Goal: Task Accomplishment & Management: Manage account settings

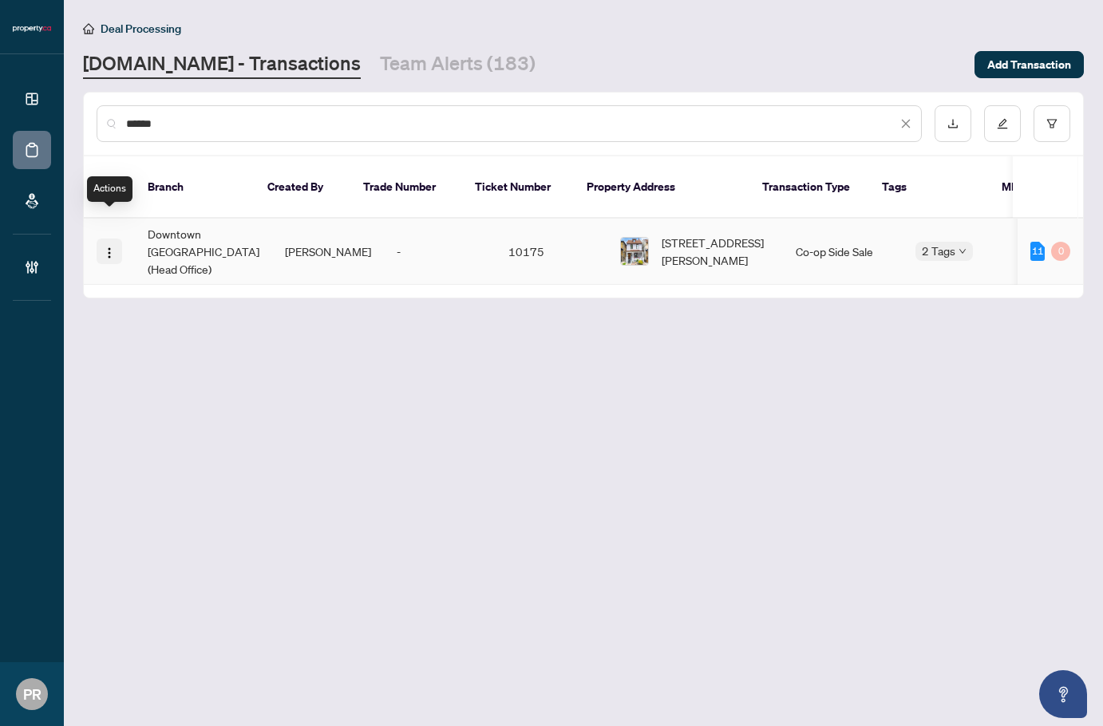
type input "******"
click at [116, 239] on button "button" at bounding box center [110, 252] width 26 height 26
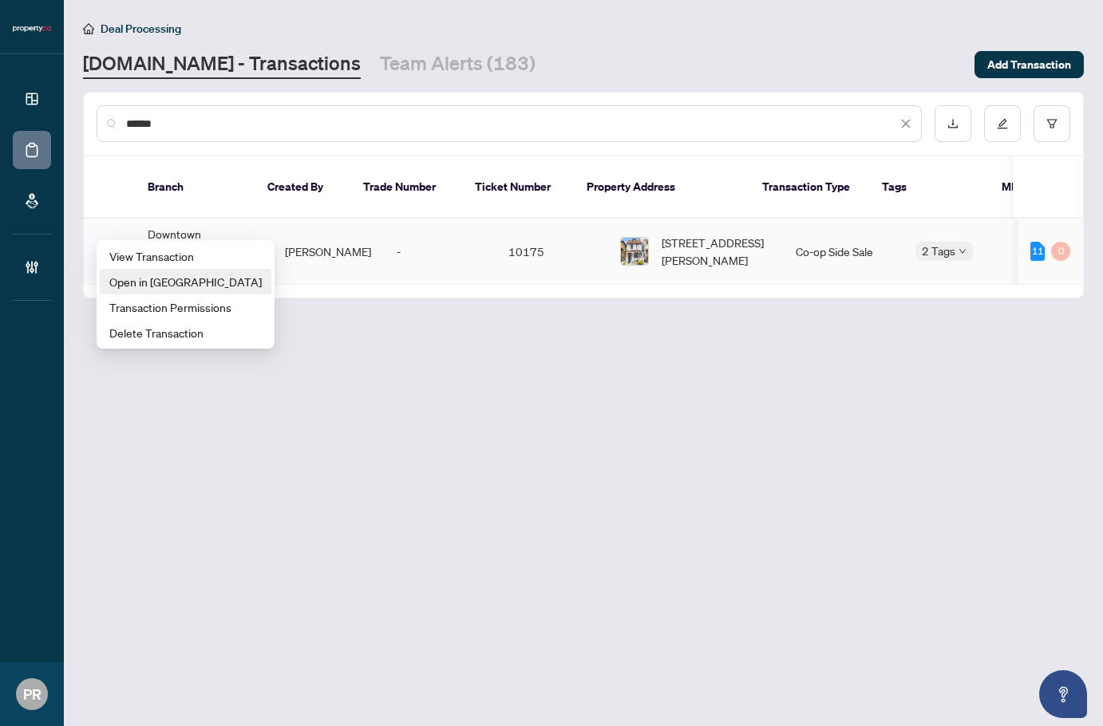
click at [158, 277] on span "Open in [GEOGRAPHIC_DATA]" at bounding box center [185, 282] width 152 height 18
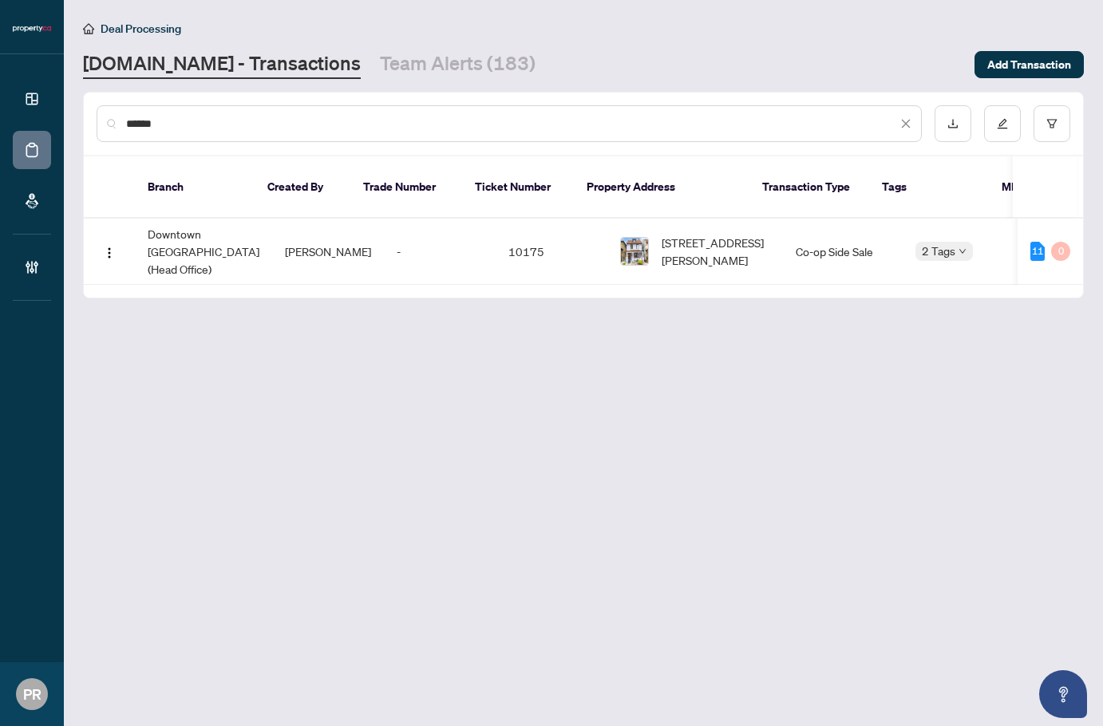
click at [888, 452] on main "Deal Processing [DOMAIN_NAME] - Transactions Team Alerts (183) Add Transaction …" at bounding box center [583, 363] width 1039 height 726
click at [758, 334] on main "Deal Processing [DOMAIN_NAME] - Transactions Team Alerts (183) Add Transaction …" at bounding box center [583, 363] width 1039 height 726
drag, startPoint x: 503, startPoint y: 254, endPoint x: 842, endPoint y: 275, distance: 339.9
click at [842, 275] on main "Deal Processing Property.ca - Transactions Team Alerts (183) Add Transaction **…" at bounding box center [583, 363] width 1039 height 726
click at [116, 239] on button "button" at bounding box center [110, 252] width 26 height 26
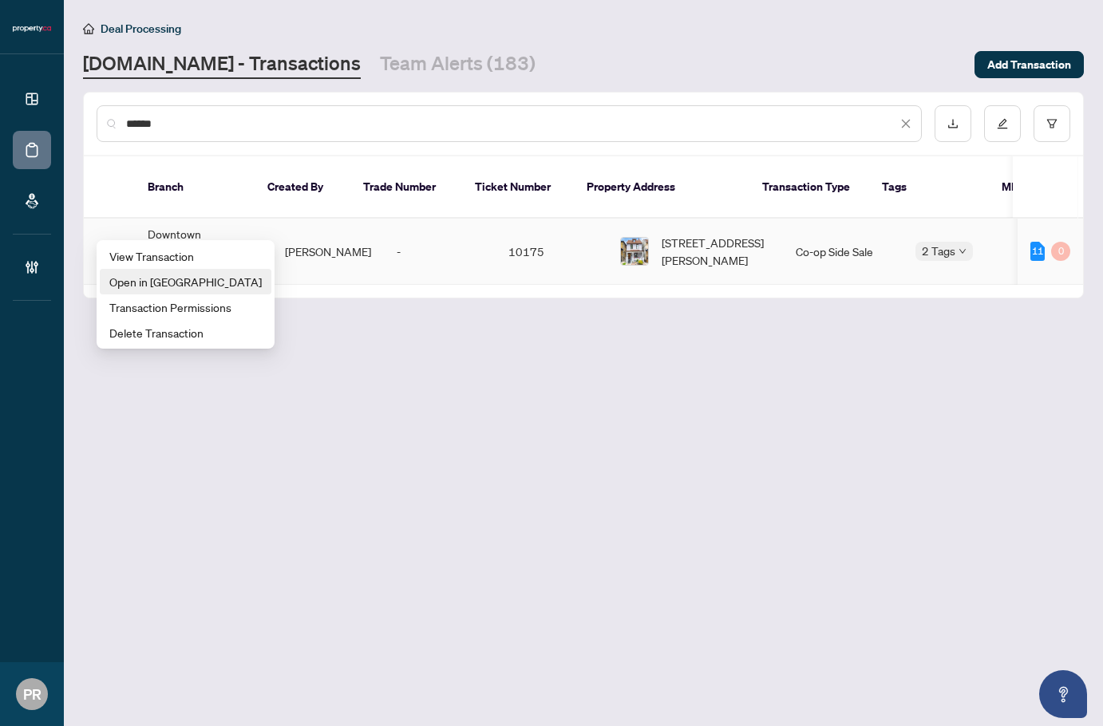
click at [168, 278] on span "Open in New Tab" at bounding box center [185, 282] width 152 height 18
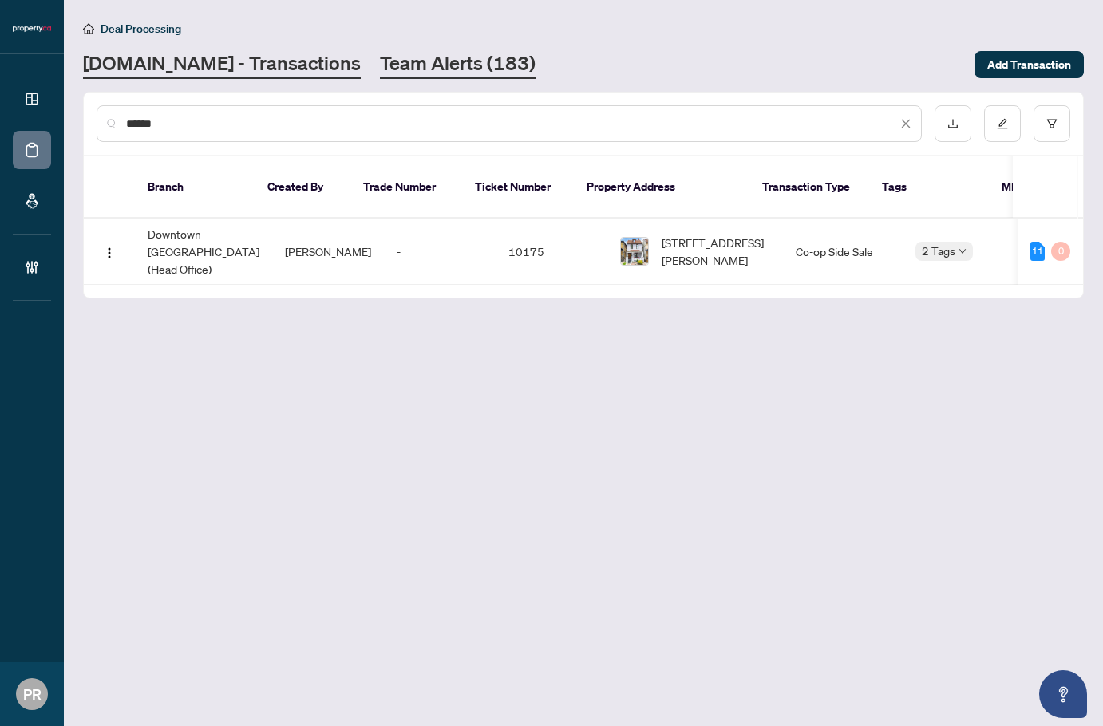
click at [389, 65] on link "Team Alerts (183)" at bounding box center [458, 64] width 156 height 29
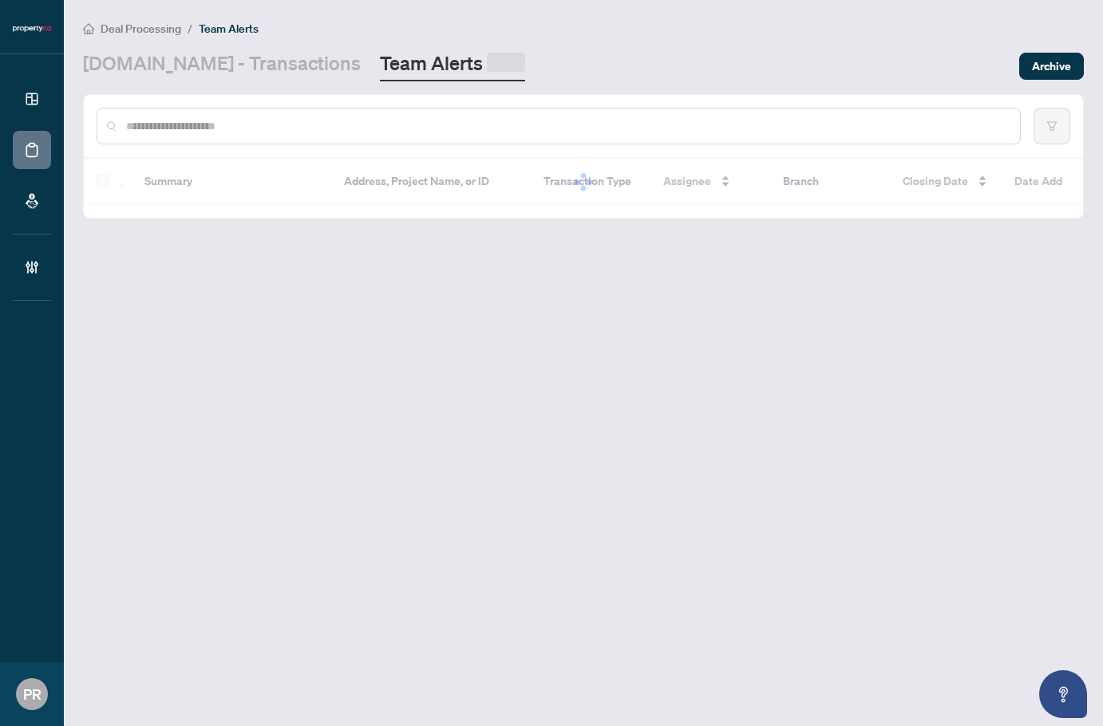
click at [212, 125] on input "text" at bounding box center [566, 126] width 881 height 18
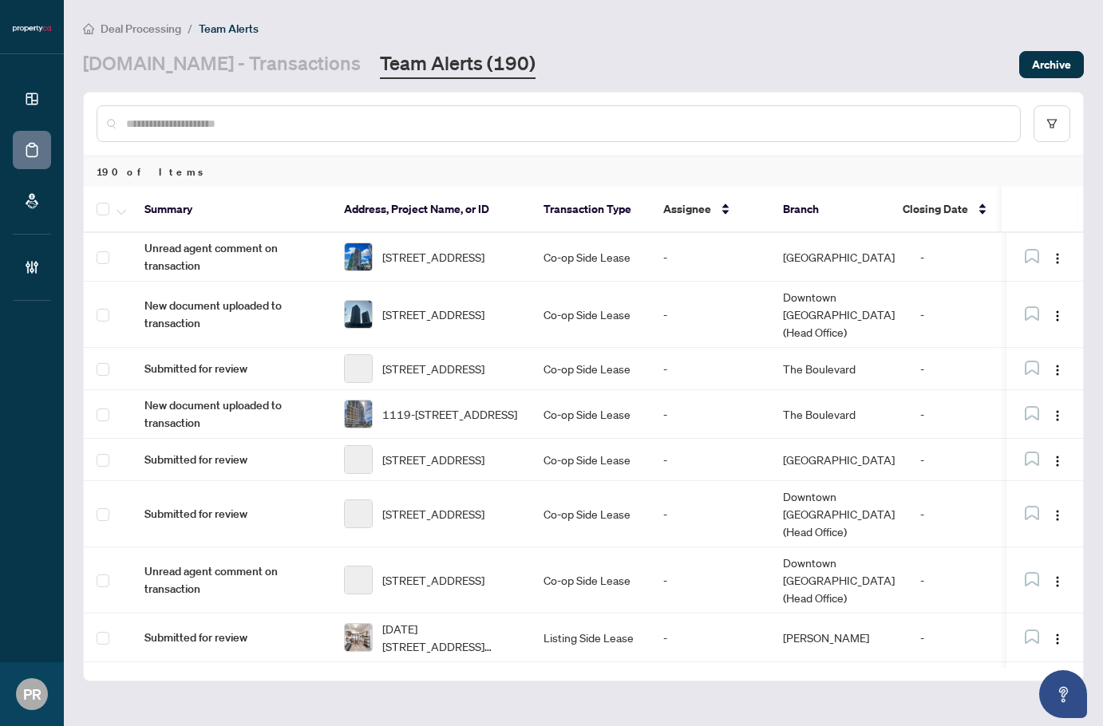
paste input "*********"
type input "*********"
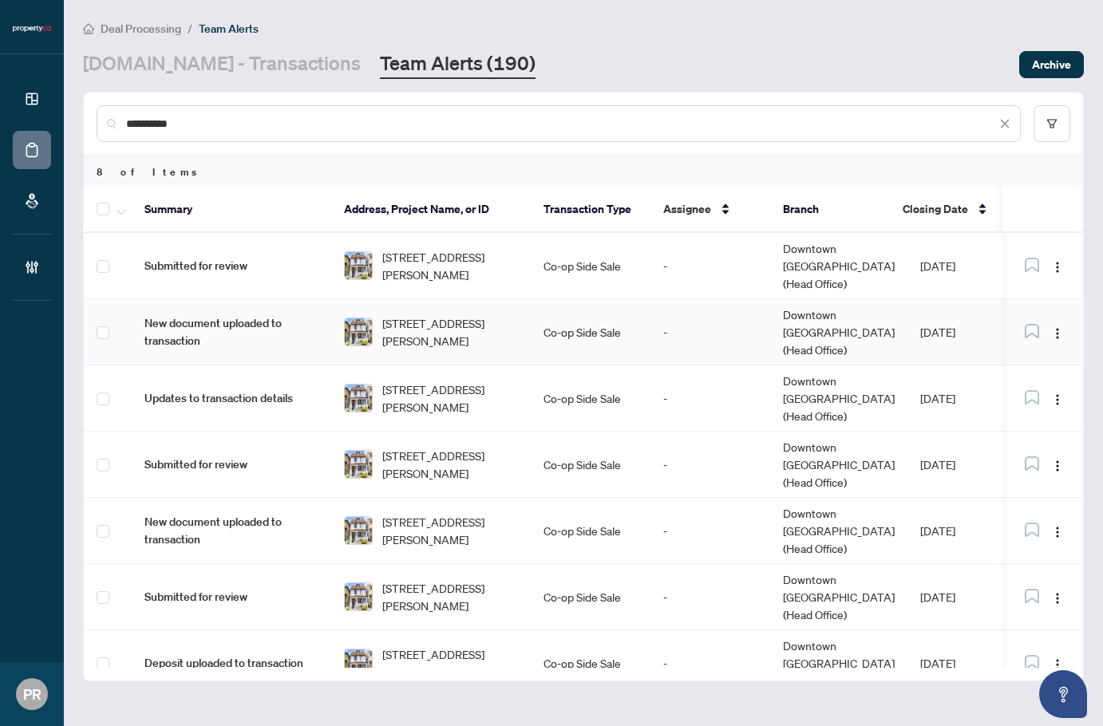
click at [198, 315] on span "New document uploaded to transaction" at bounding box center [231, 332] width 174 height 35
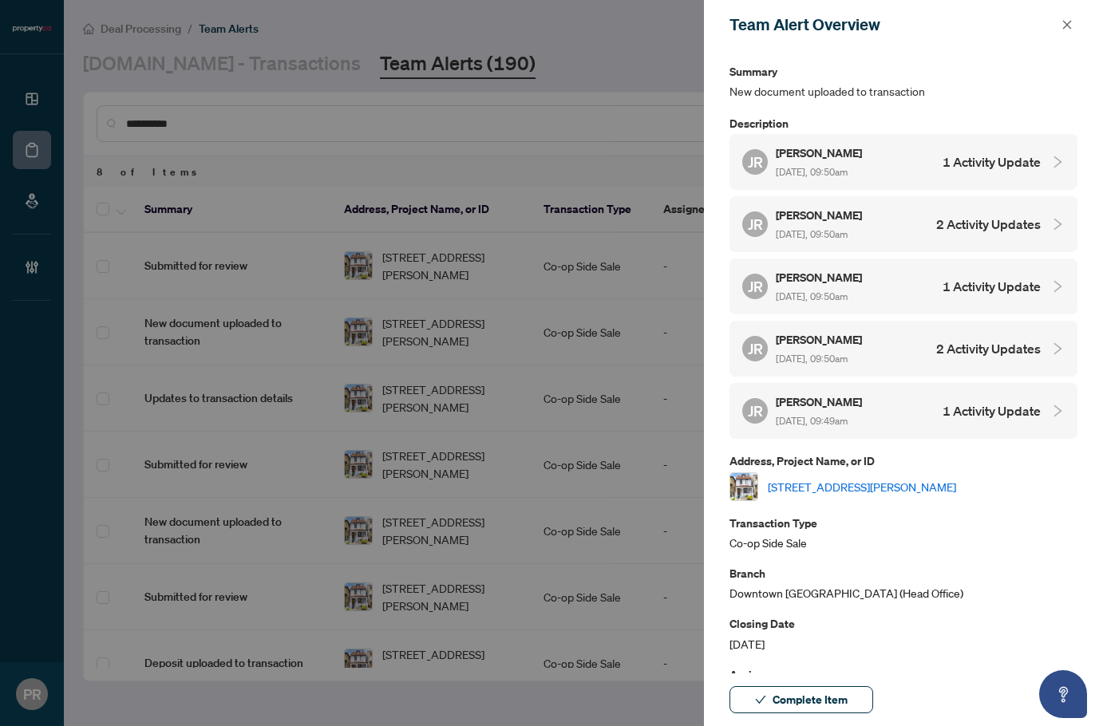
click at [923, 152] on div "JR Jordan Rasberry Aug/21/2025, 09:50am 1 Activity Update" at bounding box center [891, 162] width 299 height 37
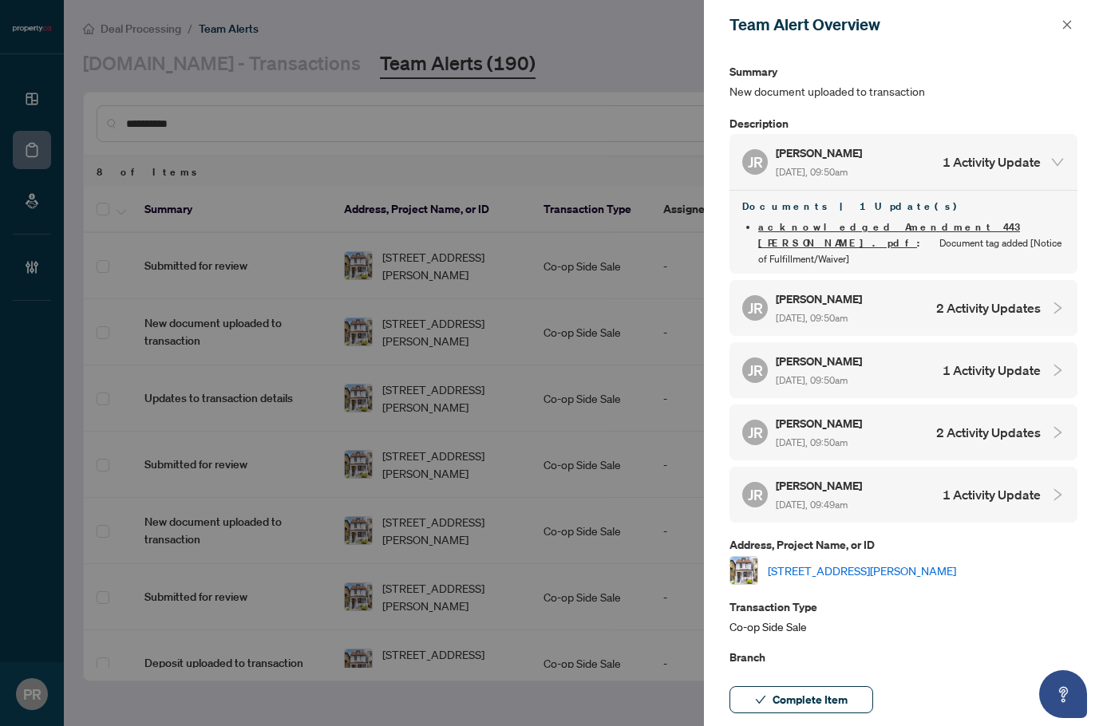
click at [936, 290] on div "JR Jordan Rasberry Aug/21/2025, 09:50am 2 Activity Updates" at bounding box center [891, 308] width 299 height 37
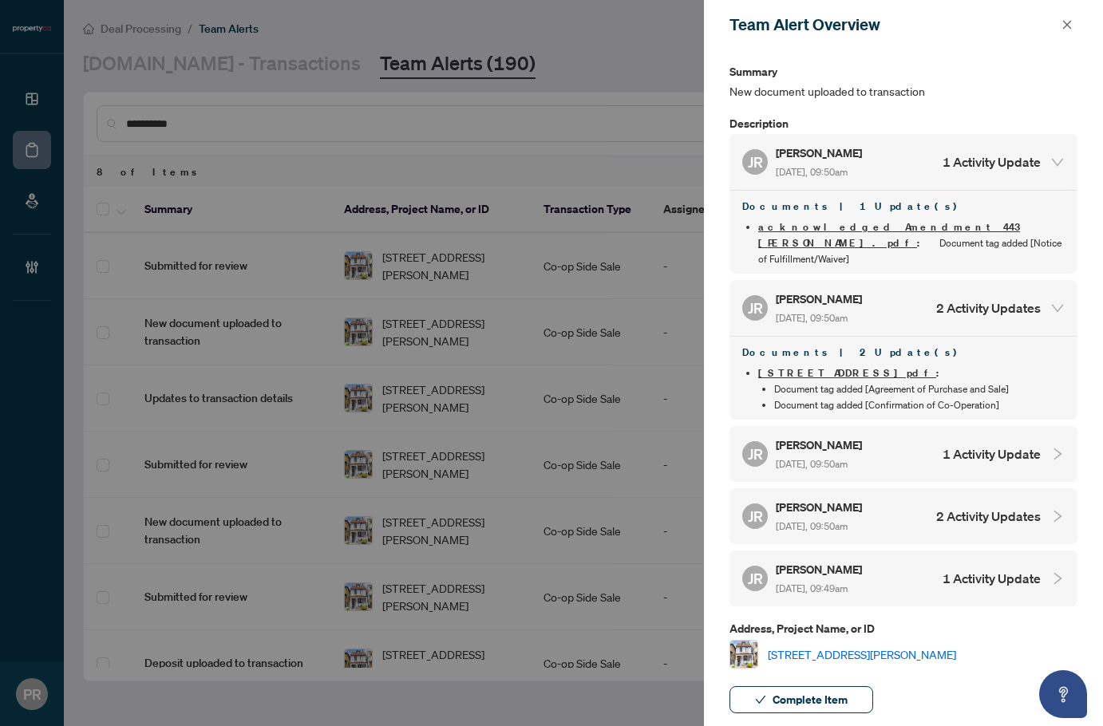
click at [864, 436] on h5 "[PERSON_NAME]" at bounding box center [820, 445] width 89 height 18
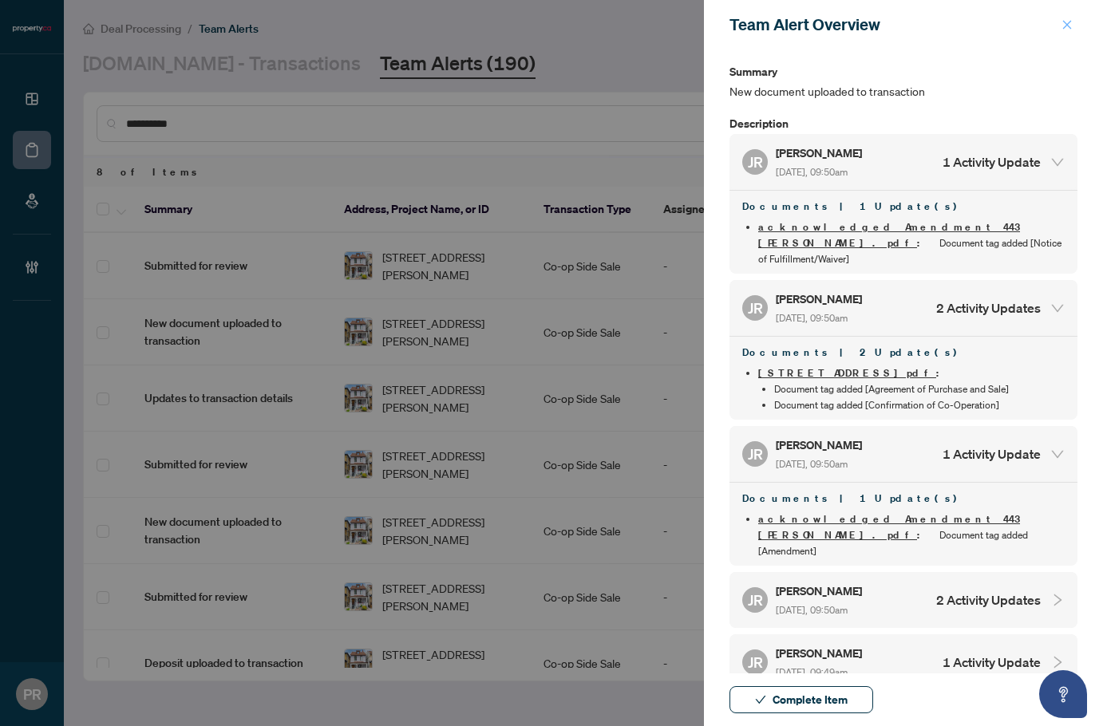
click at [1069, 22] on icon "close" at bounding box center [1067, 24] width 11 height 11
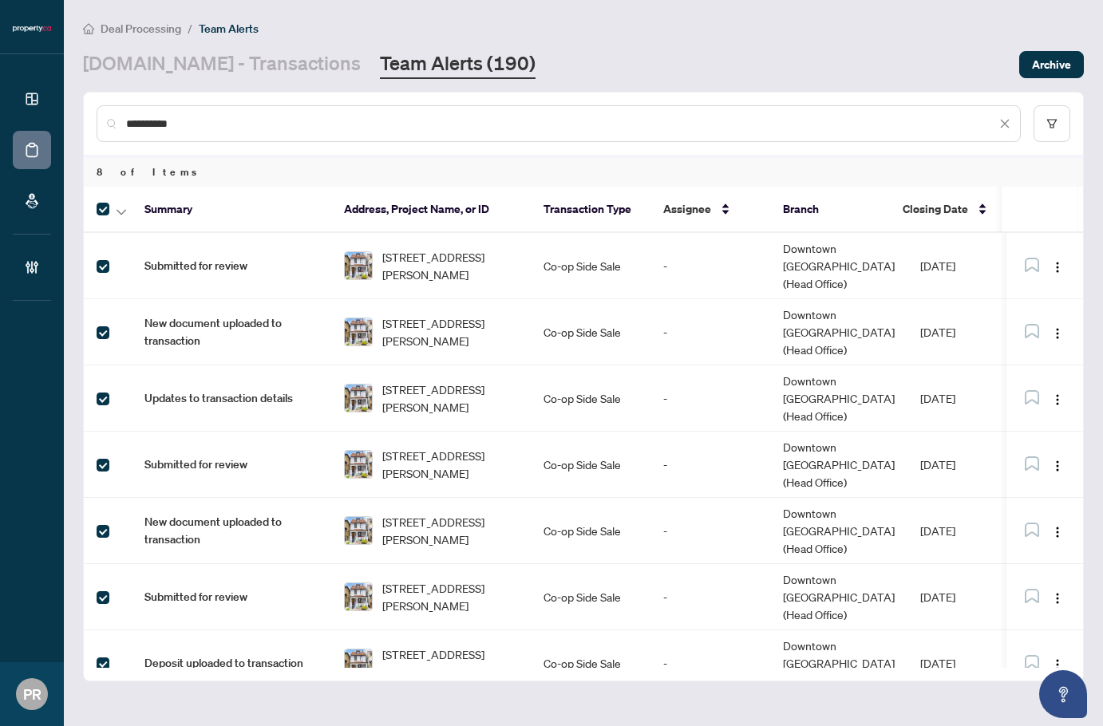
click at [112, 210] on div at bounding box center [111, 209] width 29 height 19
click at [117, 210] on icon "button" at bounding box center [122, 212] width 10 height 6
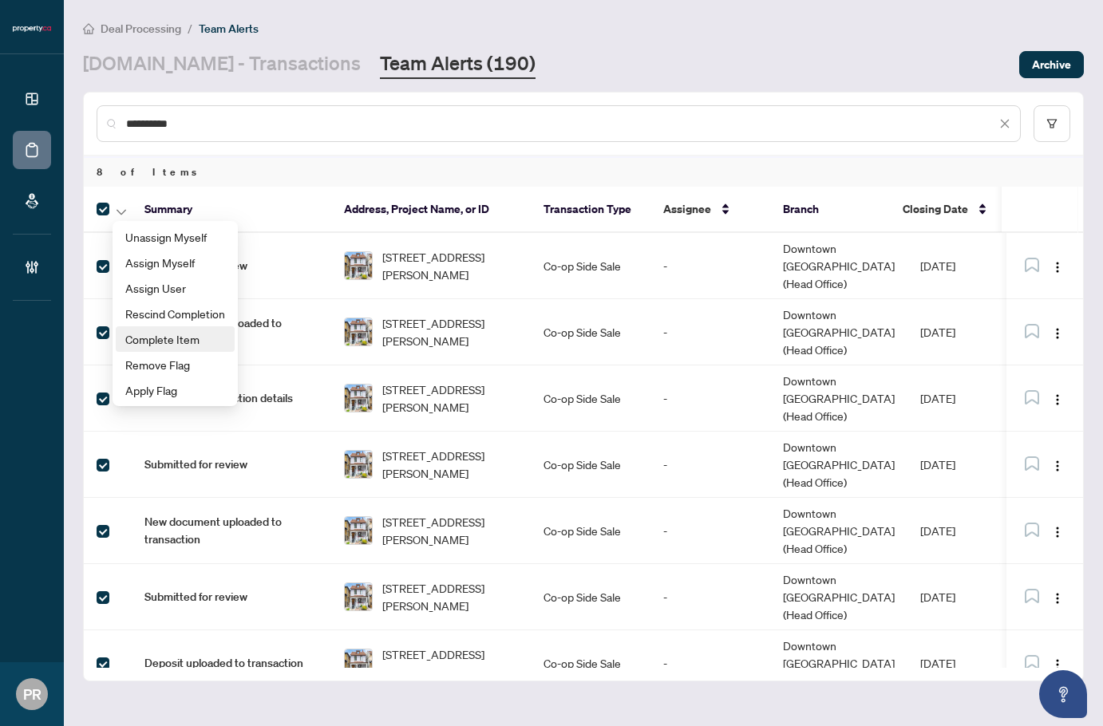
click at [208, 334] on span "Complete Item" at bounding box center [175, 339] width 100 height 18
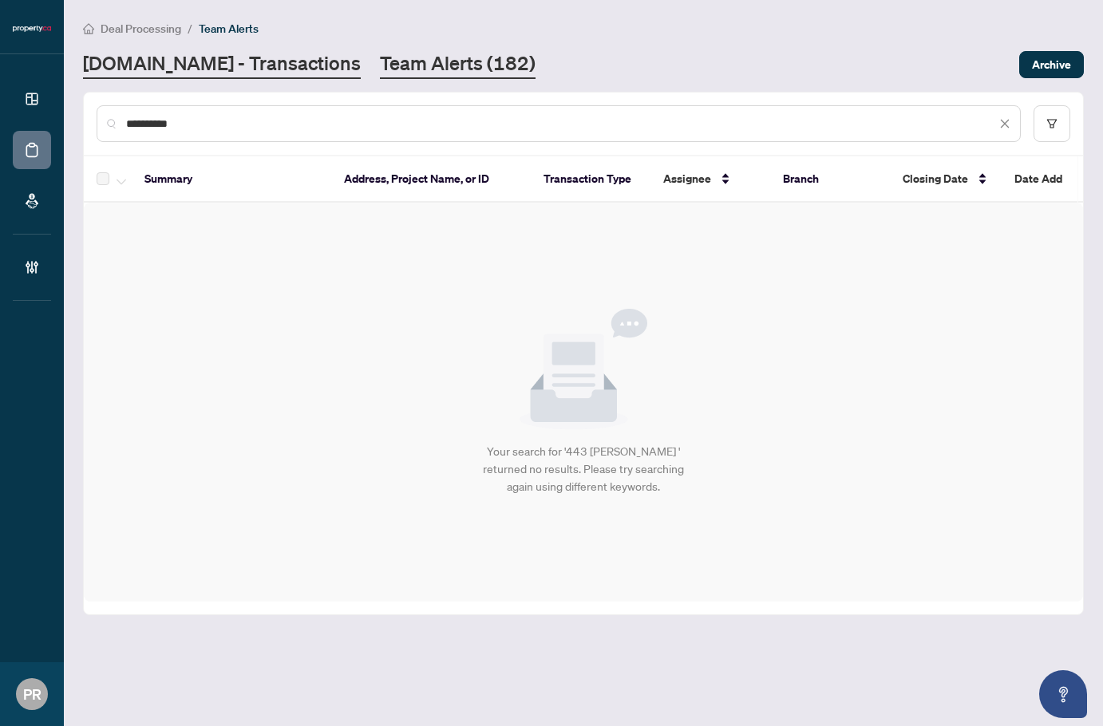
click at [250, 67] on link "Property.ca - Transactions" at bounding box center [222, 64] width 278 height 29
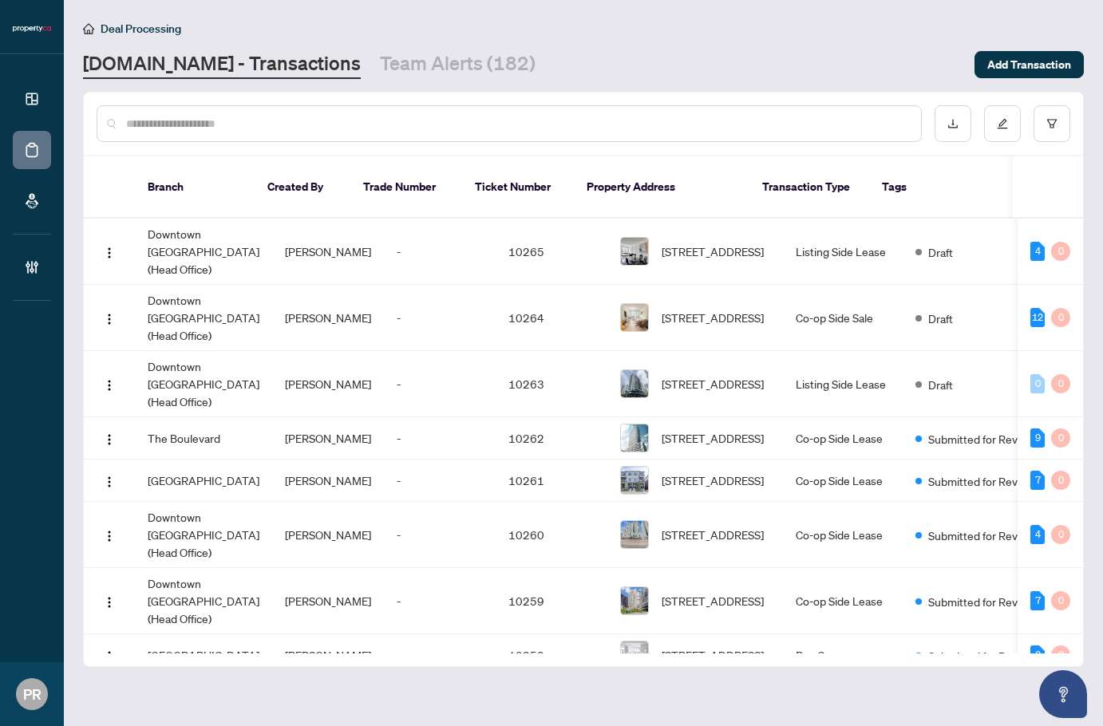
click at [150, 121] on input "text" at bounding box center [517, 124] width 782 height 18
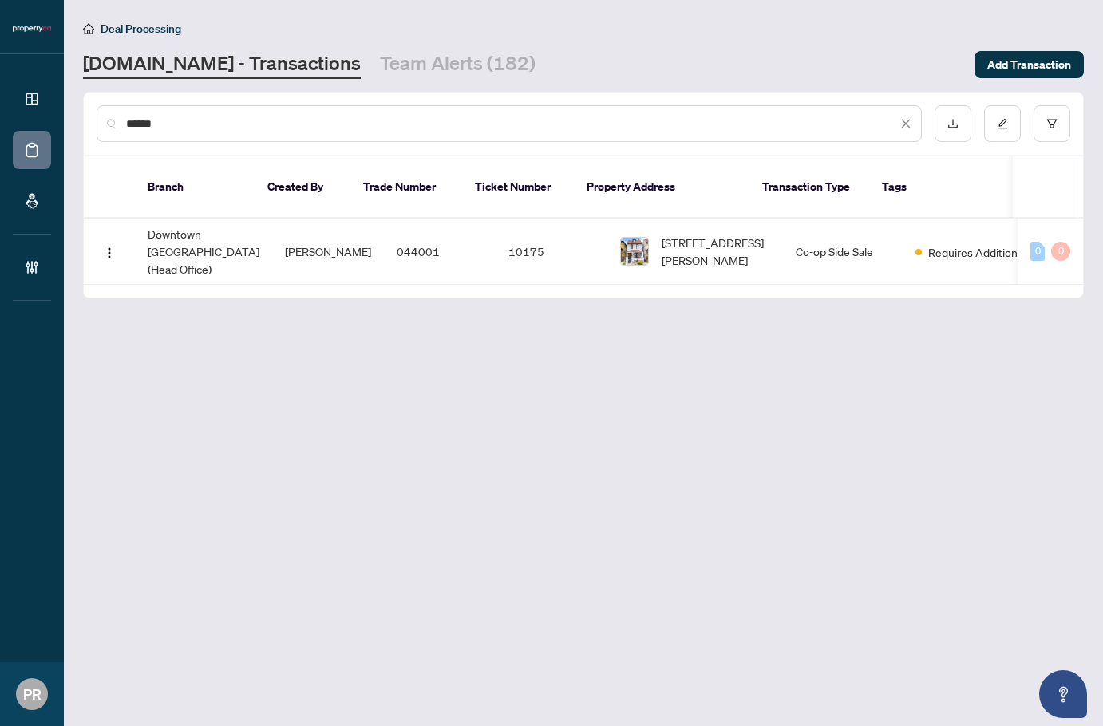
type input "******"
click at [113, 247] on img "button" at bounding box center [109, 253] width 13 height 13
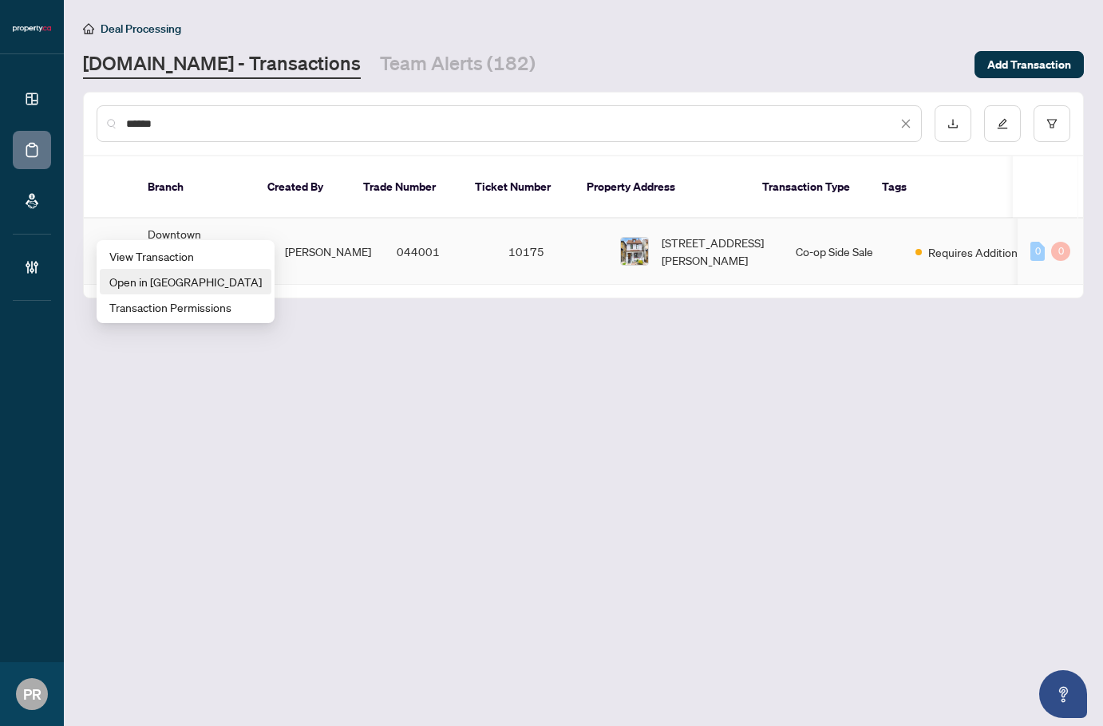
click at [170, 271] on li "Open in New Tab" at bounding box center [186, 282] width 172 height 26
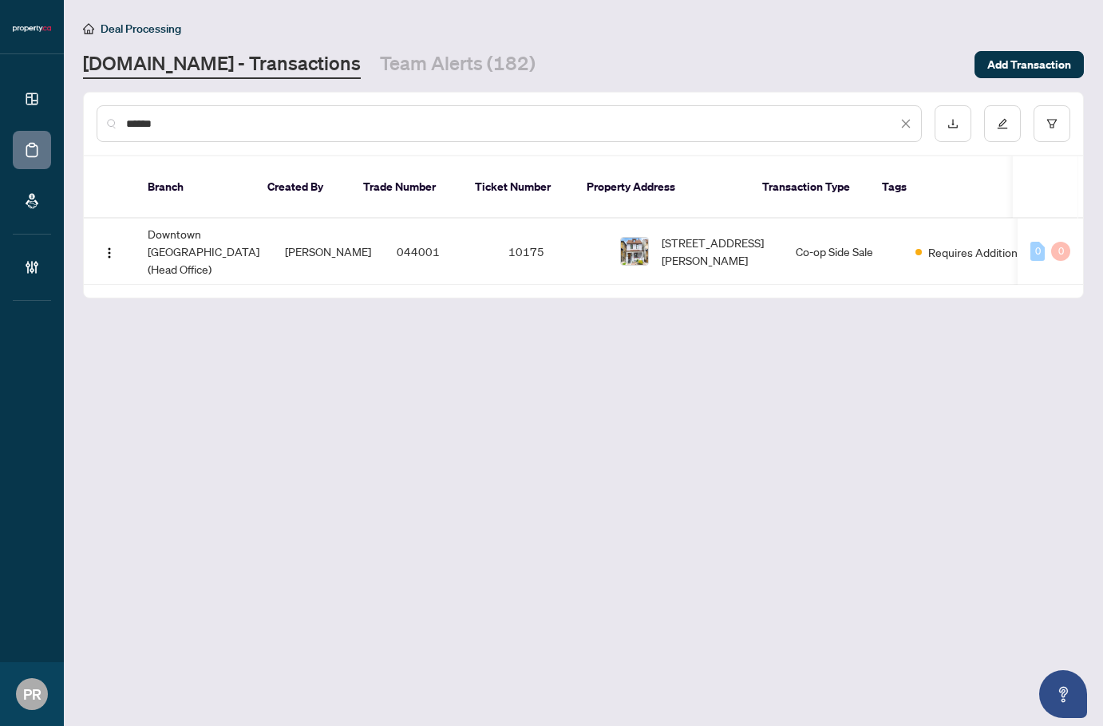
drag, startPoint x: 398, startPoint y: 69, endPoint x: 379, endPoint y: 85, distance: 25.5
click at [398, 69] on link "Team Alerts (182)" at bounding box center [458, 64] width 156 height 29
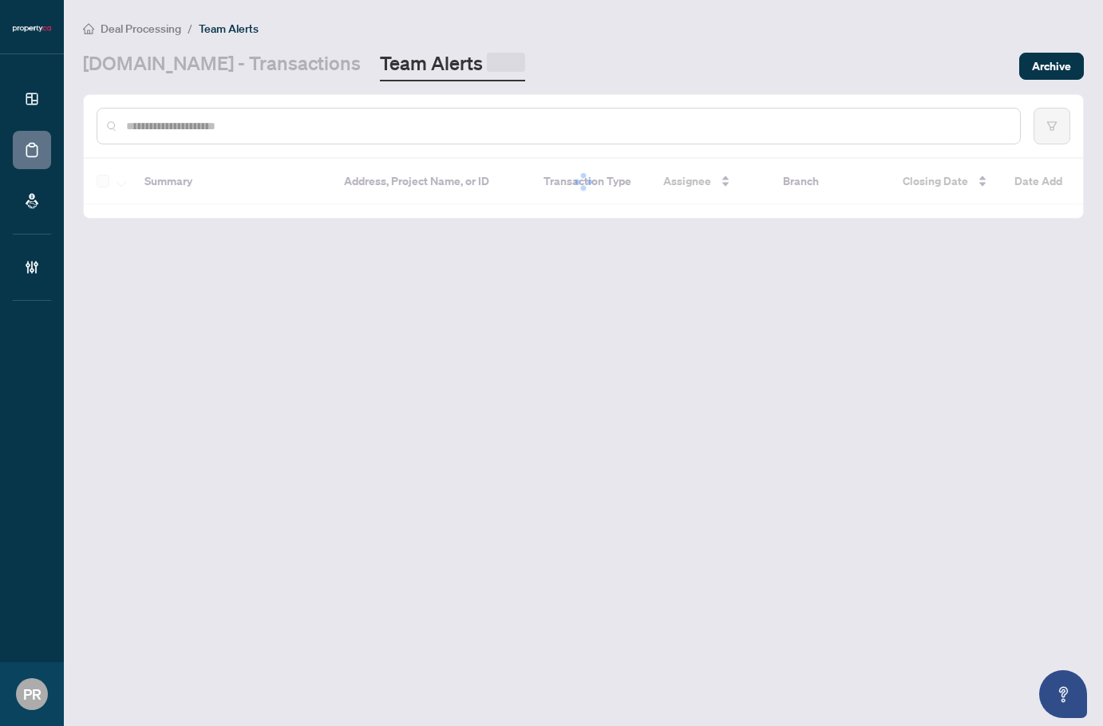
click at [223, 125] on input "text" at bounding box center [566, 126] width 881 height 18
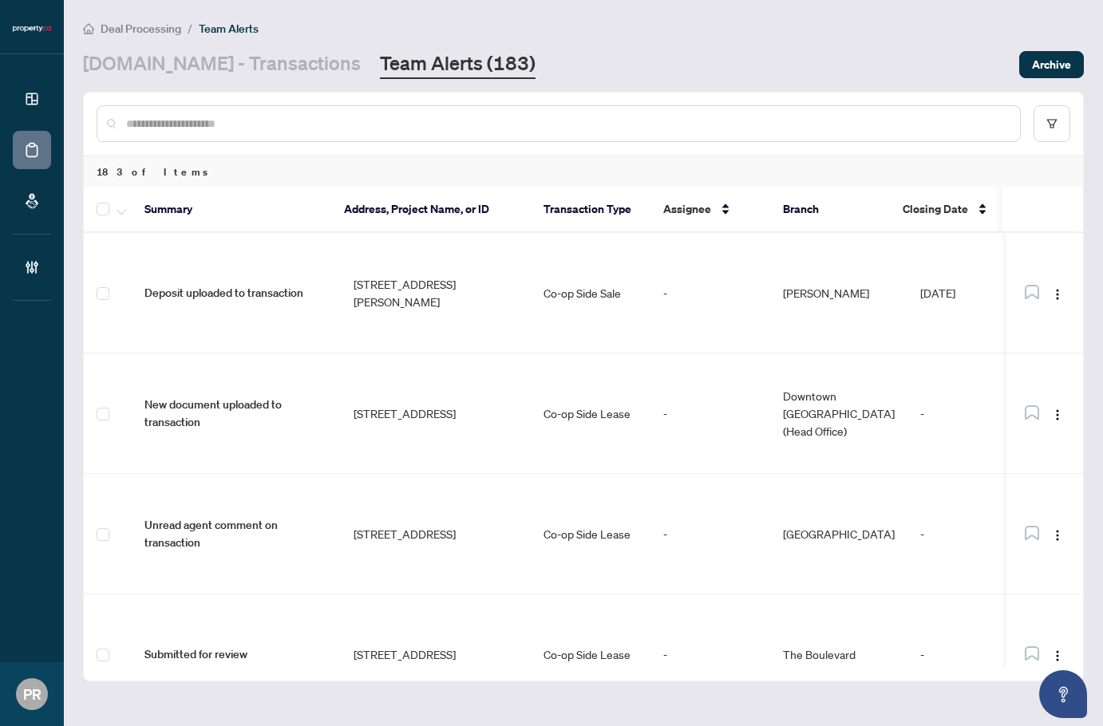
paste input "**********"
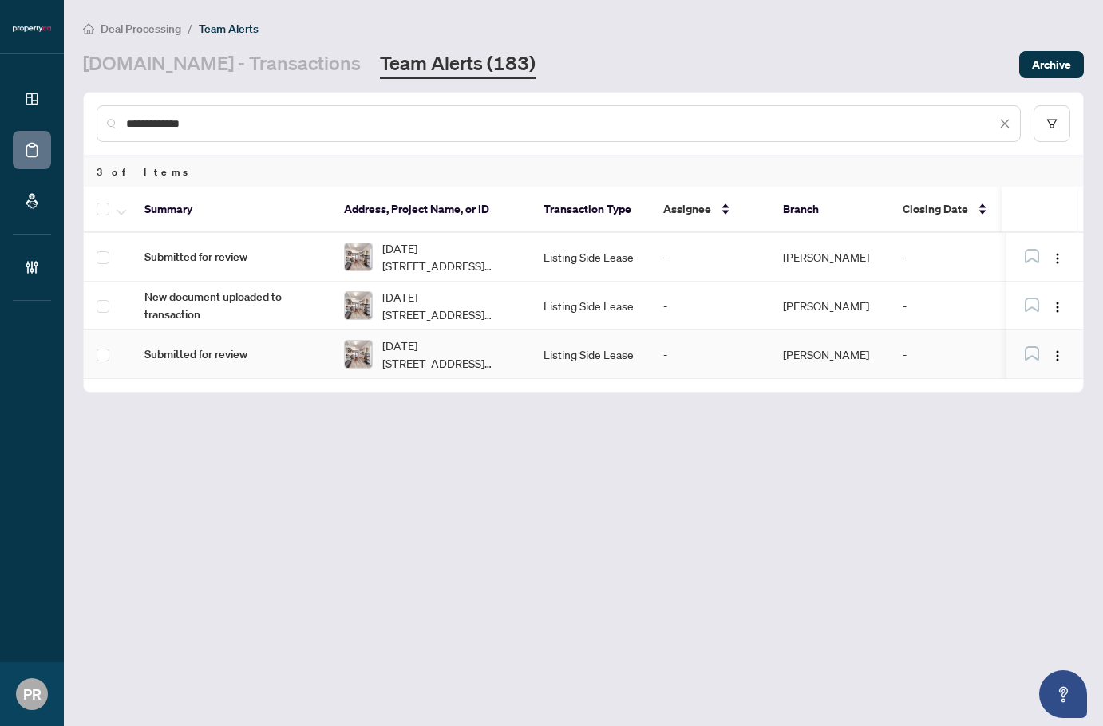
type input "**********"
click at [592, 355] on td "Listing Side Lease" at bounding box center [591, 354] width 120 height 49
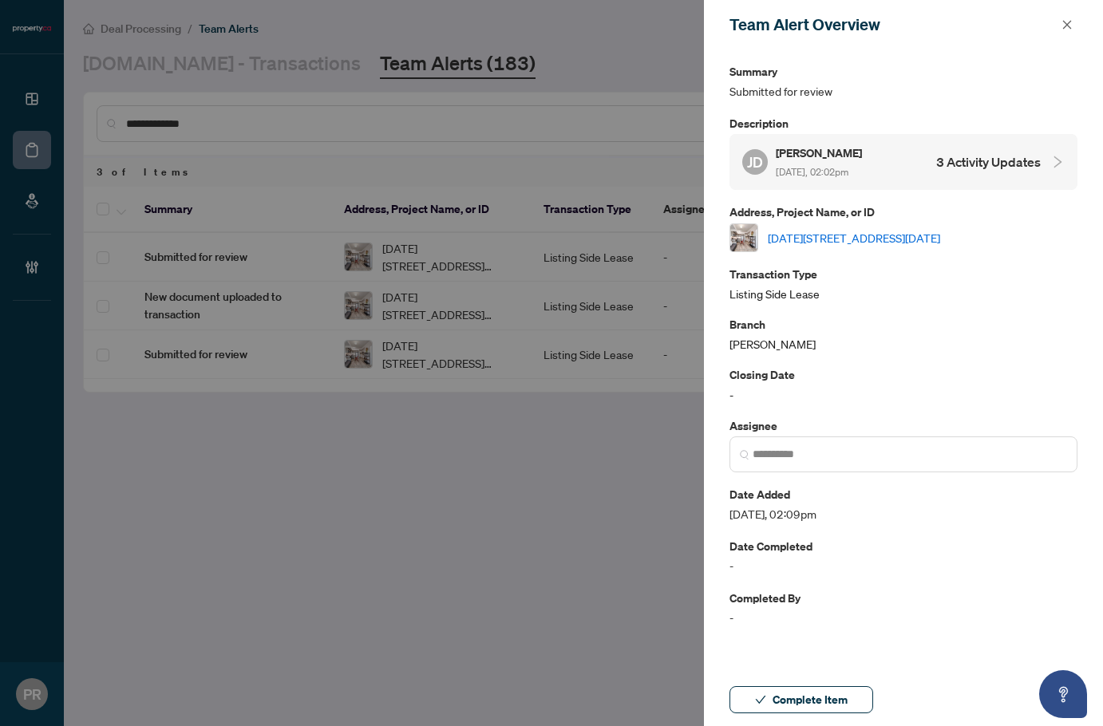
click at [887, 141] on div "JD Julia Durova Aug/22/2025, 02:02pm 3 Activity Updates" at bounding box center [904, 162] width 348 height 56
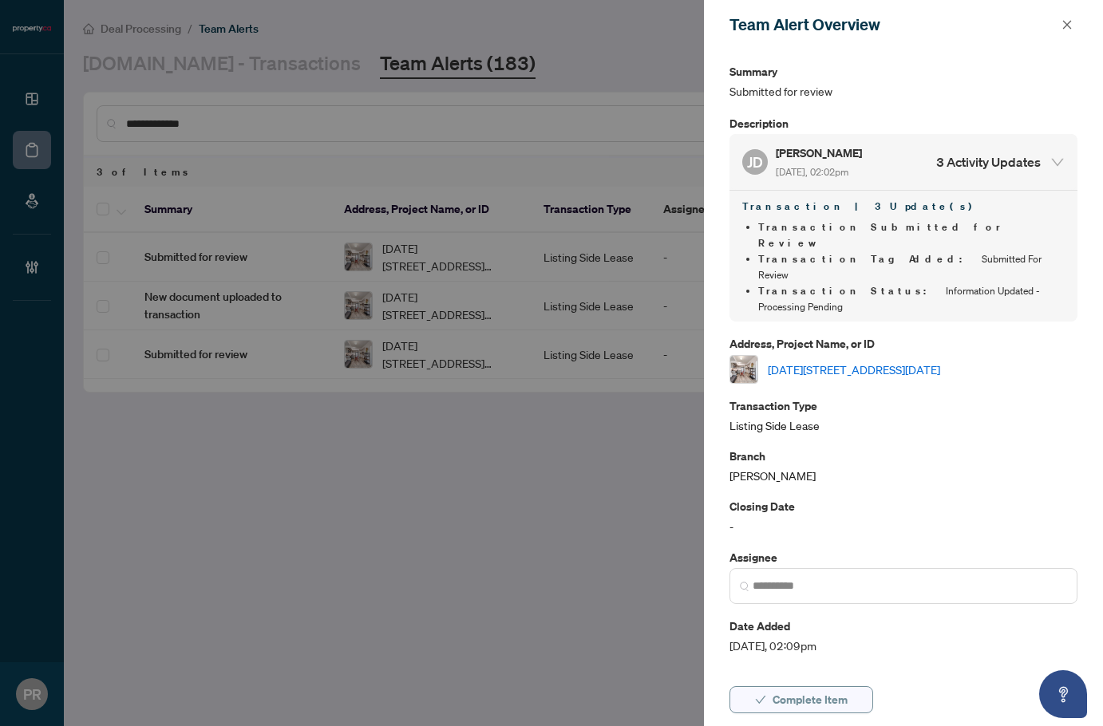
click at [837, 704] on span "Complete Item" at bounding box center [810, 700] width 75 height 26
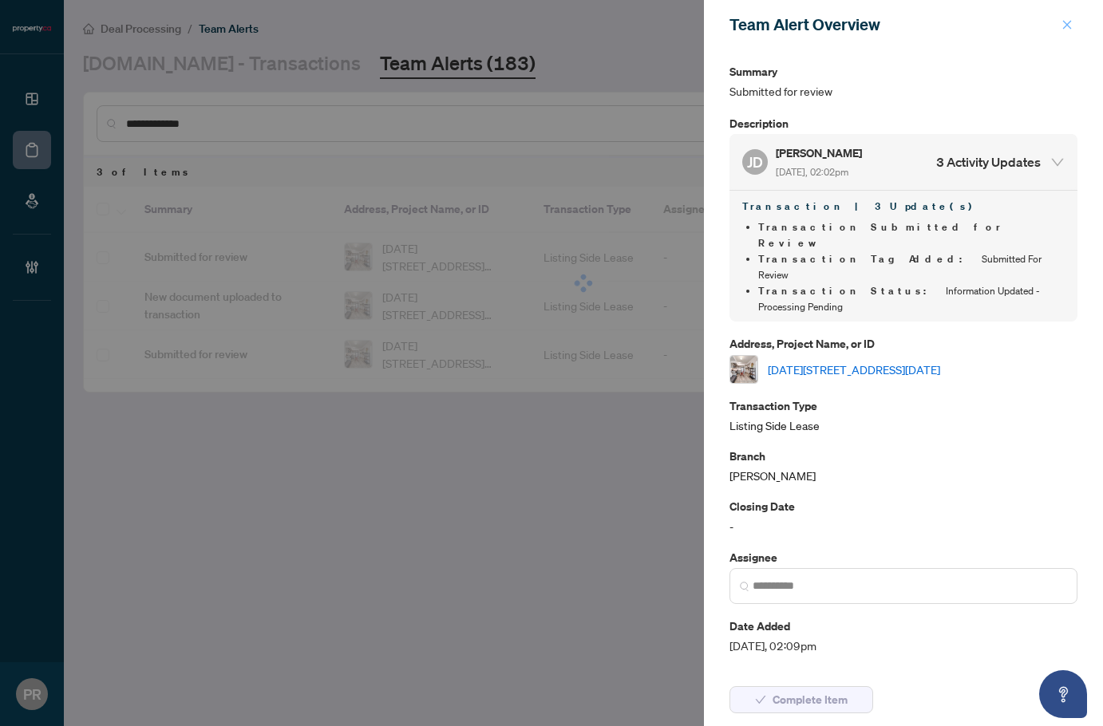
click at [1065, 20] on icon "close" at bounding box center [1067, 24] width 11 height 11
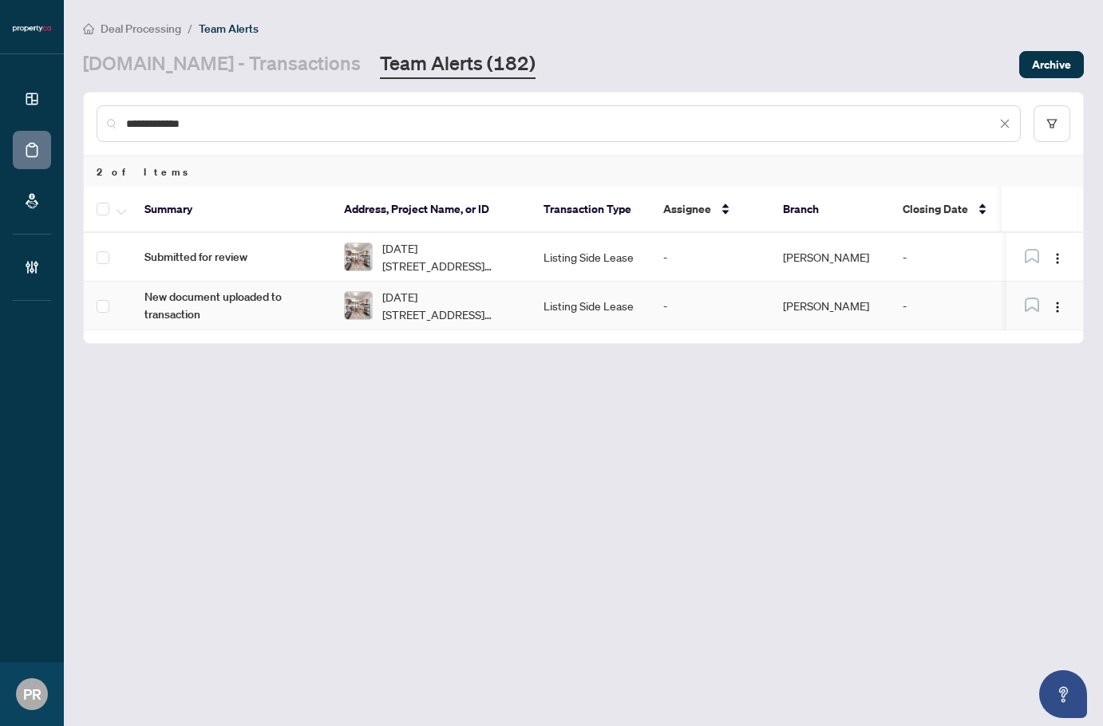
click at [574, 286] on td "Listing Side Lease" at bounding box center [591, 306] width 120 height 49
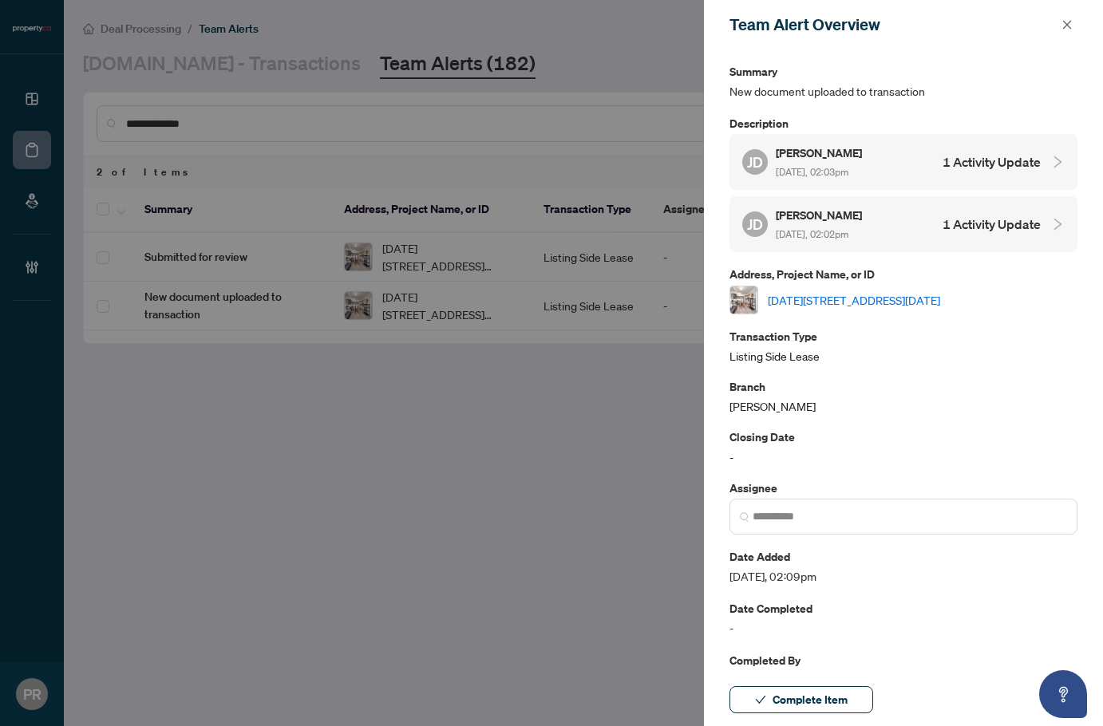
click at [864, 156] on h5 "Julia Durova" at bounding box center [820, 153] width 89 height 18
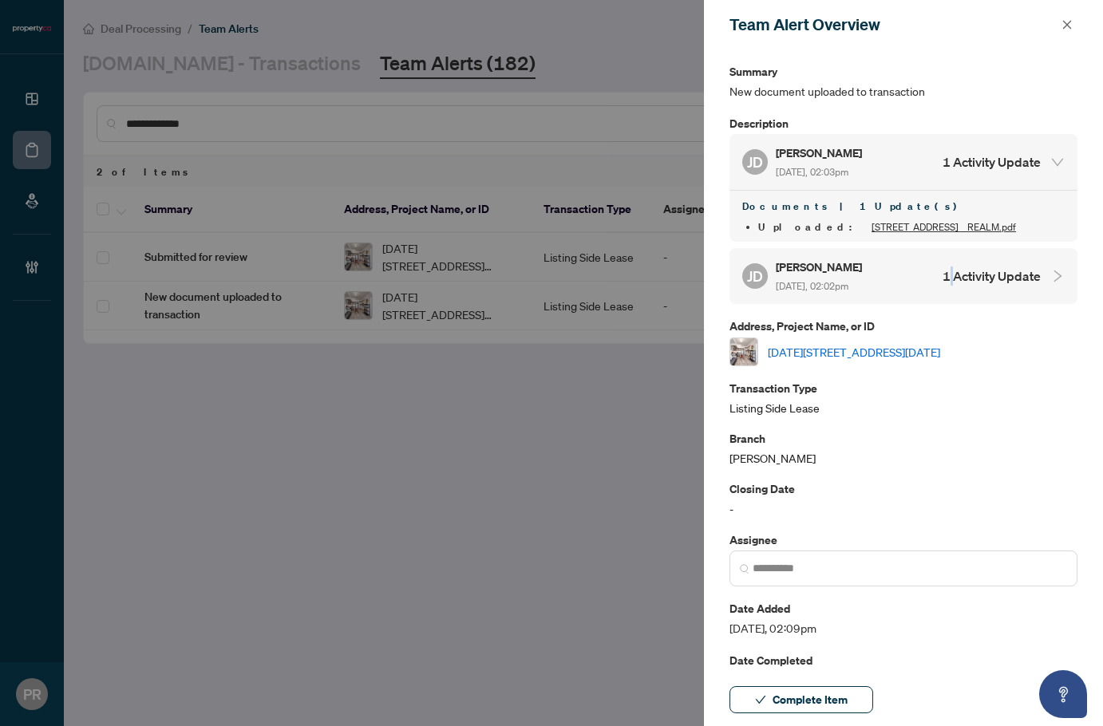
drag, startPoint x: 948, startPoint y: 282, endPoint x: 928, endPoint y: 345, distance: 66.1
click at [946, 281] on h4 "1 Activity Update" at bounding box center [992, 276] width 98 height 19
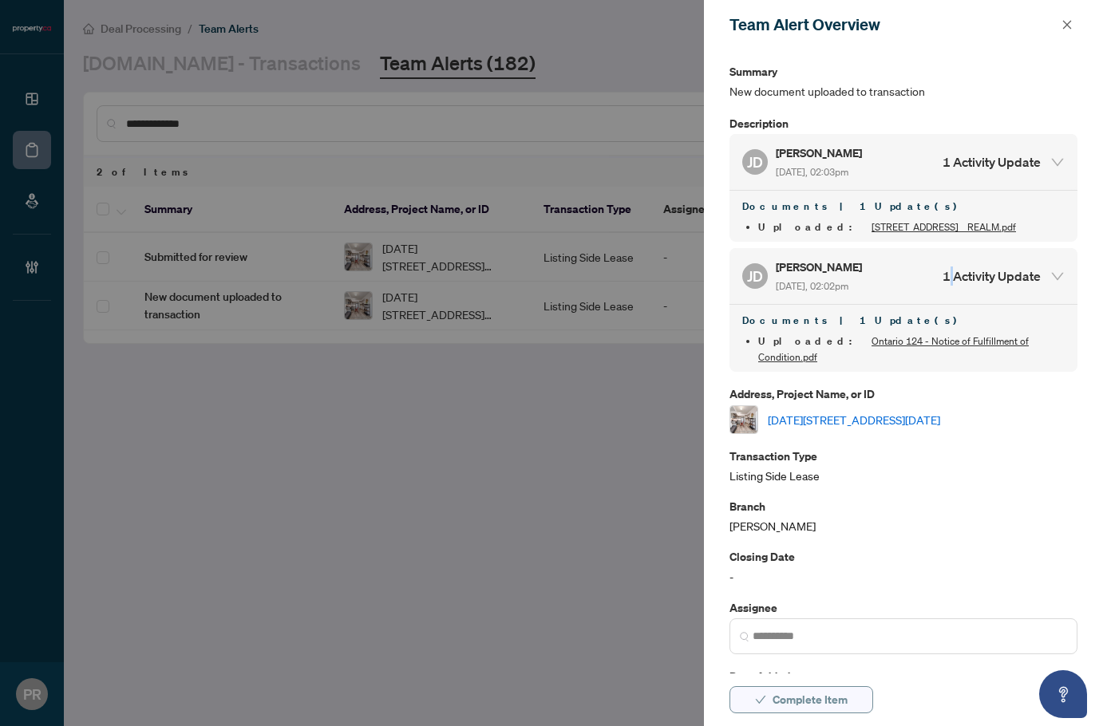
drag, startPoint x: 833, startPoint y: 698, endPoint x: 837, endPoint y: 686, distance: 11.9
click at [833, 697] on span "Complete Item" at bounding box center [810, 700] width 75 height 26
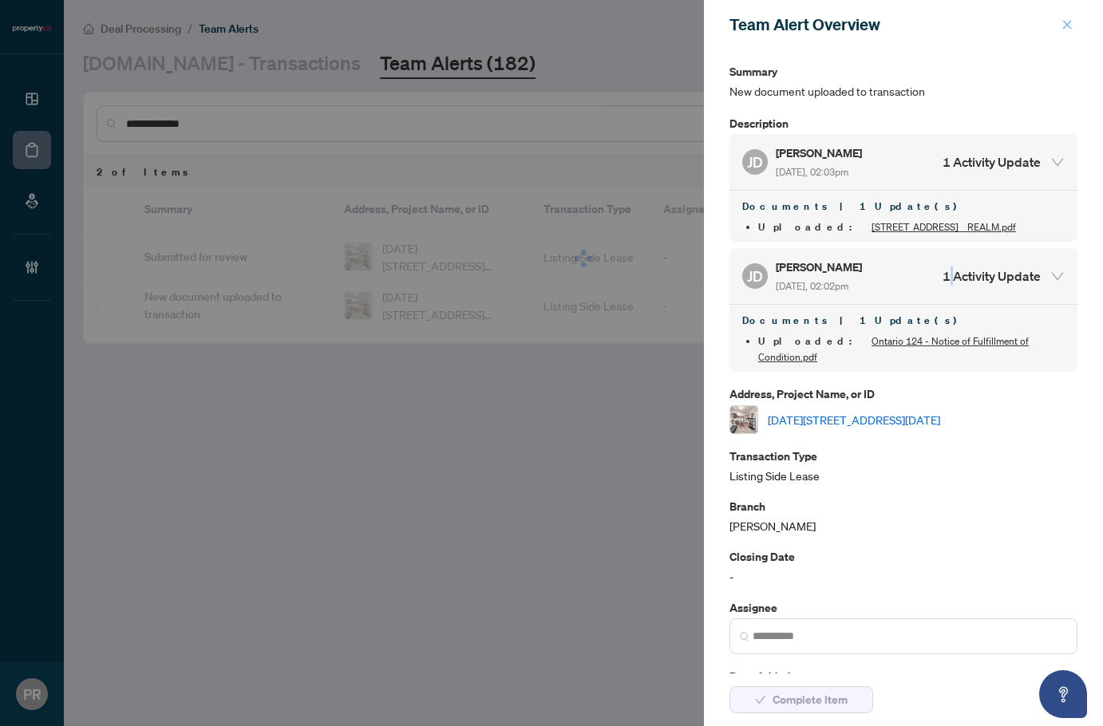
click at [1074, 30] on button "button" at bounding box center [1067, 24] width 21 height 19
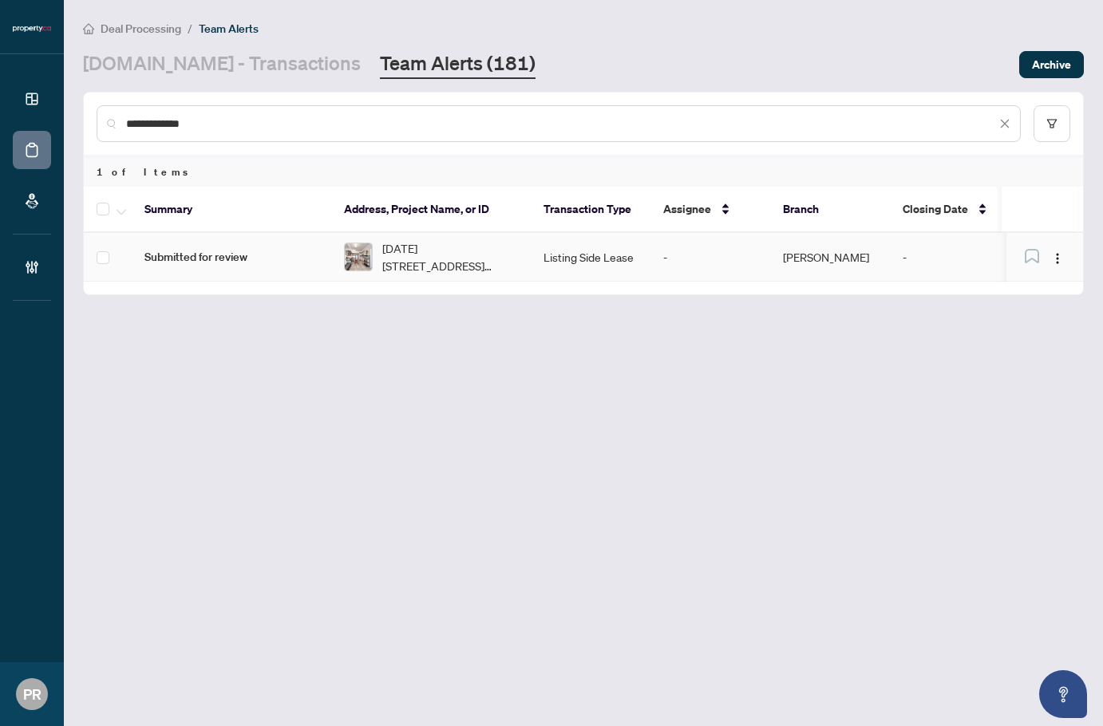
click at [638, 255] on td "Listing Side Lease" at bounding box center [591, 257] width 120 height 49
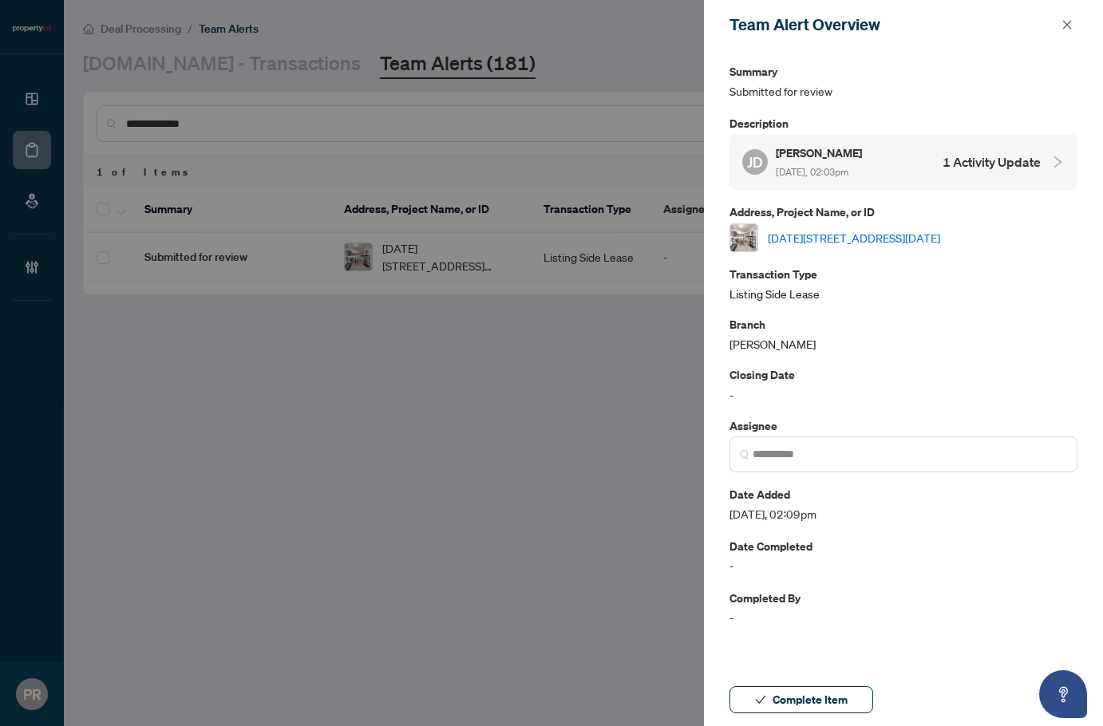
click at [855, 180] on div "Julia Durova Aug/22/2025, 02:03pm" at bounding box center [820, 162] width 89 height 37
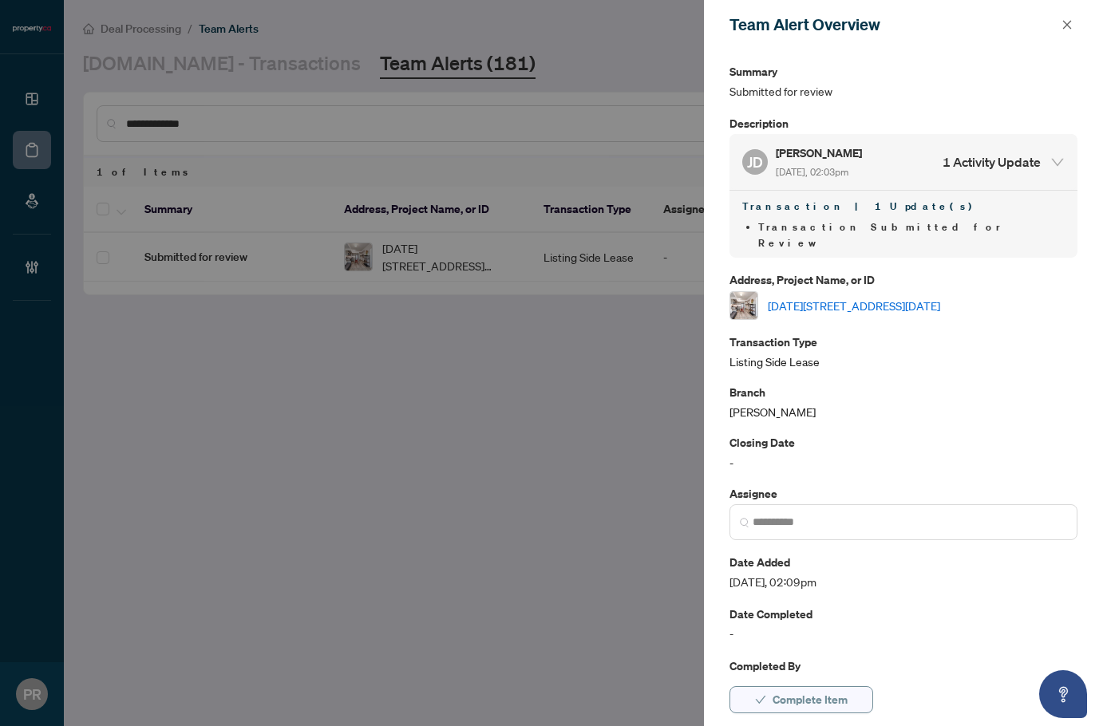
click at [804, 702] on span "Complete Item" at bounding box center [810, 700] width 75 height 26
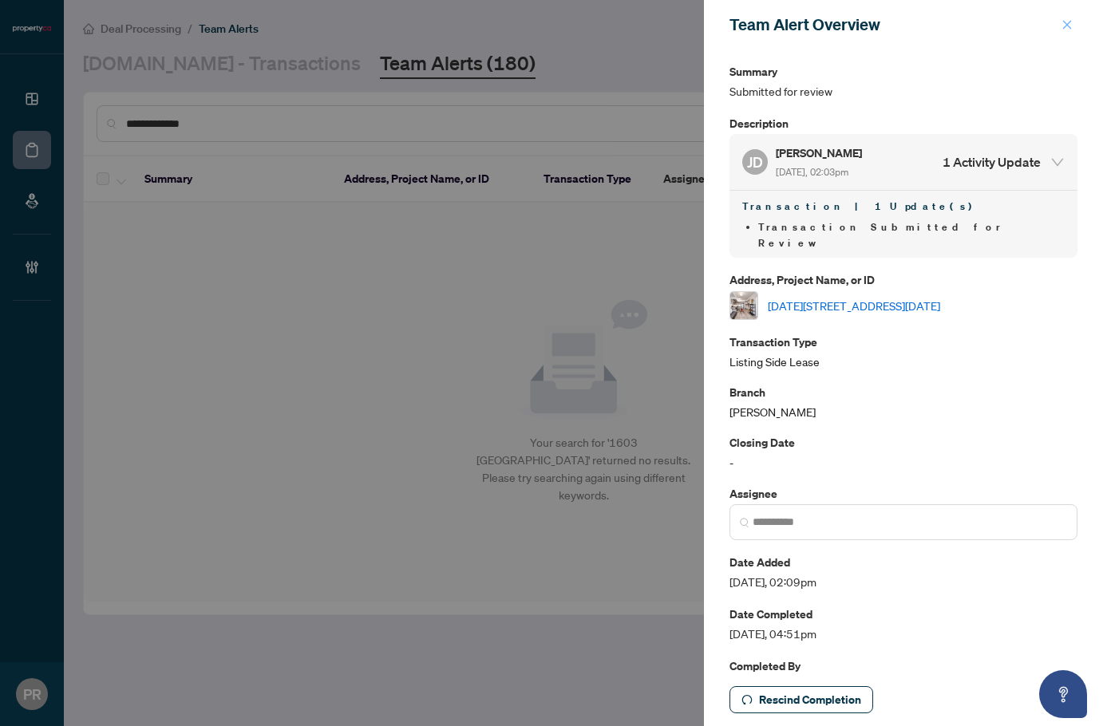
click at [1064, 20] on icon "close" at bounding box center [1067, 24] width 11 height 11
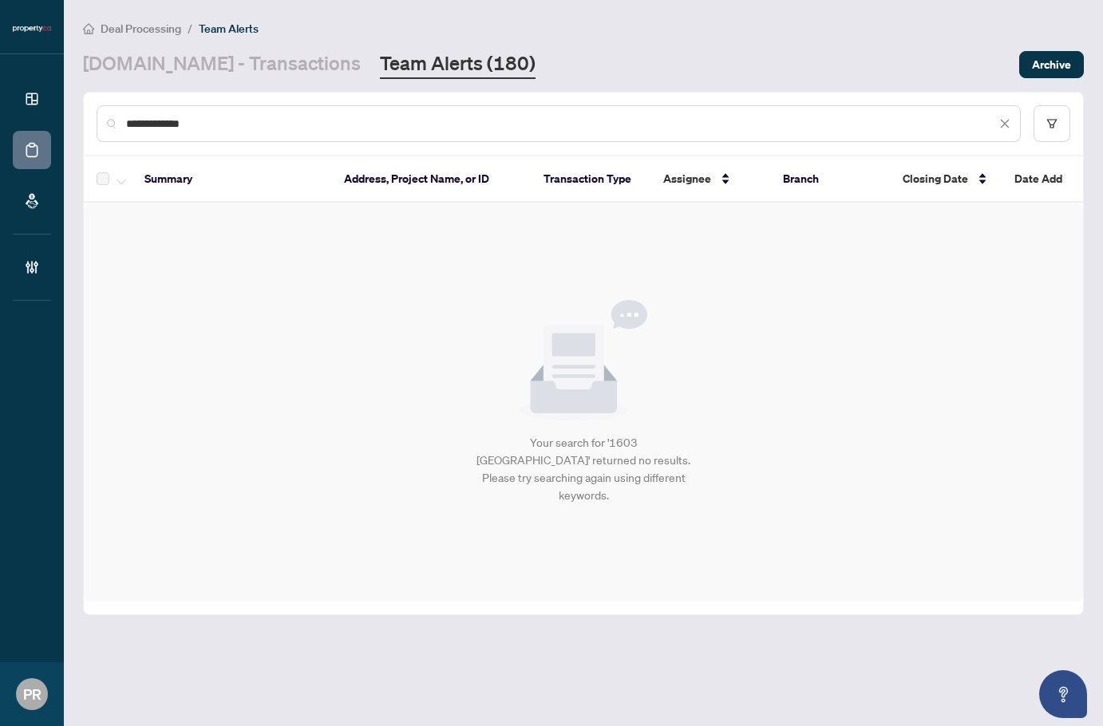
click at [1008, 120] on icon "close" at bounding box center [1005, 124] width 9 height 9
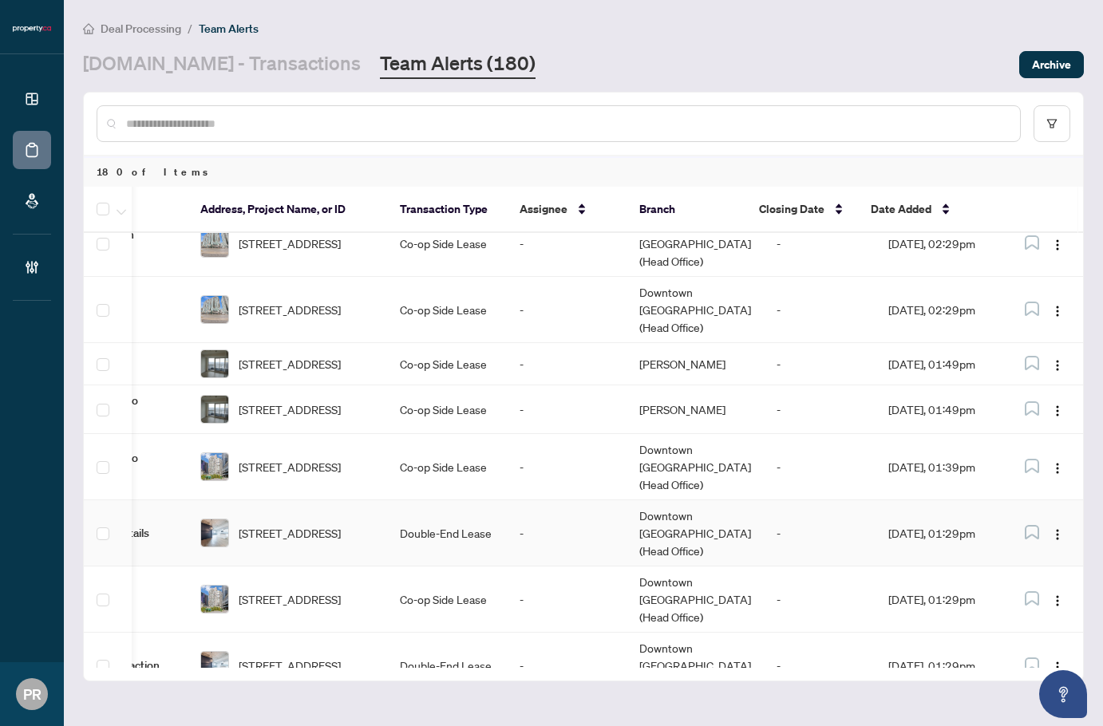
scroll to position [544, 144]
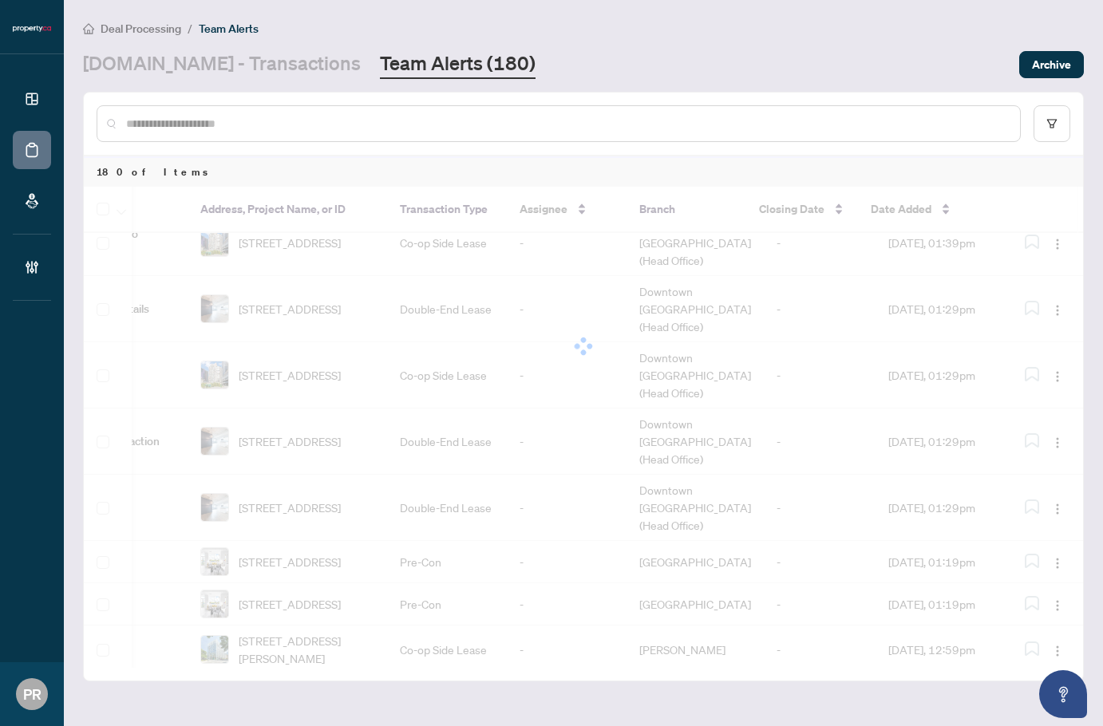
drag, startPoint x: 777, startPoint y: 667, endPoint x: 622, endPoint y: 667, distance: 154.9
click at [622, 667] on div "Summary Address, Project Name, or ID Transaction Type Assignee Branch Closing D…" at bounding box center [583, 434] width 999 height 494
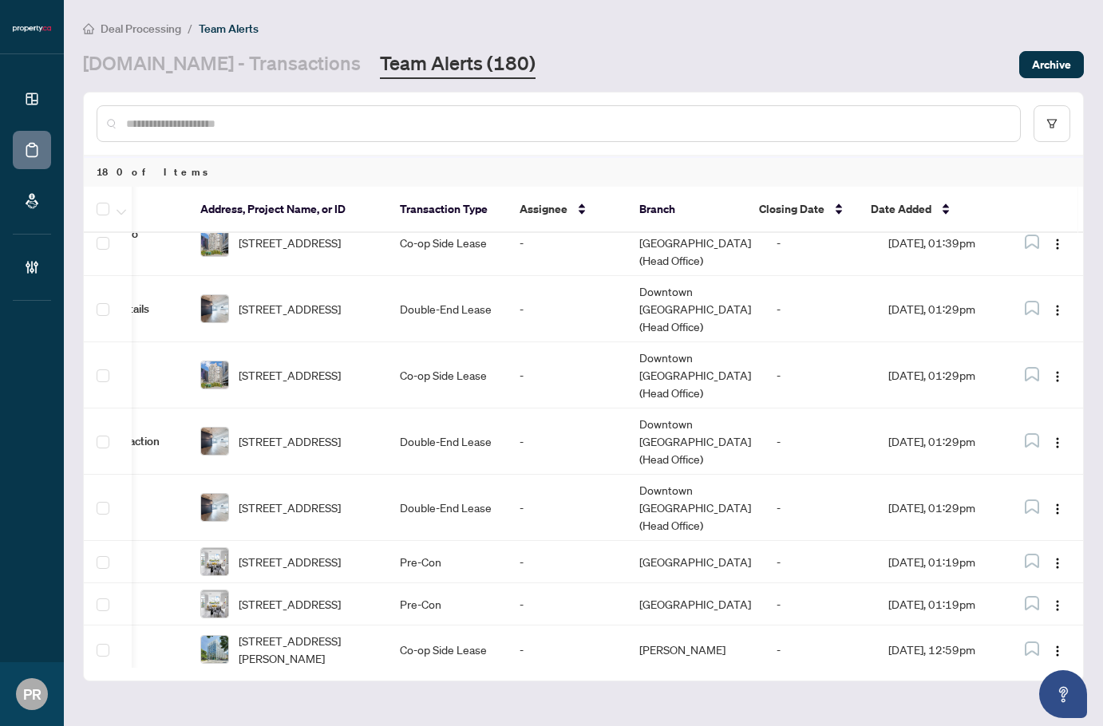
scroll to position [710, 144]
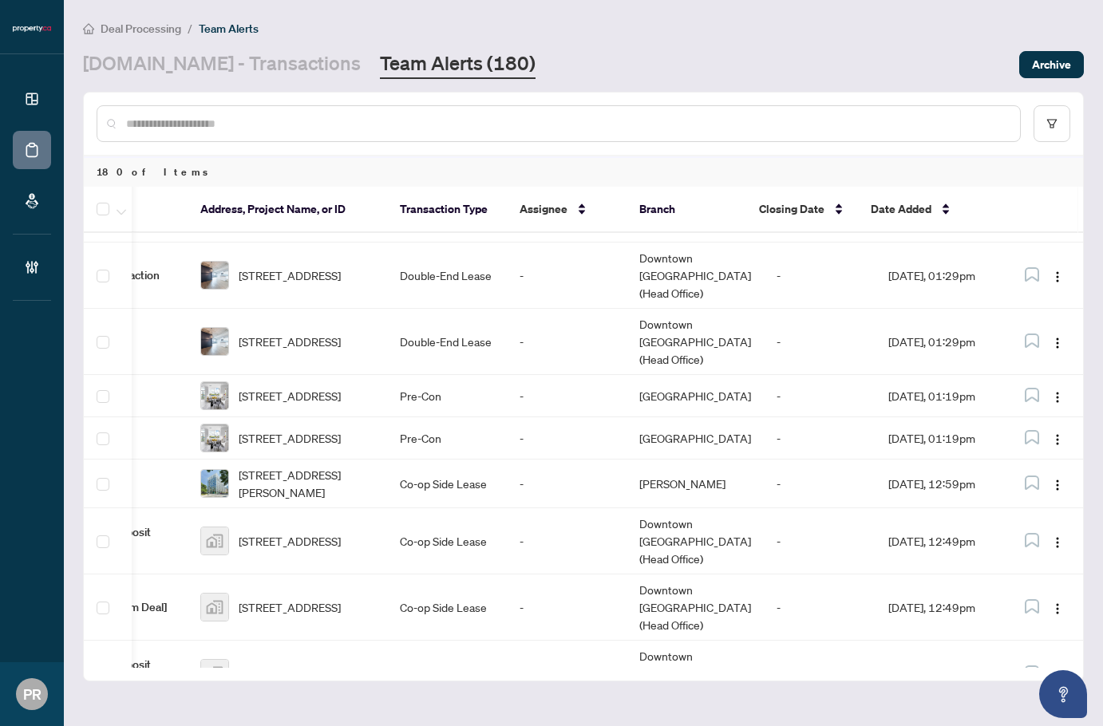
click at [671, 689] on main "Deal Processing / Team Alerts Property.ca - Transactions Team Alerts (180) Arch…" at bounding box center [583, 363] width 1039 height 726
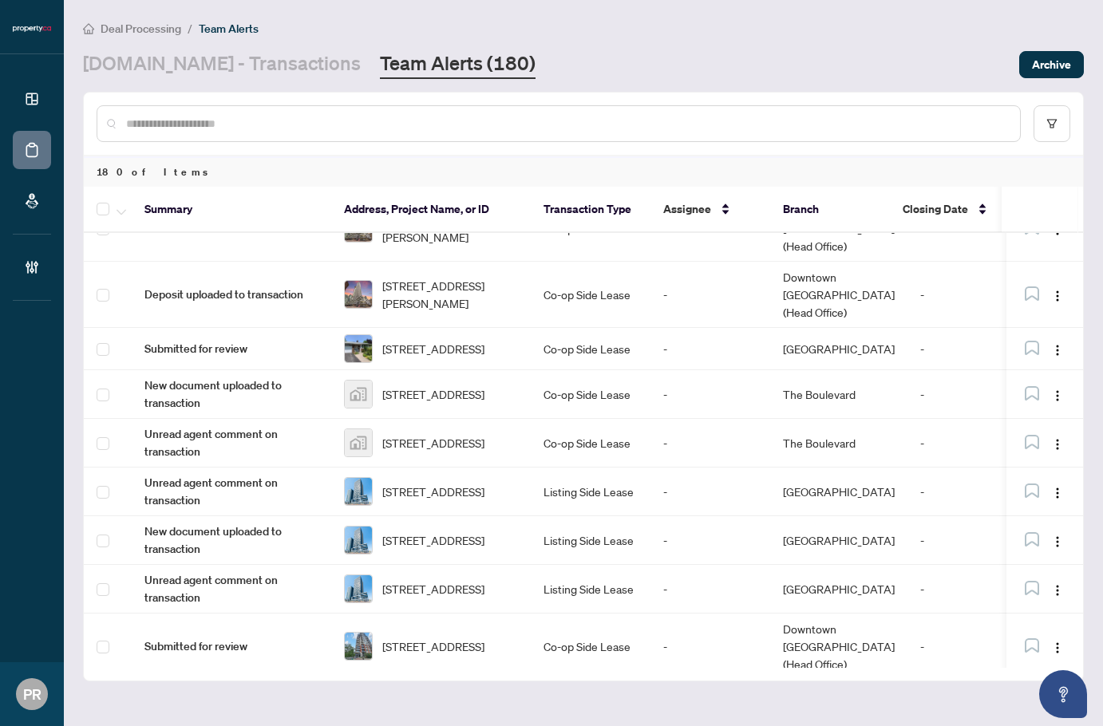
scroll to position [1428, 0]
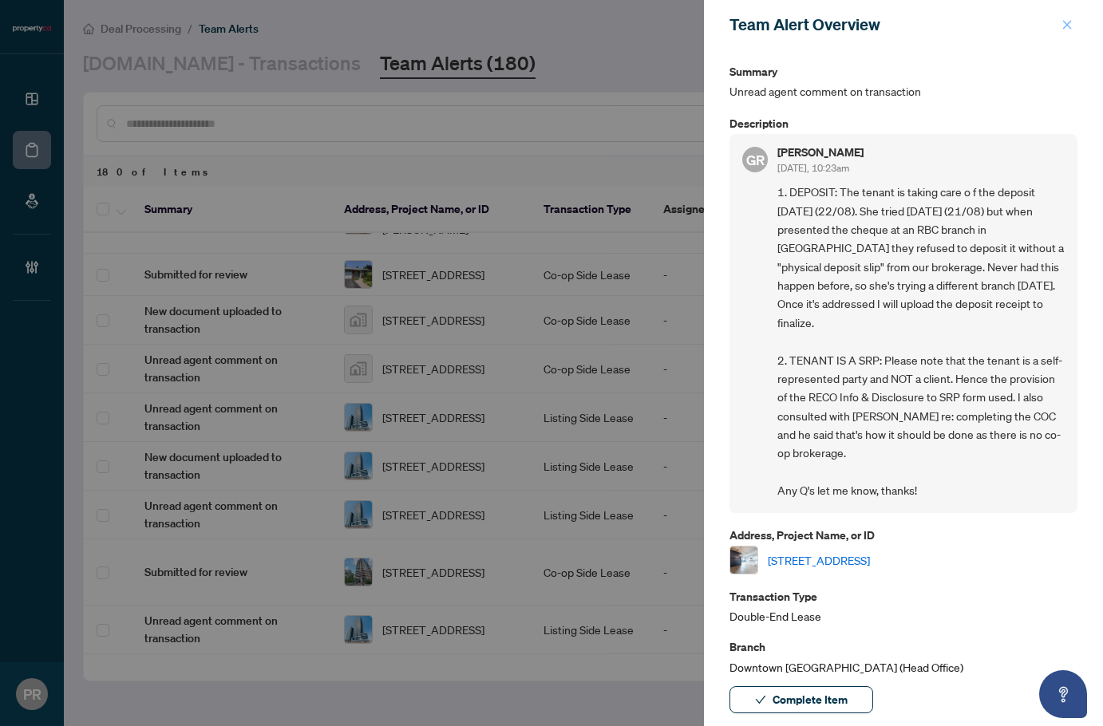
click at [1062, 14] on span "button" at bounding box center [1067, 25] width 11 height 26
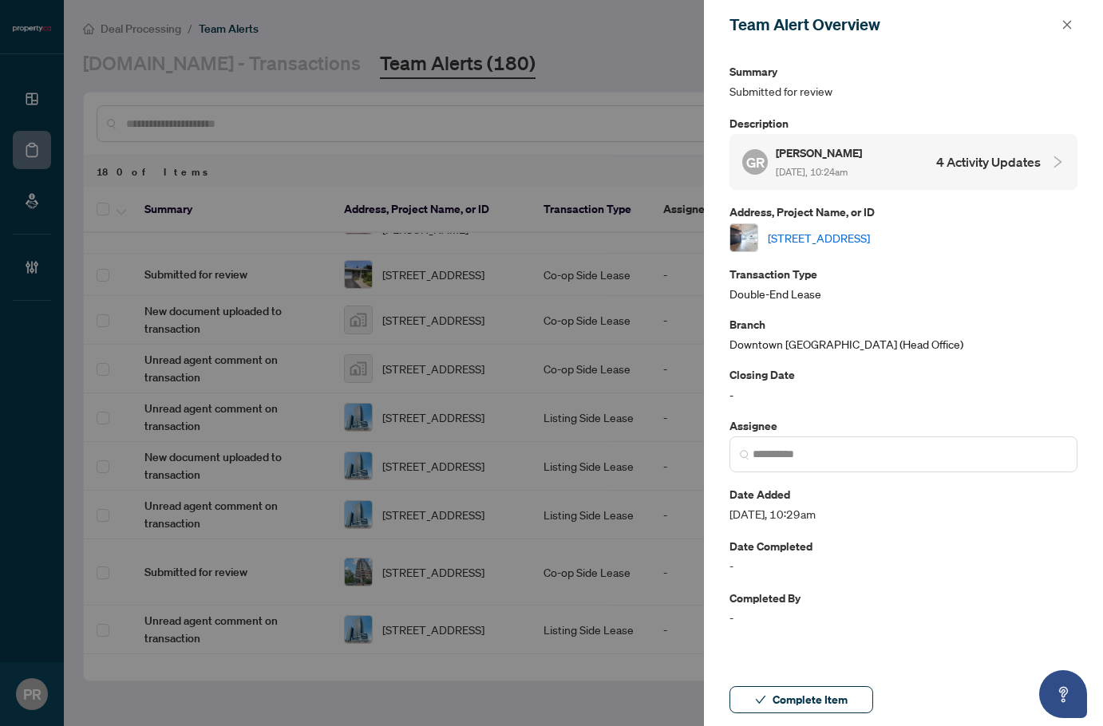
drag, startPoint x: 881, startPoint y: 164, endPoint x: 883, endPoint y: 185, distance: 20.8
click at [882, 160] on div "GR Gareth Reid Aug/22/2025, 10:24am 4 Activity Updates" at bounding box center [891, 162] width 299 height 37
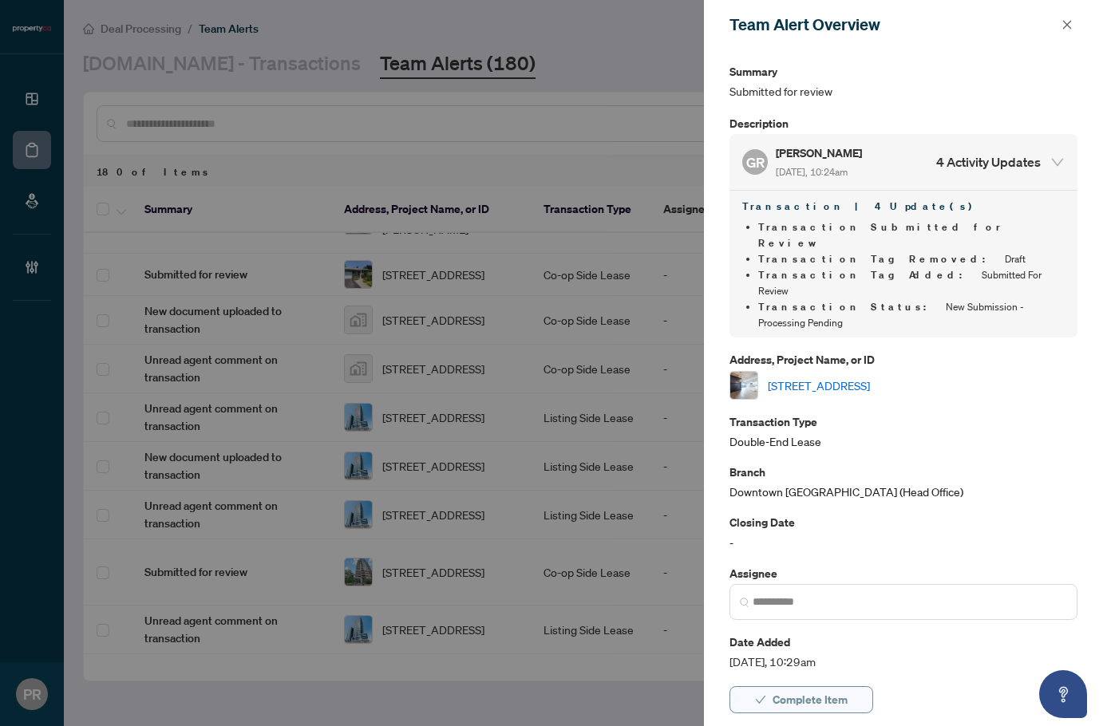
click at [810, 696] on span "Complete Item" at bounding box center [810, 700] width 75 height 26
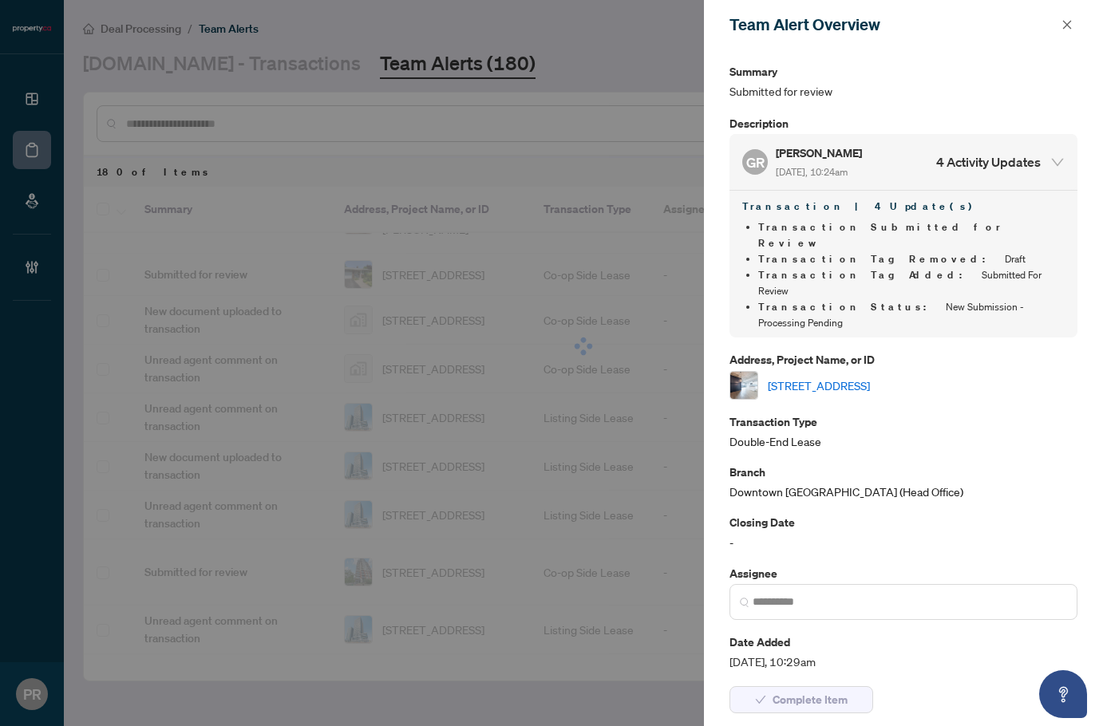
click at [1055, 20] on div "Team Alert Overview" at bounding box center [893, 25] width 327 height 24
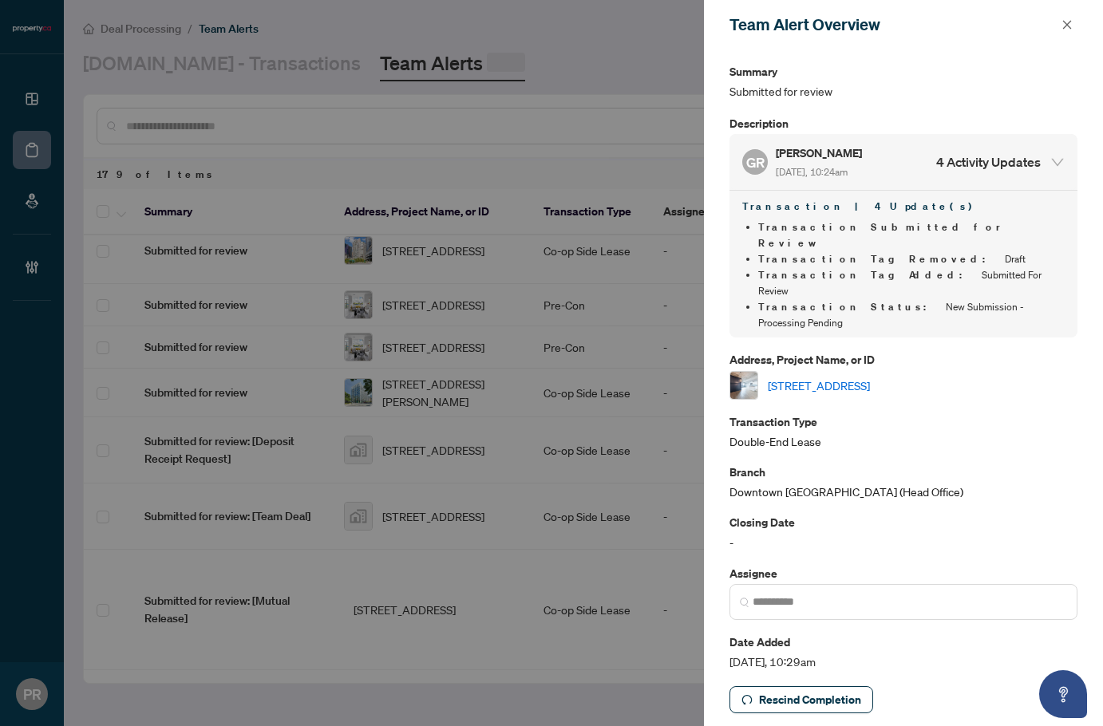
scroll to position [0, 0]
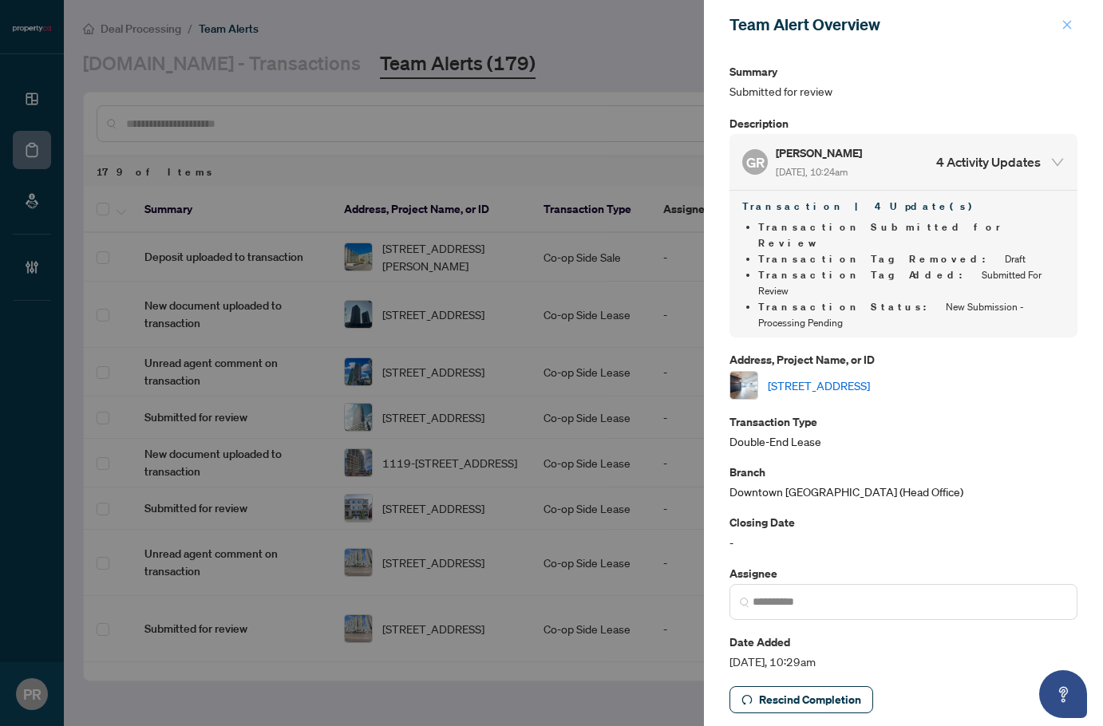
click at [1062, 21] on icon "close" at bounding box center [1067, 24] width 11 height 11
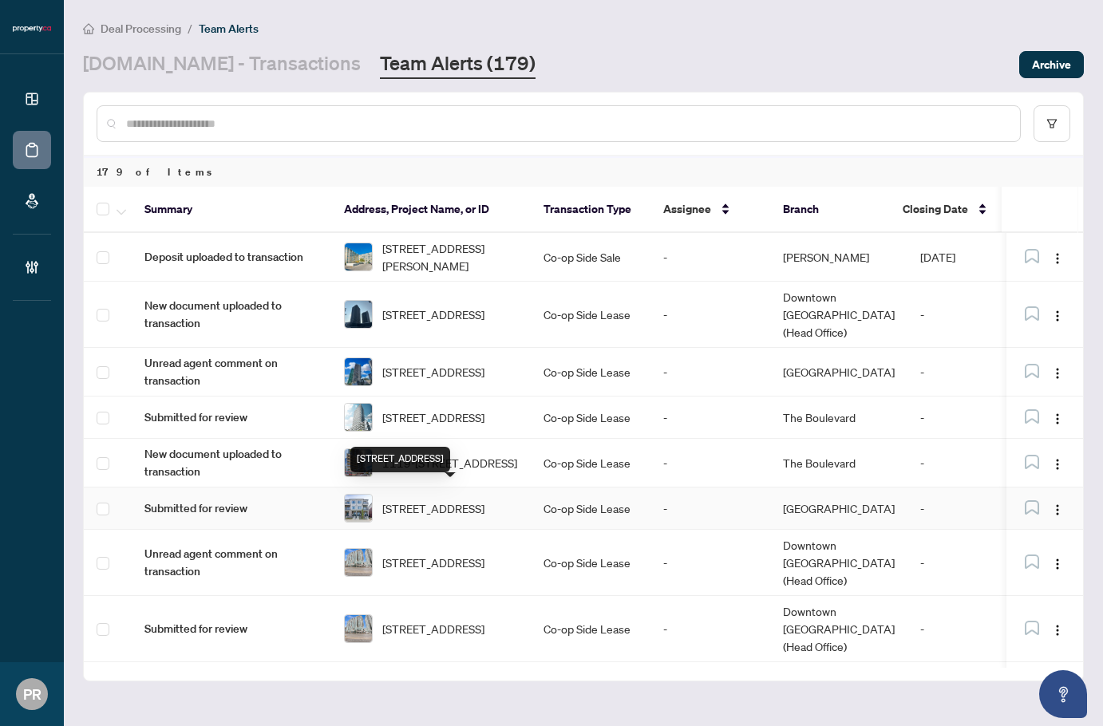
click at [560, 494] on td "Co-op Side Lease" at bounding box center [591, 509] width 120 height 42
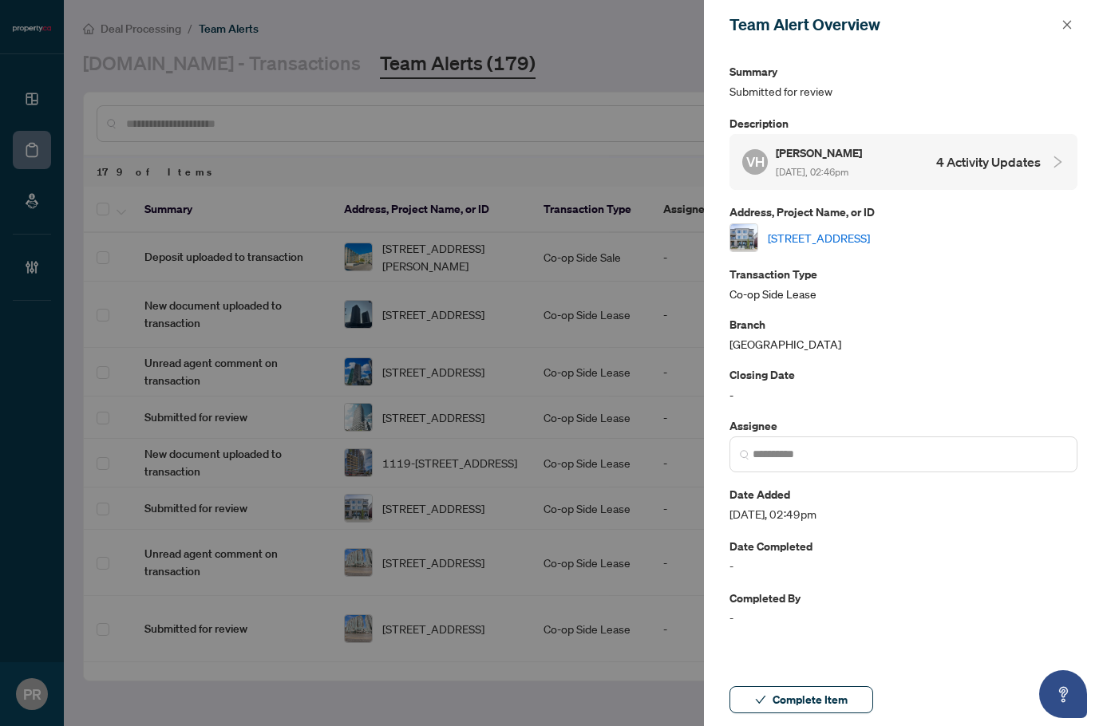
click at [970, 162] on h4 "4 Activity Updates" at bounding box center [988, 161] width 105 height 19
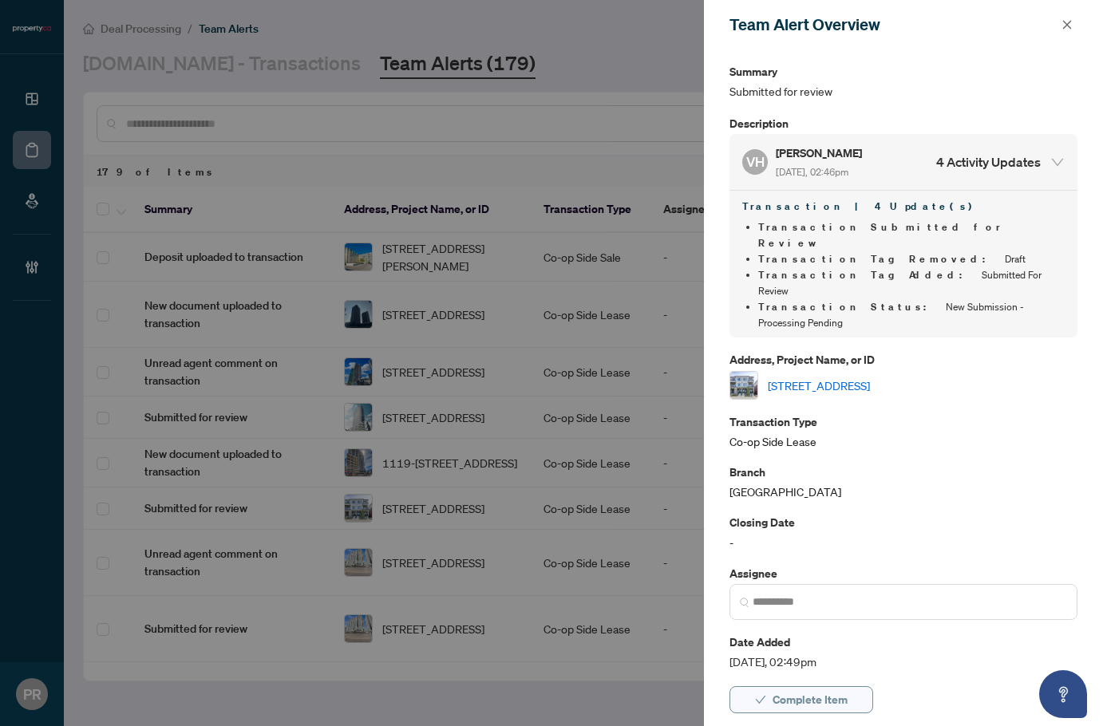
click at [795, 692] on span "Complete Item" at bounding box center [810, 700] width 75 height 26
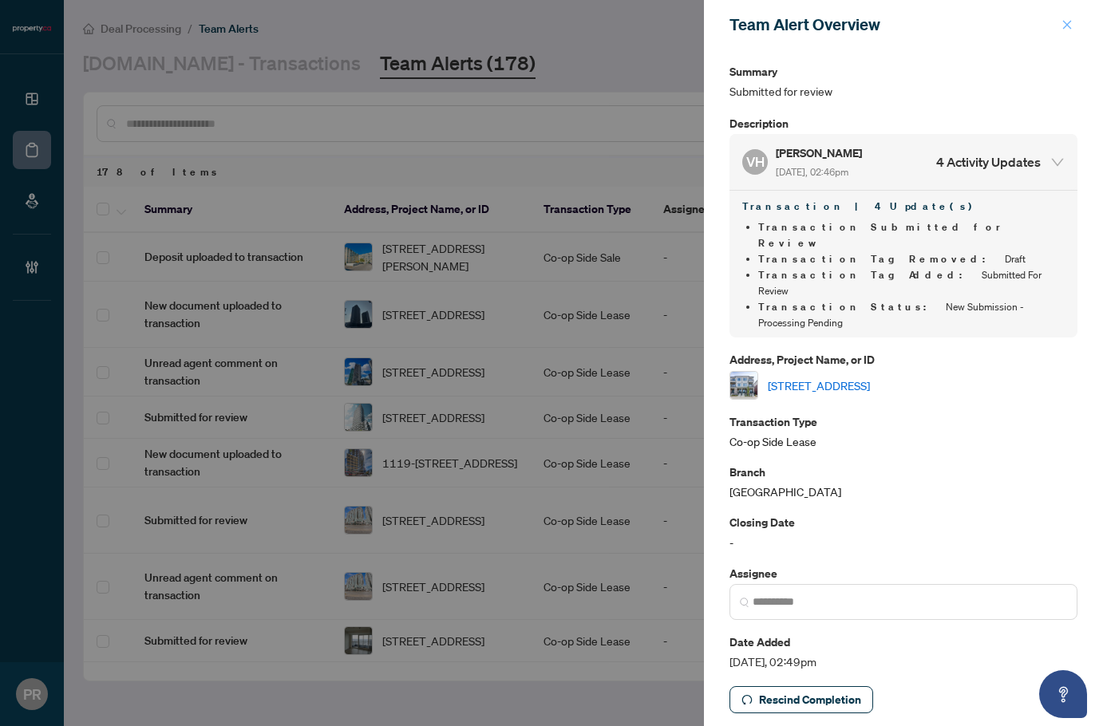
click at [1062, 24] on icon "close" at bounding box center [1067, 24] width 11 height 11
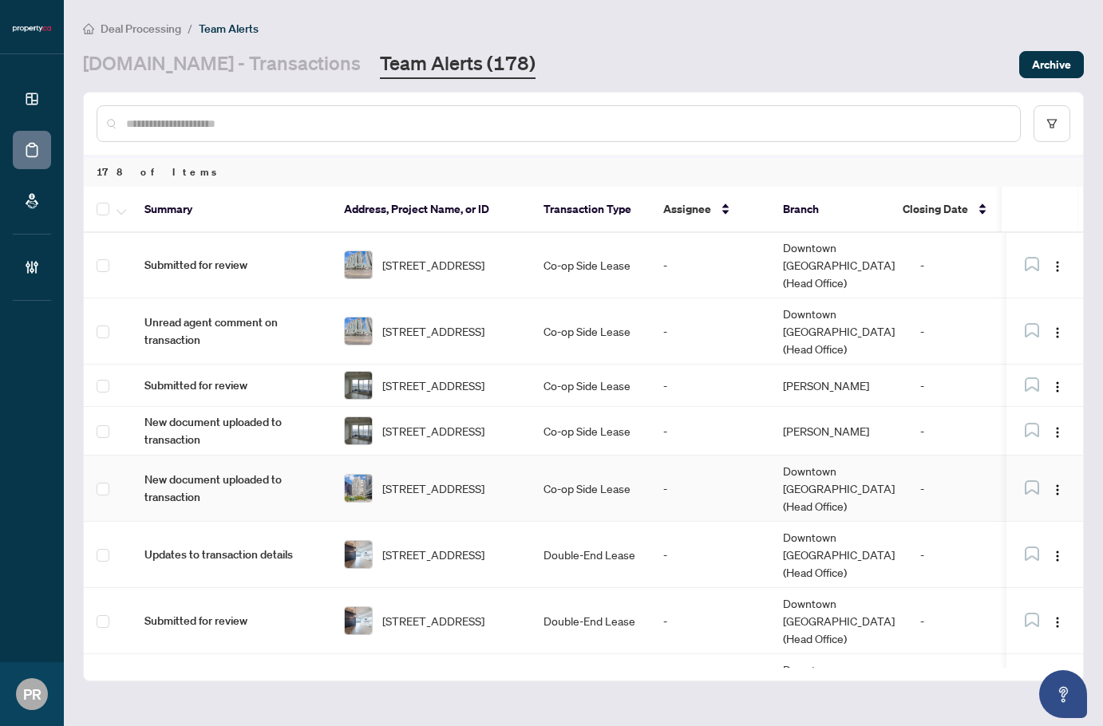
scroll to position [319, 0]
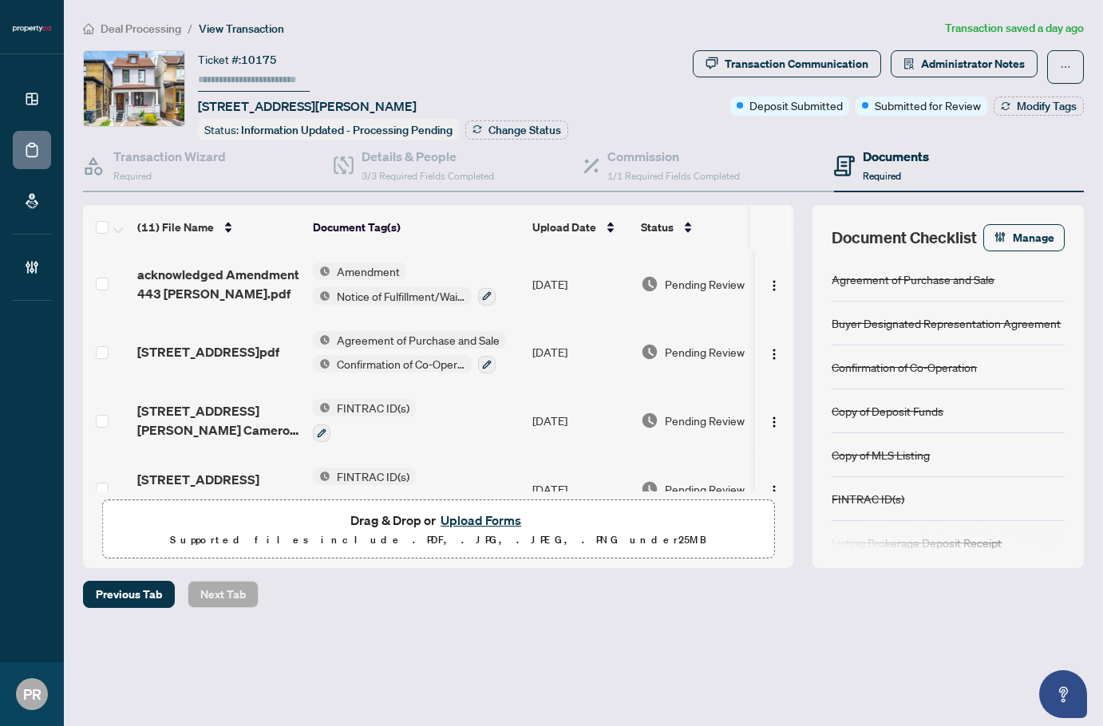
click at [267, 54] on span "10175" at bounding box center [259, 60] width 36 height 14
copy span "10175"
click at [769, 60] on div "Transaction Communication" at bounding box center [797, 64] width 144 height 26
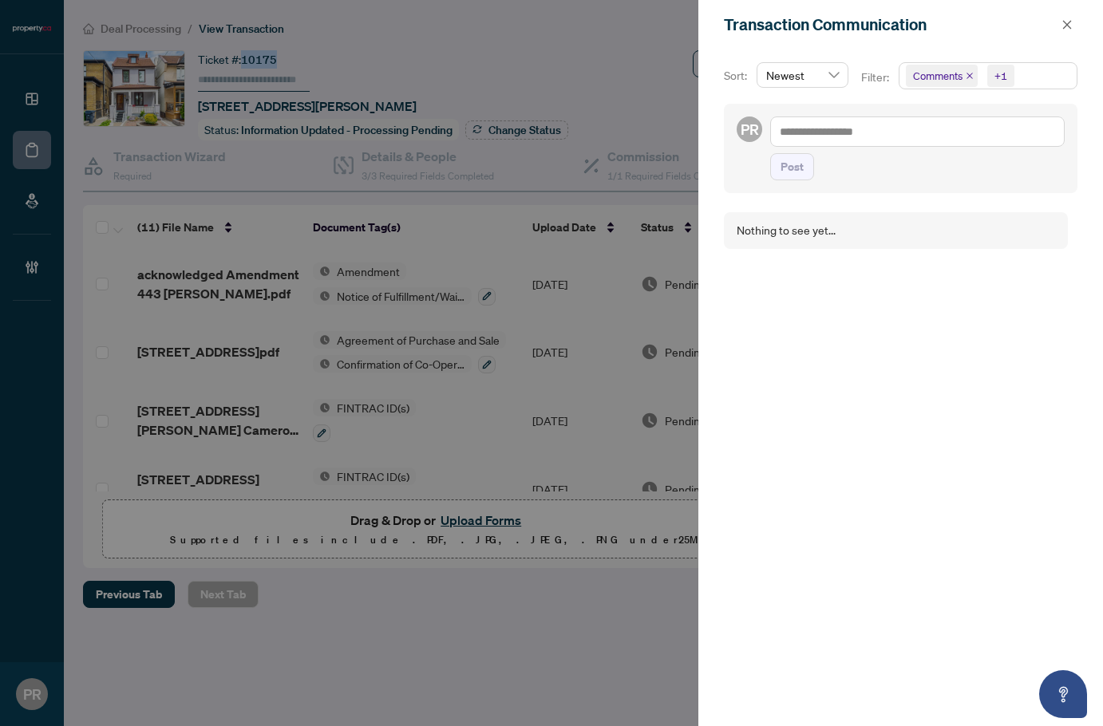
click at [1045, 69] on span "Comments +1" at bounding box center [988, 76] width 177 height 26
click at [935, 201] on div "Select All Comments Requirements Activity History" at bounding box center [987, 149] width 176 height 113
click at [940, 191] on span "Activity History" at bounding box center [969, 187] width 76 height 14
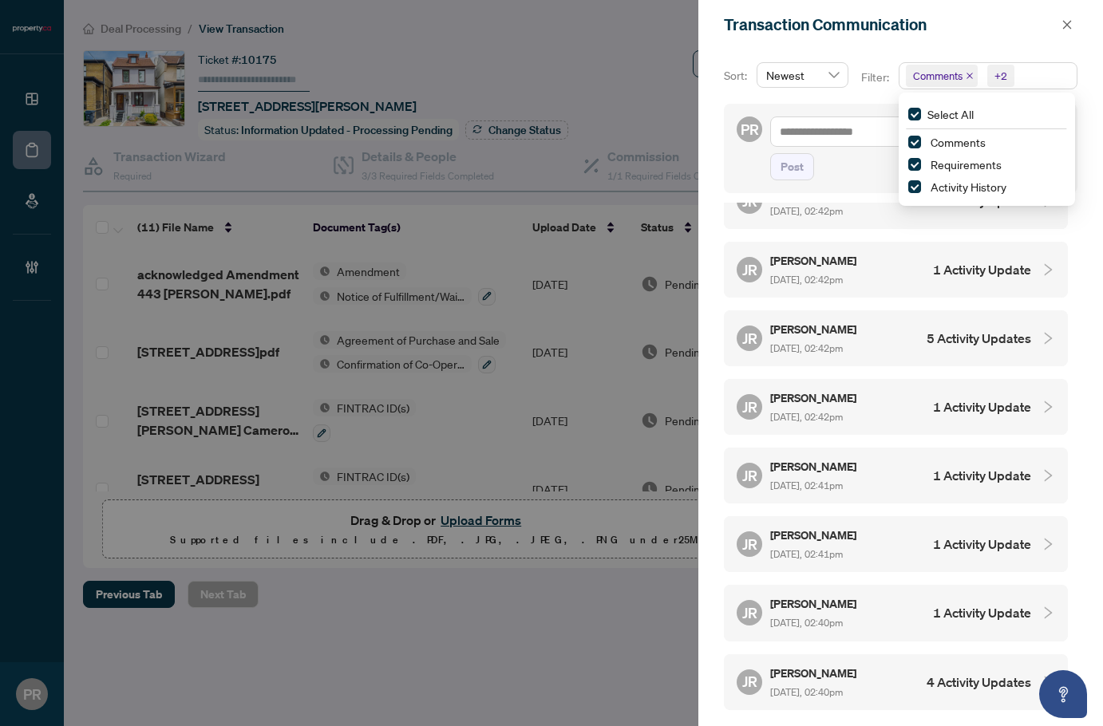
scroll to position [2062, 0]
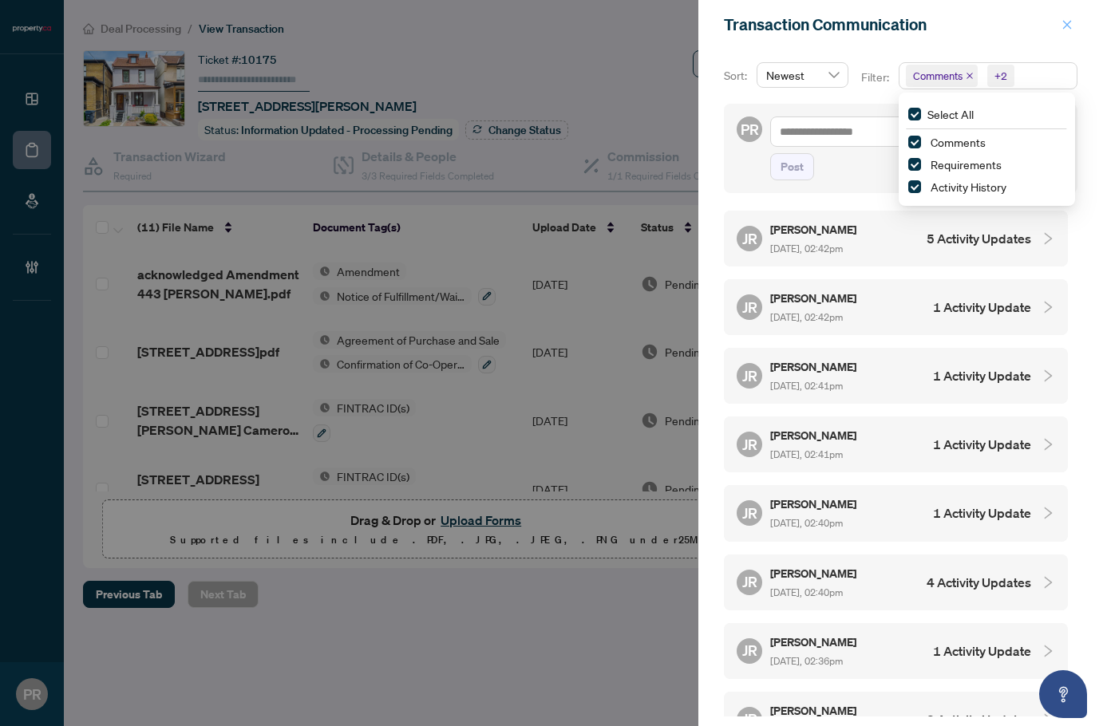
click at [1073, 26] on button "button" at bounding box center [1067, 24] width 21 height 19
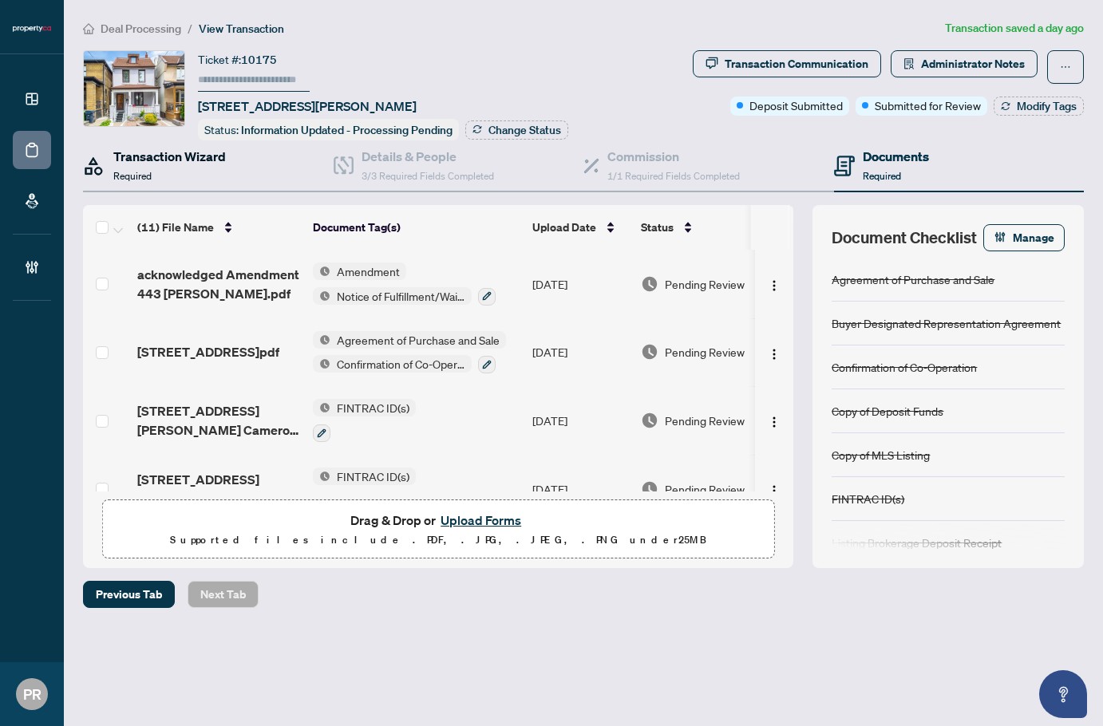
click at [205, 155] on h4 "Transaction Wizard" at bounding box center [169, 156] width 113 height 19
click at [254, 60] on span "10175" at bounding box center [259, 60] width 36 height 14
click at [161, 160] on h4 "Transaction Wizard" at bounding box center [169, 156] width 113 height 19
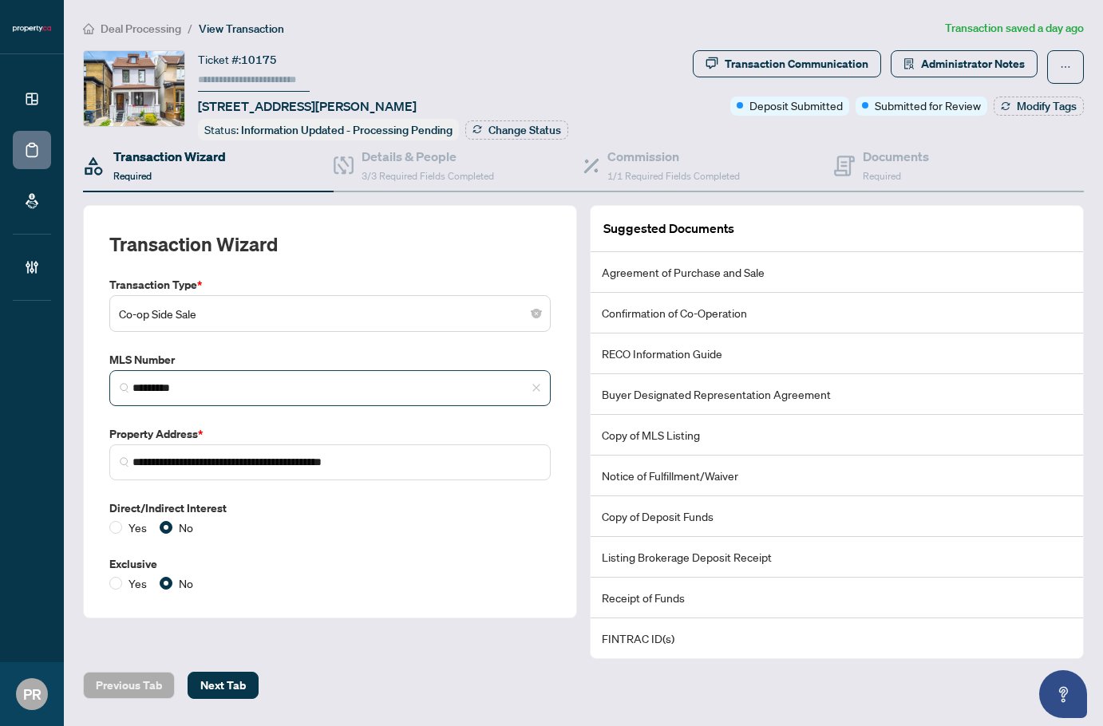
click at [213, 398] on span "*********" at bounding box center [329, 388] width 441 height 36
click at [1047, 60] on button "button" at bounding box center [1065, 67] width 37 height 34
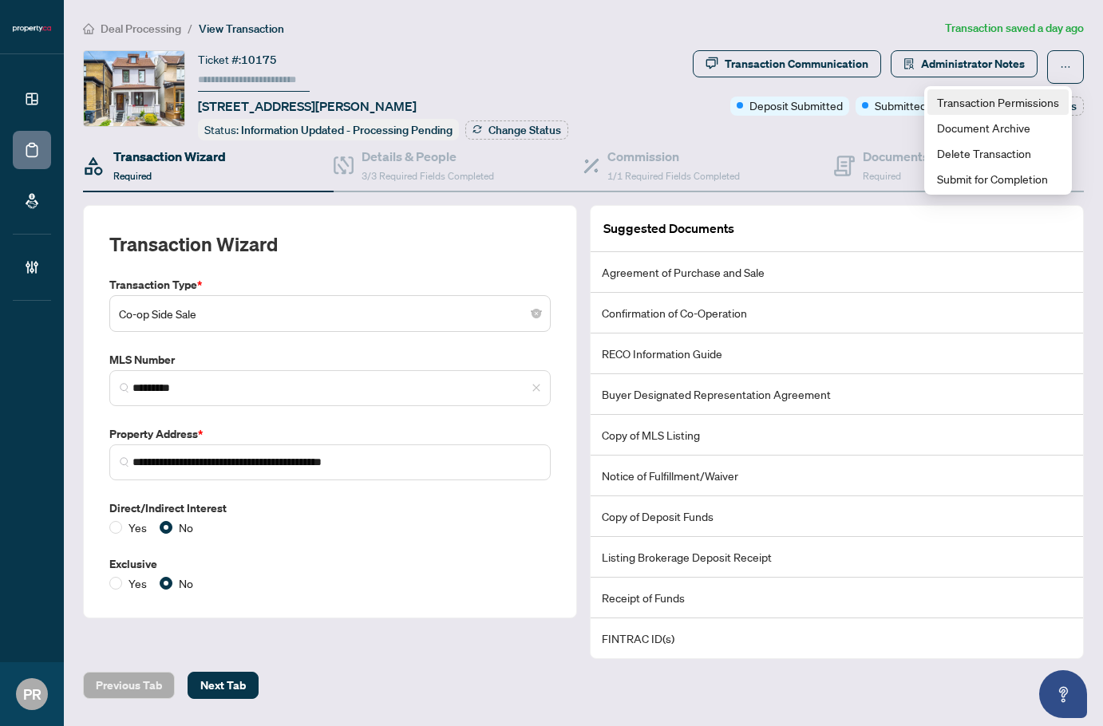
click at [979, 113] on li "Transaction Permissions" at bounding box center [998, 102] width 141 height 26
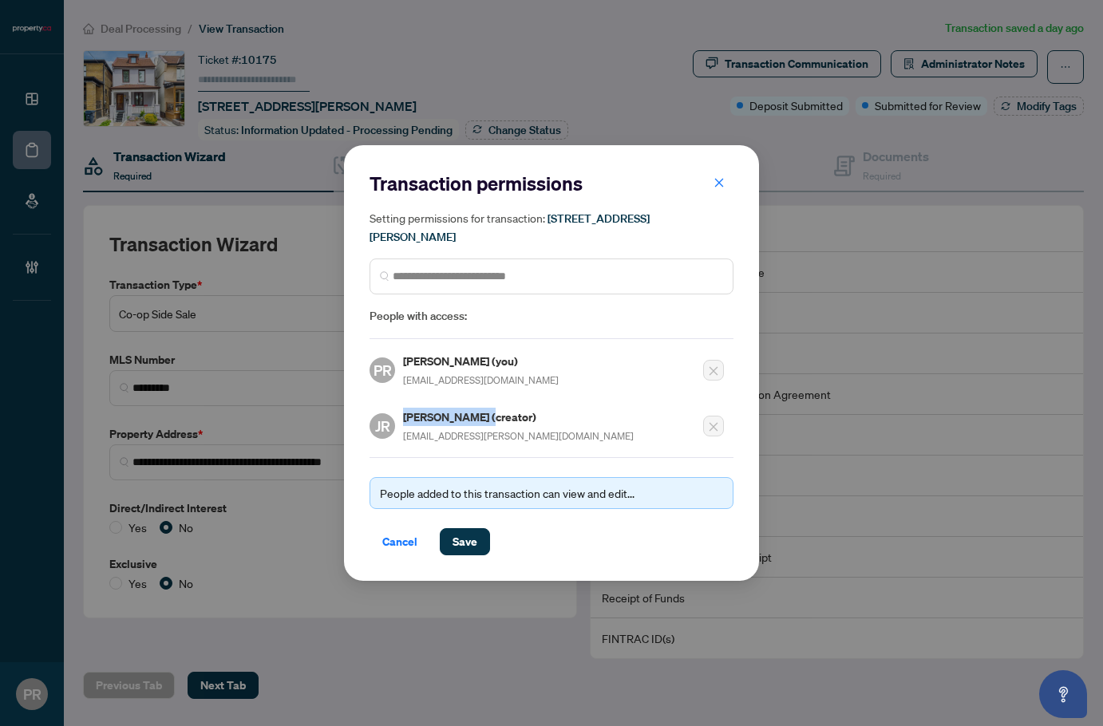
drag, startPoint x: 402, startPoint y: 416, endPoint x: 485, endPoint y: 418, distance: 82.3
click at [485, 418] on div "JR Jordan Rasberry (creator) jordan.rasberry@property.ca" at bounding box center [502, 426] width 264 height 37
copy h5 "Jordan Rasberry"
drag, startPoint x: 387, startPoint y: 536, endPoint x: 425, endPoint y: 524, distance: 39.1
click at [387, 536] on span "Cancel" at bounding box center [399, 542] width 35 height 26
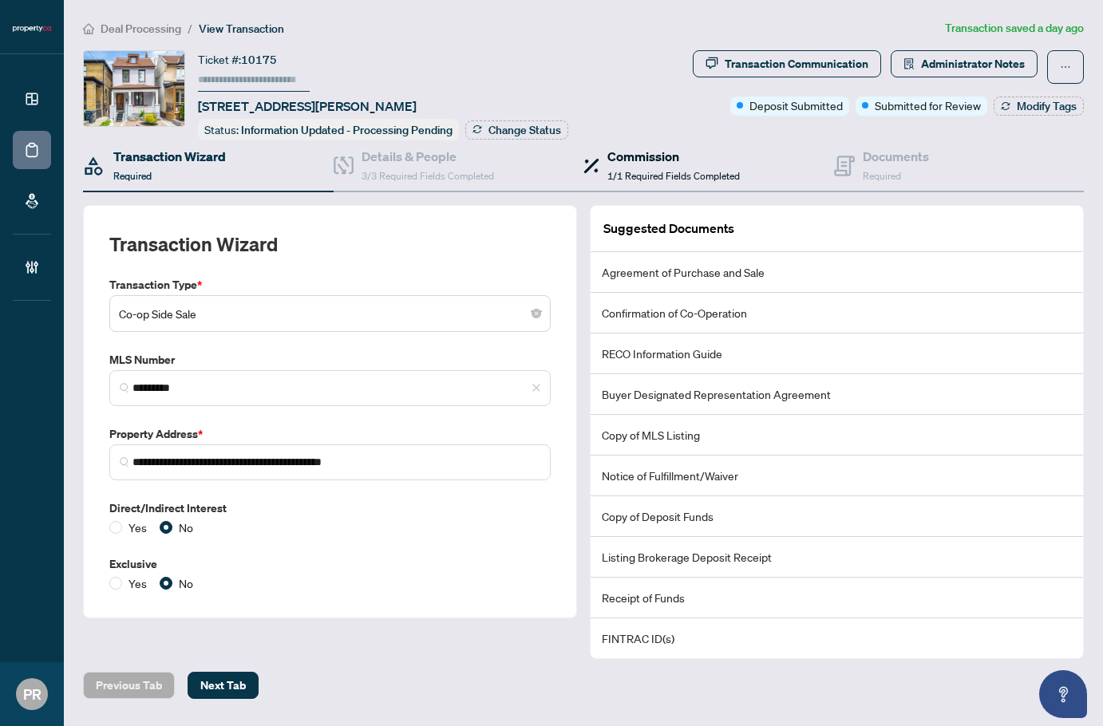
click at [715, 165] on div "Commission 1/1 Required Fields Completed" at bounding box center [673, 166] width 133 height 38
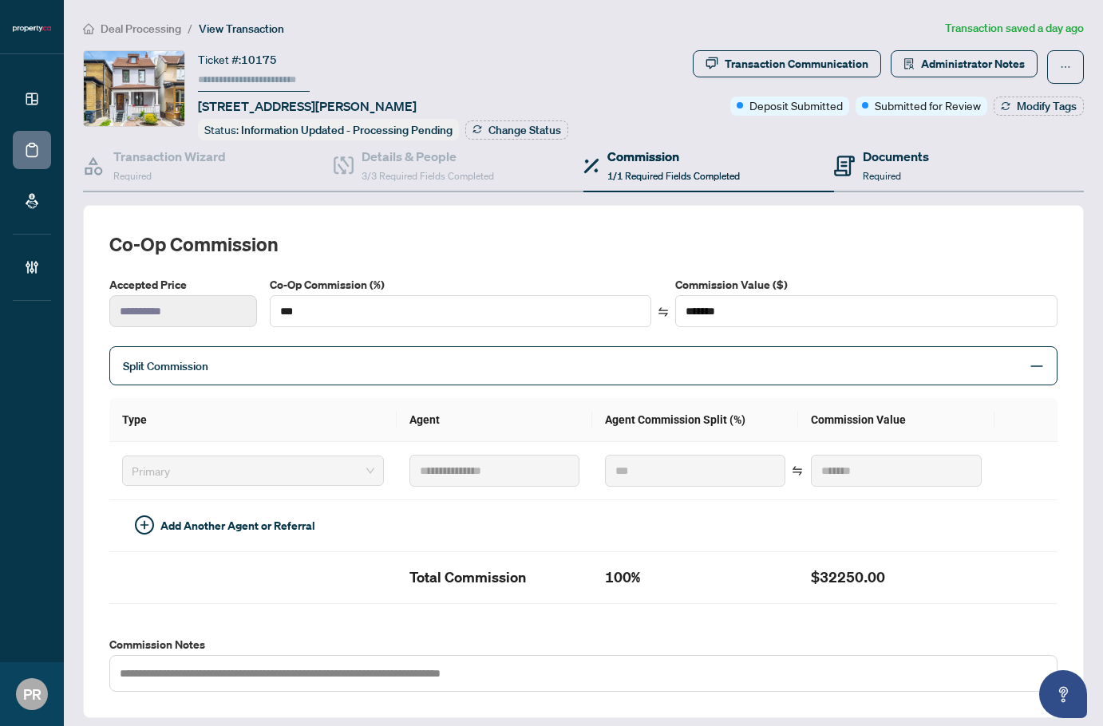
click at [977, 172] on div "Documents Required" at bounding box center [959, 166] width 251 height 52
click at [905, 163] on h4 "Documents" at bounding box center [896, 156] width 66 height 19
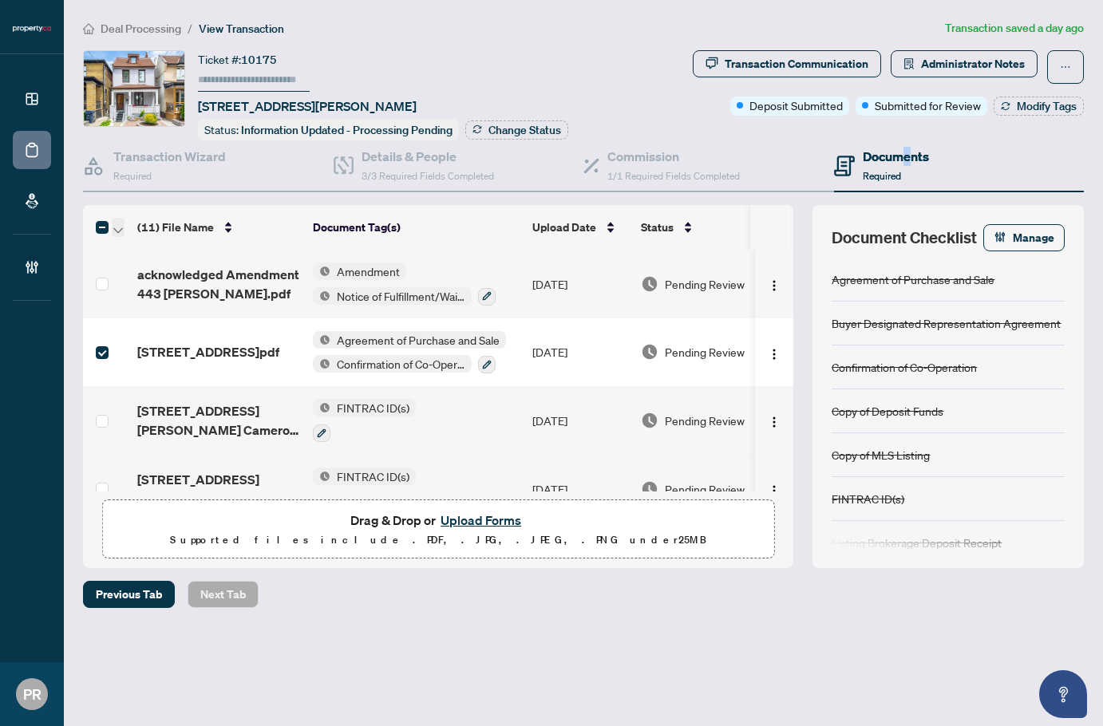
click at [119, 229] on icon "button" at bounding box center [118, 230] width 10 height 6
click at [146, 252] on span "Open Selected in New Tab(s)" at bounding box center [196, 254] width 142 height 18
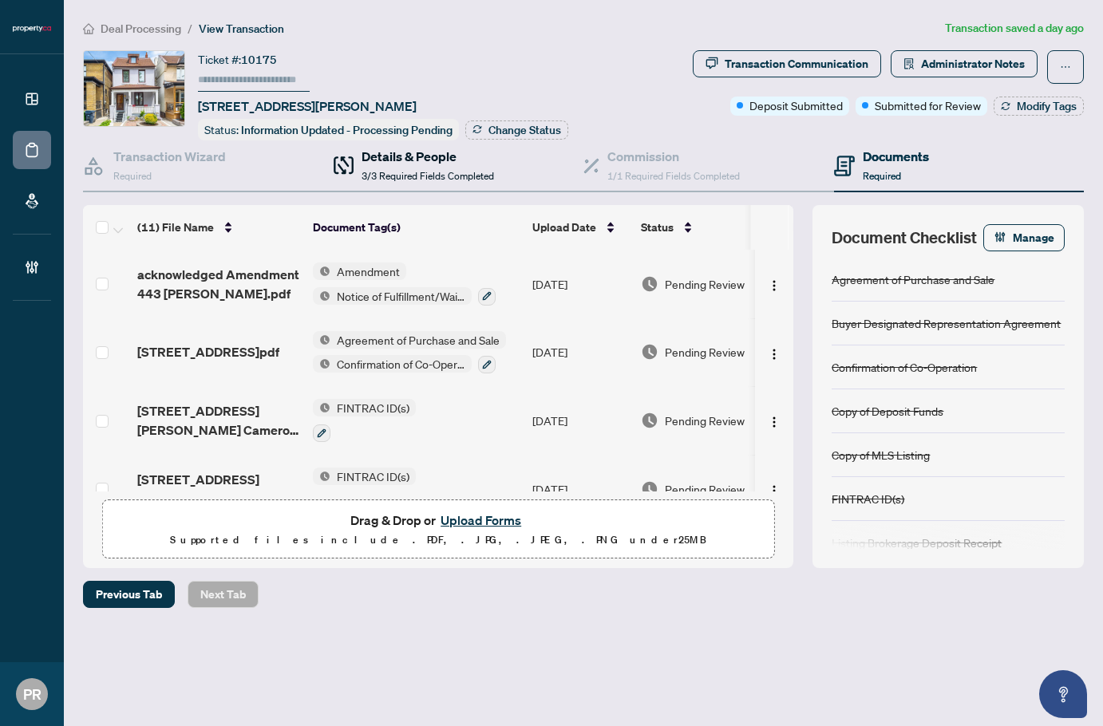
click at [417, 174] on span "3/3 Required Fields Completed" at bounding box center [428, 176] width 133 height 12
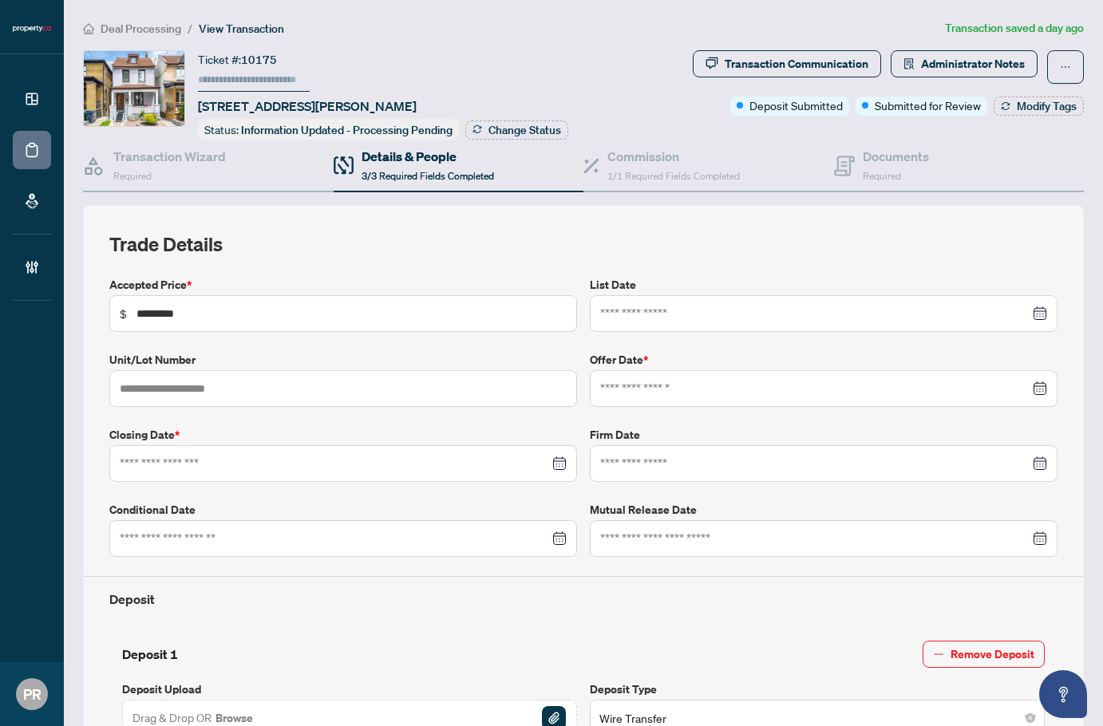
type input "**********"
click at [887, 159] on h4 "Documents" at bounding box center [896, 156] width 66 height 19
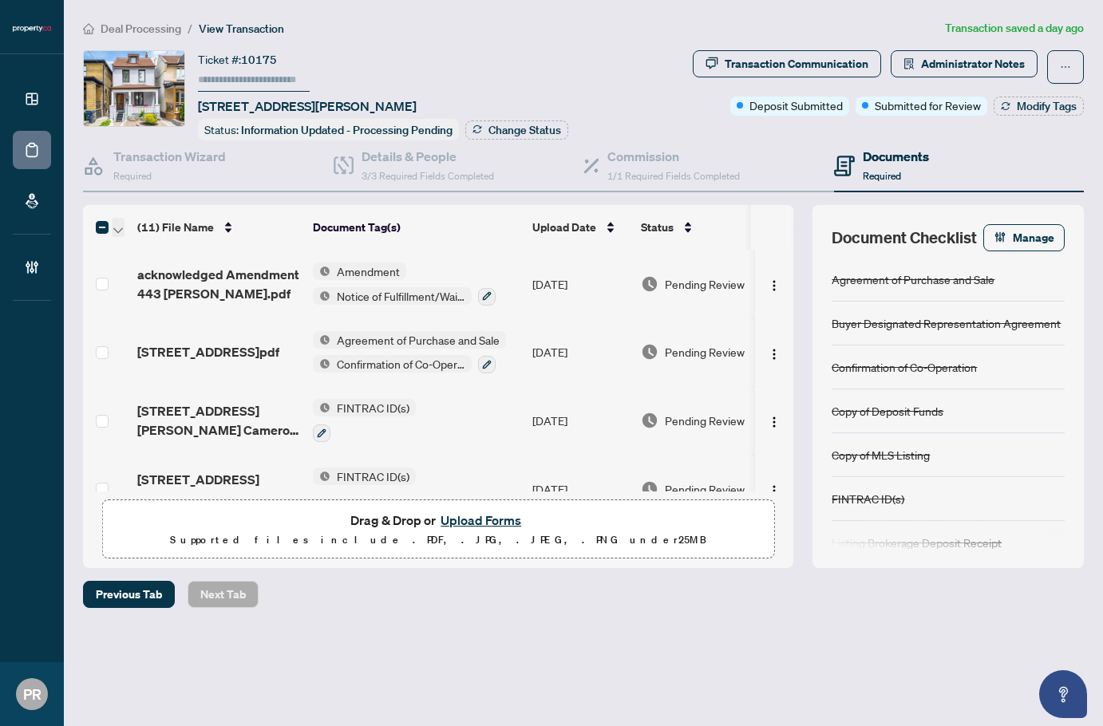
click at [120, 229] on icon "button" at bounding box center [118, 230] width 10 height 6
click at [142, 248] on span "Open Selected in New Tab(s)" at bounding box center [196, 254] width 142 height 18
click at [652, 156] on h4 "Commission" at bounding box center [673, 156] width 133 height 19
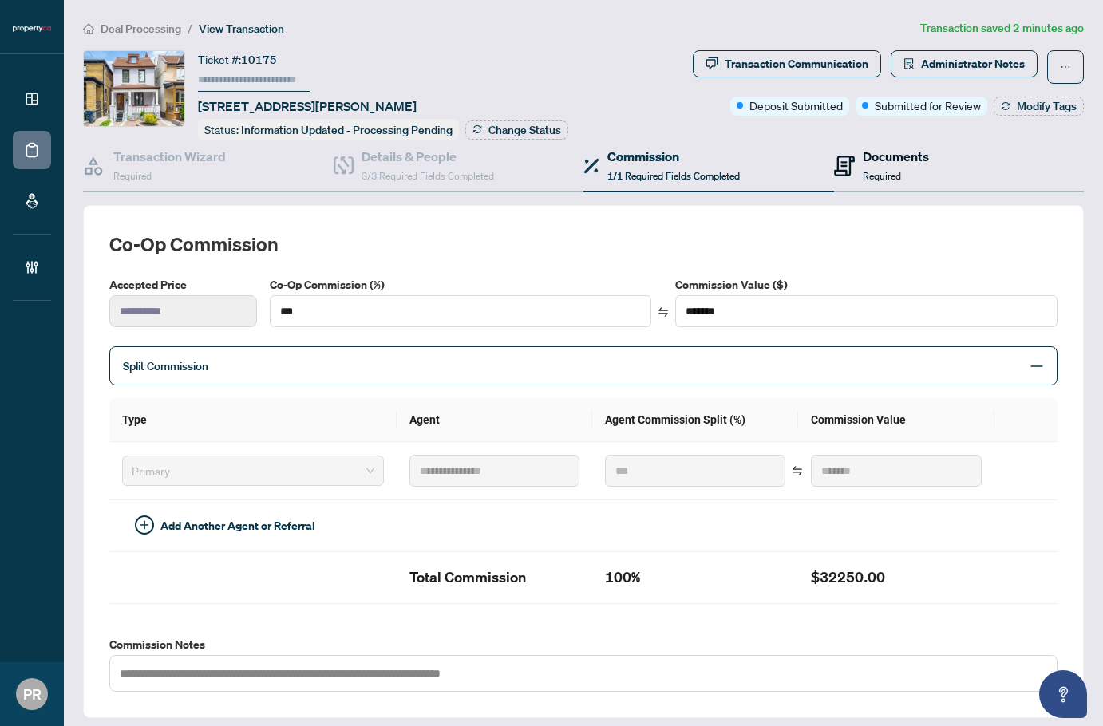
click at [834, 167] on icon at bounding box center [844, 166] width 21 height 21
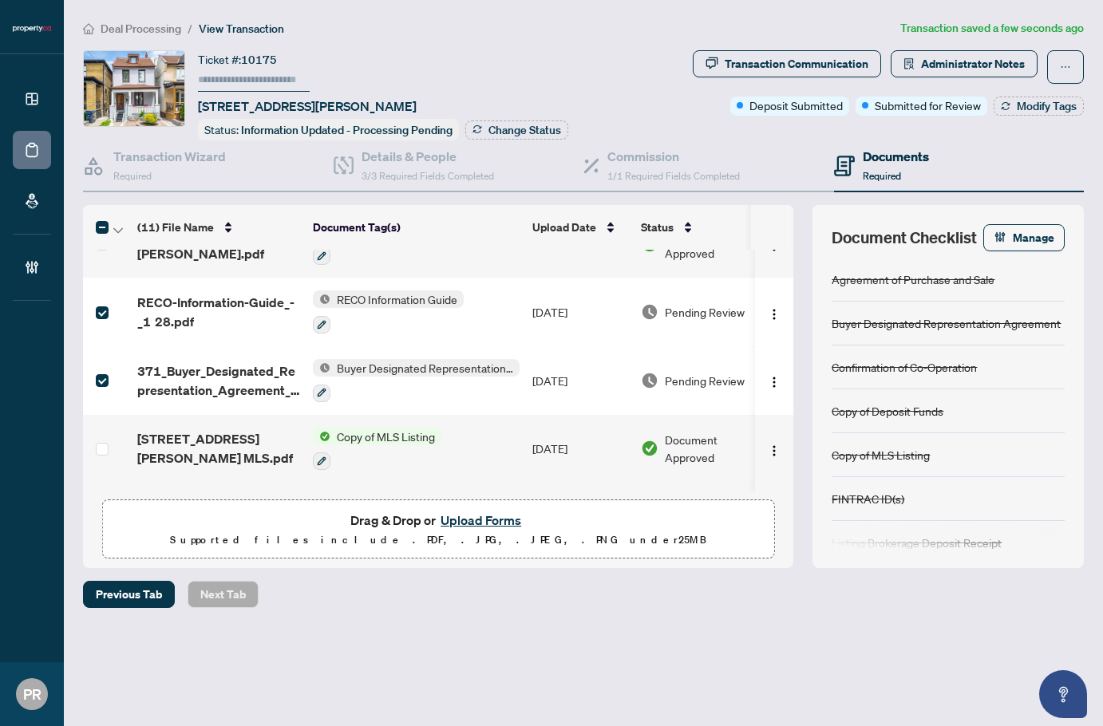
scroll to position [353, 0]
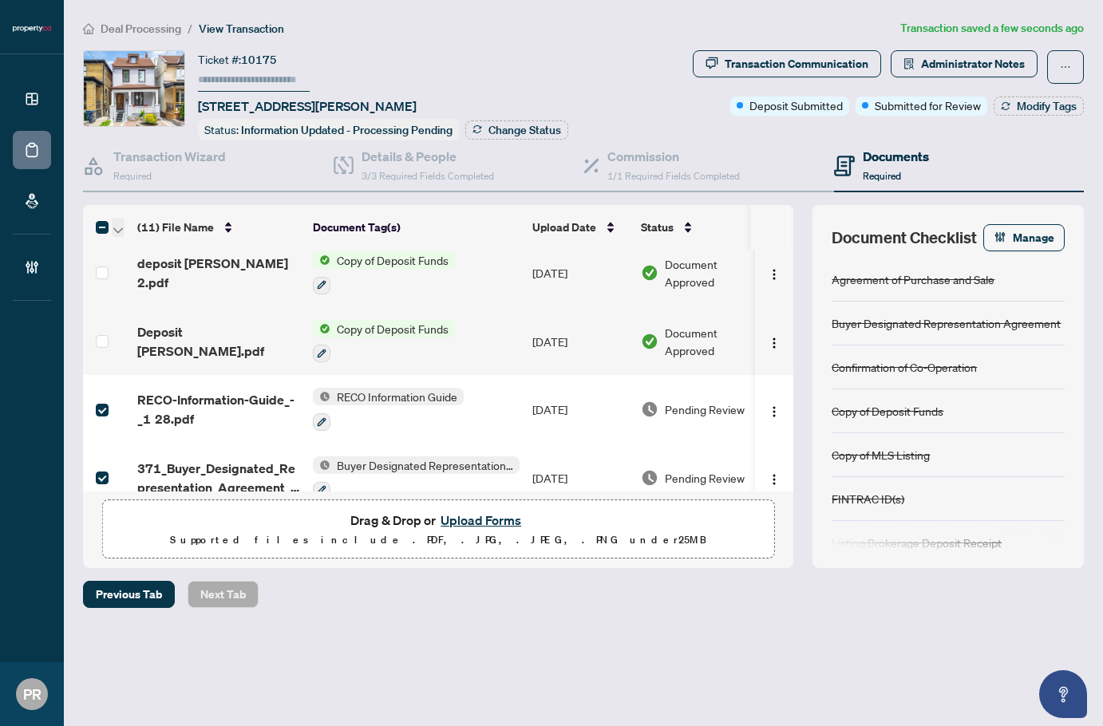
click at [121, 224] on span "button" at bounding box center [118, 228] width 10 height 18
click at [171, 252] on span "Open Selected in New Tab(s)" at bounding box center [196, 254] width 142 height 18
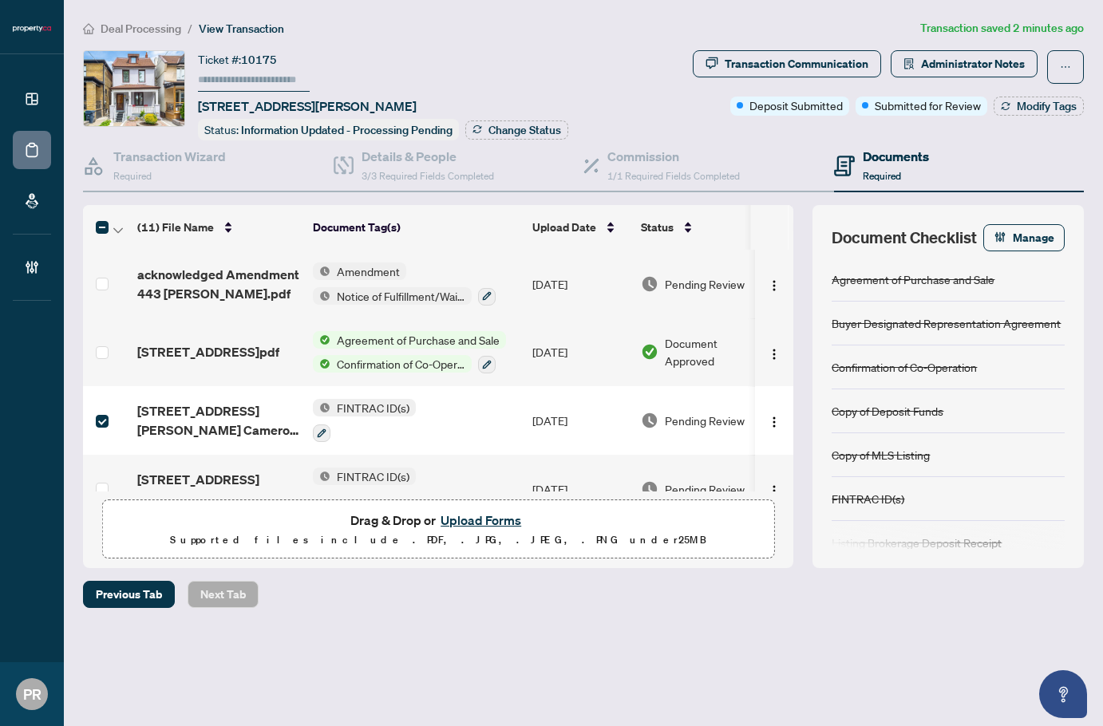
scroll to position [80, 0]
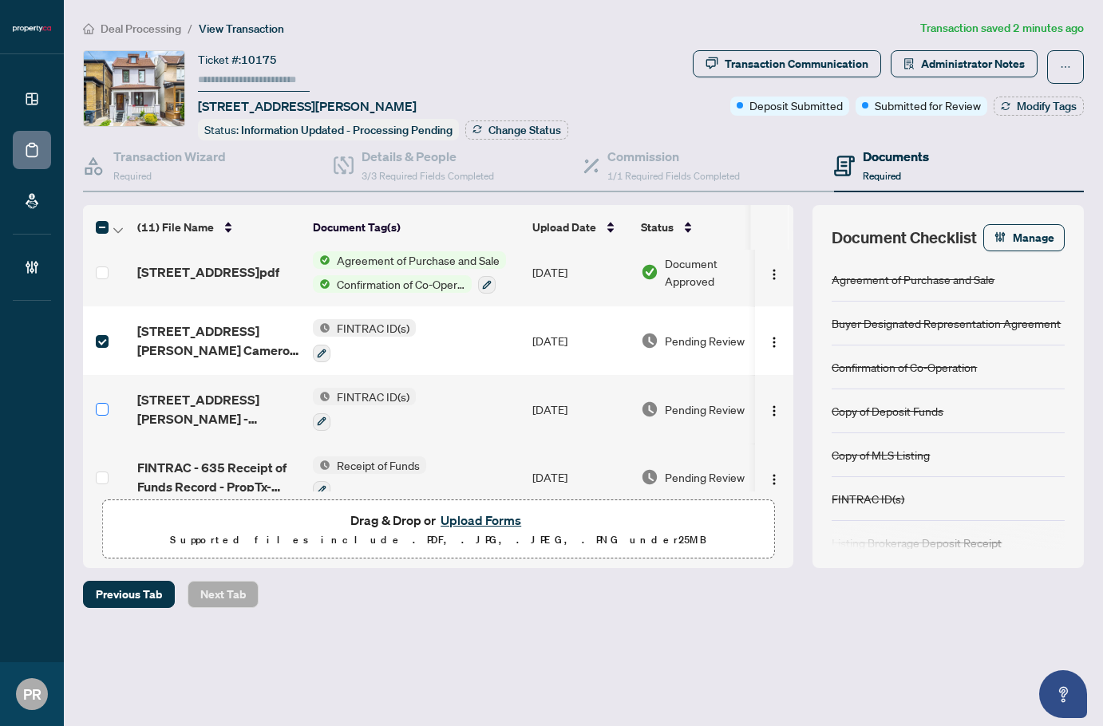
click at [104, 401] on label at bounding box center [102, 410] width 13 height 18
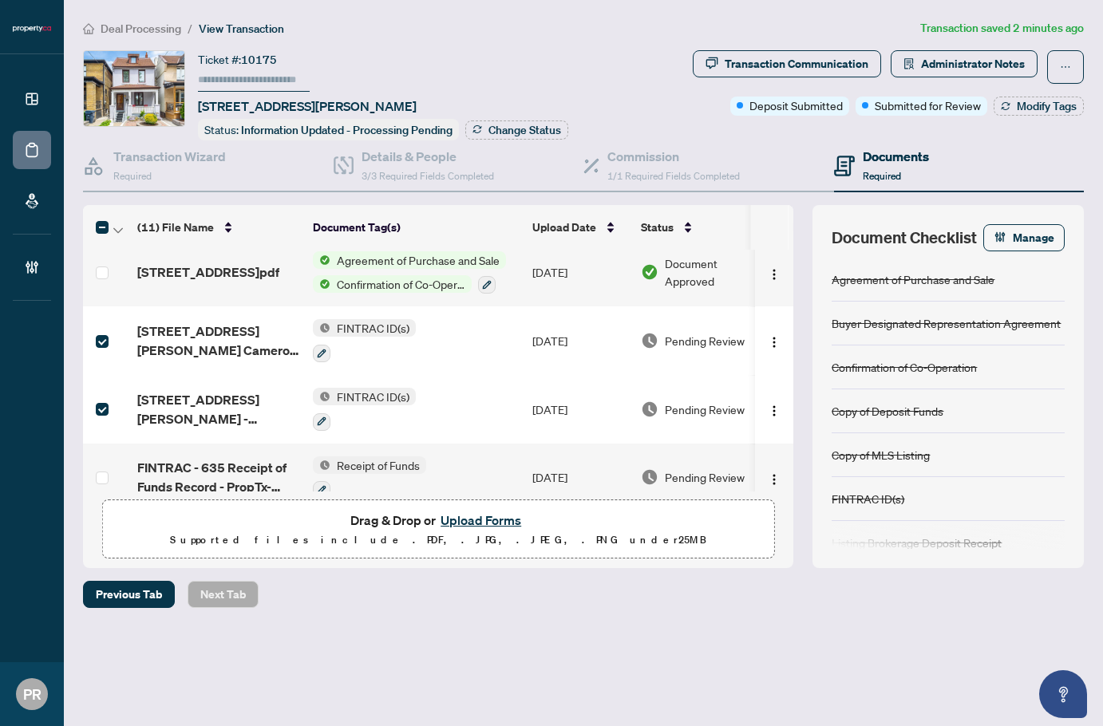
scroll to position [160, 0]
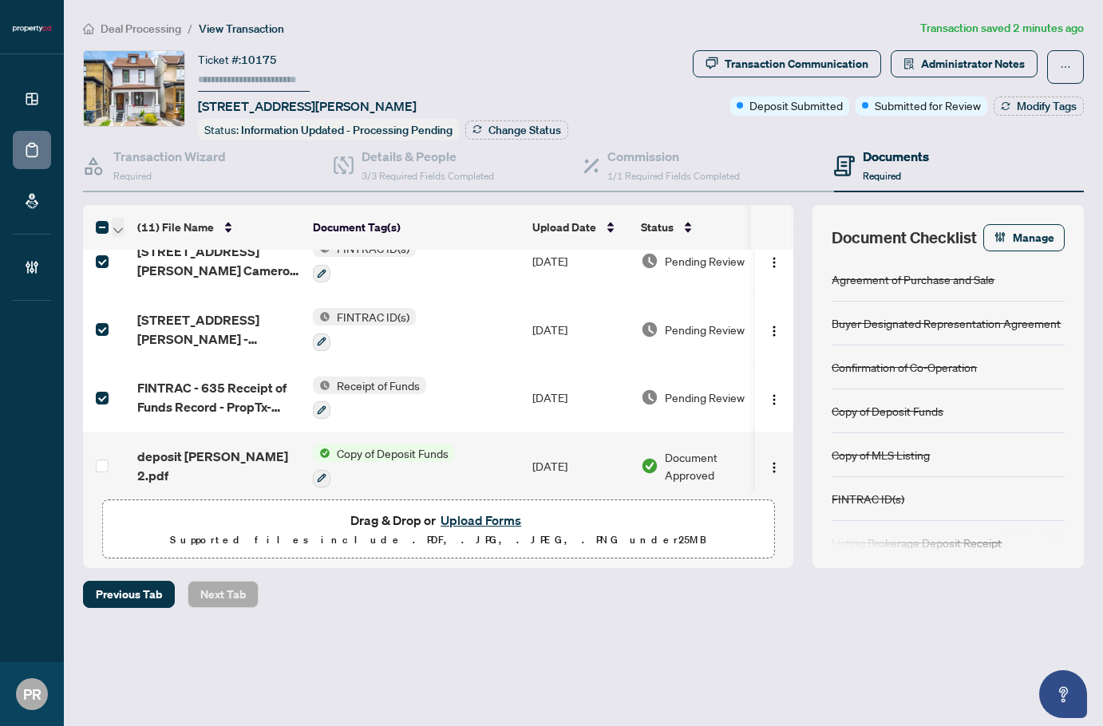
click at [119, 231] on span "button" at bounding box center [118, 228] width 10 height 18
click at [145, 263] on li "Open Selected in New Tab(s)" at bounding box center [195, 254] width 161 height 26
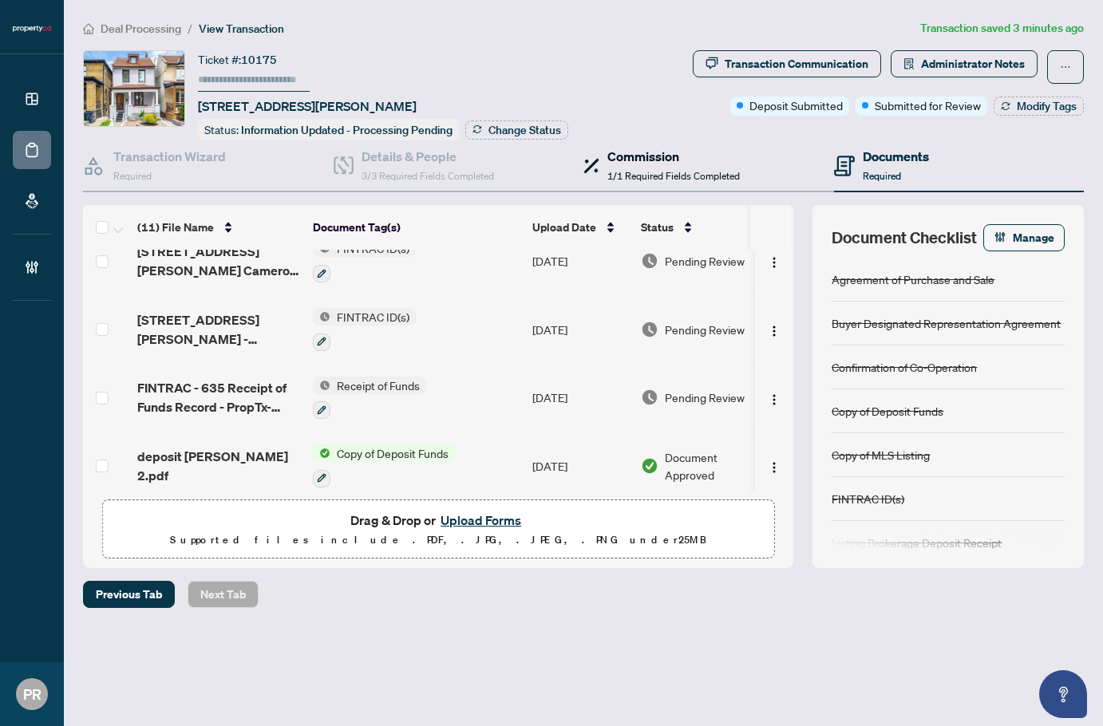
click at [637, 159] on h4 "Commission" at bounding box center [673, 156] width 133 height 19
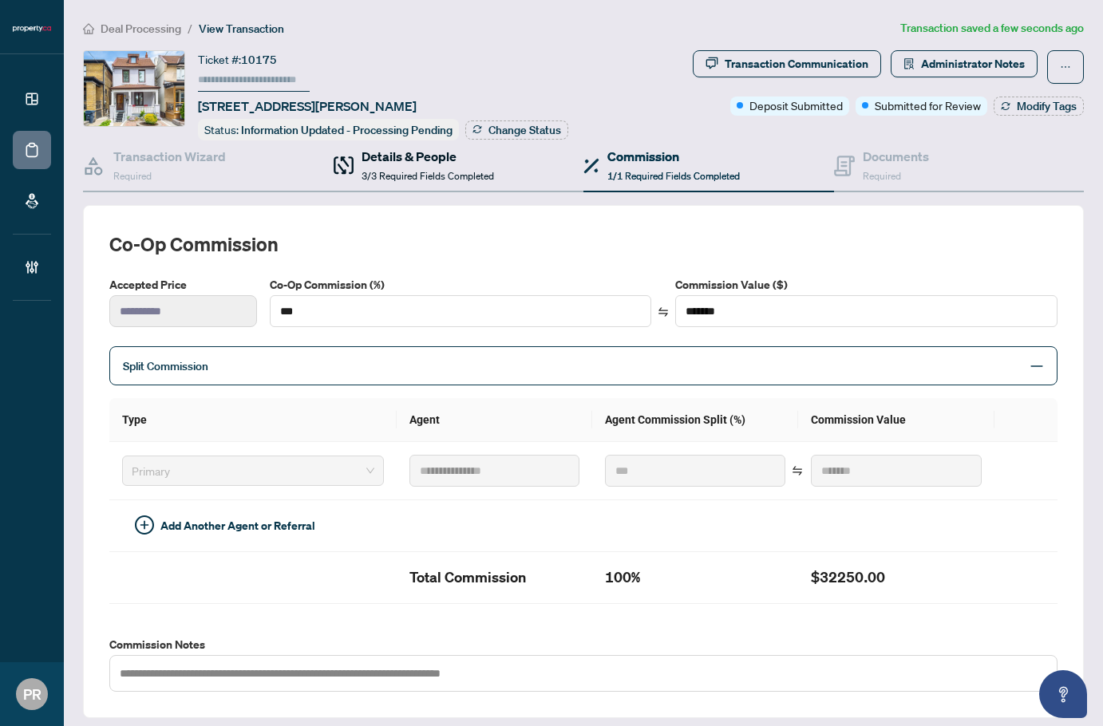
click at [434, 170] on span "3/3 Required Fields Completed" at bounding box center [428, 176] width 133 height 12
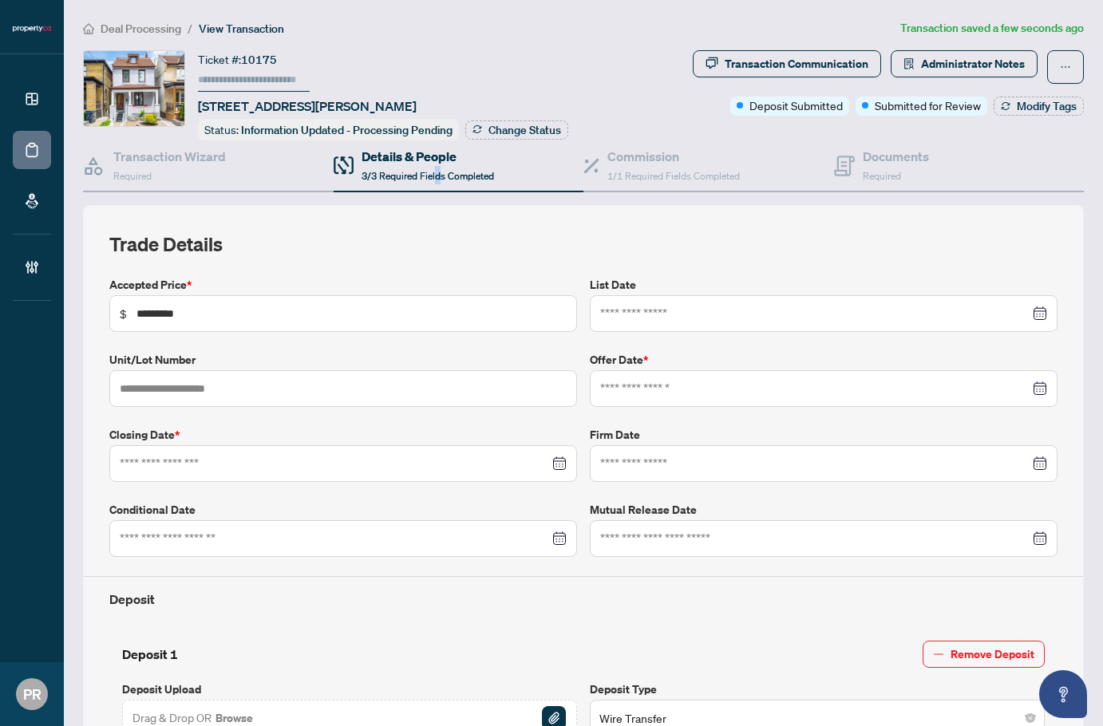
type input "**********"
click at [904, 158] on h4 "Documents" at bounding box center [896, 156] width 66 height 19
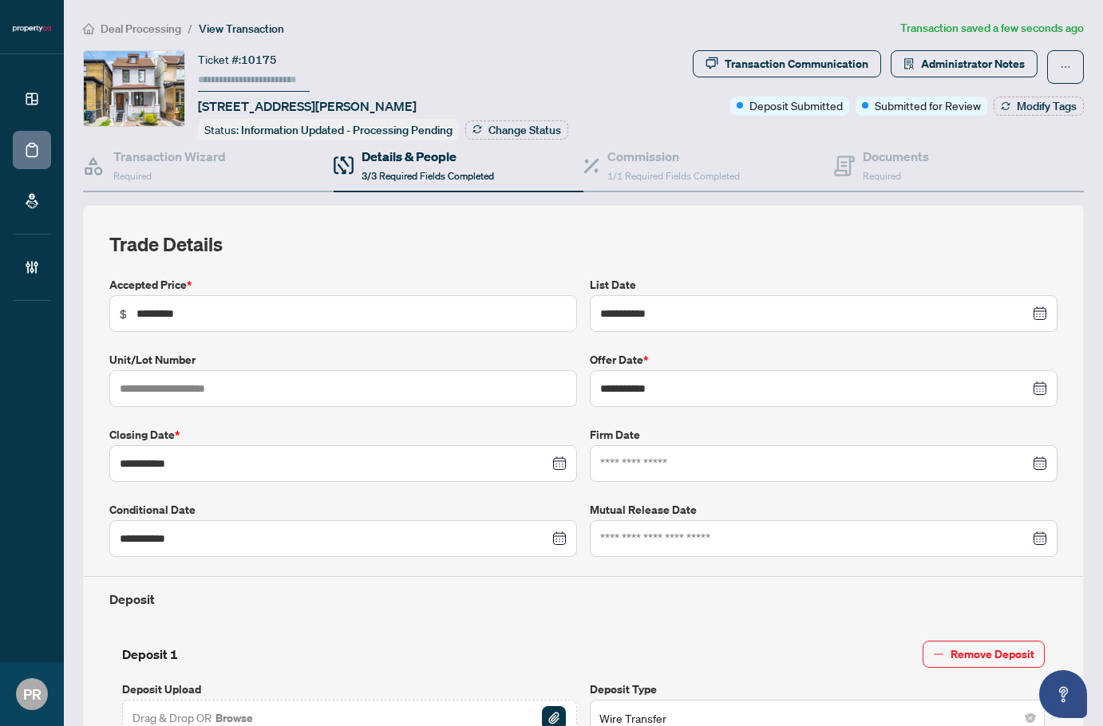
click at [287, 83] on input "text" at bounding box center [254, 80] width 112 height 23
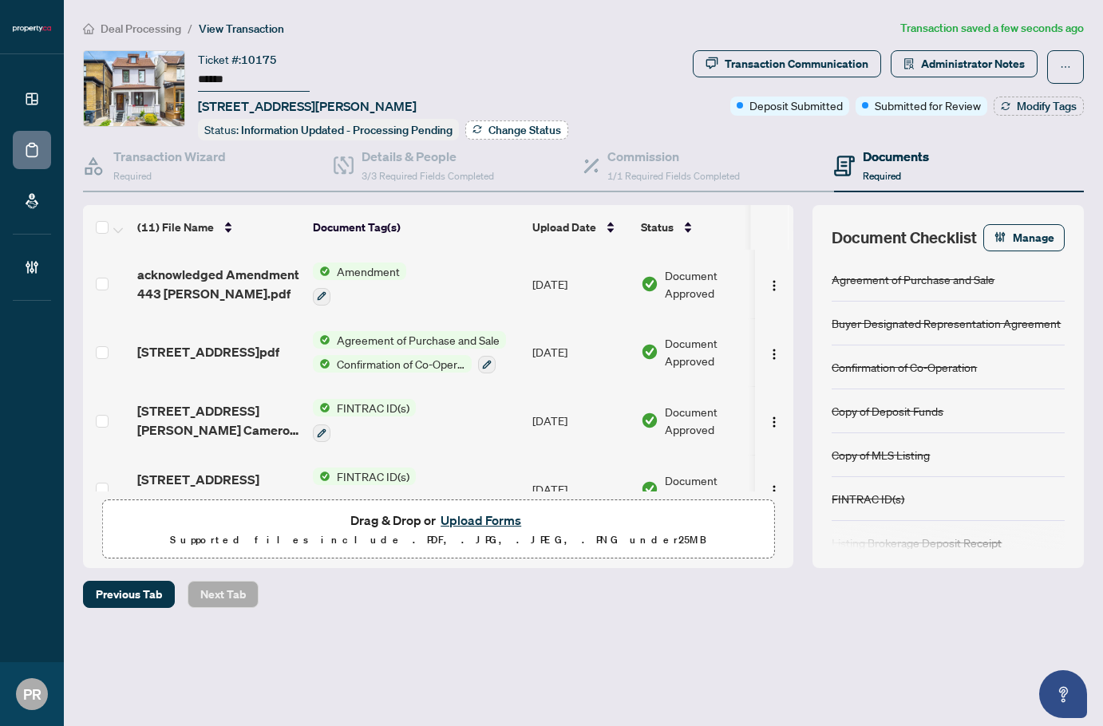
type input "******"
click at [552, 133] on span "Change Status" at bounding box center [525, 130] width 73 height 11
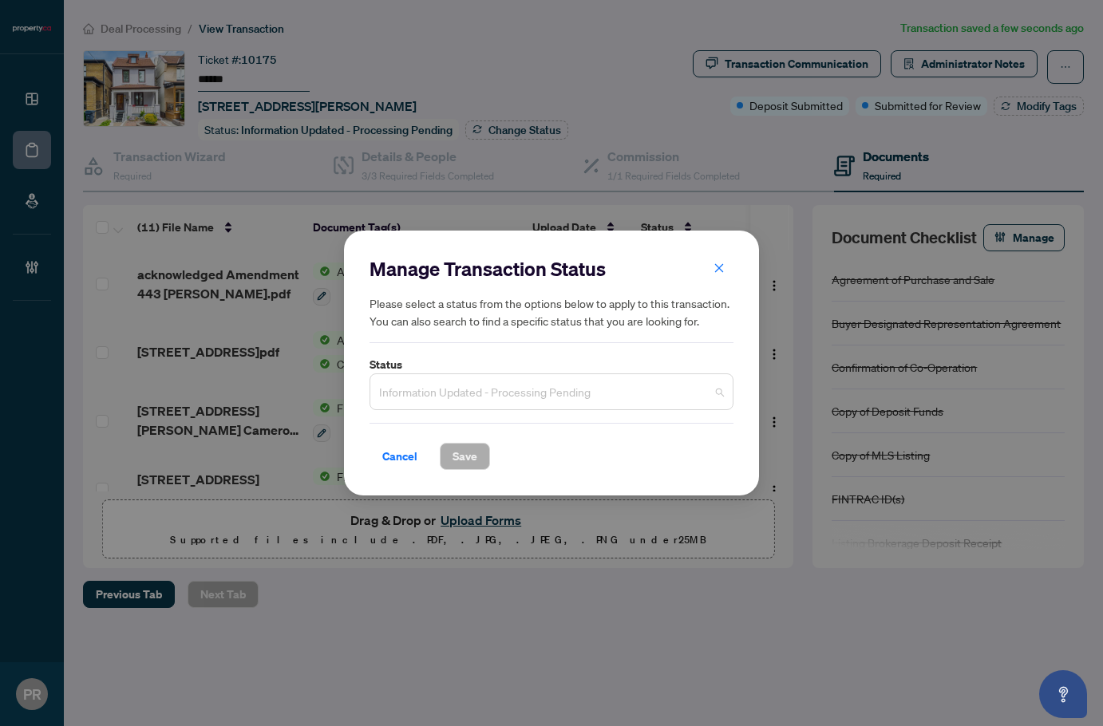
click at [488, 390] on span "Information Updated - Processing Pending" at bounding box center [551, 392] width 345 height 30
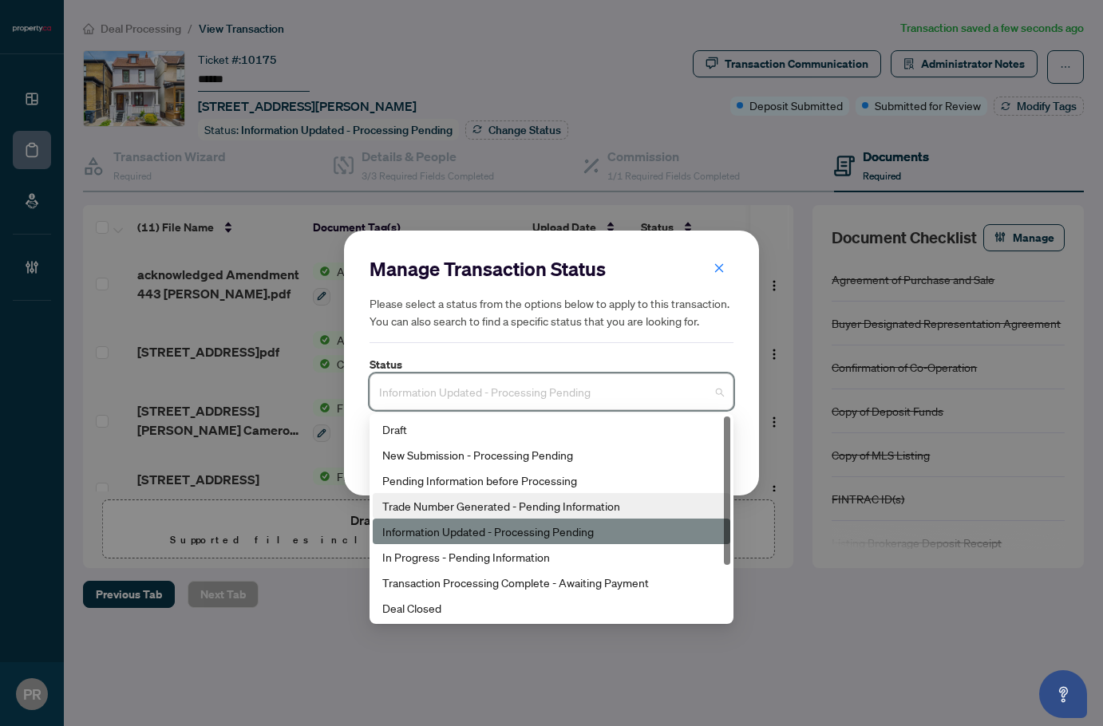
click at [516, 507] on div "Trade Number Generated - Pending Information" at bounding box center [551, 506] width 338 height 18
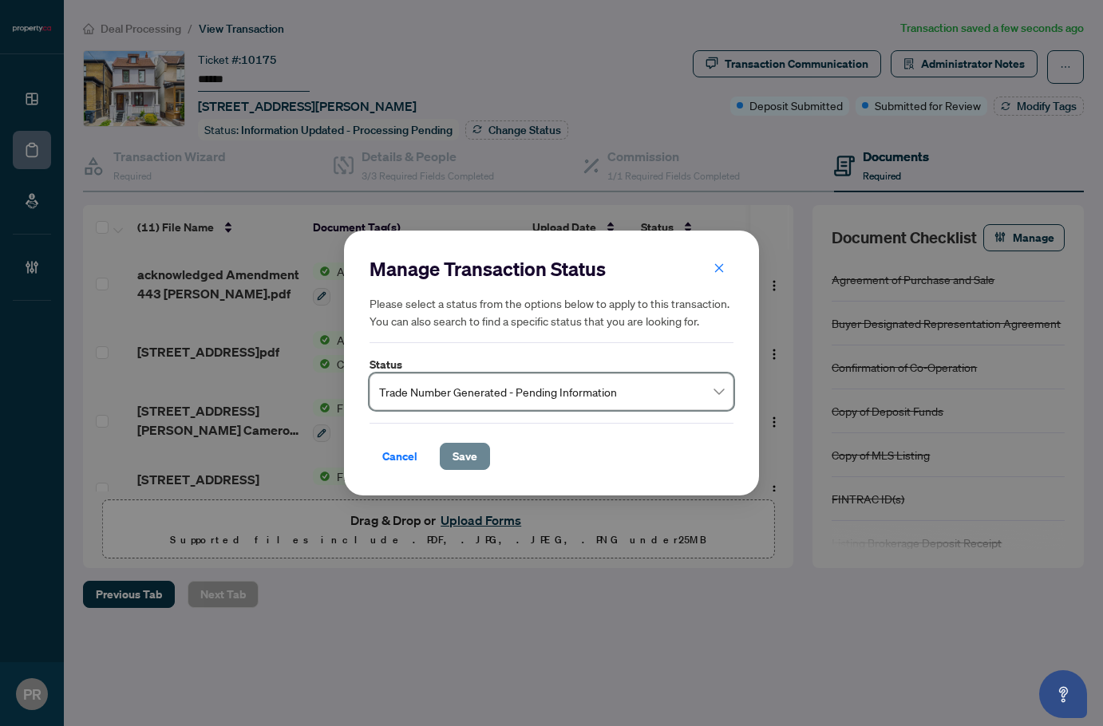
click at [473, 451] on span "Save" at bounding box center [465, 457] width 25 height 26
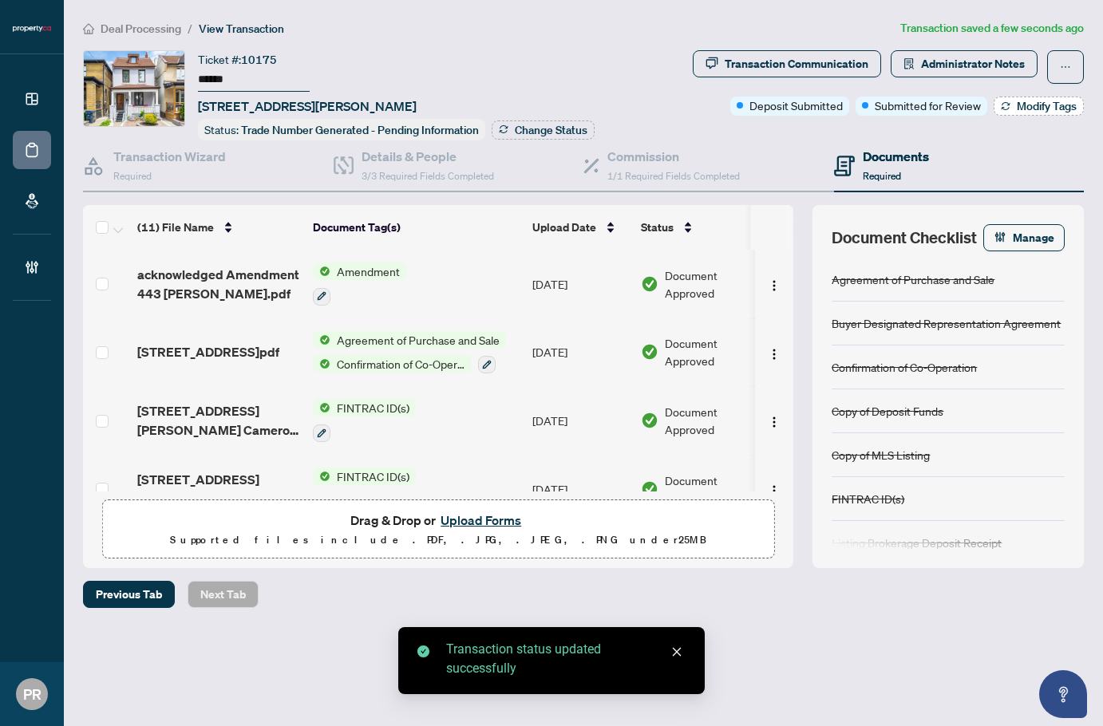
click at [1025, 104] on span "Modify Tags" at bounding box center [1047, 106] width 60 height 11
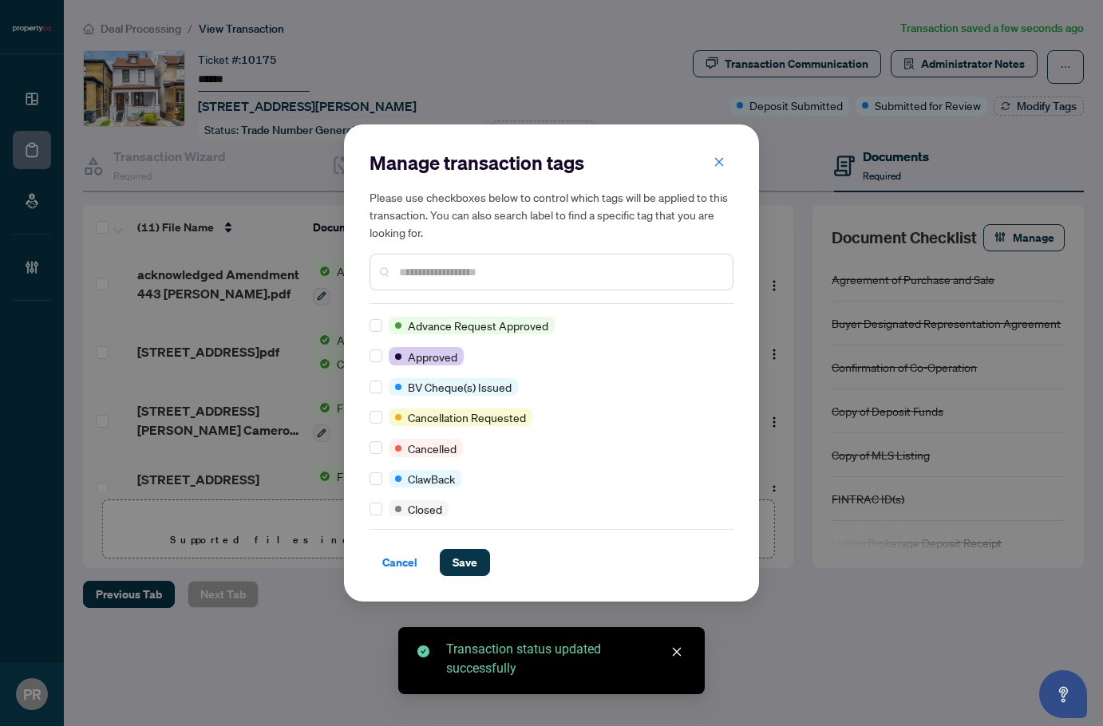
click at [433, 275] on input "text" at bounding box center [559, 272] width 321 height 18
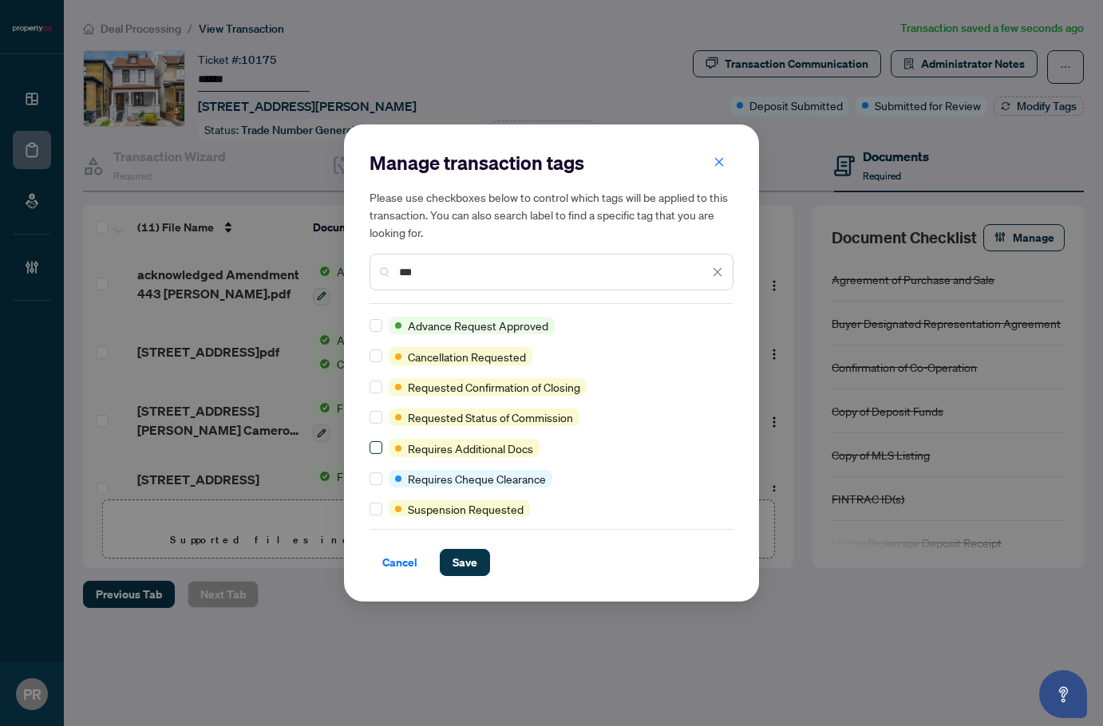
type input "***"
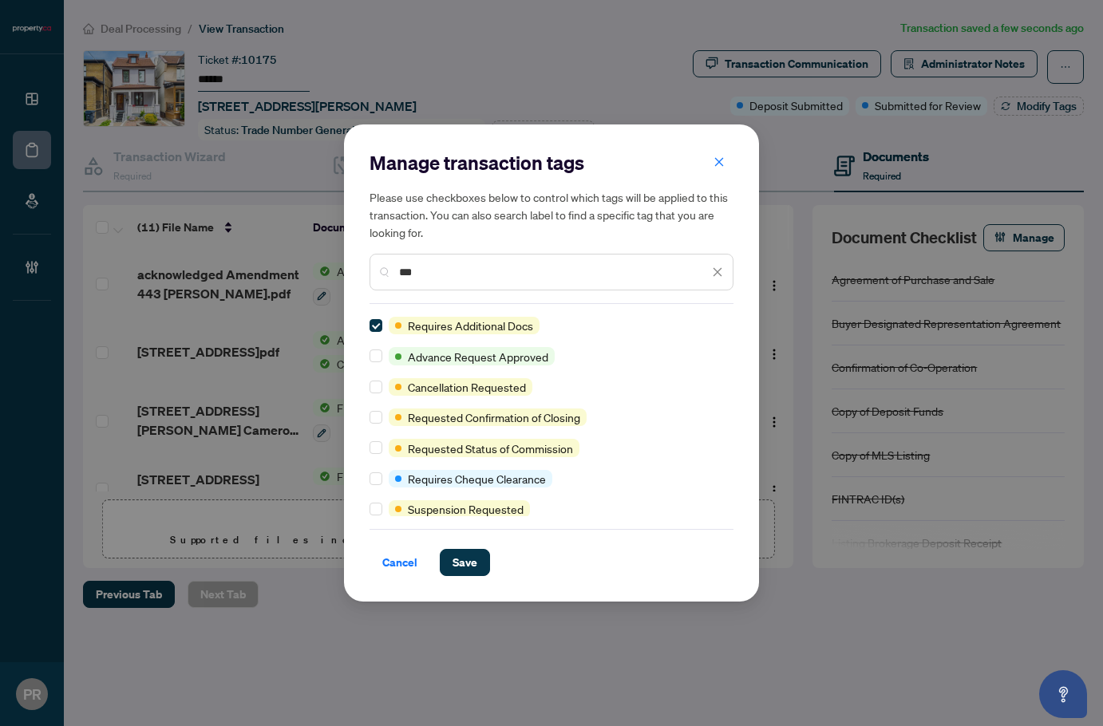
click at [469, 548] on div "Cancel Save" at bounding box center [552, 552] width 364 height 47
click at [472, 560] on span "Save" at bounding box center [465, 563] width 25 height 26
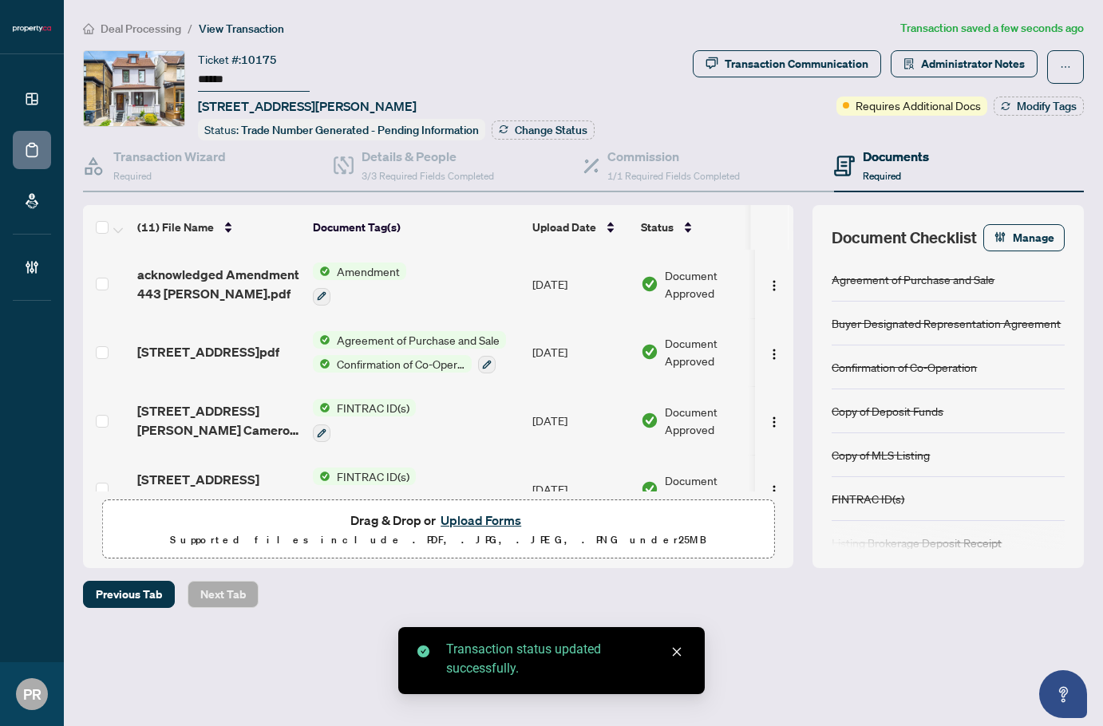
scroll to position [163, 0]
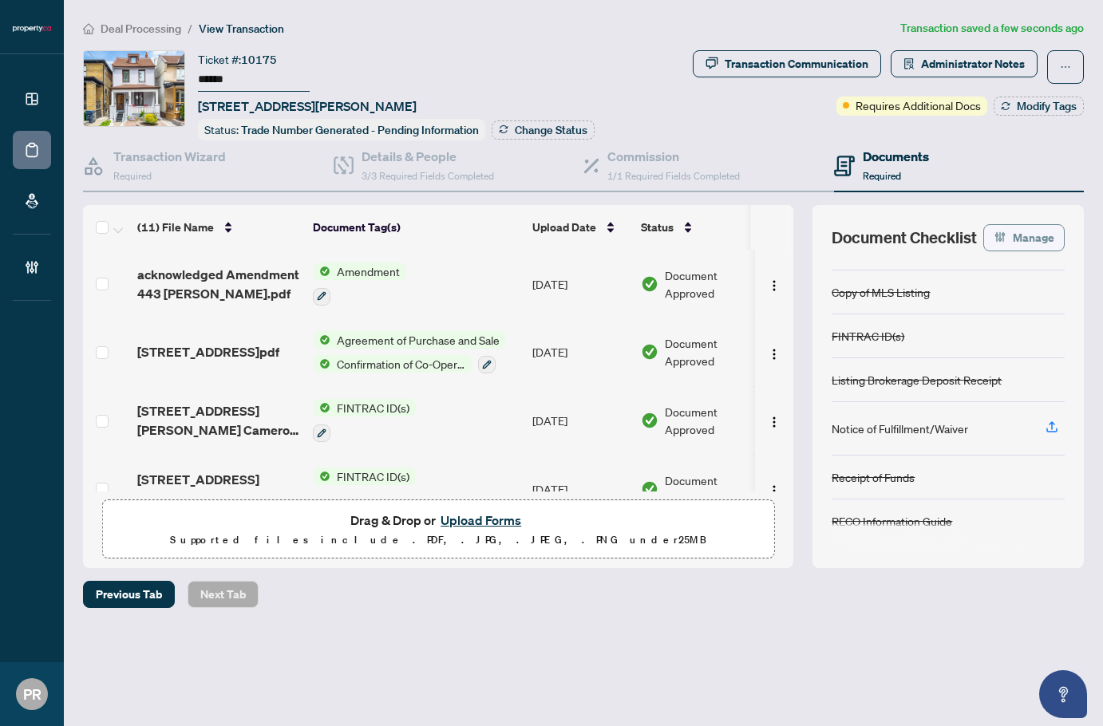
click at [998, 235] on icon "button" at bounding box center [996, 237] width 3 height 10
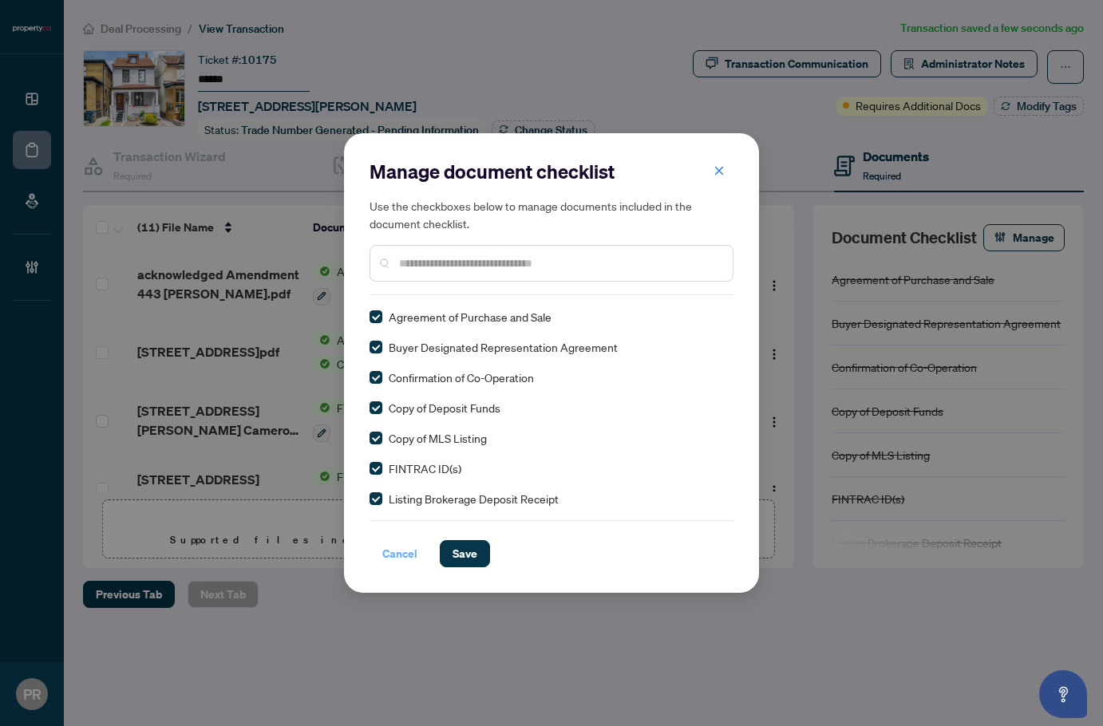
click at [415, 543] on span "Cancel" at bounding box center [399, 554] width 35 height 26
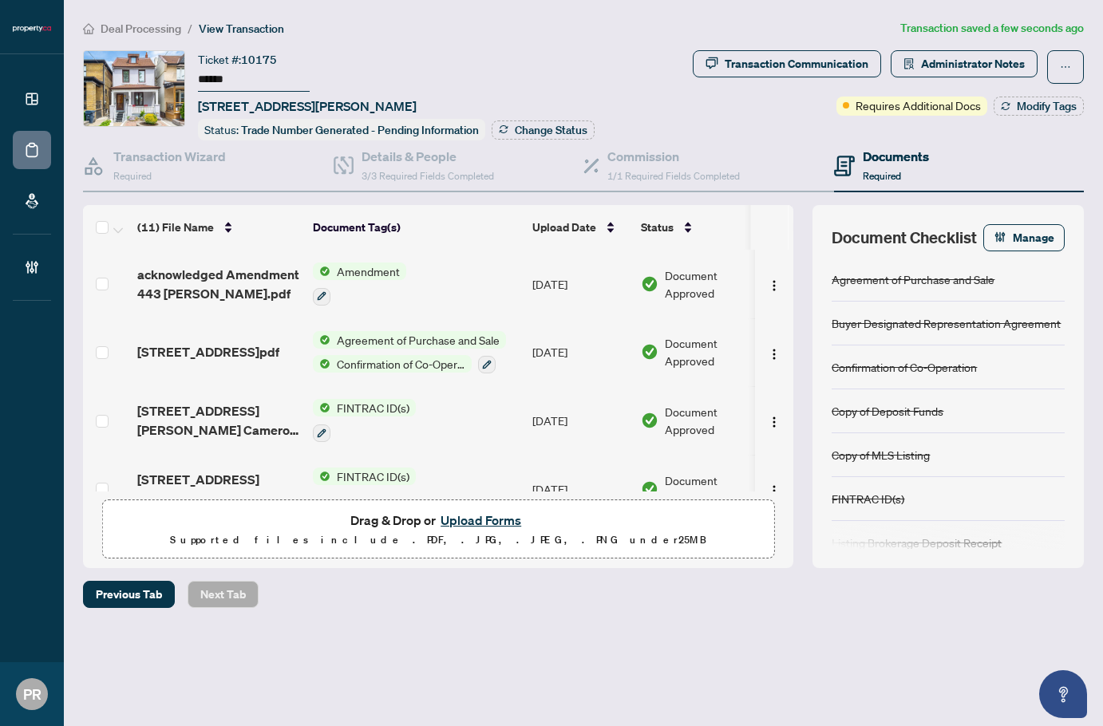
click at [484, 512] on button "Upload Forms" at bounding box center [481, 520] width 90 height 21
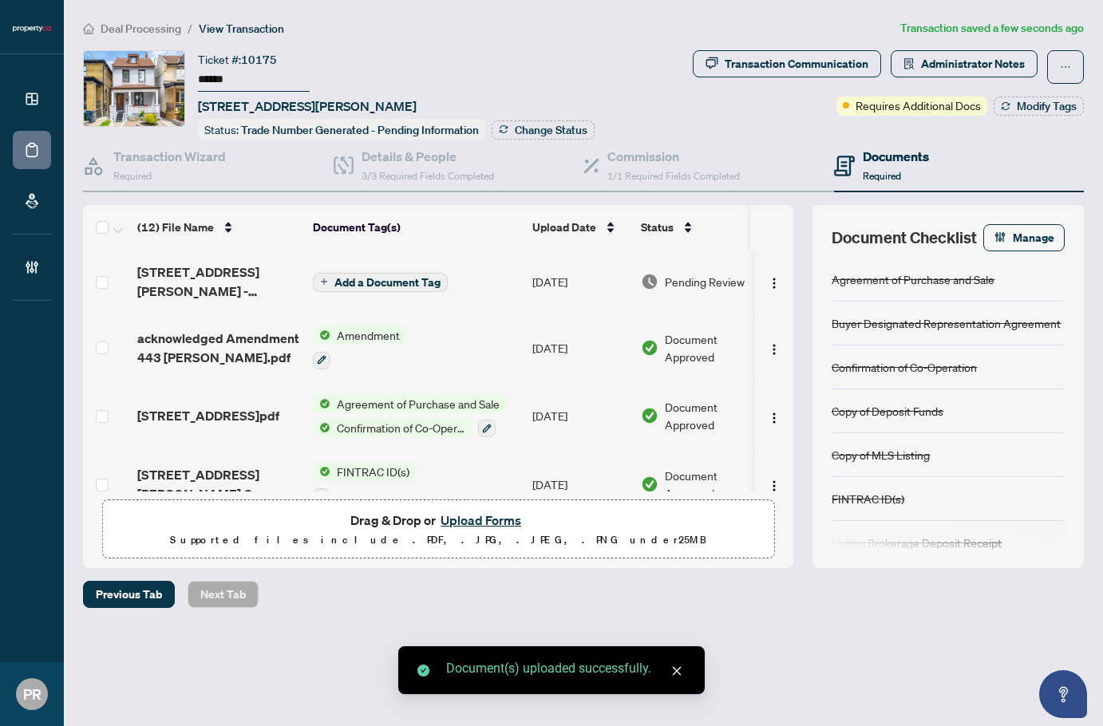
click at [512, 268] on td "Add a Document Tag" at bounding box center [417, 282] width 220 height 64
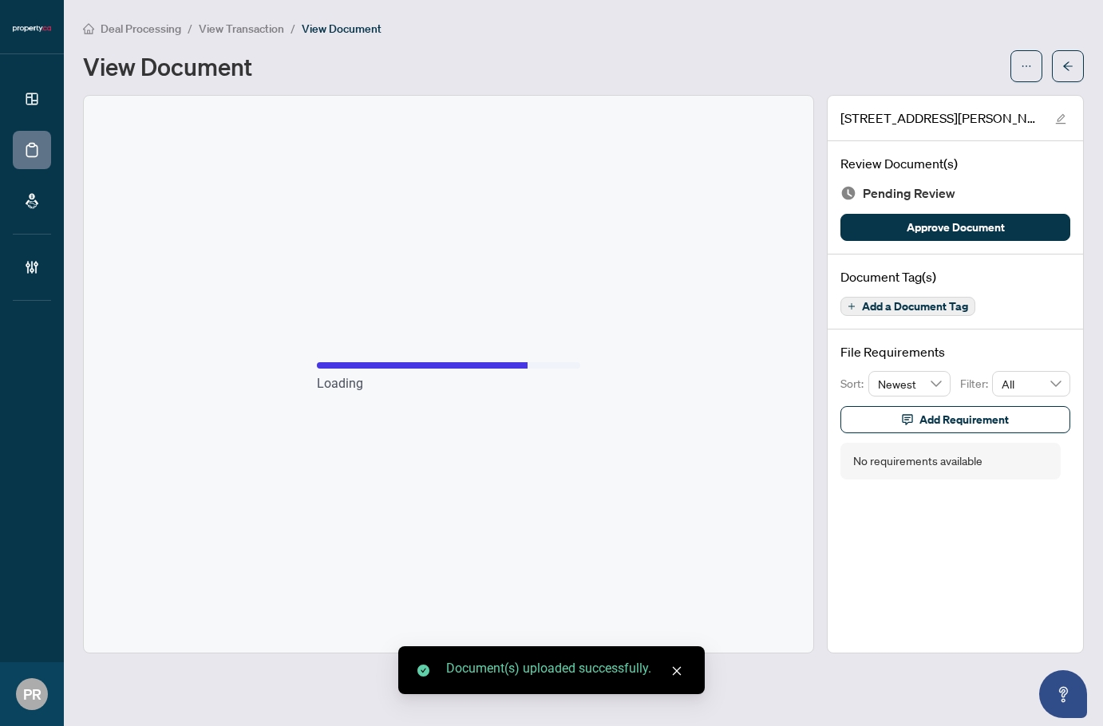
click at [959, 242] on div "Review Document(s) Pending Review Approve Document" at bounding box center [955, 197] width 255 height 113
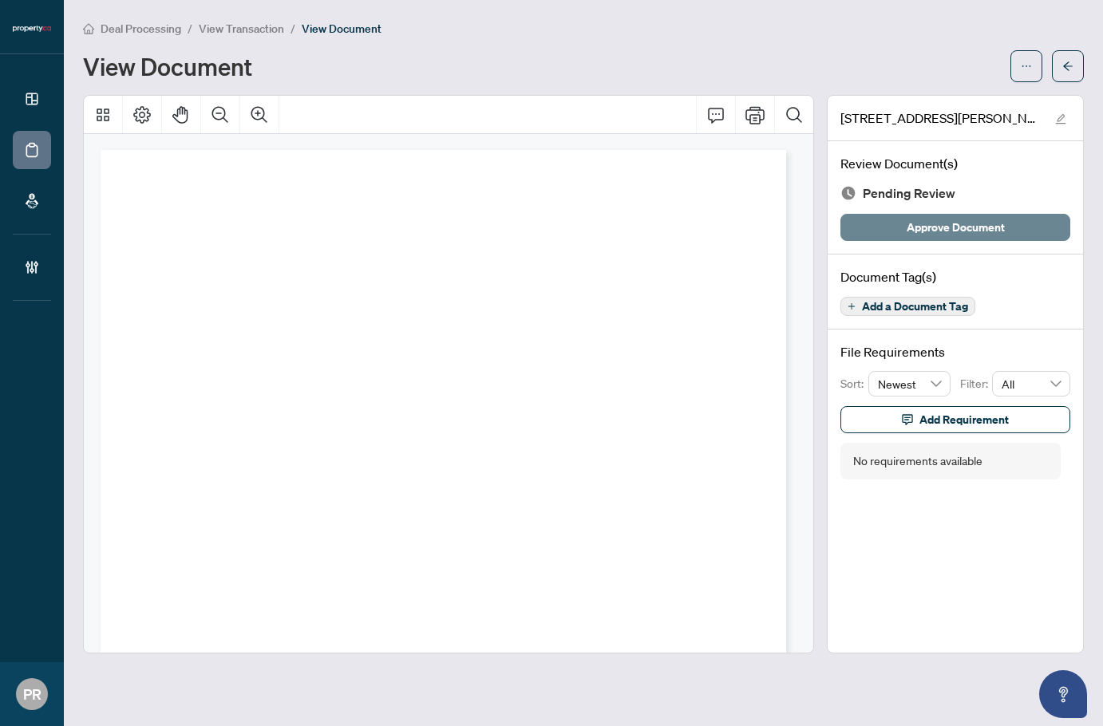
click at [959, 224] on span "Approve Document" at bounding box center [956, 228] width 98 height 26
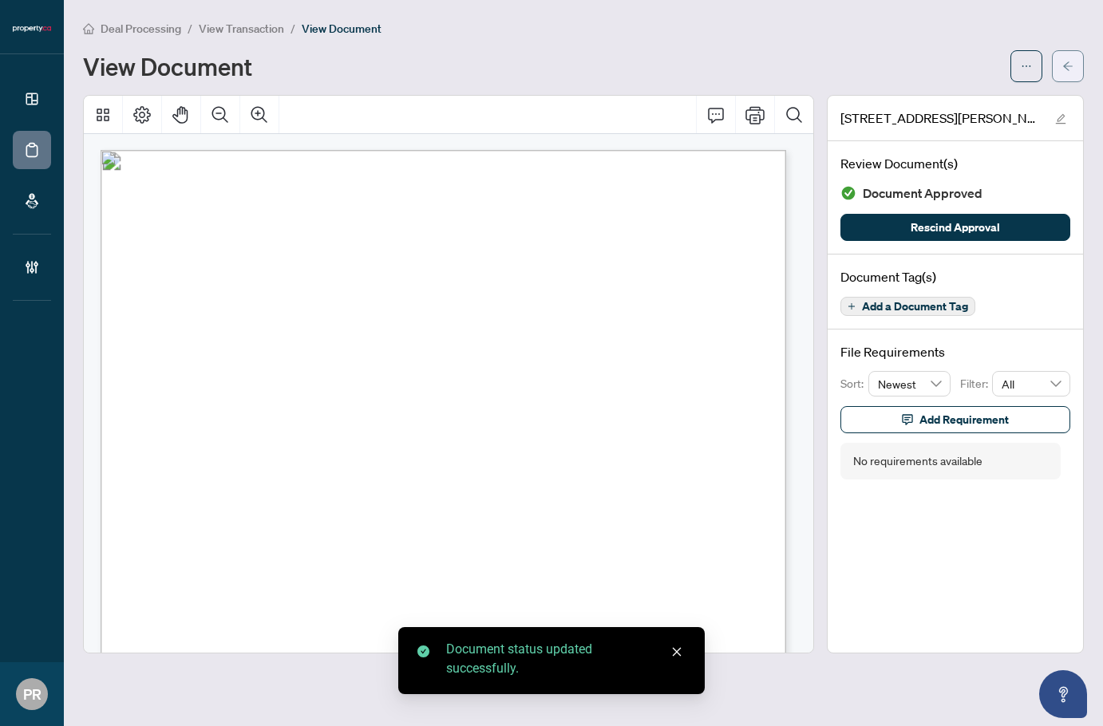
click at [1062, 60] on button "button" at bounding box center [1068, 66] width 32 height 32
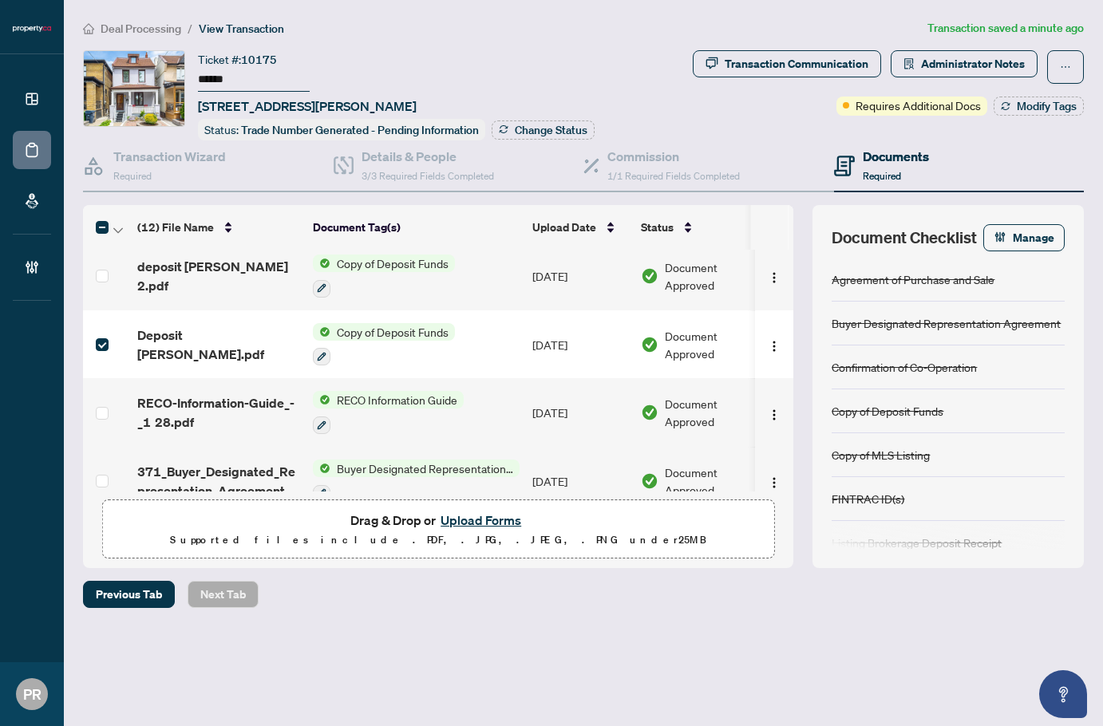
scroll to position [334, 0]
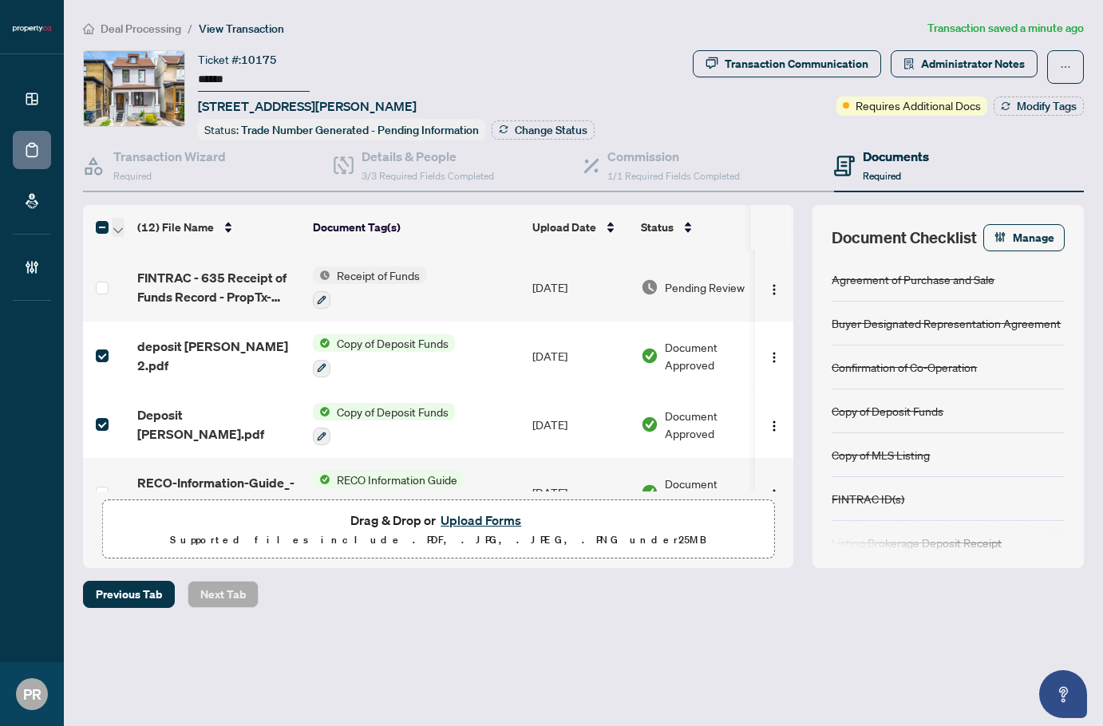
click at [120, 228] on icon "button" at bounding box center [118, 230] width 10 height 6
click at [147, 250] on span "Open Selected in New Tab(s)" at bounding box center [196, 254] width 142 height 18
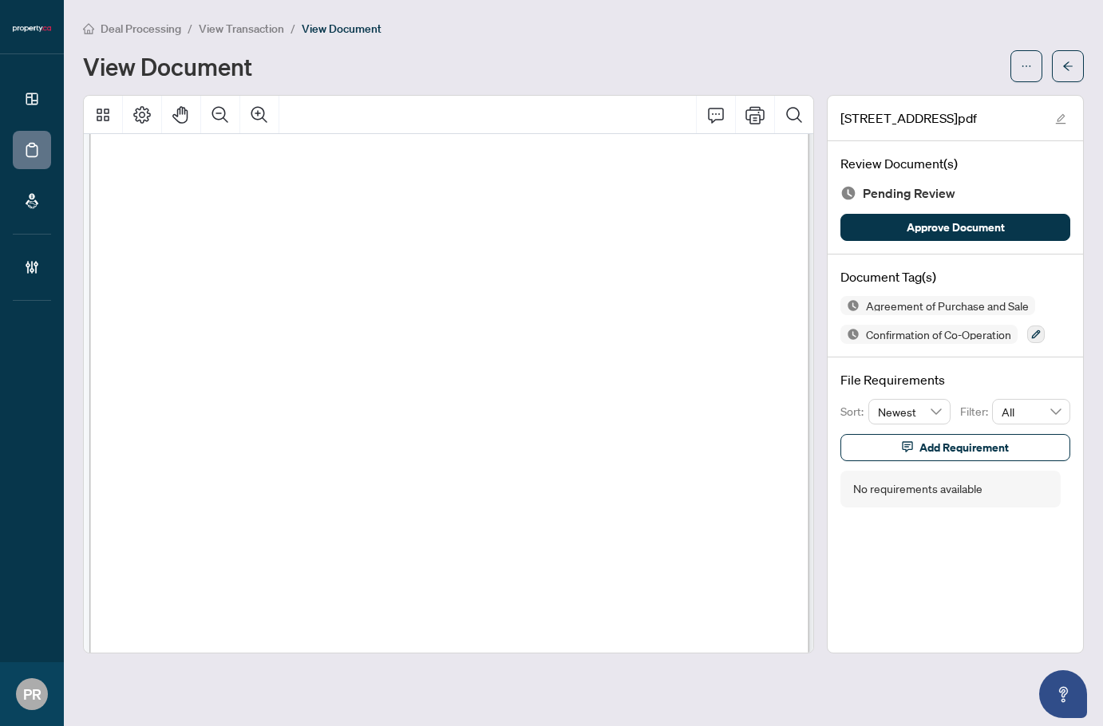
scroll to position [1925, 10]
click at [208, 289] on span "Charlotte Cameron, David Cameron" at bounding box center [271, 294] width 179 height 10
click at [268, 290] on span "Charlotte Cameron, David Cameron" at bounding box center [271, 294] width 179 height 10
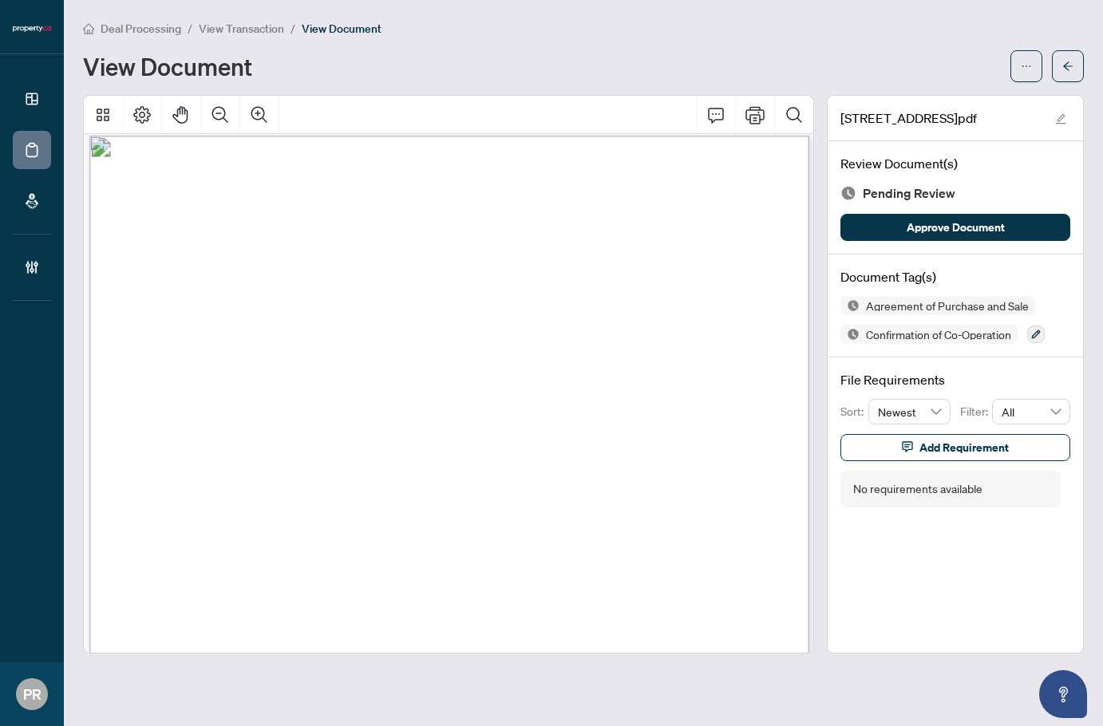
click at [315, 290] on span "Charlotte Cameron, David Cameron" at bounding box center [271, 294] width 179 height 10
drag, startPoint x: 183, startPoint y: 324, endPoint x: 248, endPoint y: 322, distance: 65.5
click at [248, 322] on span "Maria Lucia Da Silva Santos" at bounding box center [296, 327] width 230 height 10
drag, startPoint x: 307, startPoint y: 322, endPoint x: 259, endPoint y: 324, distance: 48.0
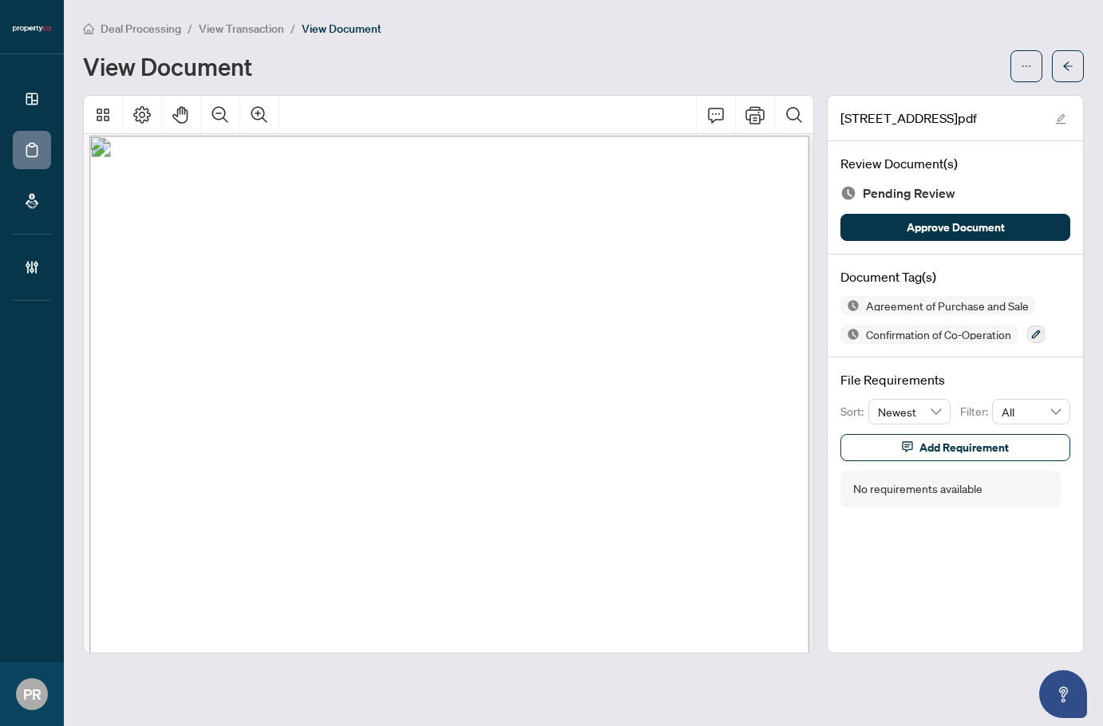
click at [259, 324] on span "Maria Lucia Da Silva Santos" at bounding box center [296, 327] width 230 height 10
click at [330, 322] on span "Maria Lucia Da Silva Santos" at bounding box center [296, 327] width 230 height 10
click at [1045, 333] on button "button" at bounding box center [1036, 335] width 18 height 18
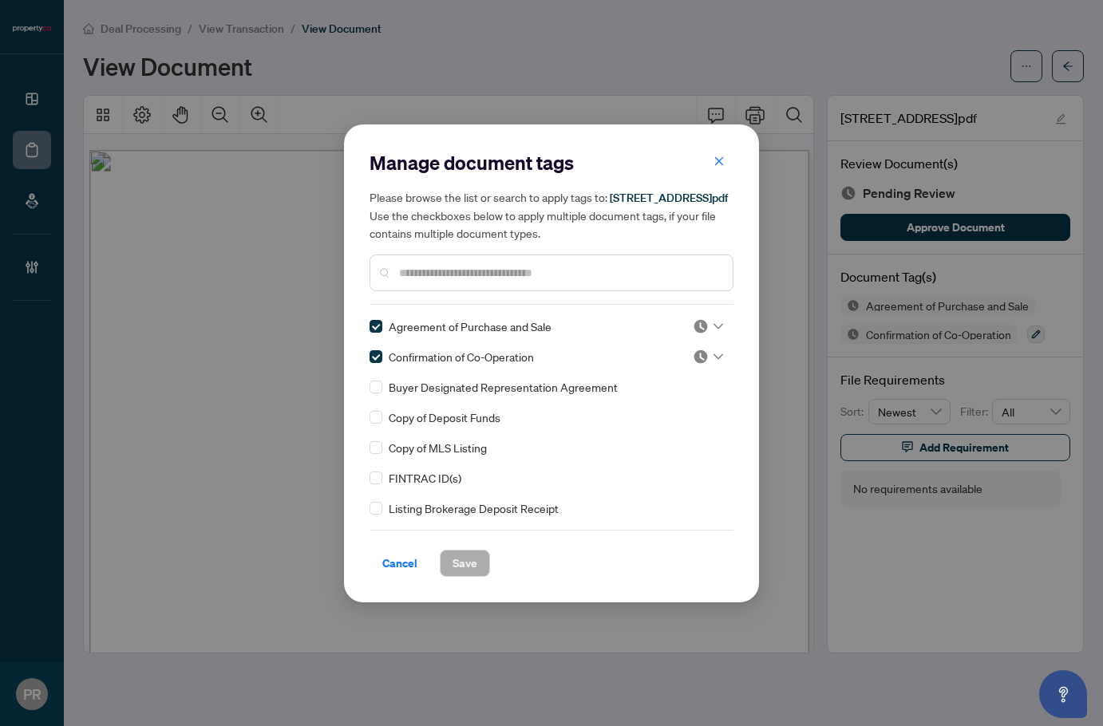
click at [714, 330] on icon at bounding box center [719, 326] width 10 height 6
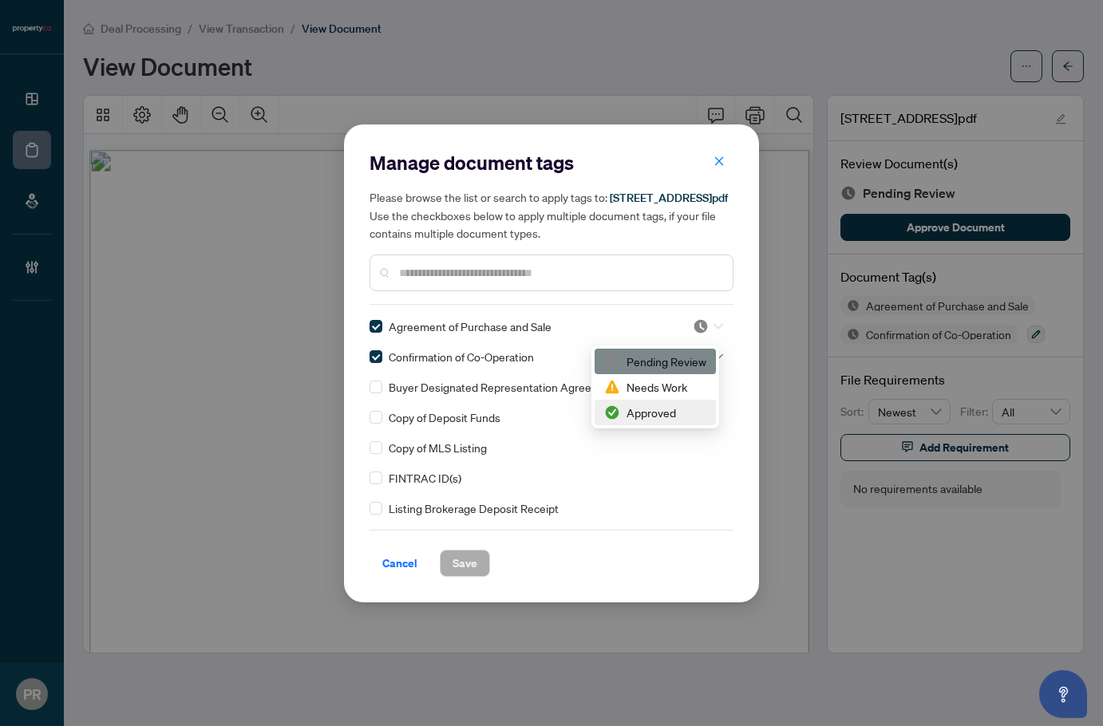
click at [632, 413] on div "Approved" at bounding box center [655, 413] width 102 height 18
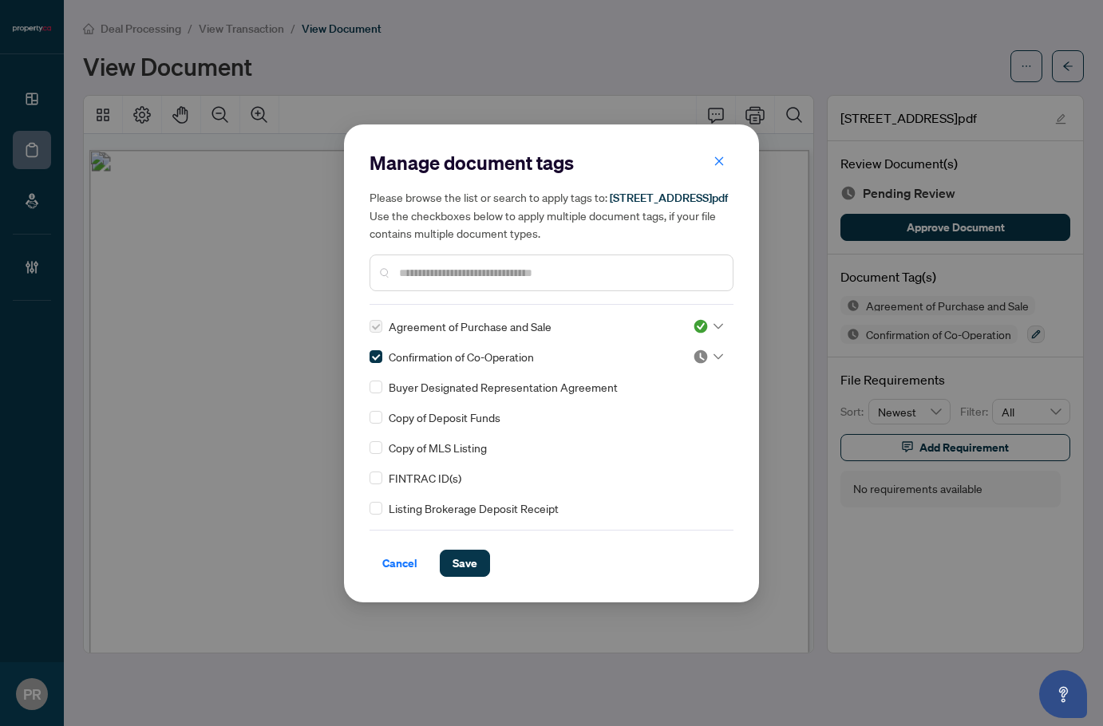
click at [686, 374] on div "Agreement of Purchase and Sale Confirmation of Co-Operation Buyer Designated Re…" at bounding box center [552, 418] width 364 height 200
click at [698, 365] on img at bounding box center [701, 357] width 16 height 16
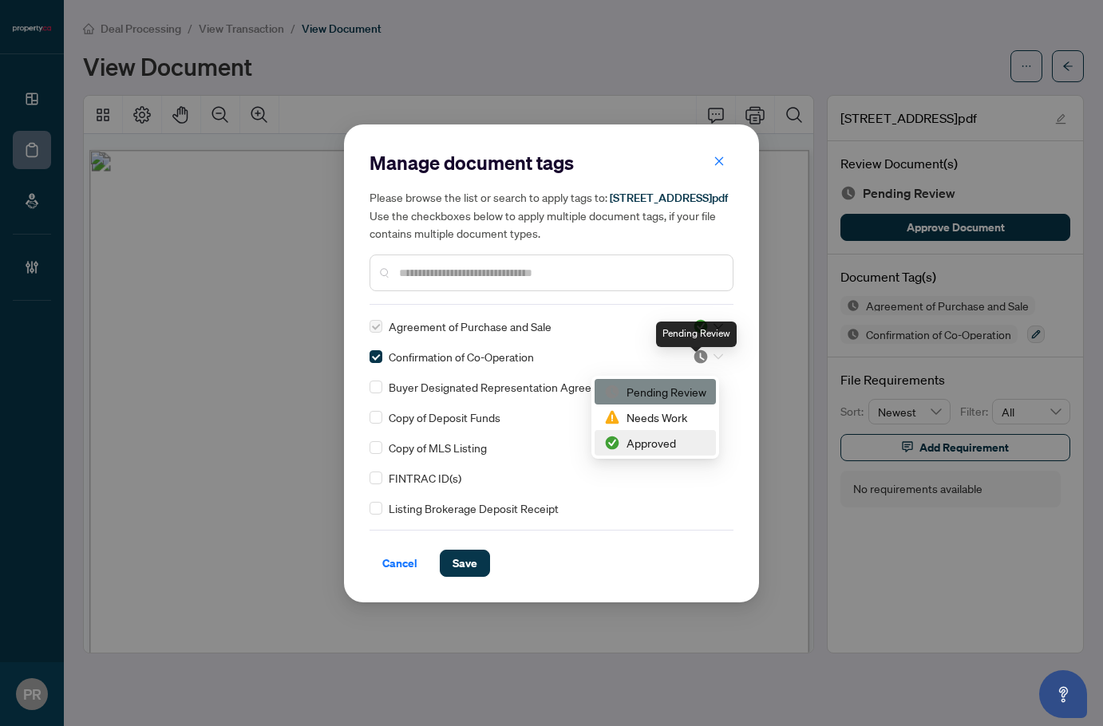
click at [627, 443] on div "Approved" at bounding box center [655, 443] width 102 height 18
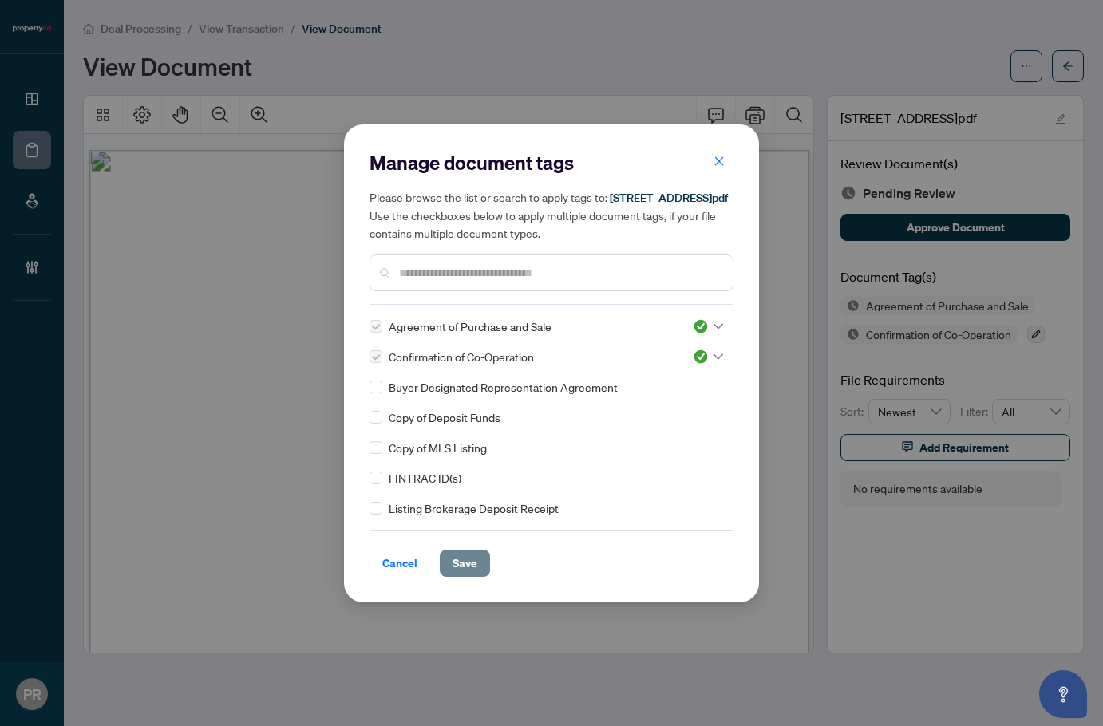
drag, startPoint x: 469, startPoint y: 568, endPoint x: 467, endPoint y: 557, distance: 10.6
click at [469, 568] on span "Save" at bounding box center [465, 564] width 25 height 26
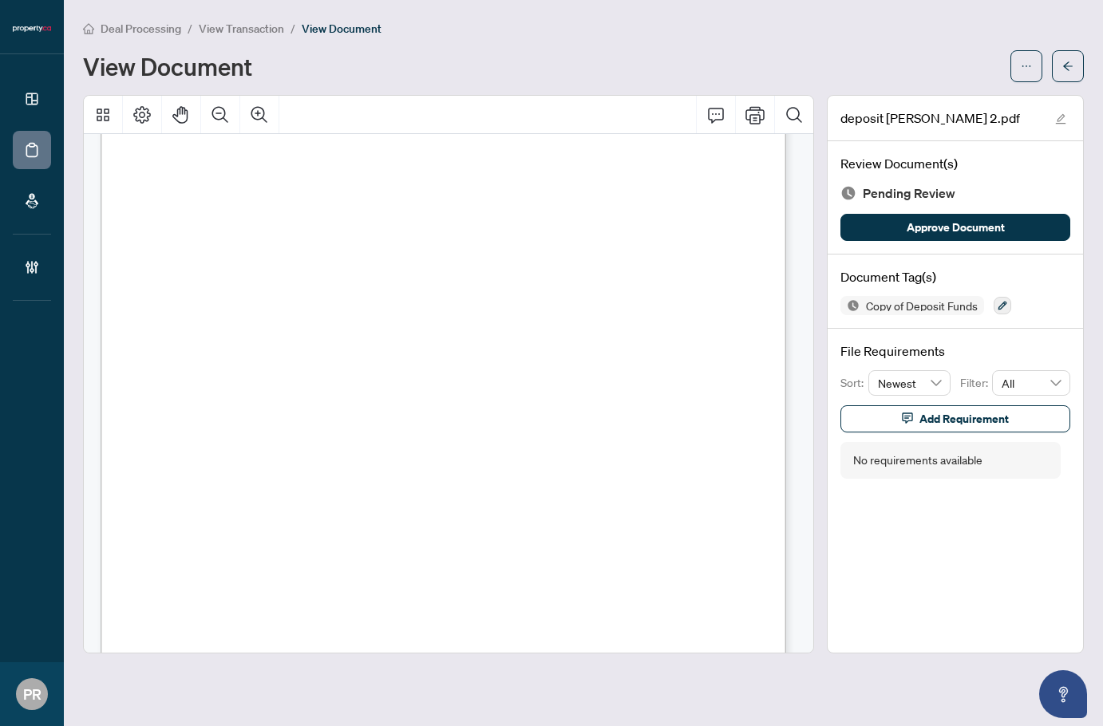
scroll to position [160, 0]
click at [1004, 312] on button "button" at bounding box center [1003, 306] width 18 height 18
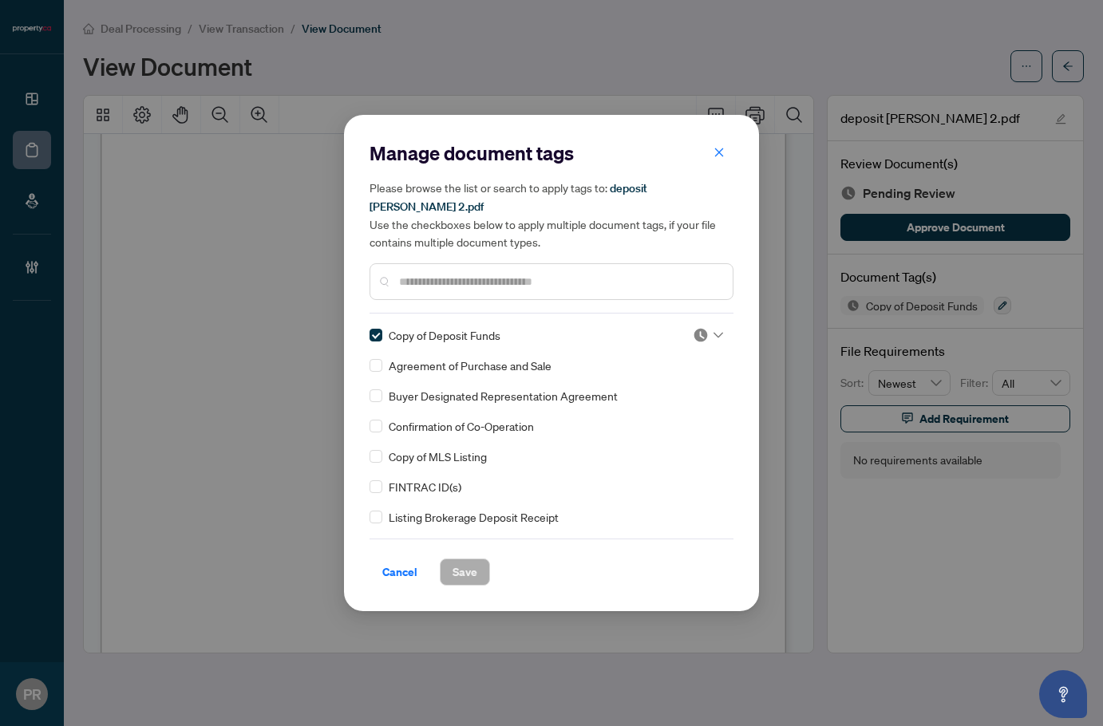
click at [704, 327] on div at bounding box center [708, 335] width 30 height 16
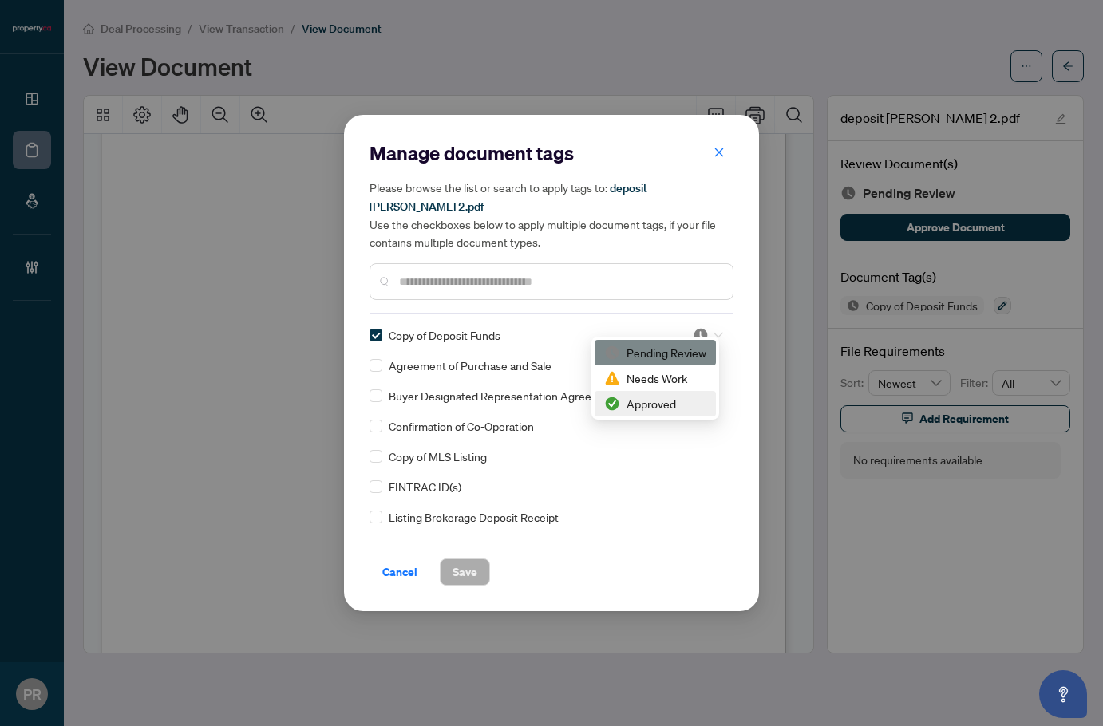
click at [671, 406] on div "Approved" at bounding box center [655, 404] width 102 height 18
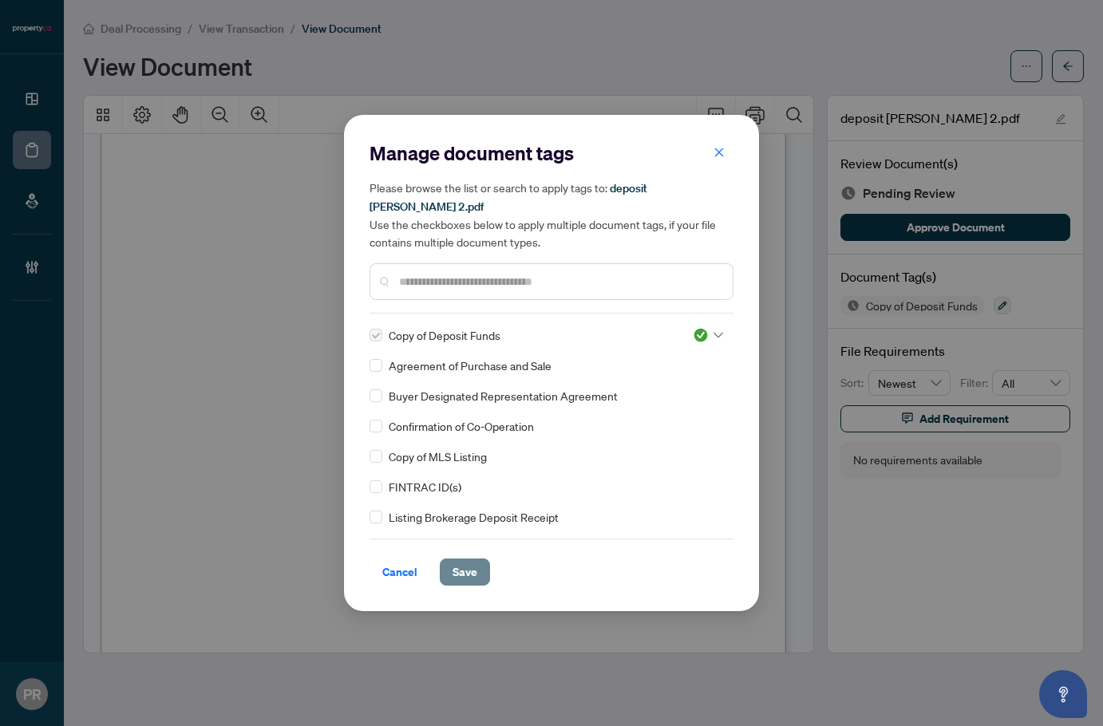
click at [471, 570] on span "Save" at bounding box center [465, 573] width 25 height 26
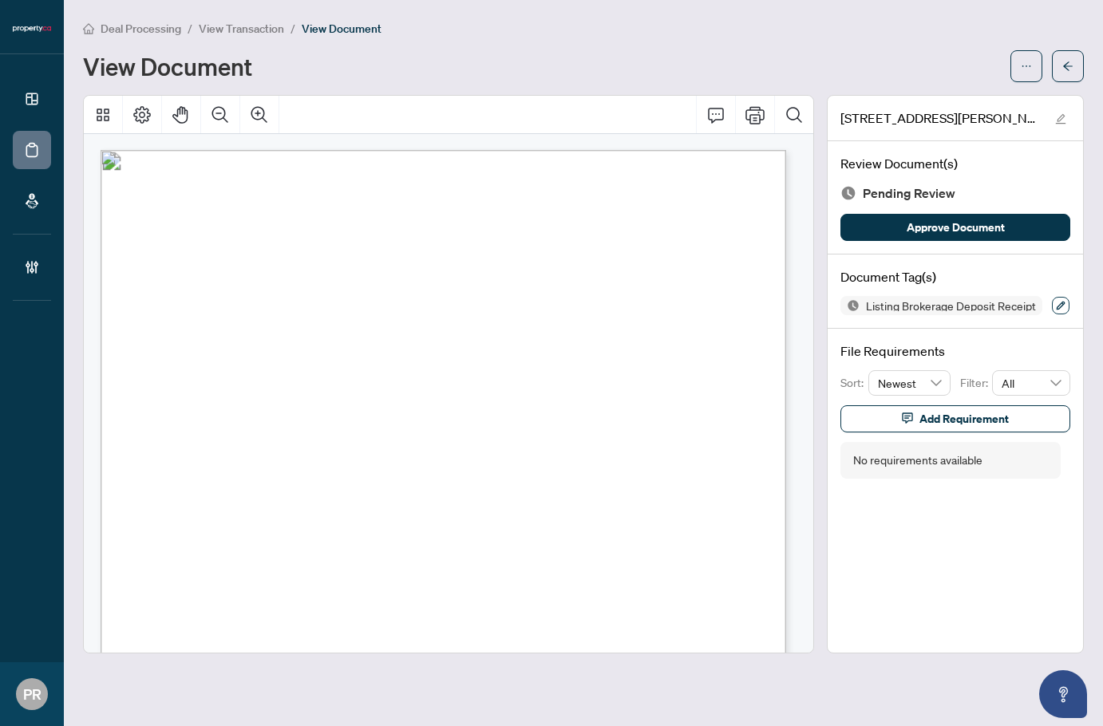
click at [1052, 304] on button "button" at bounding box center [1061, 306] width 18 height 18
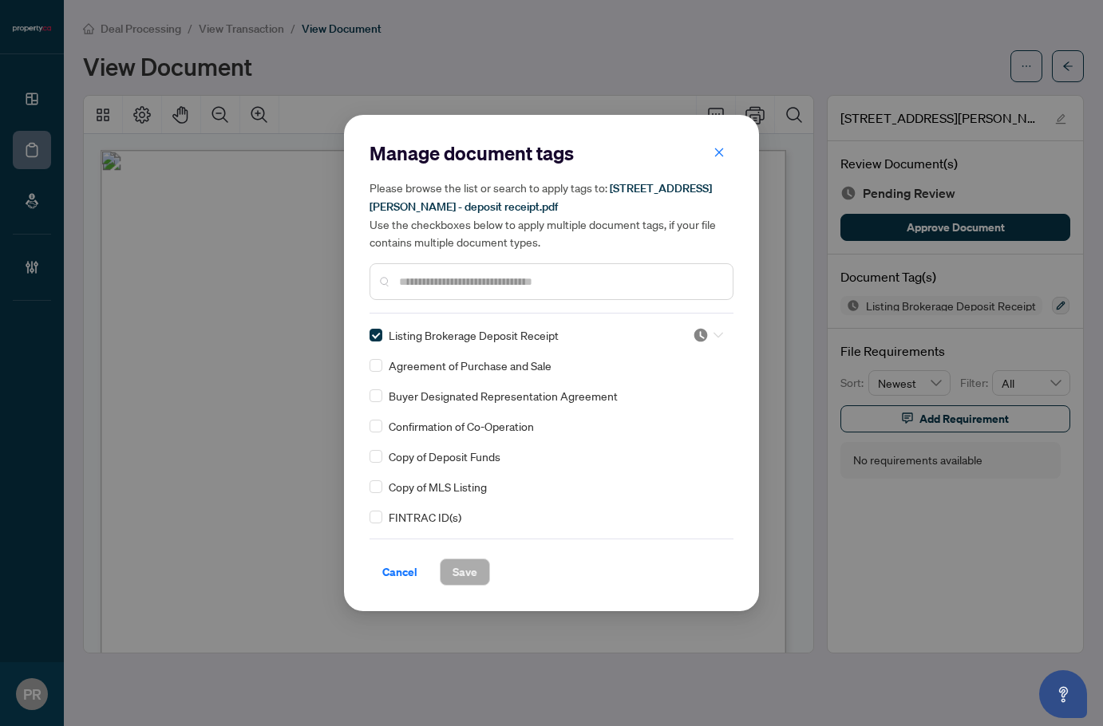
click at [697, 334] on img at bounding box center [701, 335] width 16 height 16
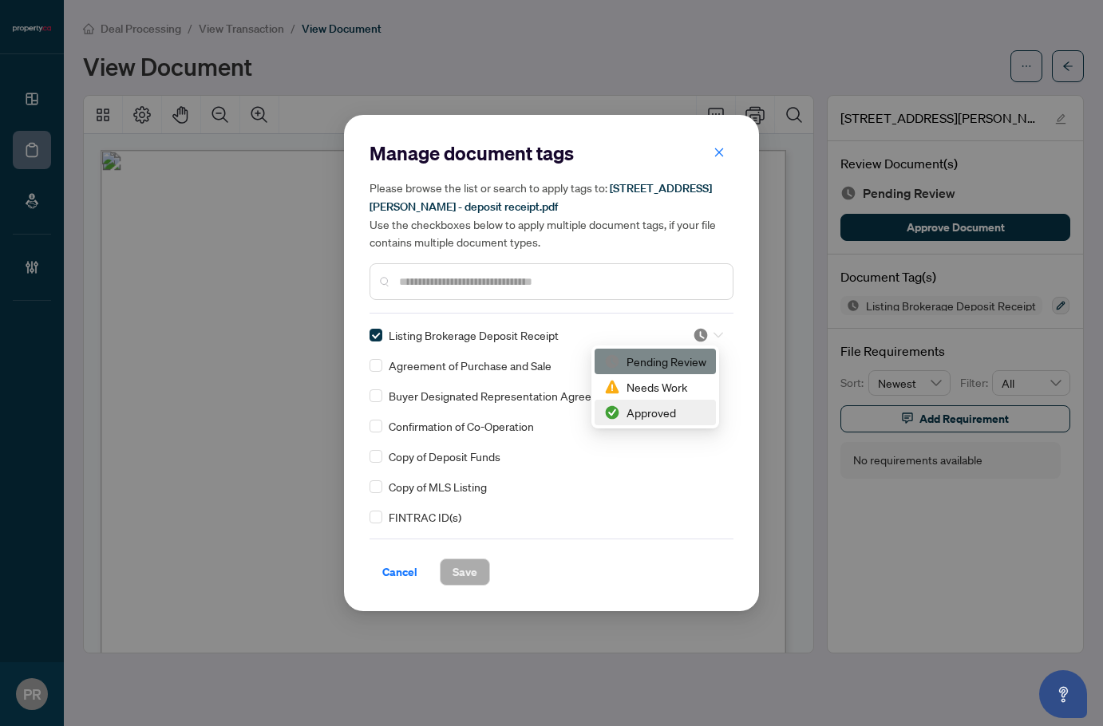
click at [646, 403] on div "Approved" at bounding box center [655, 413] width 121 height 26
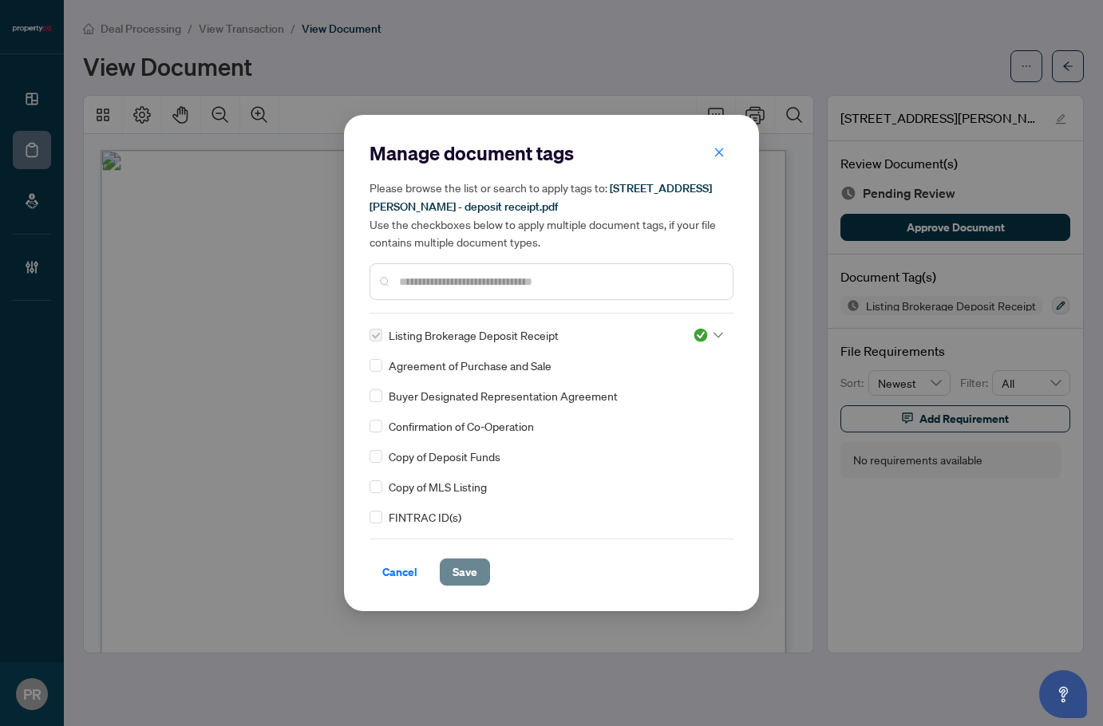
click at [479, 566] on button "Save" at bounding box center [465, 572] width 50 height 27
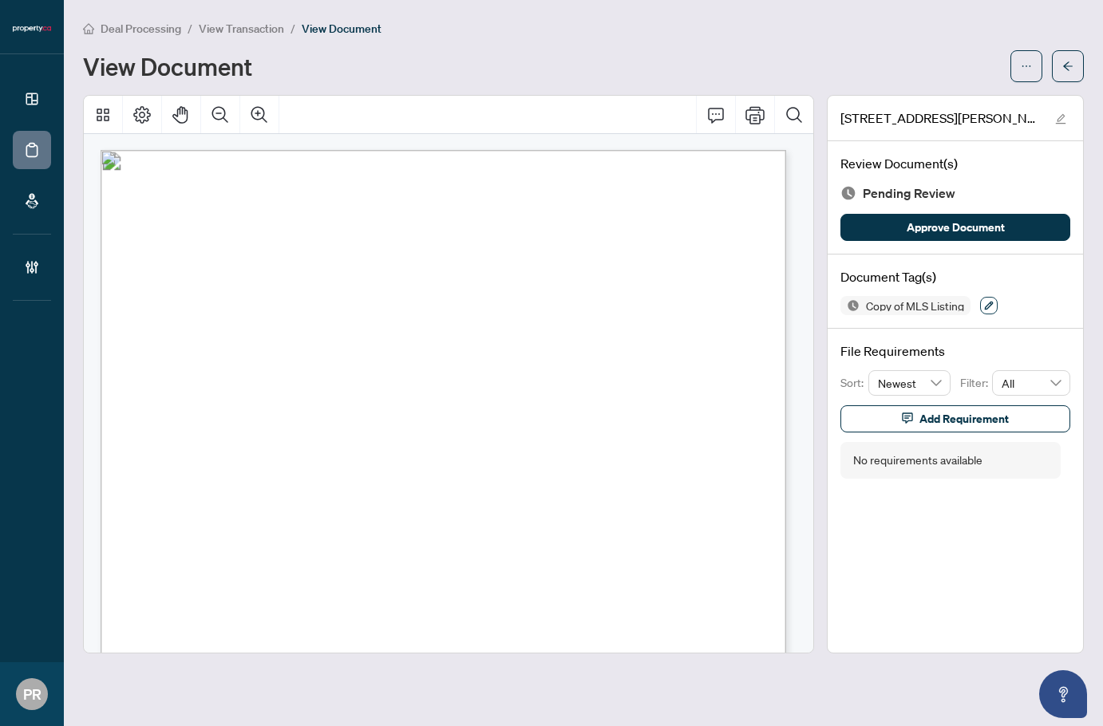
click at [992, 303] on icon "button" at bounding box center [989, 306] width 10 height 10
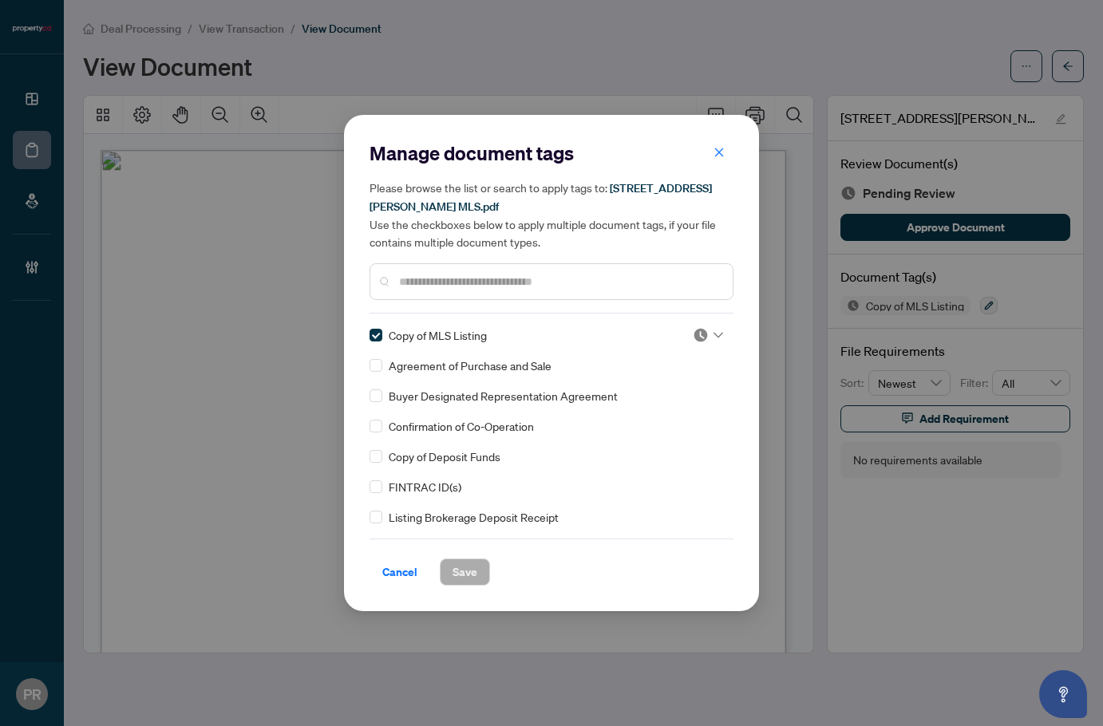
click at [698, 328] on img at bounding box center [701, 335] width 16 height 16
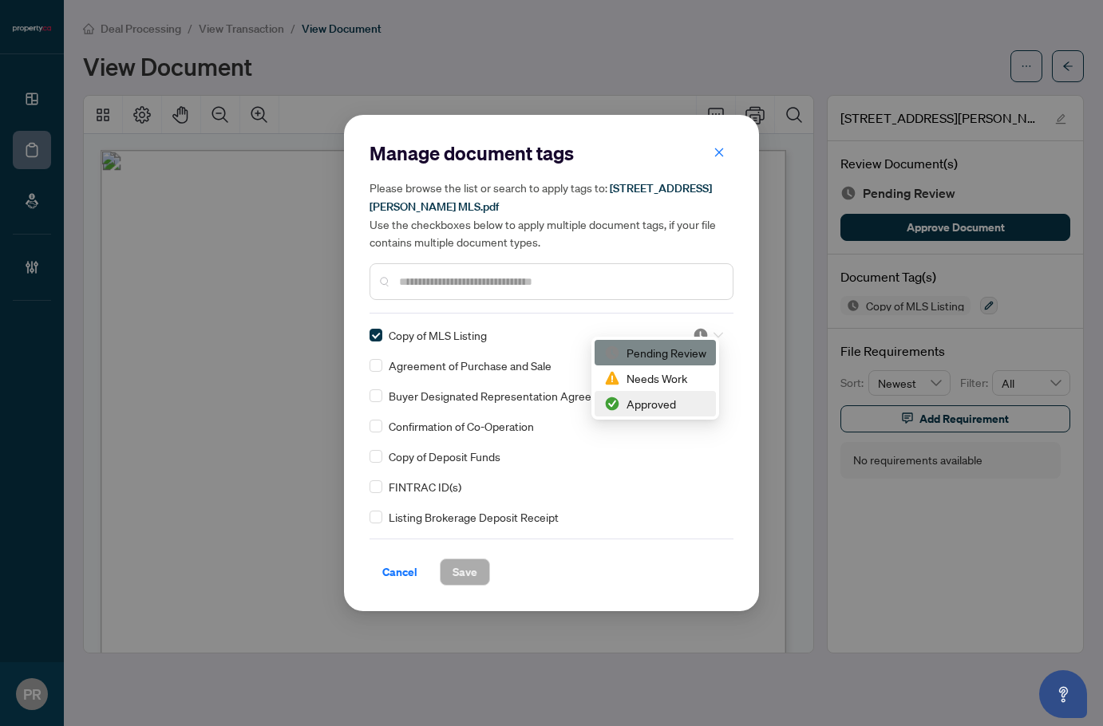
drag, startPoint x: 641, startPoint y: 410, endPoint x: 631, endPoint y: 422, distance: 15.3
click at [641, 409] on div "Approved" at bounding box center [655, 404] width 102 height 18
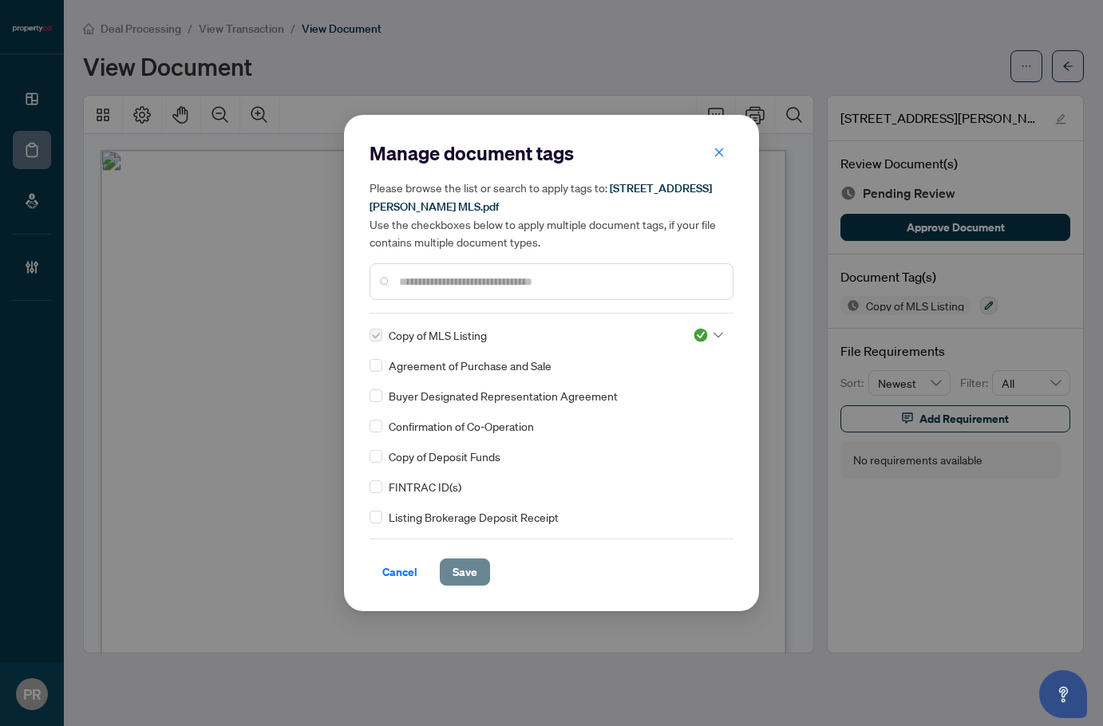
click at [453, 570] on span "Save" at bounding box center [465, 573] width 25 height 26
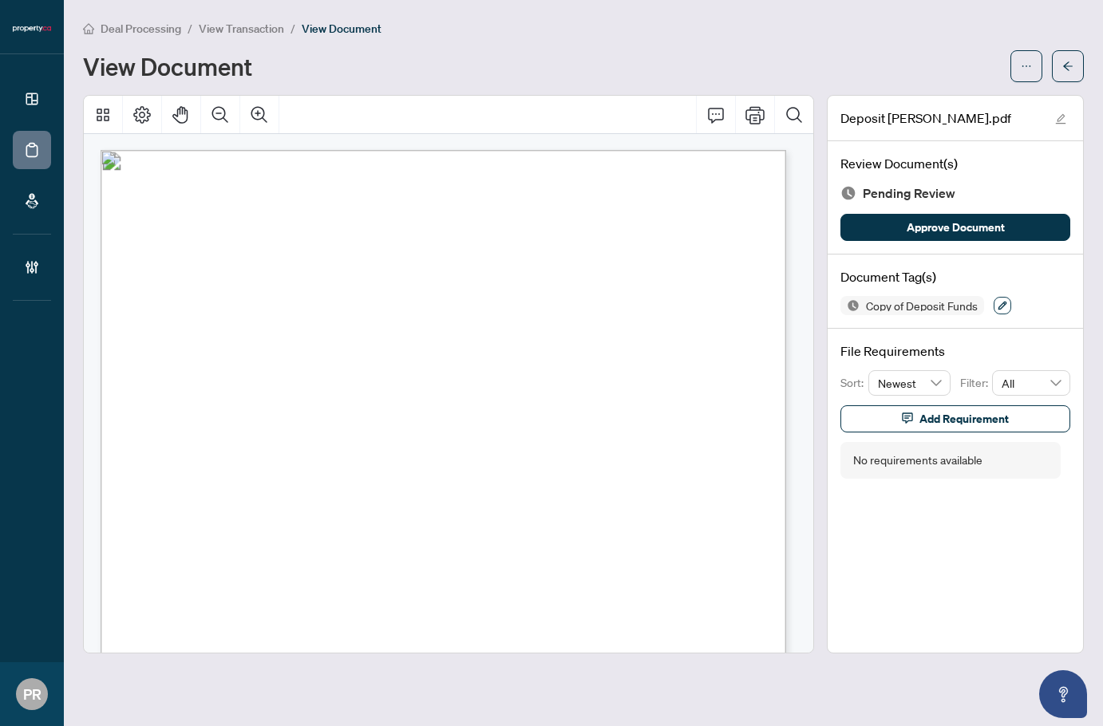
click at [1001, 303] on icon "button" at bounding box center [1003, 306] width 10 height 10
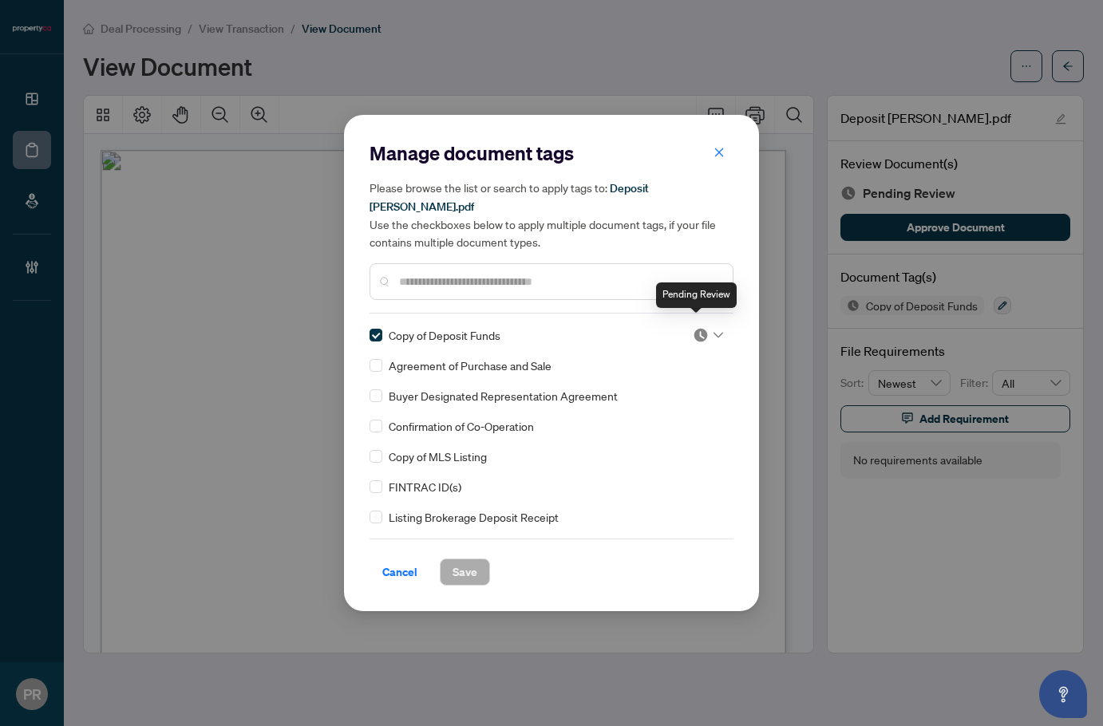
click at [698, 327] on img at bounding box center [701, 335] width 16 height 16
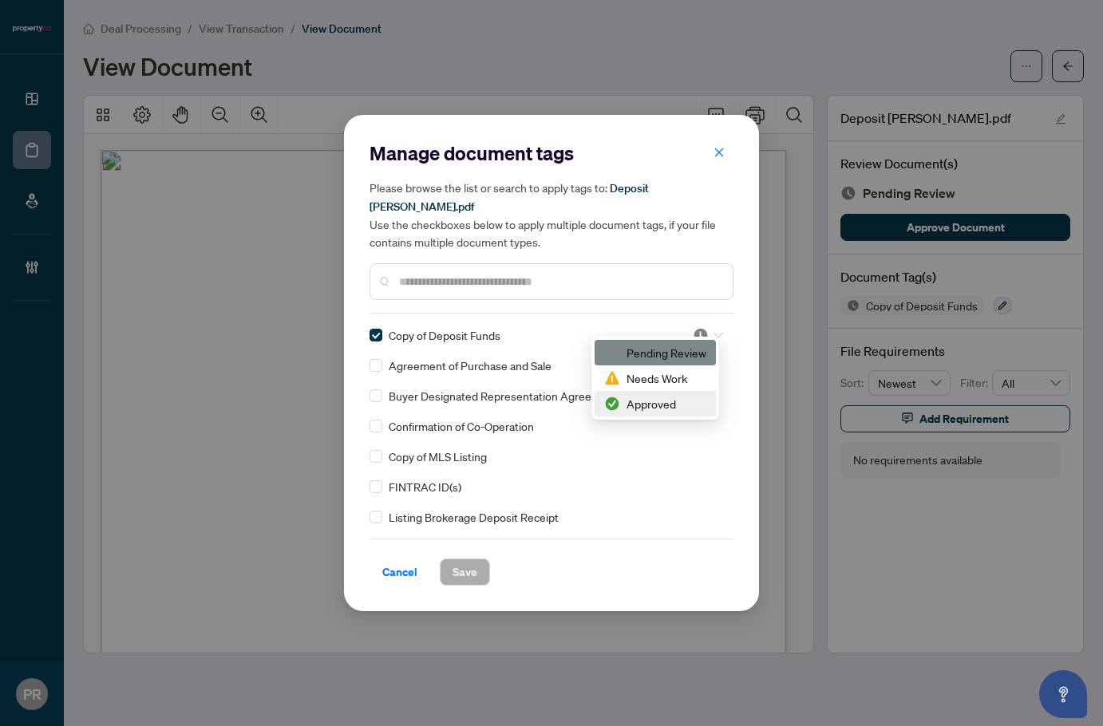
click at [671, 398] on div "Approved" at bounding box center [655, 404] width 102 height 18
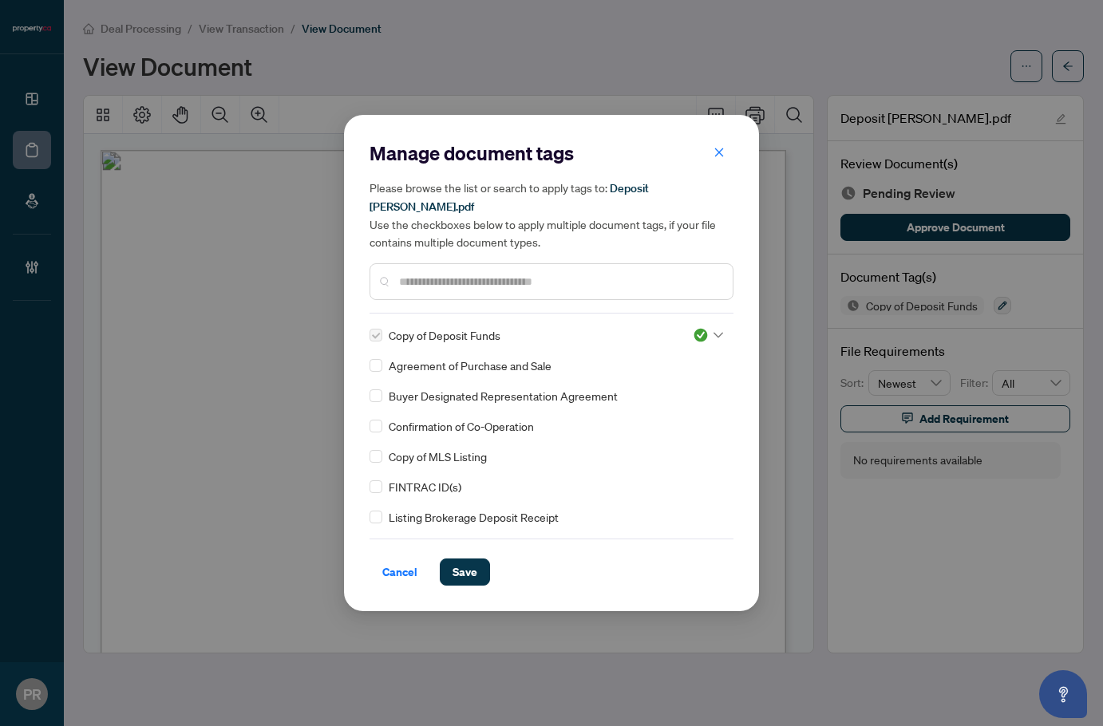
click at [472, 578] on div "Manage document tags Please browse the list or search to apply tags to: Deposit…" at bounding box center [551, 363] width 415 height 497
click at [470, 560] on span "Save" at bounding box center [465, 573] width 25 height 26
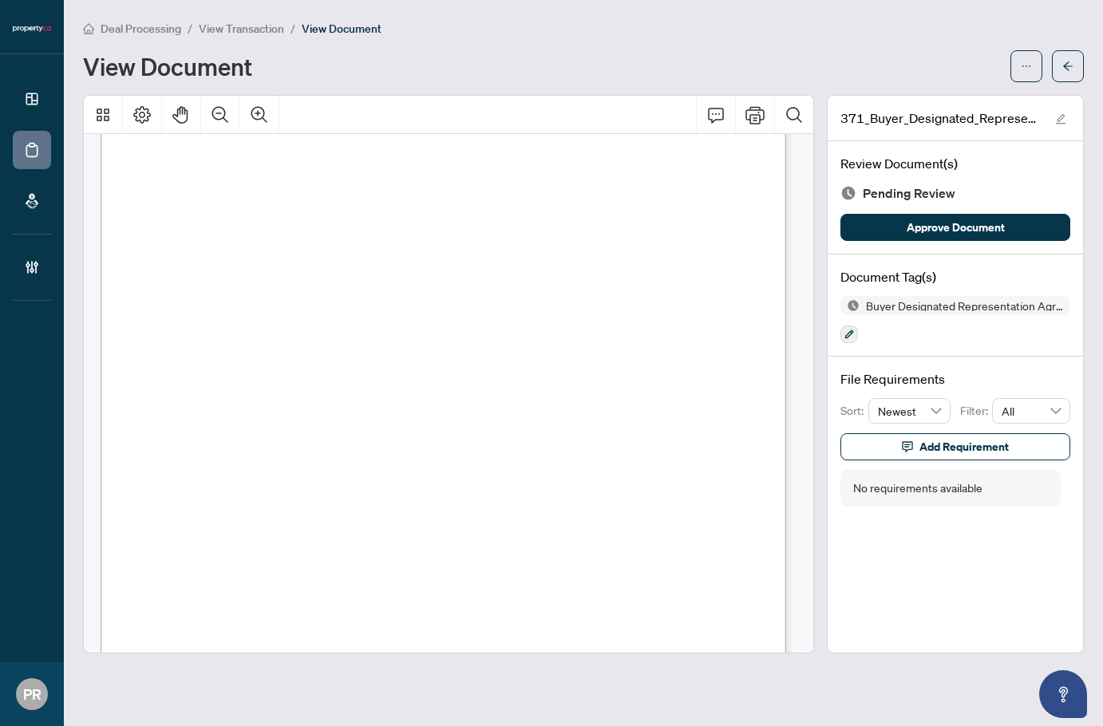
scroll to position [5871, 0]
click at [853, 334] on icon "button" at bounding box center [850, 335] width 10 height 10
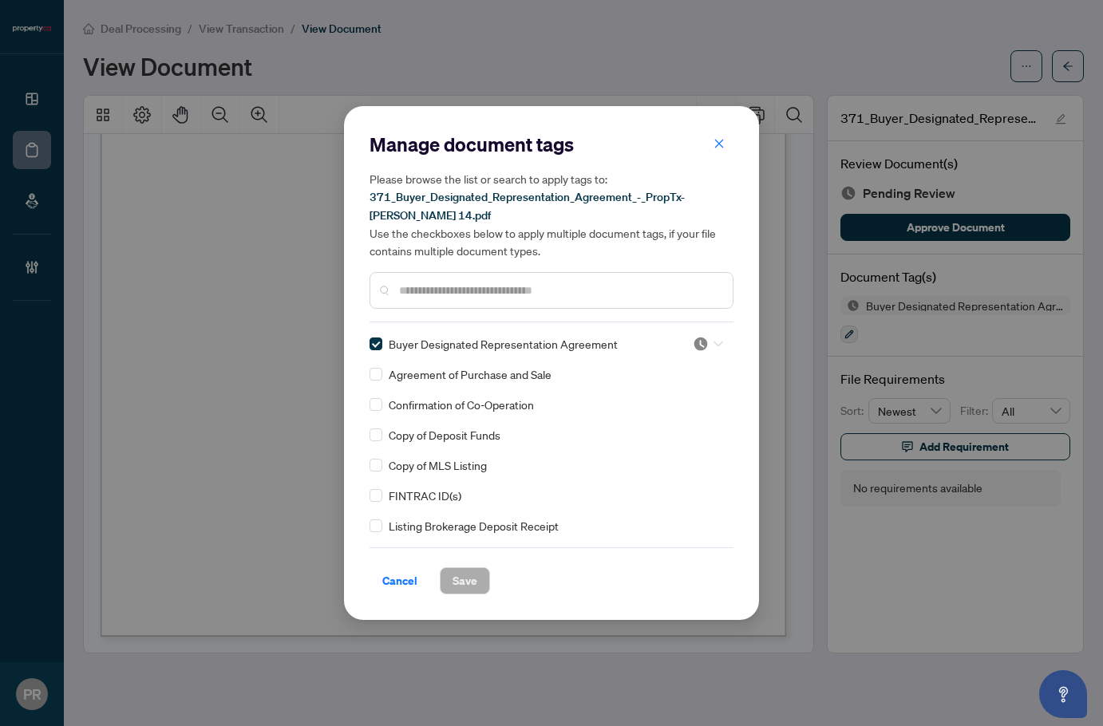
click at [706, 336] on div at bounding box center [708, 344] width 30 height 16
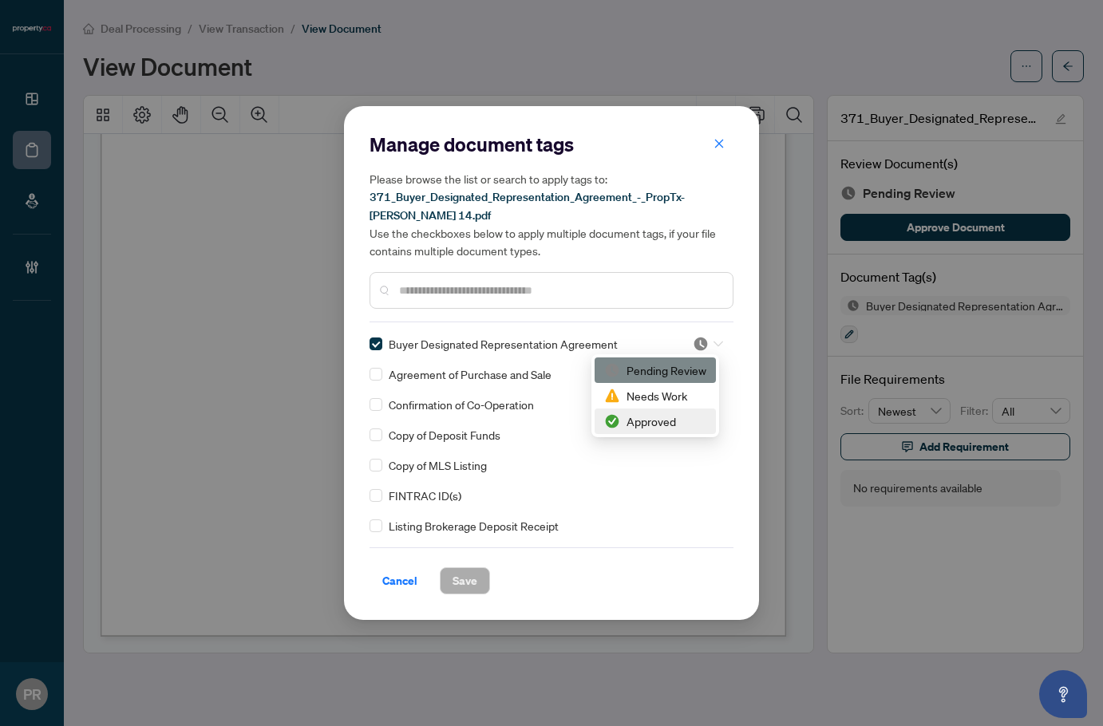
click at [671, 417] on div "Approved" at bounding box center [655, 422] width 102 height 18
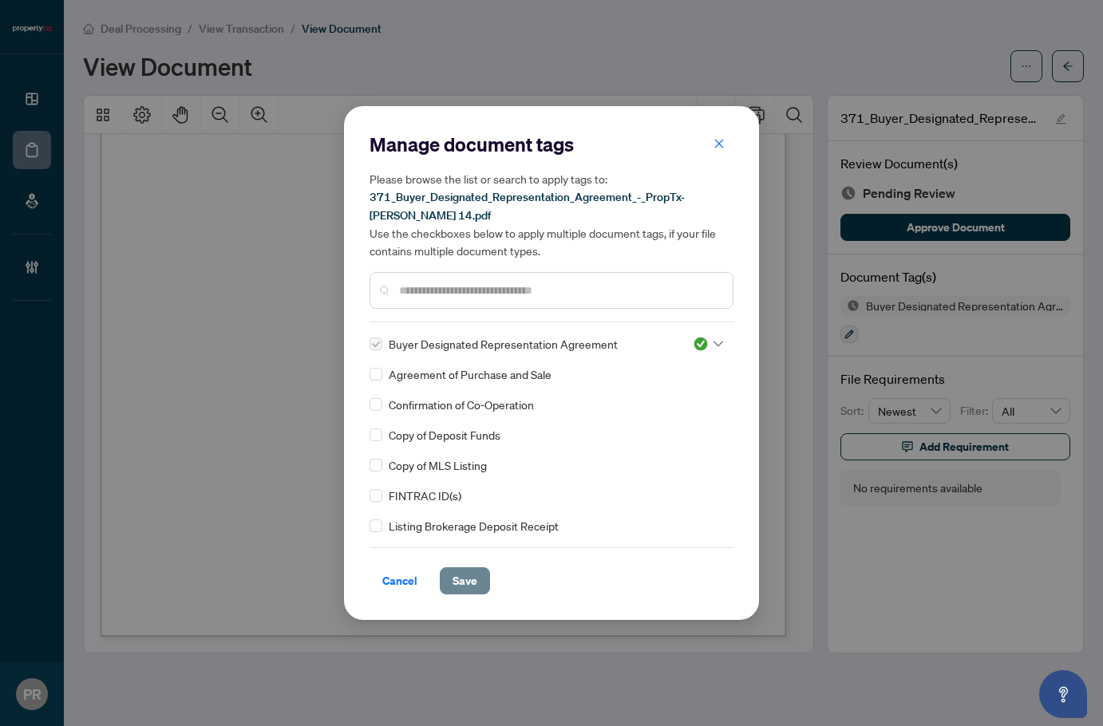
click at [461, 581] on span "Save" at bounding box center [465, 581] width 25 height 26
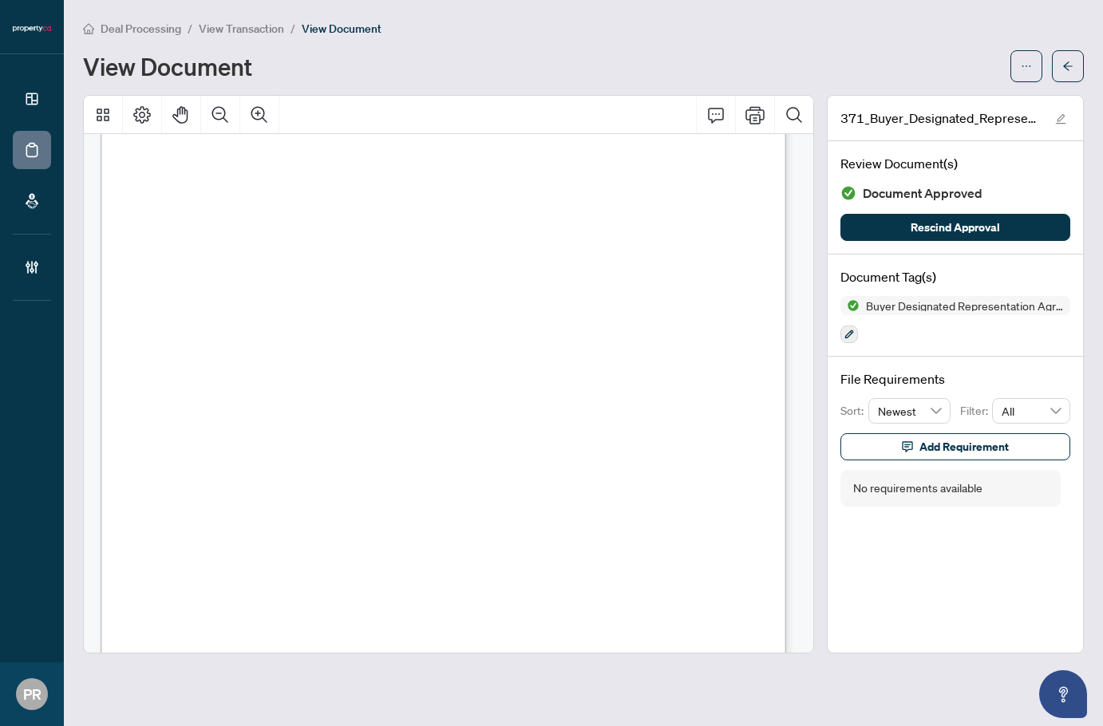
scroll to position [0, 0]
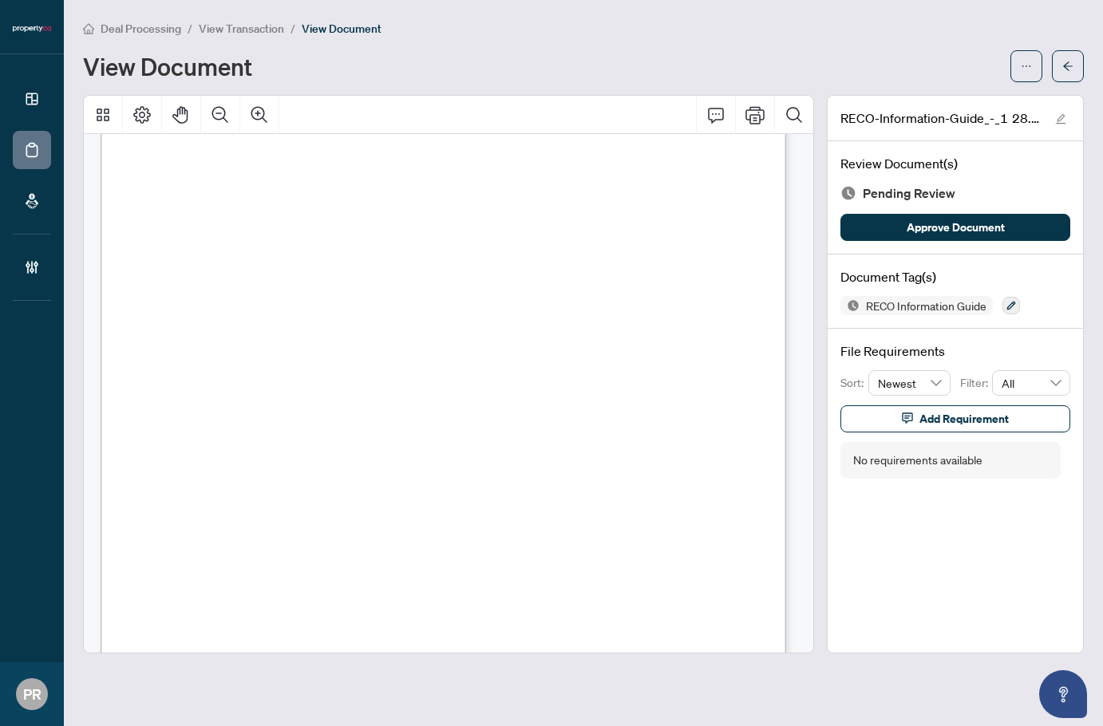
scroll to position [10930, 0]
click at [1007, 305] on icon "button" at bounding box center [1012, 306] width 10 height 10
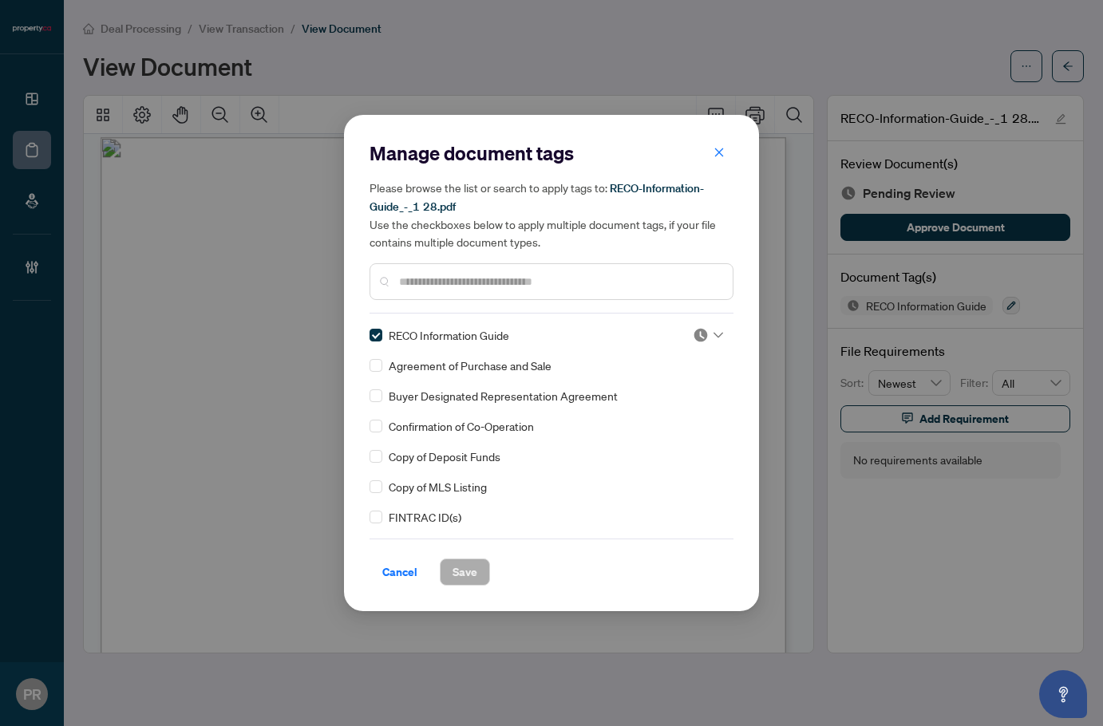
click at [686, 330] on div at bounding box center [703, 335] width 41 height 16
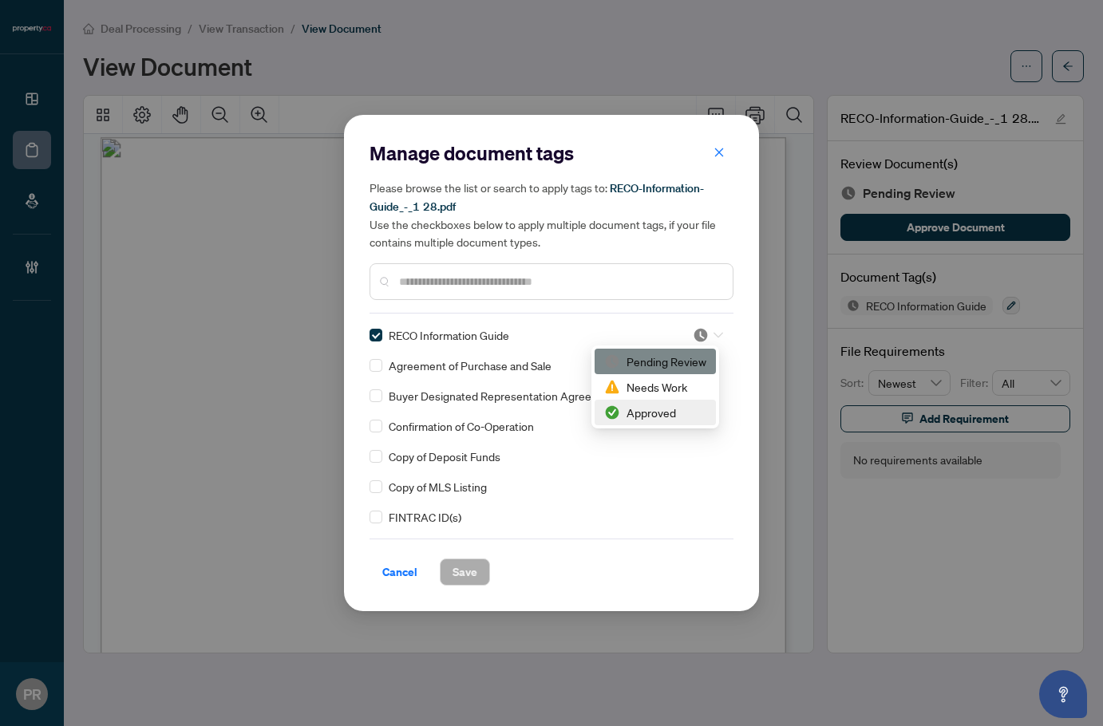
click at [616, 411] on img at bounding box center [612, 413] width 16 height 16
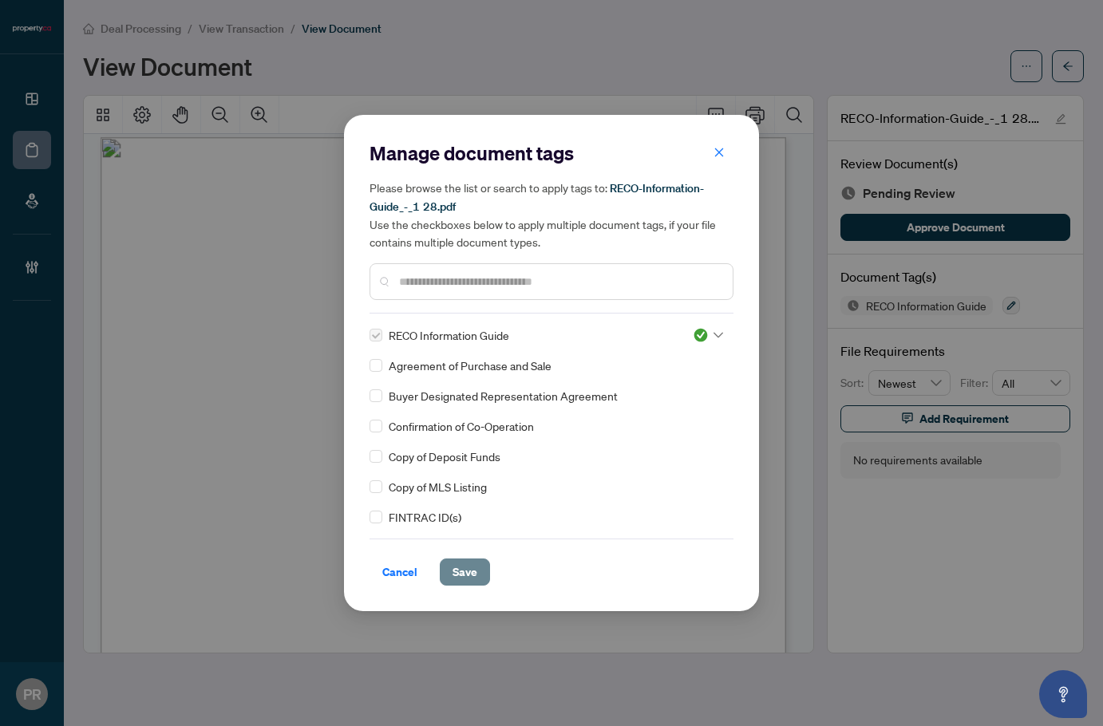
click at [480, 567] on button "Save" at bounding box center [465, 572] width 50 height 27
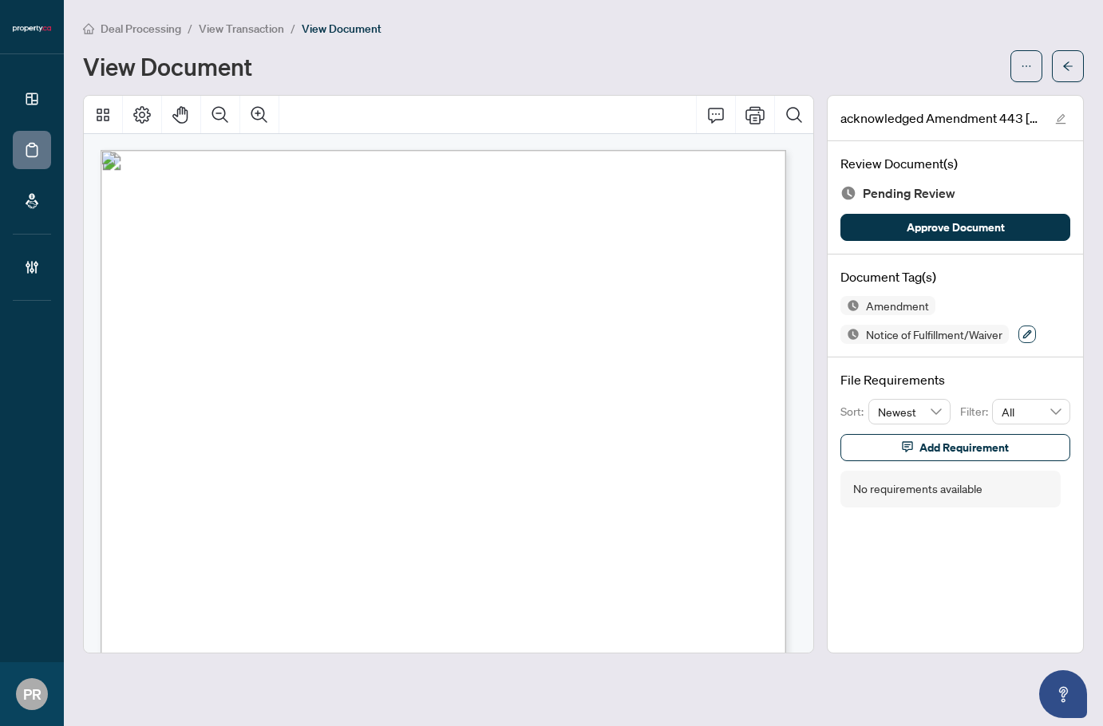
click at [1036, 335] on button "button" at bounding box center [1028, 335] width 18 height 18
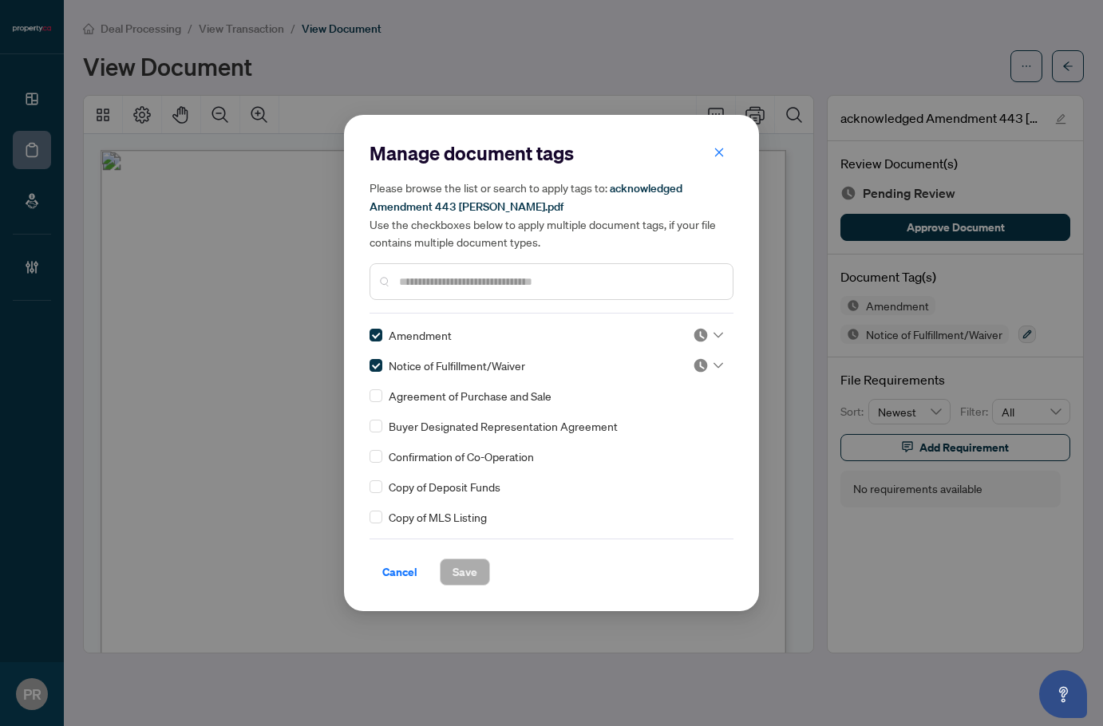
click at [698, 339] on img at bounding box center [701, 335] width 16 height 16
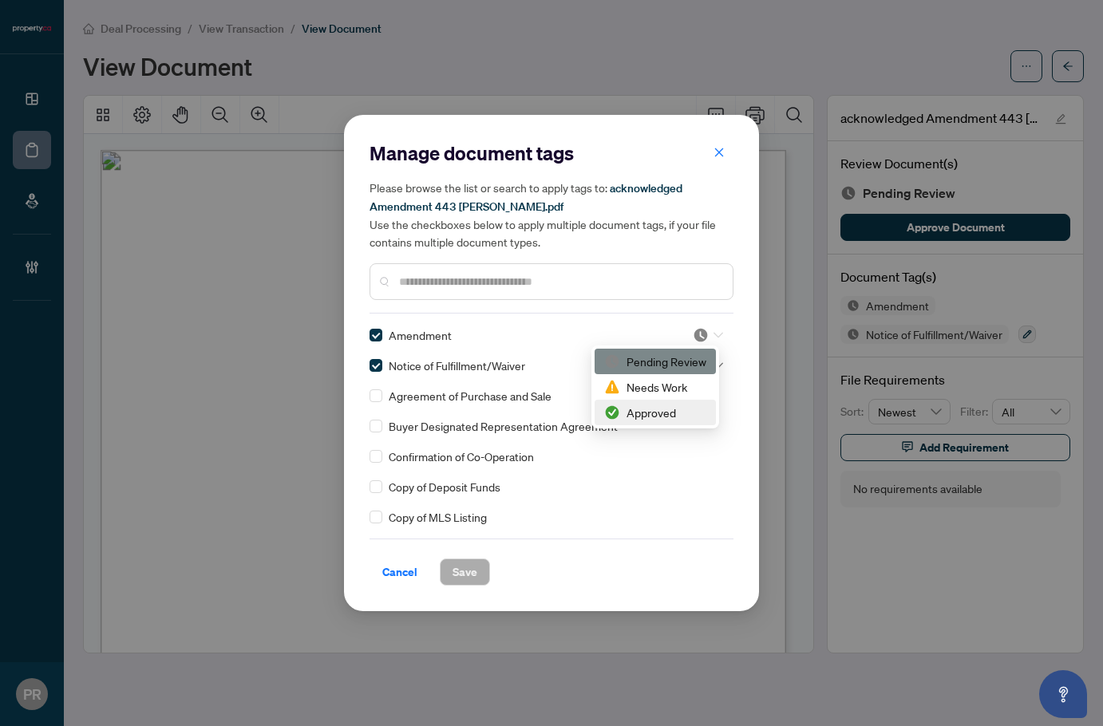
click at [666, 424] on div "Approved" at bounding box center [655, 413] width 121 height 26
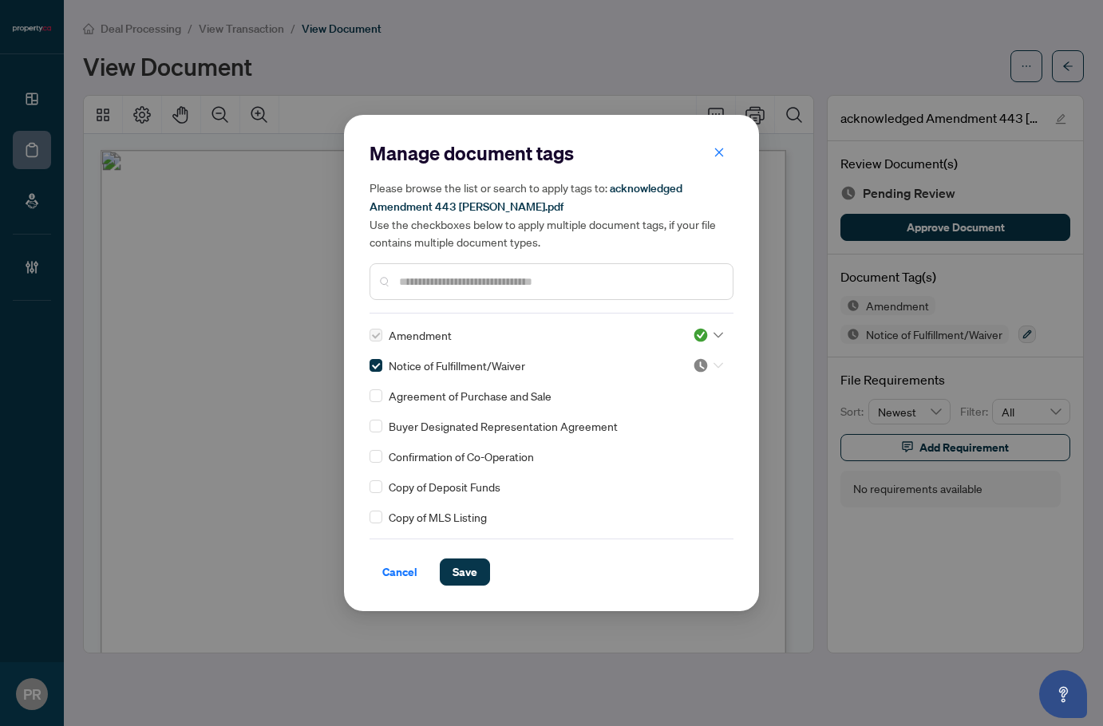
click at [694, 364] on img at bounding box center [701, 366] width 16 height 16
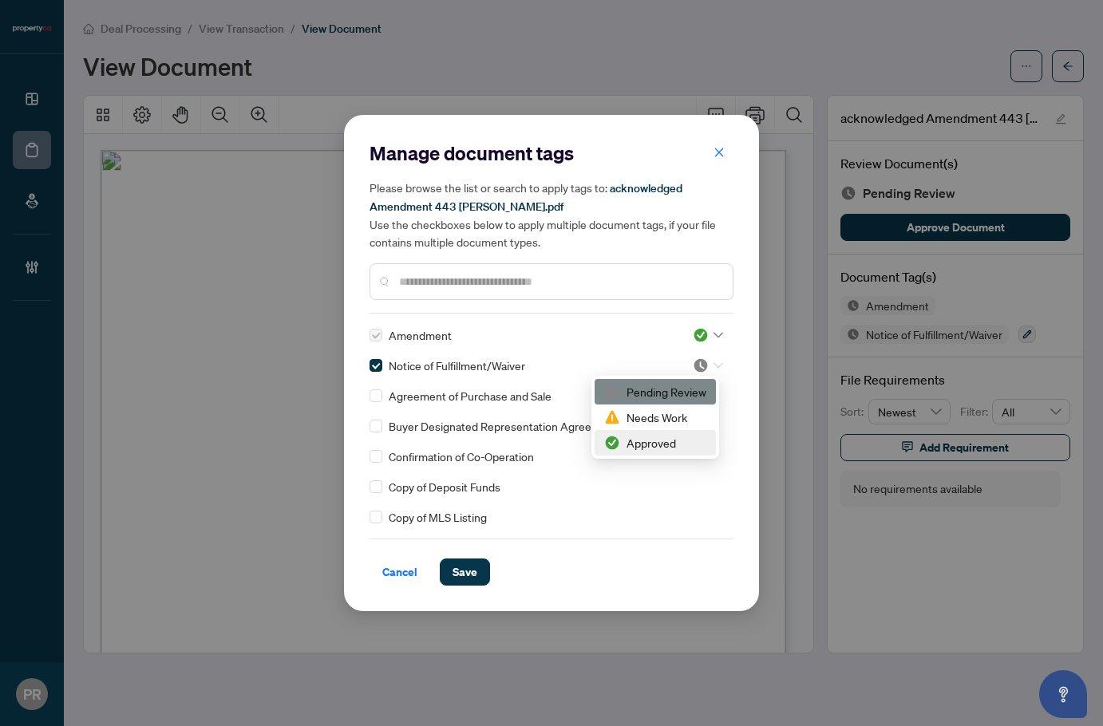
click at [641, 435] on div "Approved" at bounding box center [655, 443] width 102 height 18
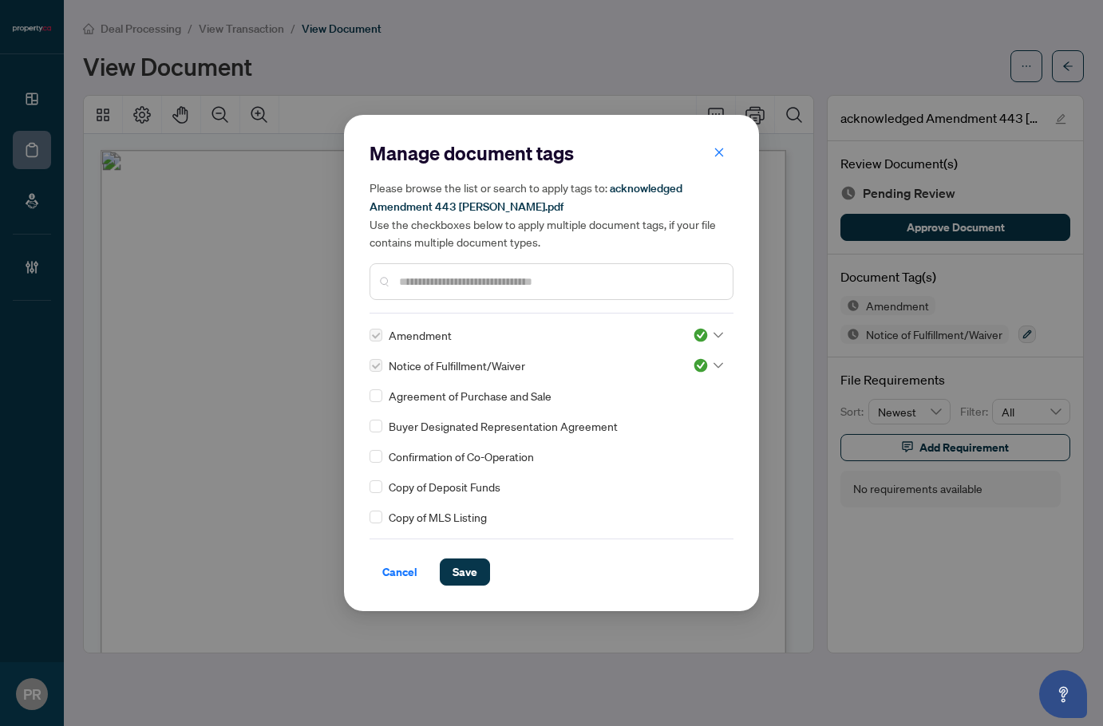
click at [564, 287] on input "text" at bounding box center [559, 282] width 321 height 18
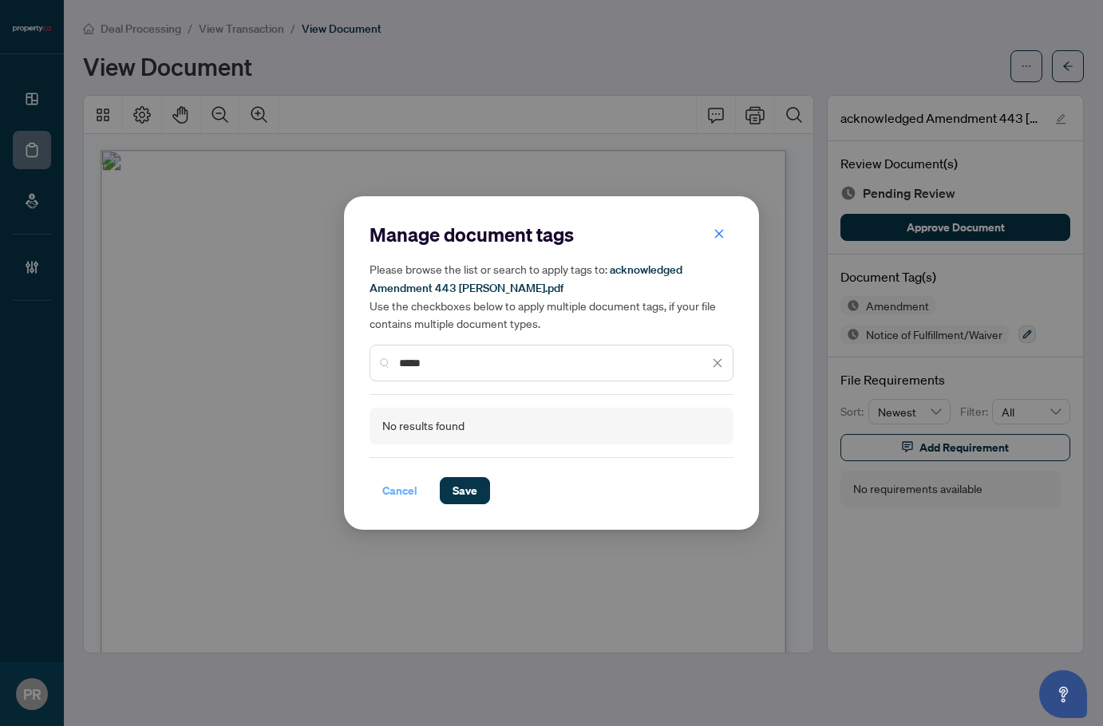
type input "*****"
click at [401, 485] on span "Cancel" at bounding box center [399, 491] width 35 height 26
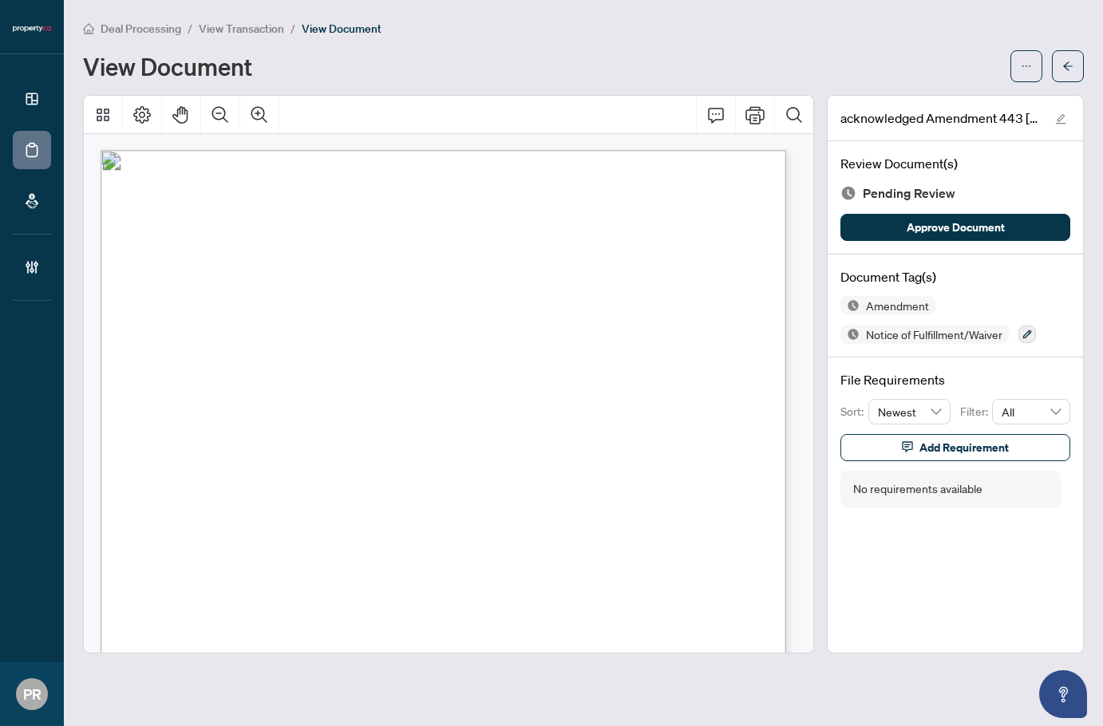
click at [1019, 337] on div "Amendment Notice of Fulfillment/Waiver" at bounding box center [956, 320] width 230 height 48
click at [1029, 336] on icon "button" at bounding box center [1028, 335] width 10 height 10
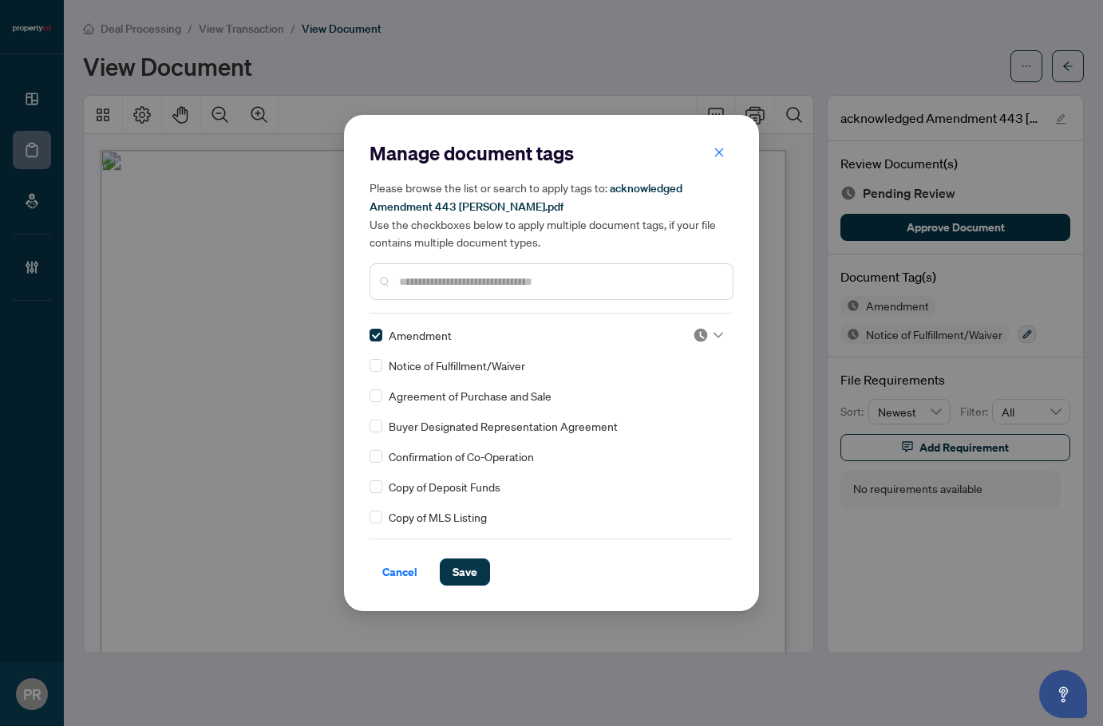
click at [693, 331] on img at bounding box center [701, 335] width 16 height 16
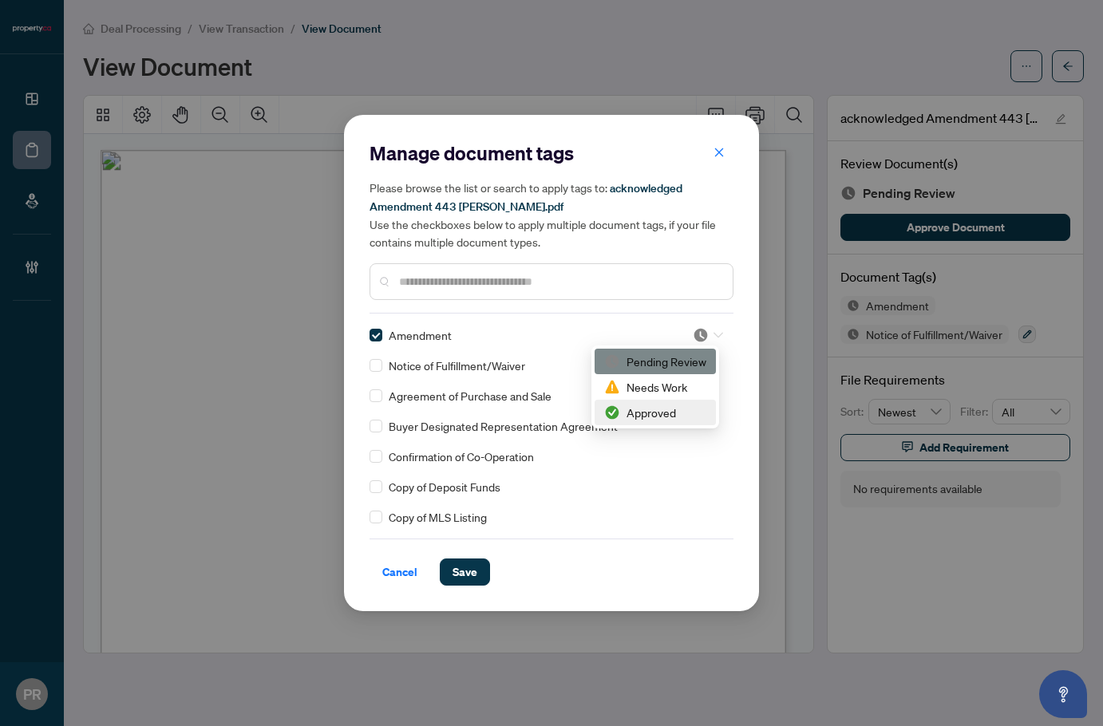
click at [672, 412] on div "Approved" at bounding box center [655, 413] width 102 height 18
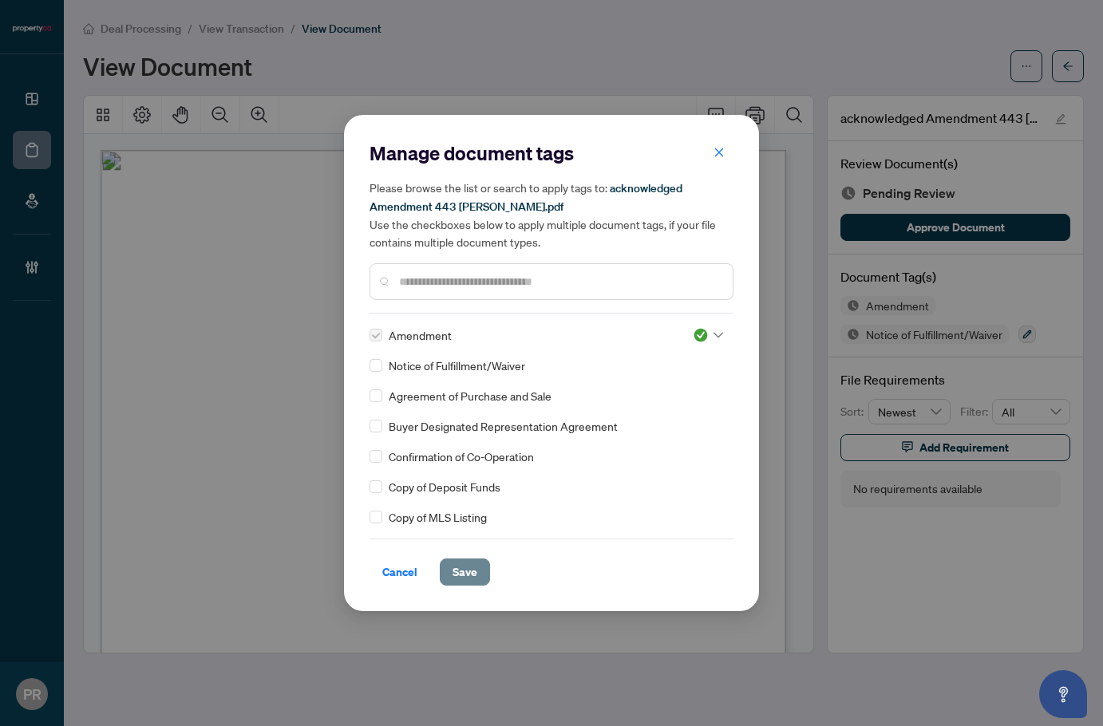
click at [469, 566] on span "Save" at bounding box center [465, 573] width 25 height 26
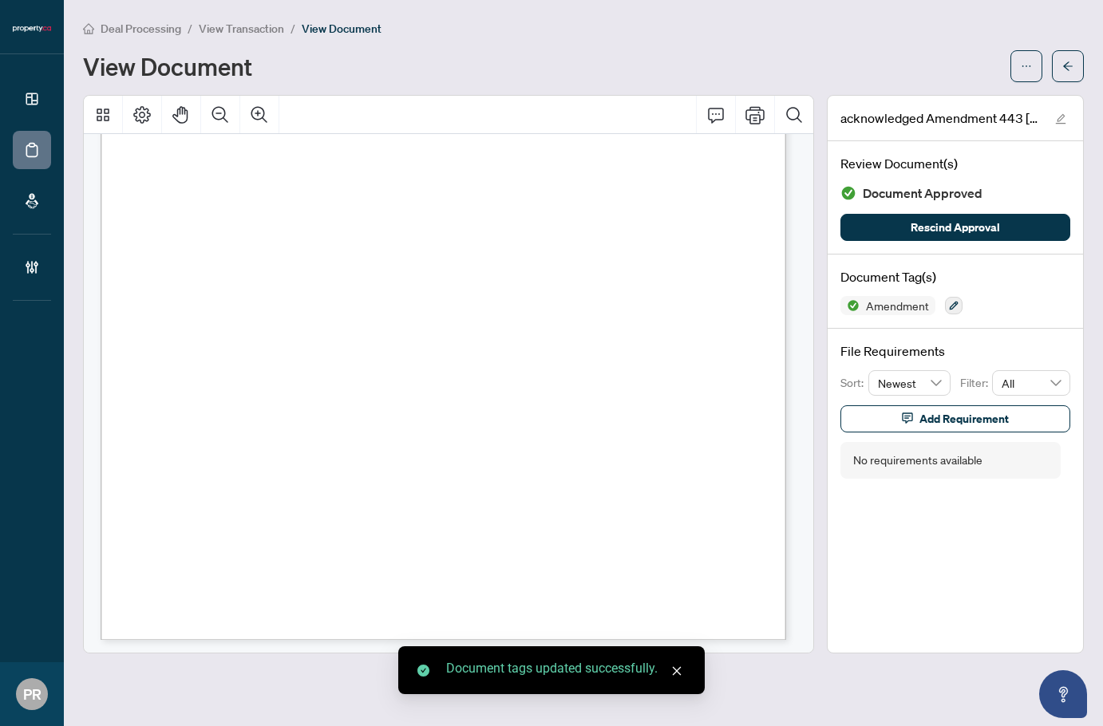
scroll to position [1322, 0]
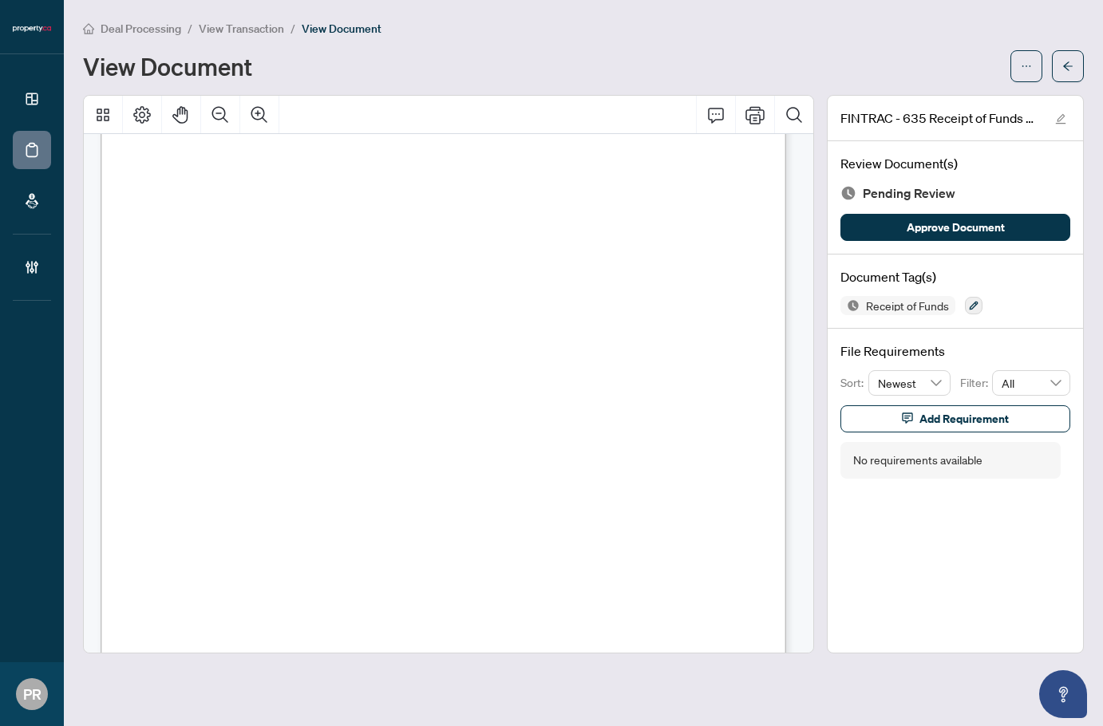
scroll to position [1118, 0]
click at [977, 301] on icon "button" at bounding box center [974, 306] width 10 height 10
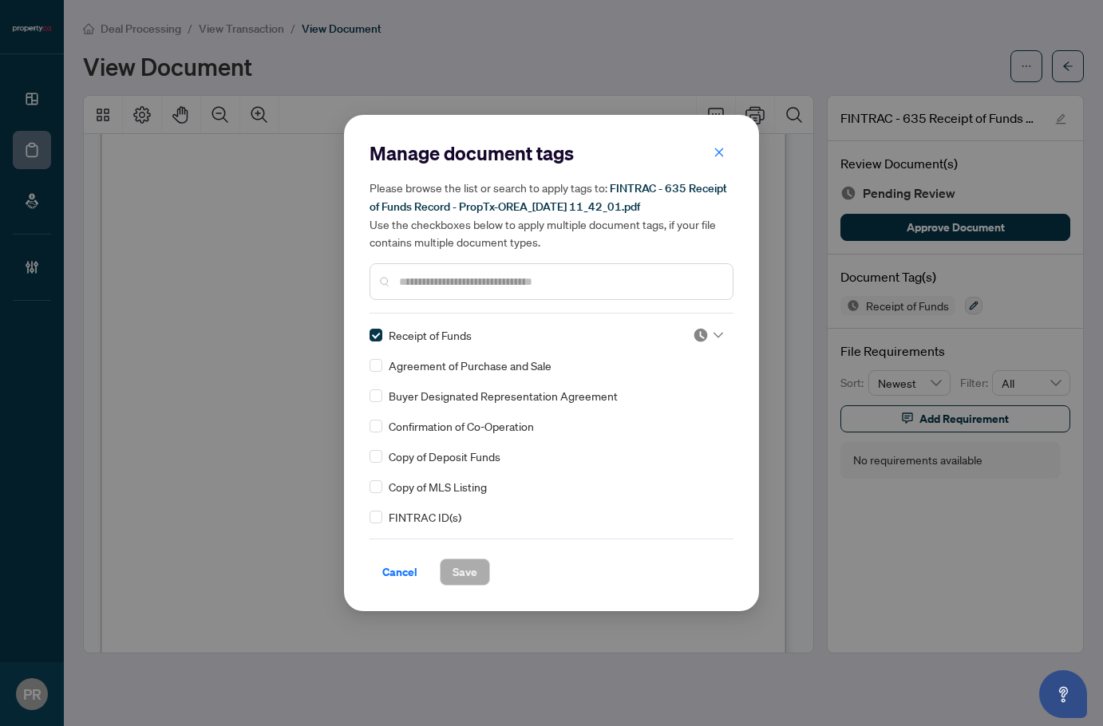
click at [695, 329] on img at bounding box center [701, 335] width 16 height 16
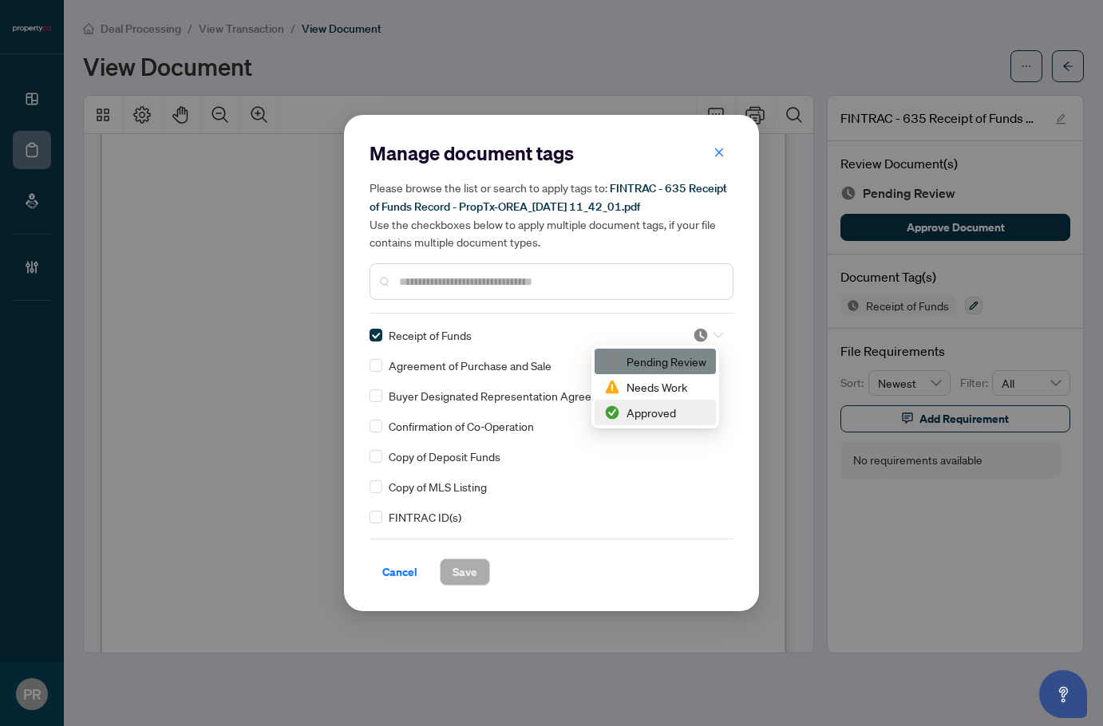
click at [663, 422] on div "Approved" at bounding box center [655, 413] width 121 height 26
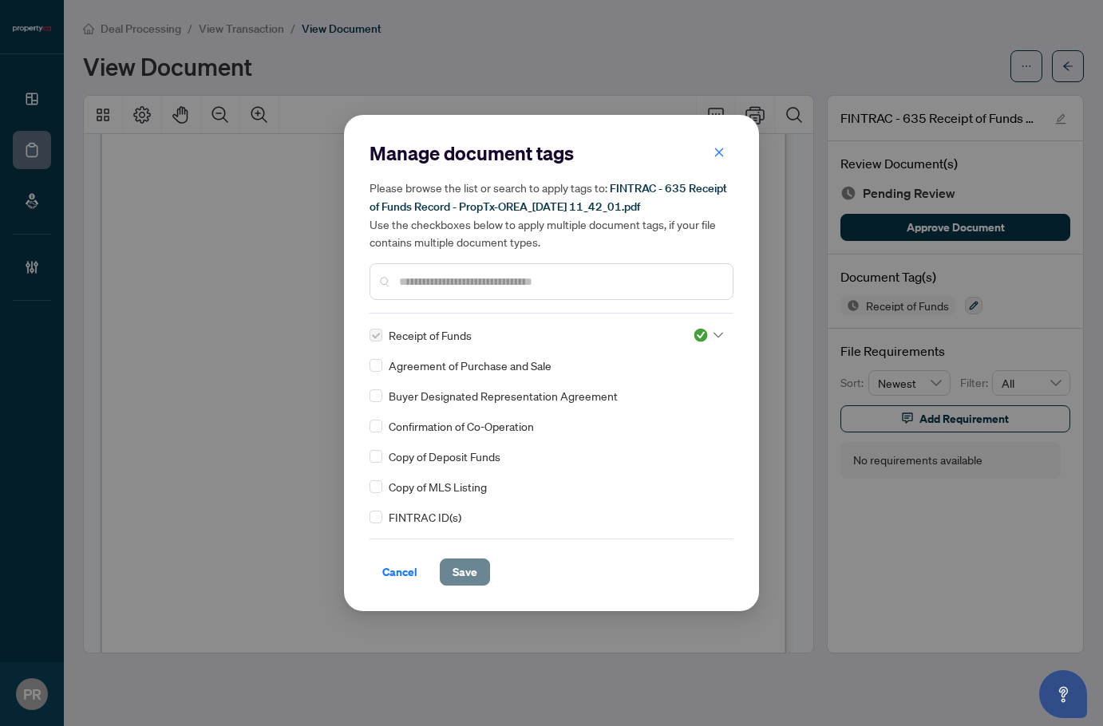
click at [474, 572] on span "Save" at bounding box center [465, 573] width 25 height 26
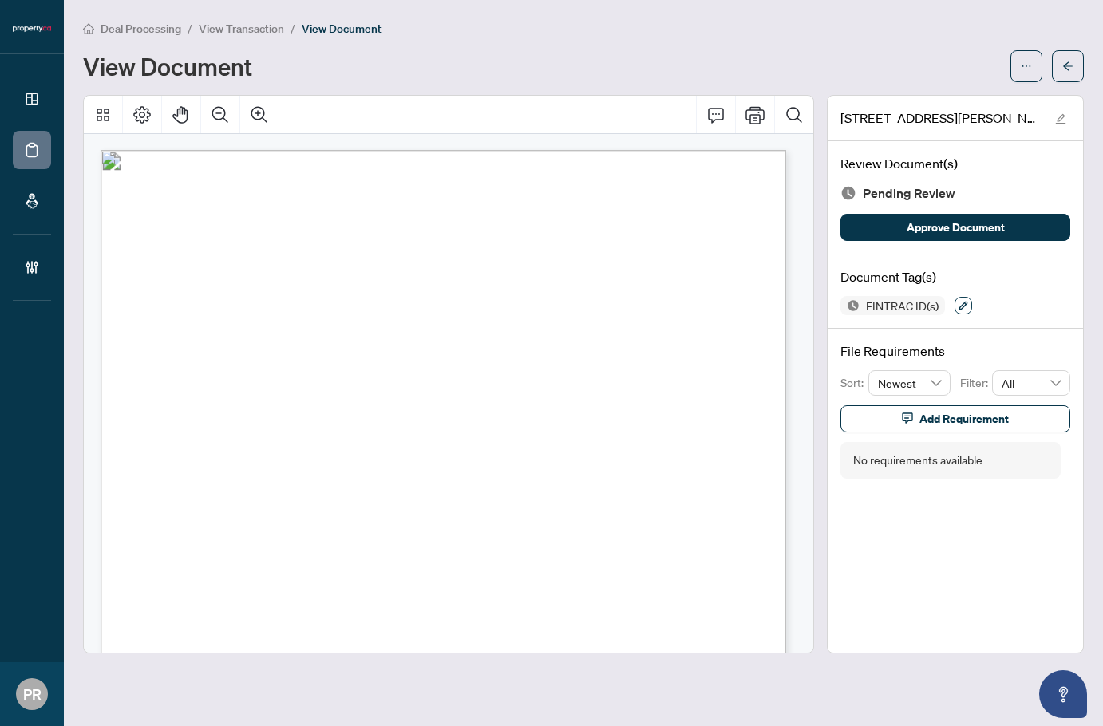
click at [959, 303] on icon "button" at bounding box center [964, 306] width 10 height 10
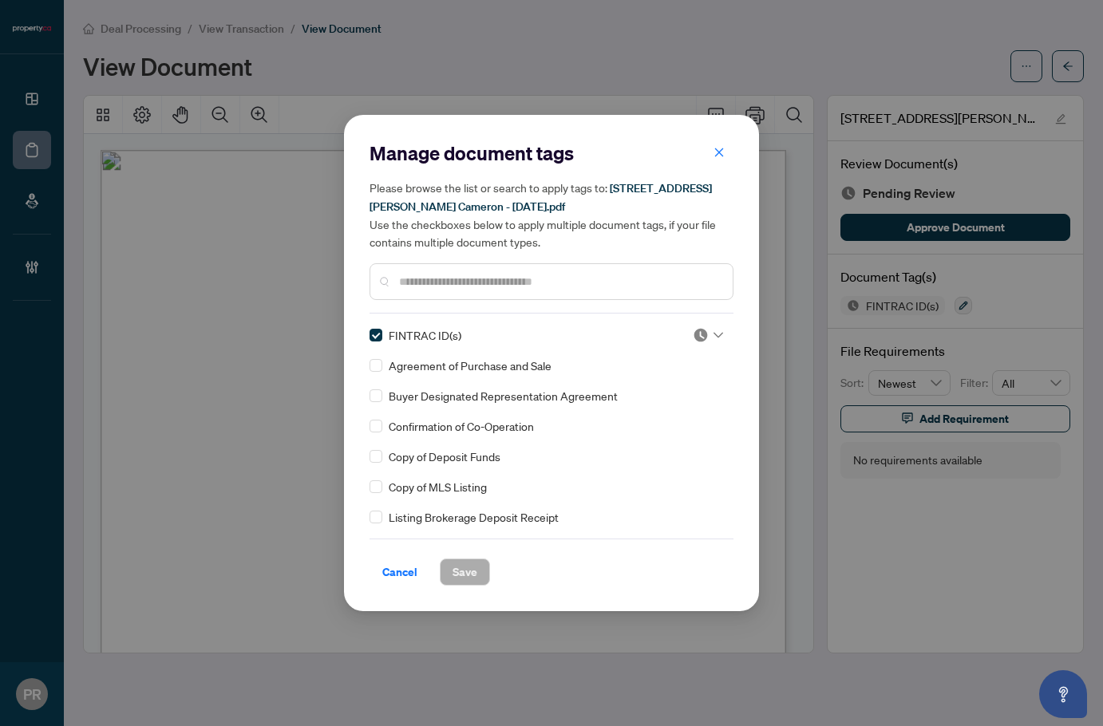
click at [695, 342] on img at bounding box center [701, 335] width 16 height 16
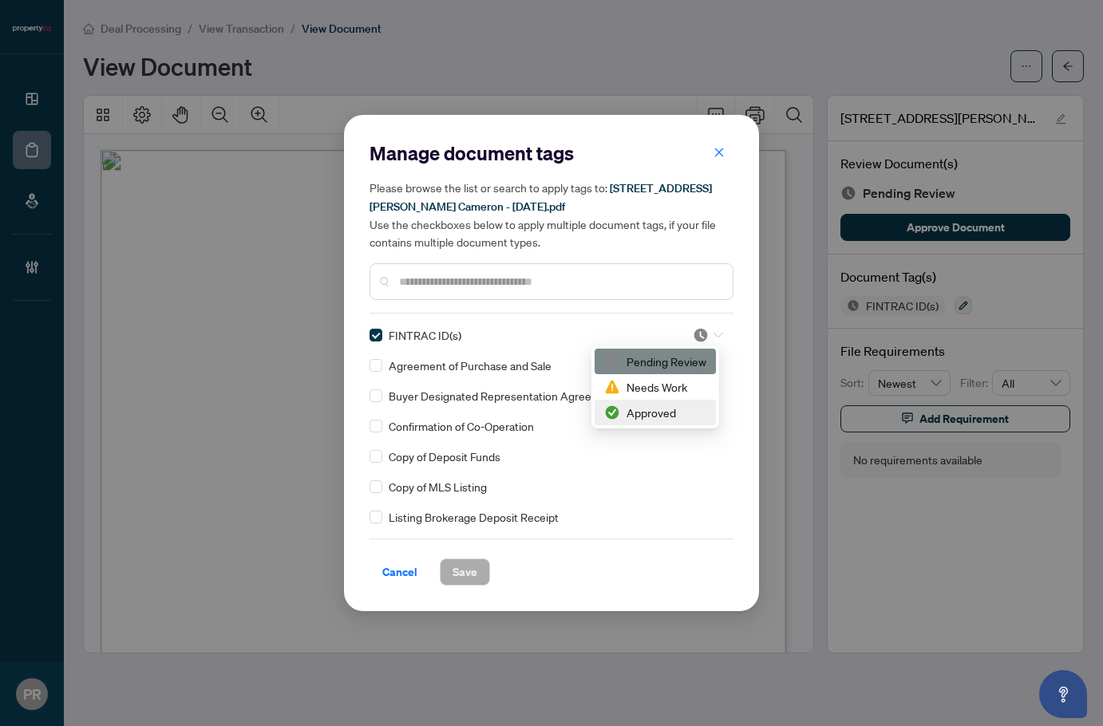
click at [656, 413] on div "Approved" at bounding box center [655, 413] width 102 height 18
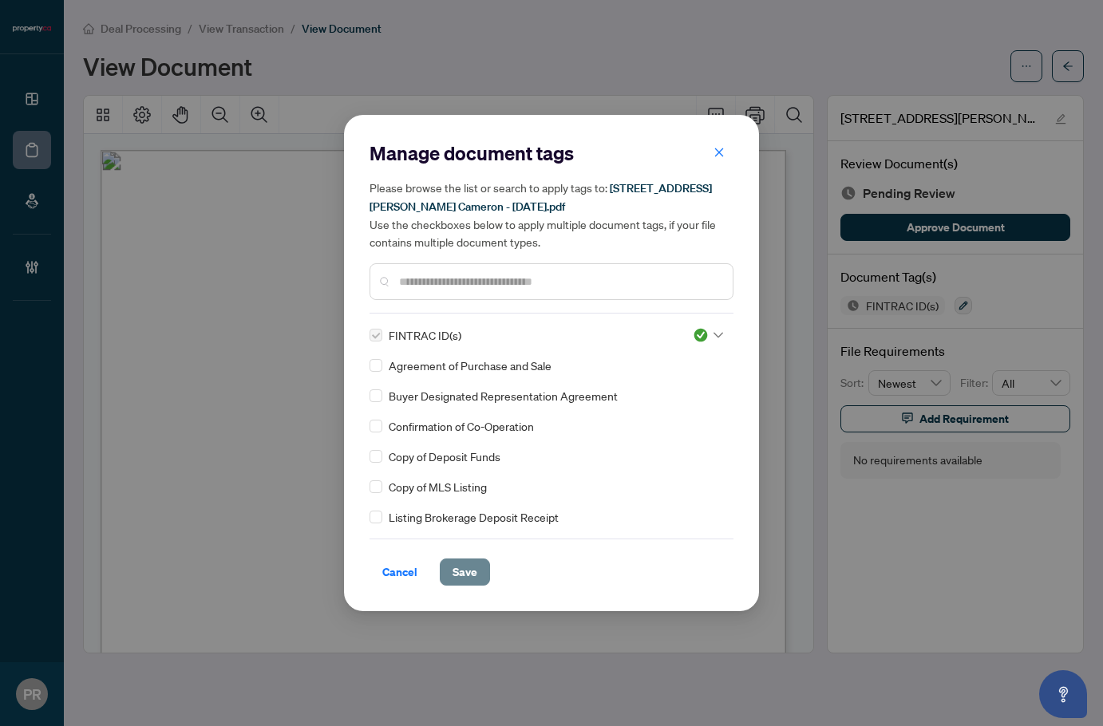
click at [461, 574] on span "Save" at bounding box center [465, 573] width 25 height 26
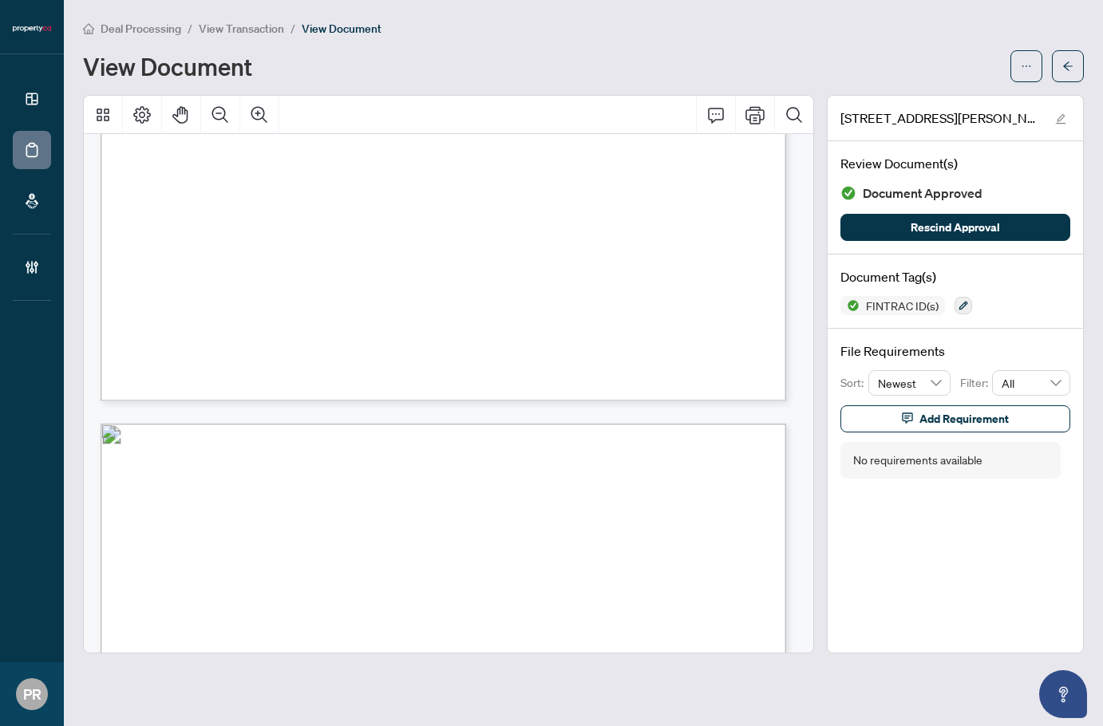
scroll to position [3353, 0]
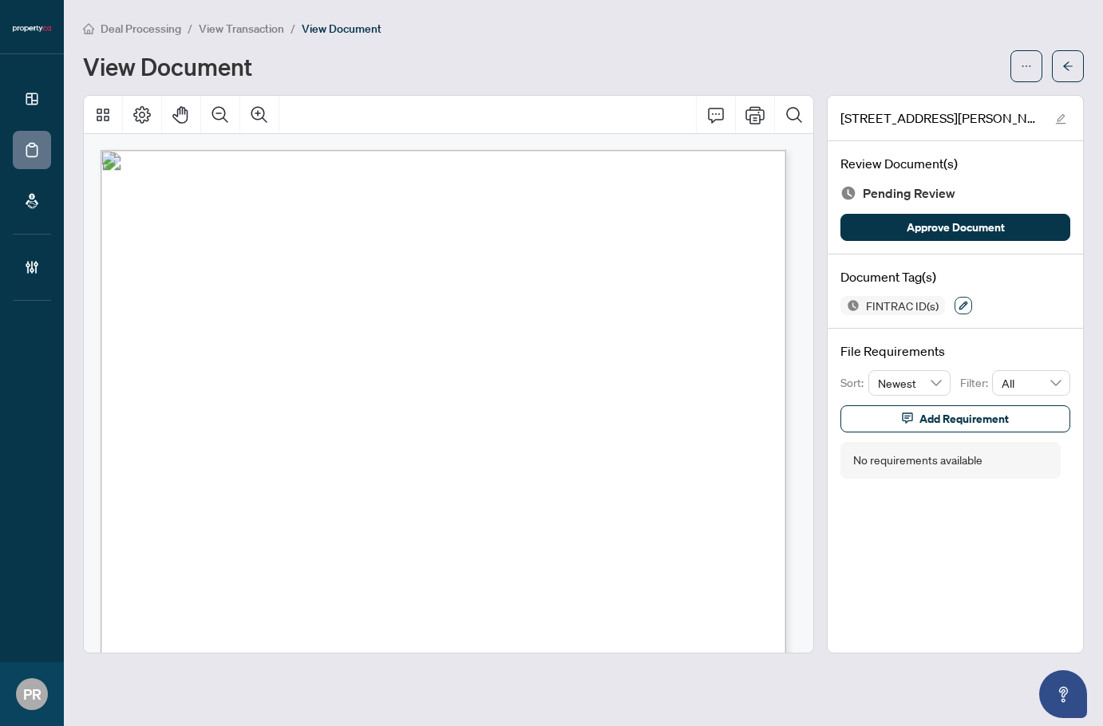
click at [955, 303] on button "button" at bounding box center [964, 306] width 18 height 18
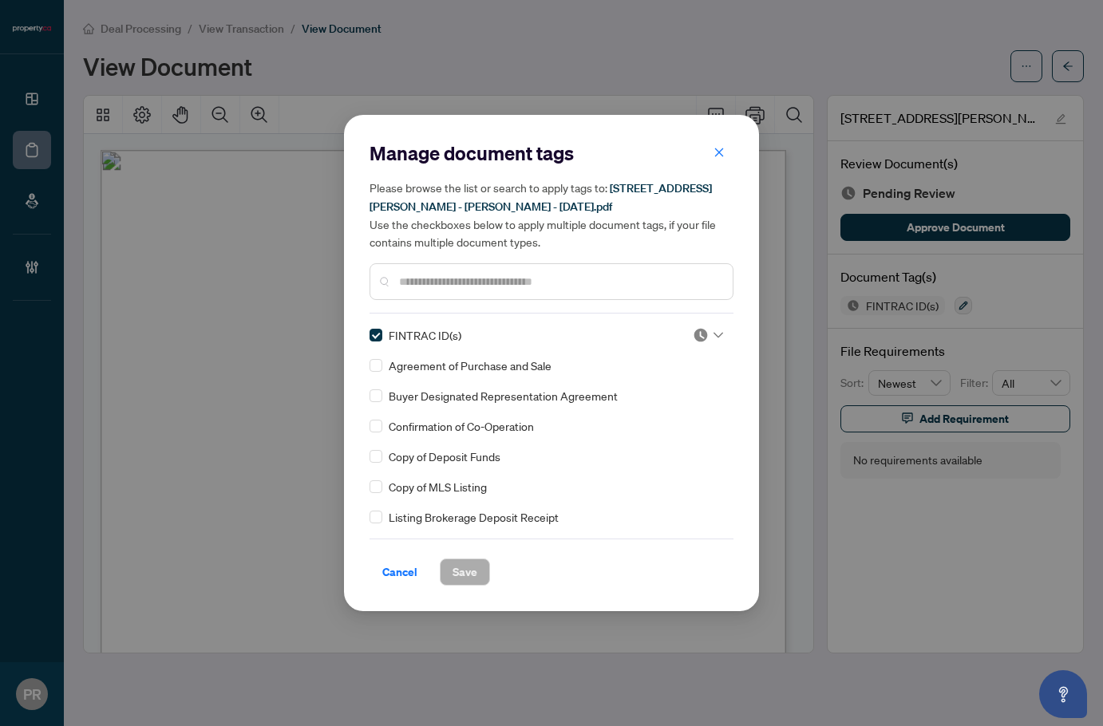
click at [706, 338] on div at bounding box center [708, 335] width 30 height 16
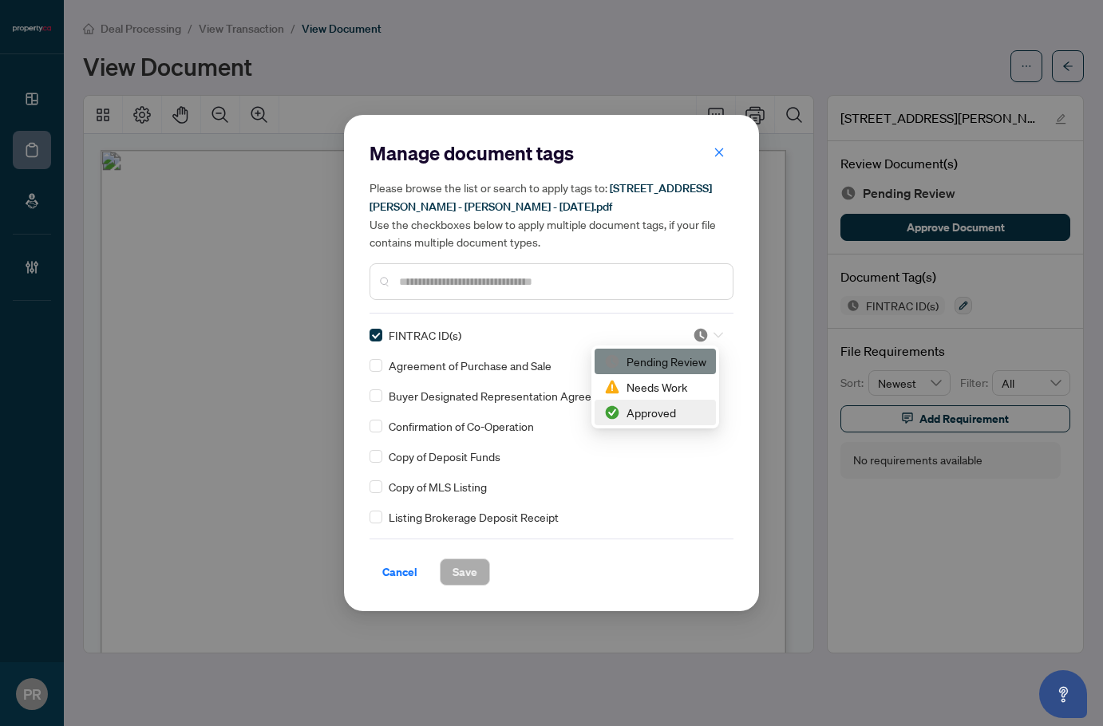
click at [688, 413] on div "Approved" at bounding box center [655, 413] width 102 height 18
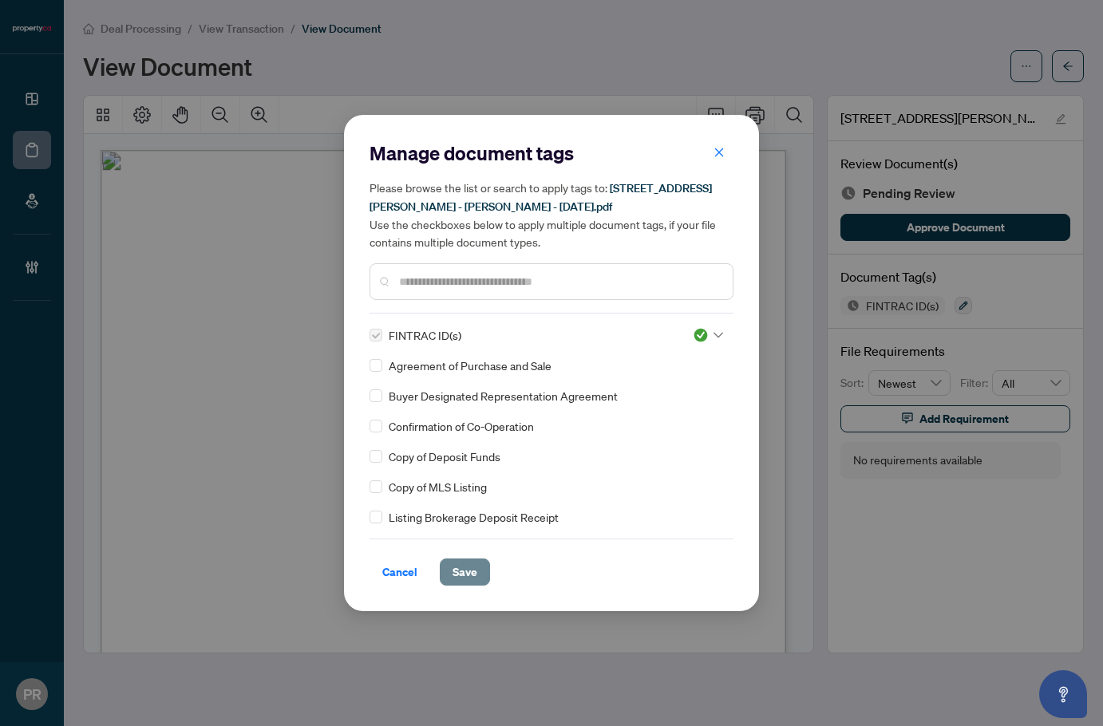
click at [457, 570] on span "Save" at bounding box center [465, 573] width 25 height 26
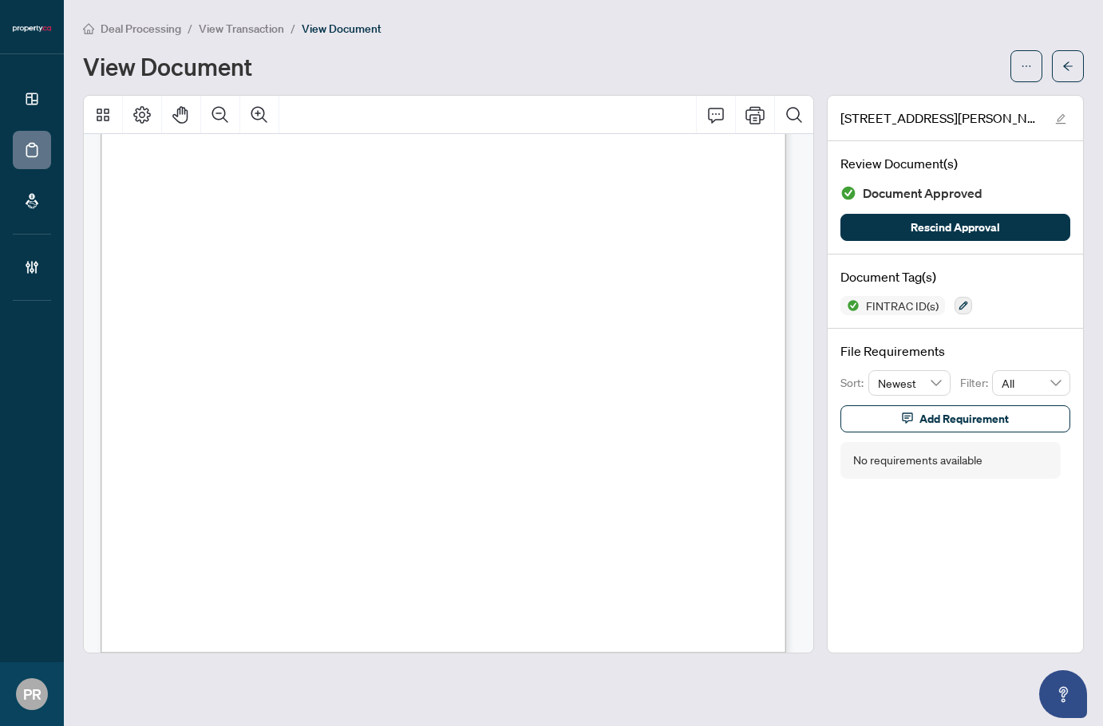
scroll to position [3592, 0]
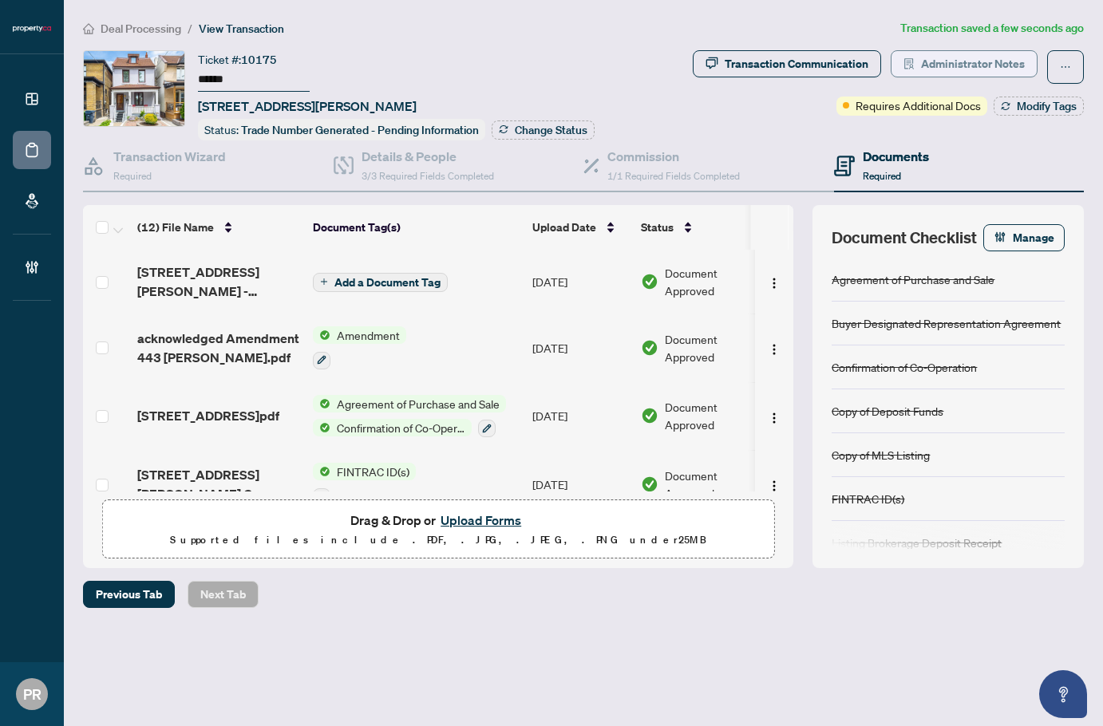
click at [966, 53] on span "Administrator Notes" at bounding box center [973, 64] width 104 height 26
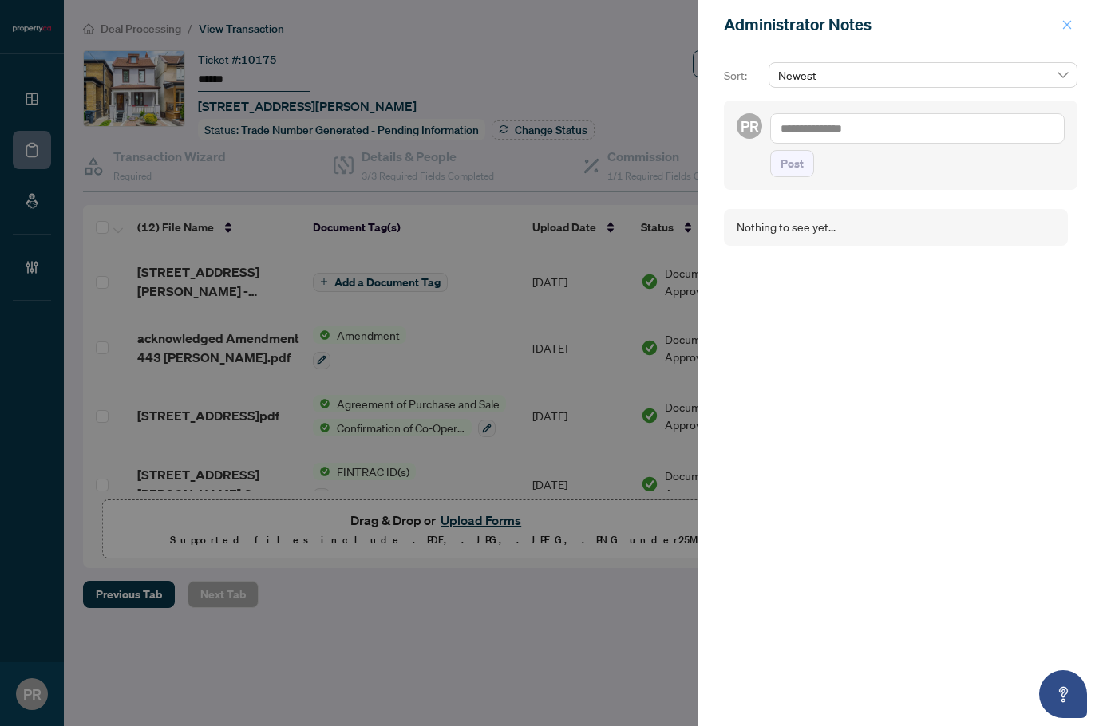
click at [1063, 26] on icon "close" at bounding box center [1067, 24] width 11 height 11
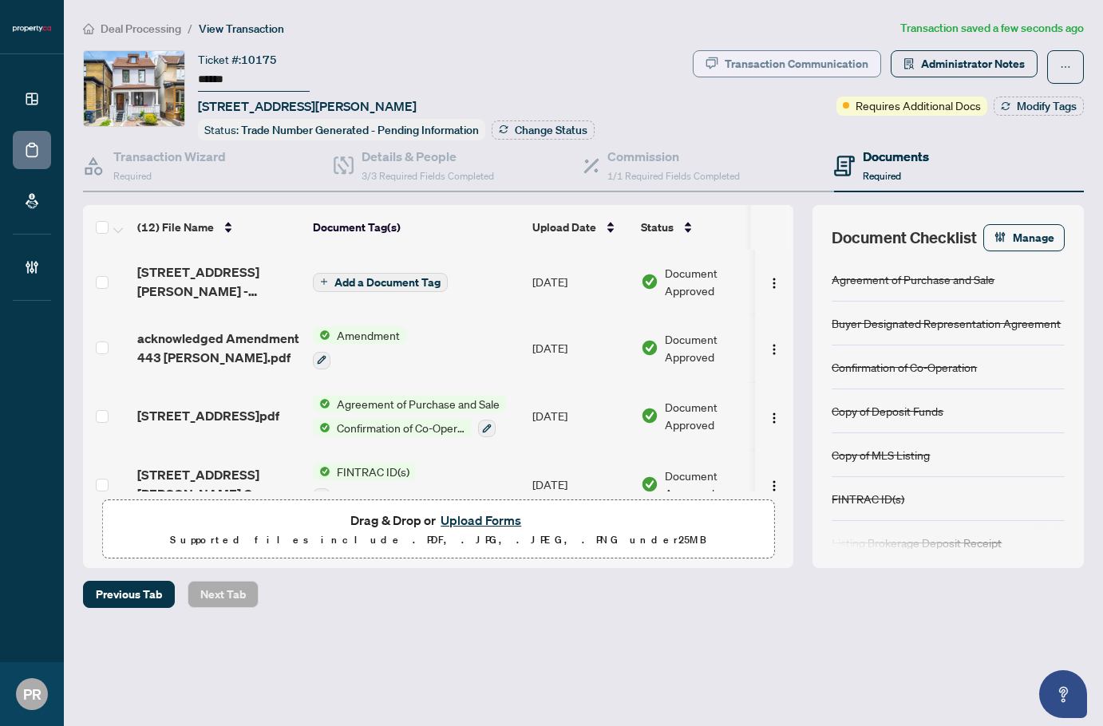
click at [749, 75] on div "Transaction Communication" at bounding box center [797, 64] width 144 height 26
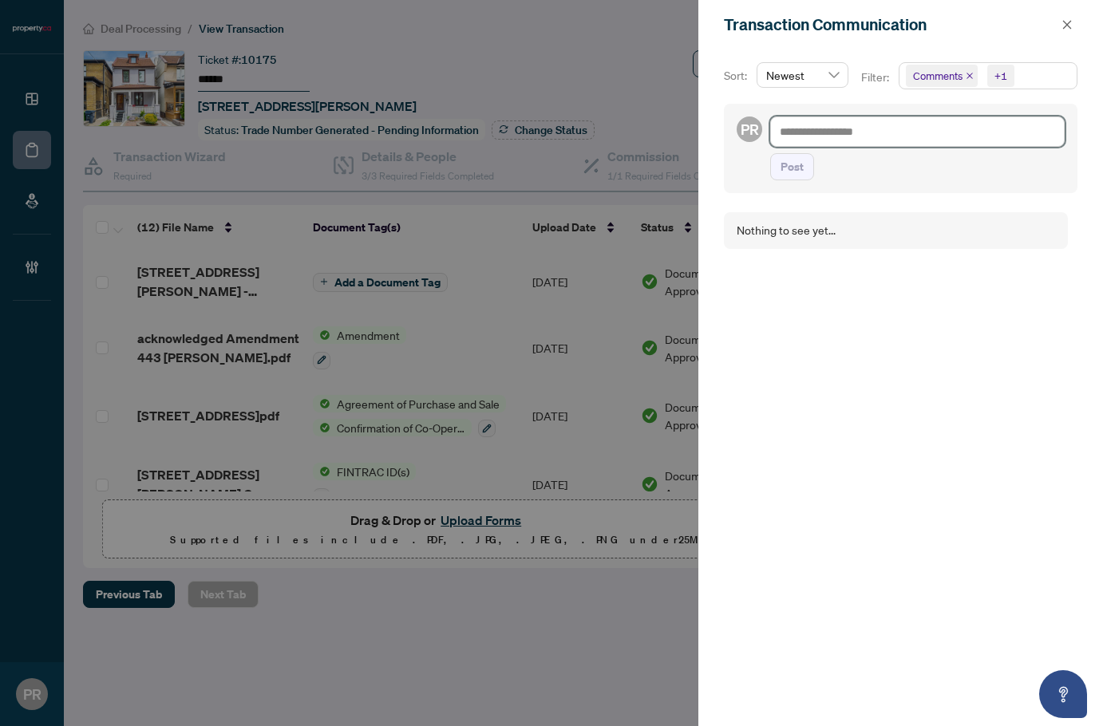
click at [928, 136] on textarea at bounding box center [917, 132] width 295 height 30
paste textarea "**********"
type textarea "**********"
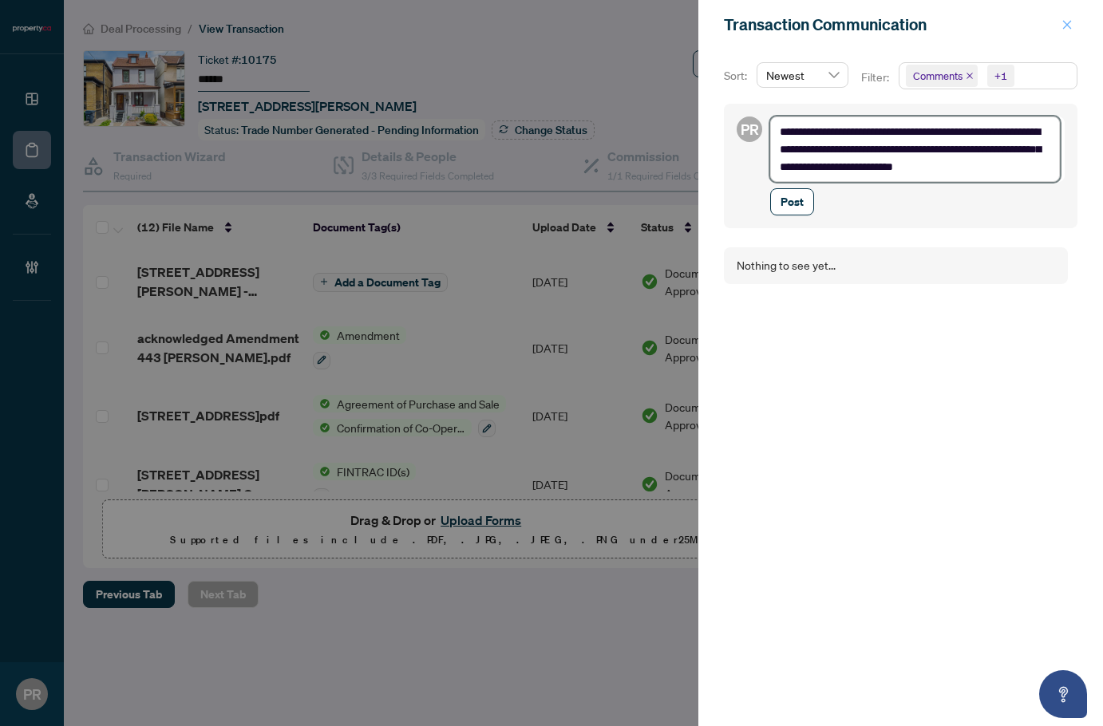
type textarea "**********"
click at [1058, 26] on button "button" at bounding box center [1067, 24] width 21 height 19
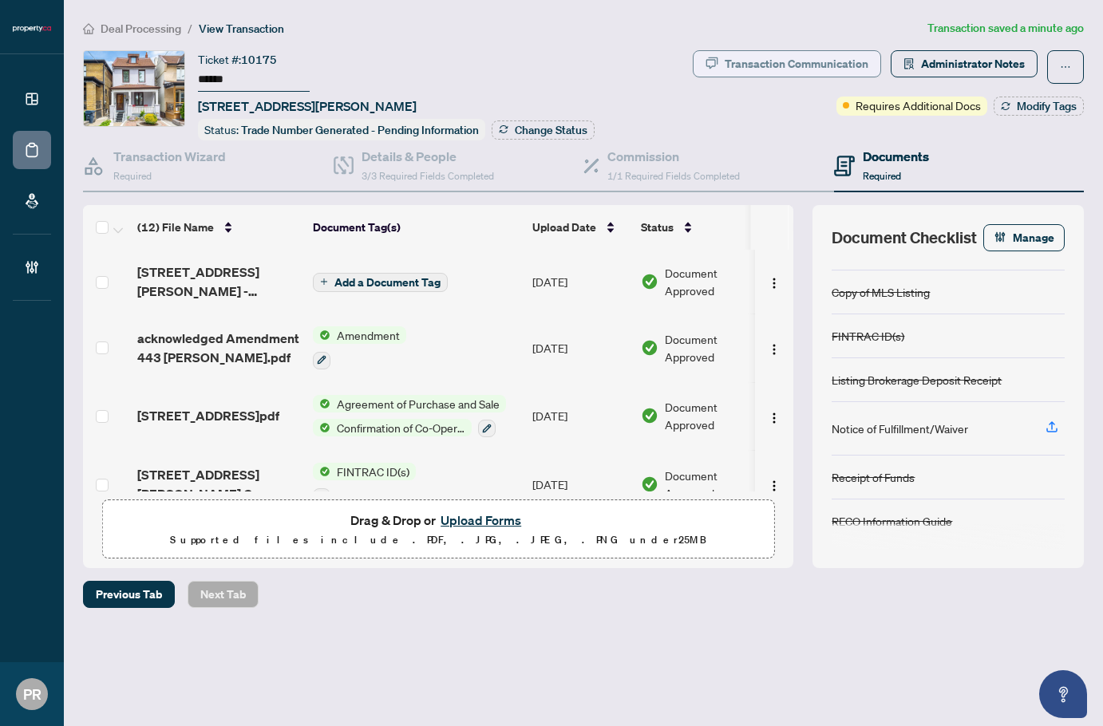
click at [822, 51] on div "Transaction Communication" at bounding box center [797, 64] width 144 height 26
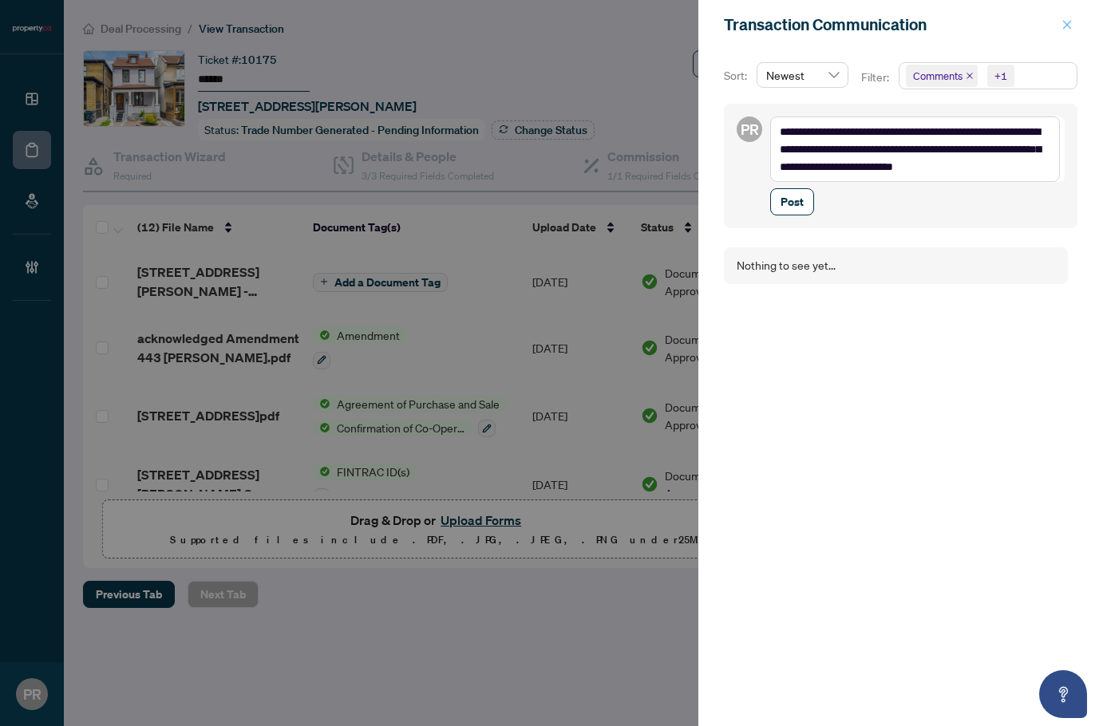
click at [1067, 22] on icon "close" at bounding box center [1067, 24] width 11 height 11
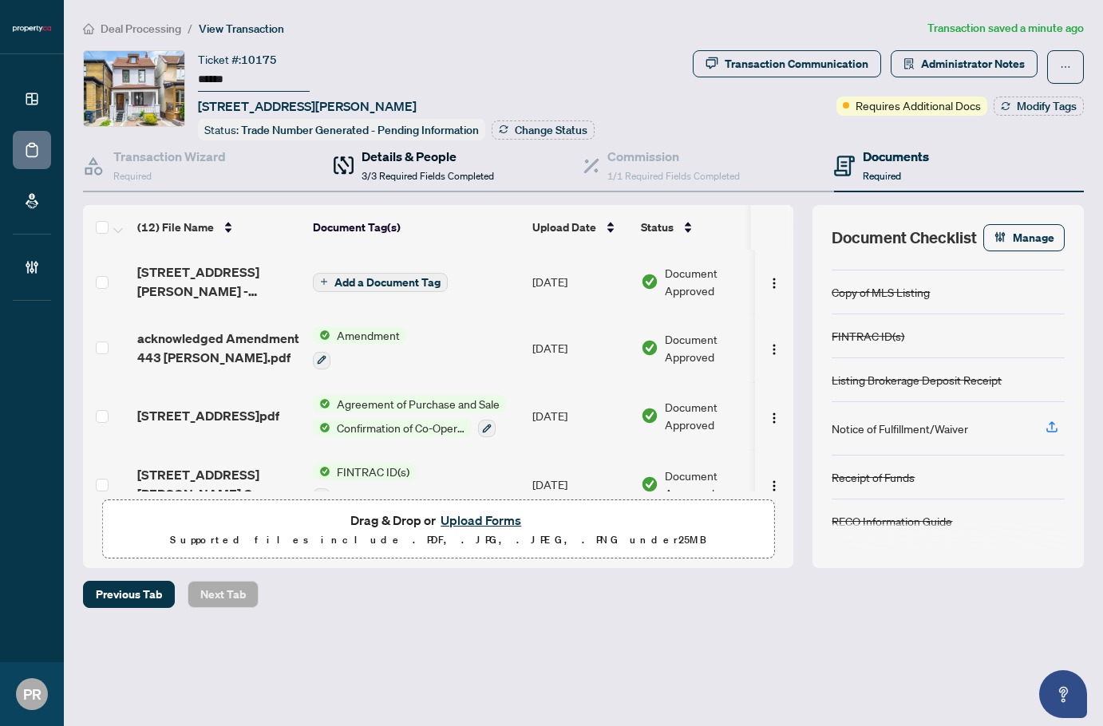
click at [370, 158] on h4 "Details & People" at bounding box center [428, 156] width 133 height 19
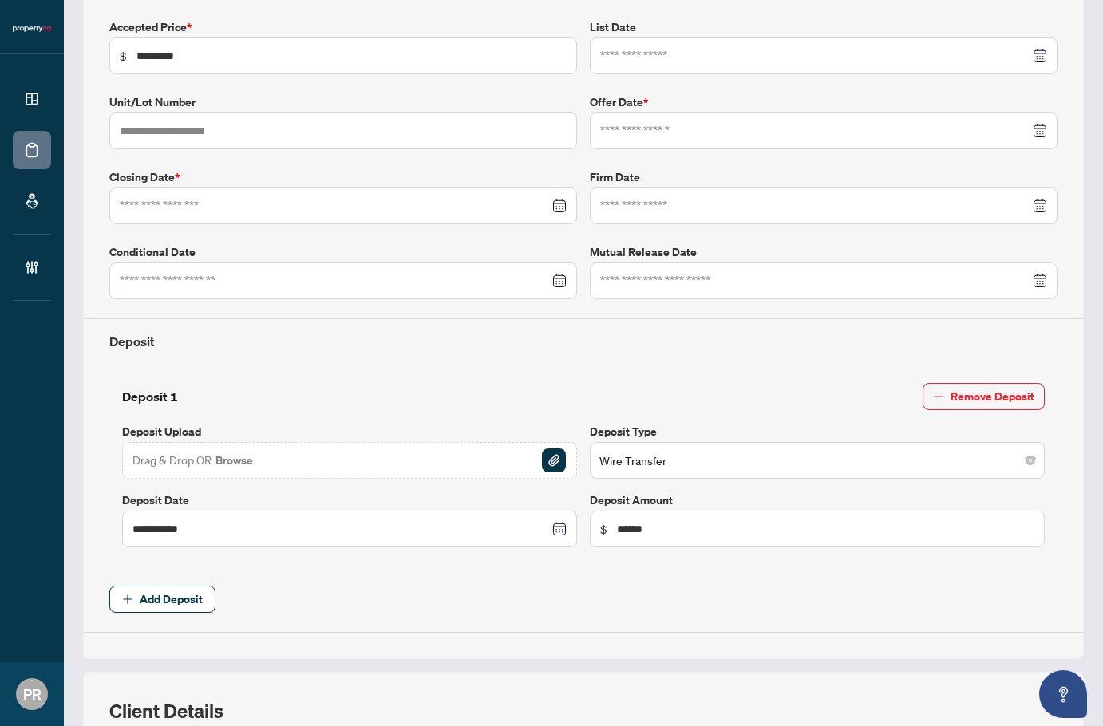
type input "**********"
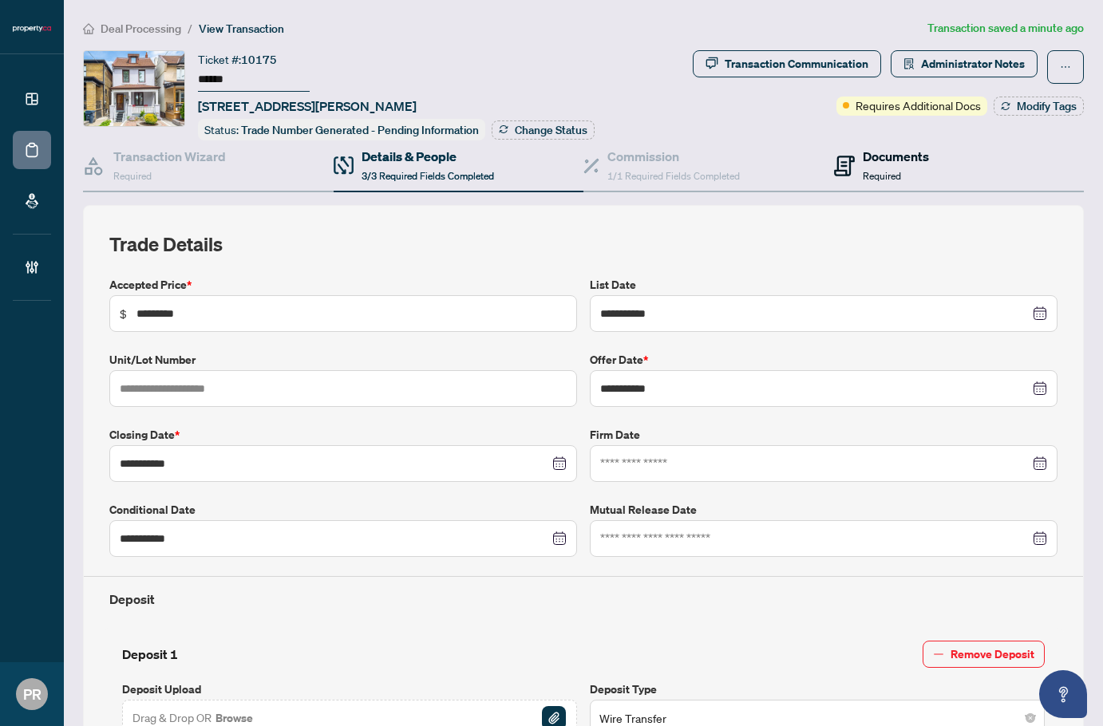
click at [863, 170] on span "Required" at bounding box center [882, 176] width 38 height 12
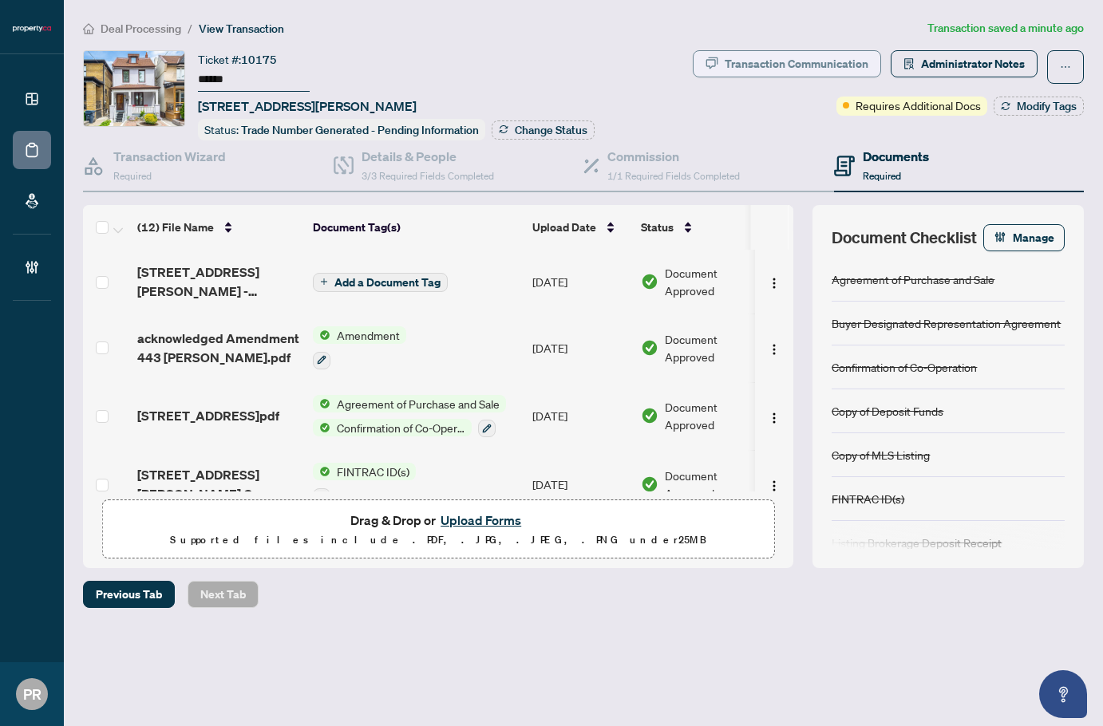
click at [861, 70] on div "Transaction Communication" at bounding box center [797, 64] width 144 height 26
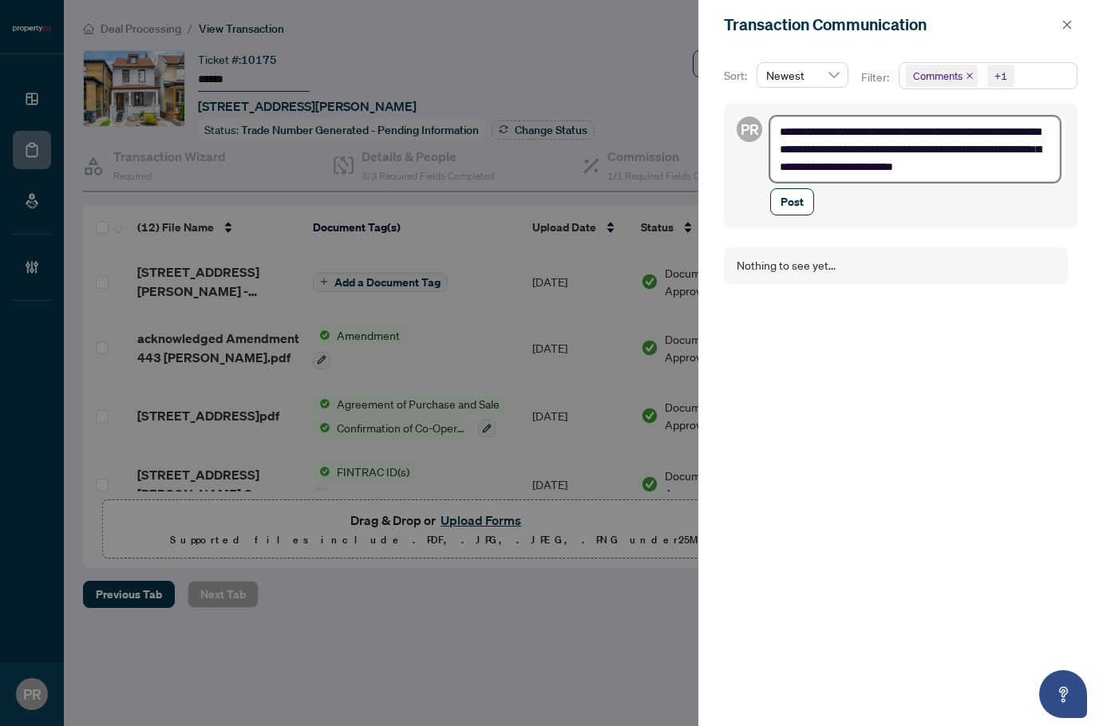
drag, startPoint x: 1035, startPoint y: 165, endPoint x: 682, endPoint y: 122, distance: 356.2
click at [682, 122] on div "**********" at bounding box center [551, 363] width 1103 height 726
paste textarea "**"
type textarea "**********"
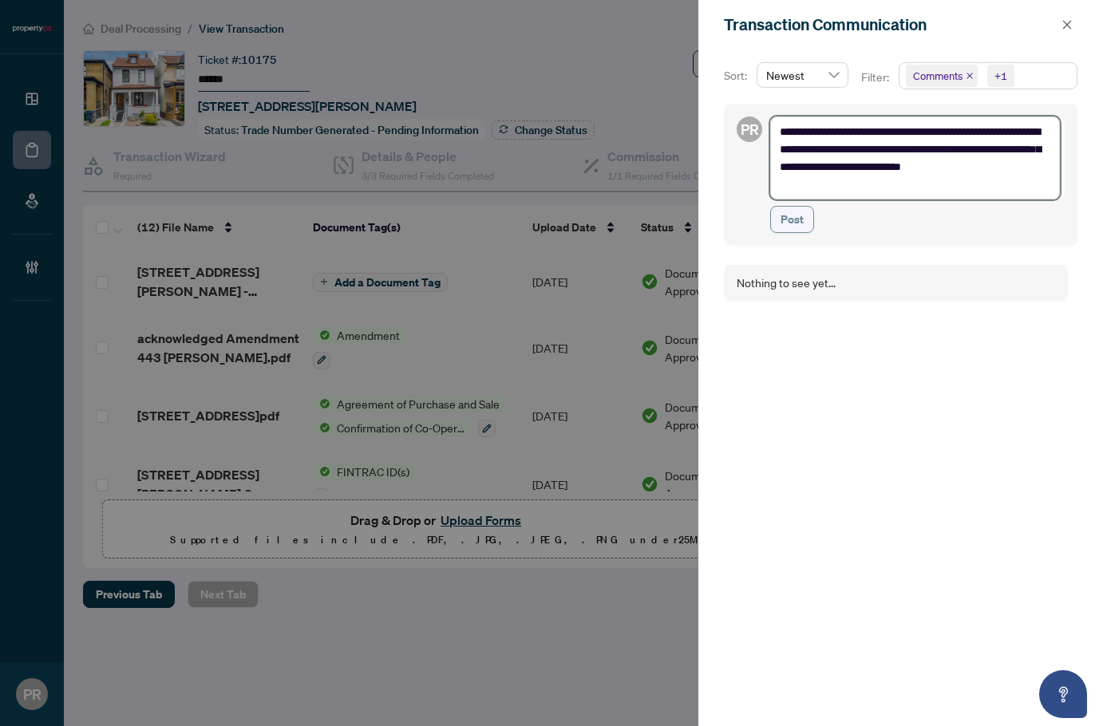
type textarea "**********"
click at [791, 214] on span "Post" at bounding box center [792, 220] width 23 height 26
type textarea "**********"
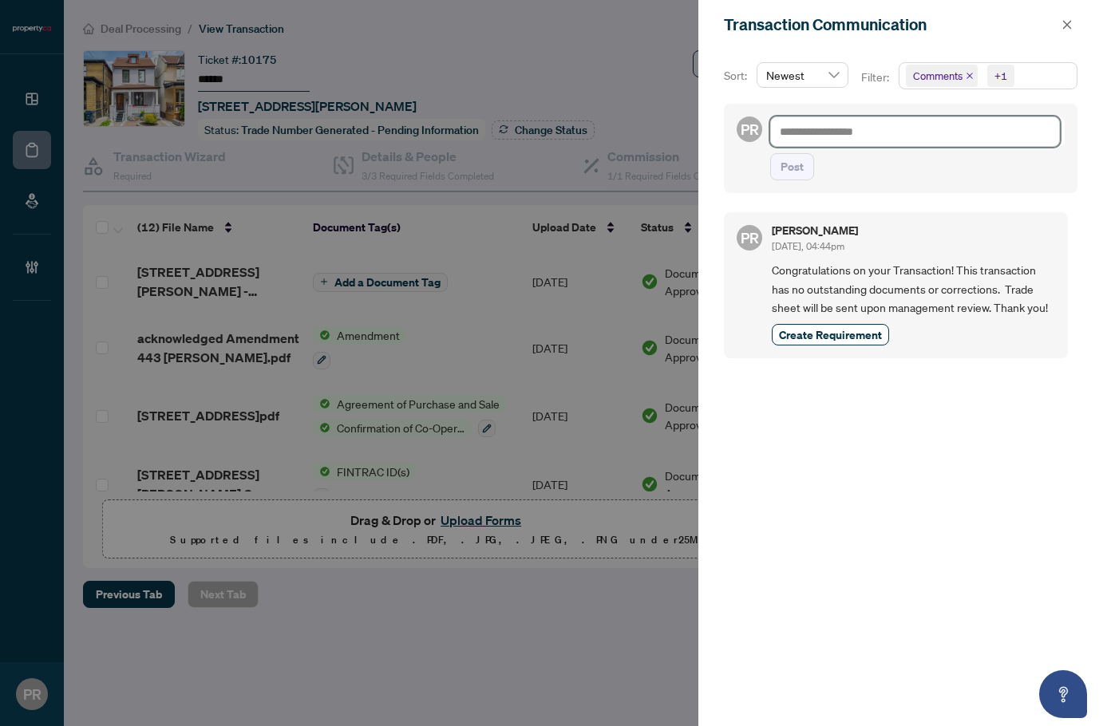
drag, startPoint x: 948, startPoint y: 120, endPoint x: 928, endPoint y: 139, distance: 28.2
click at [948, 120] on textarea at bounding box center [915, 132] width 290 height 30
paste textarea "**********"
type textarea "**********"
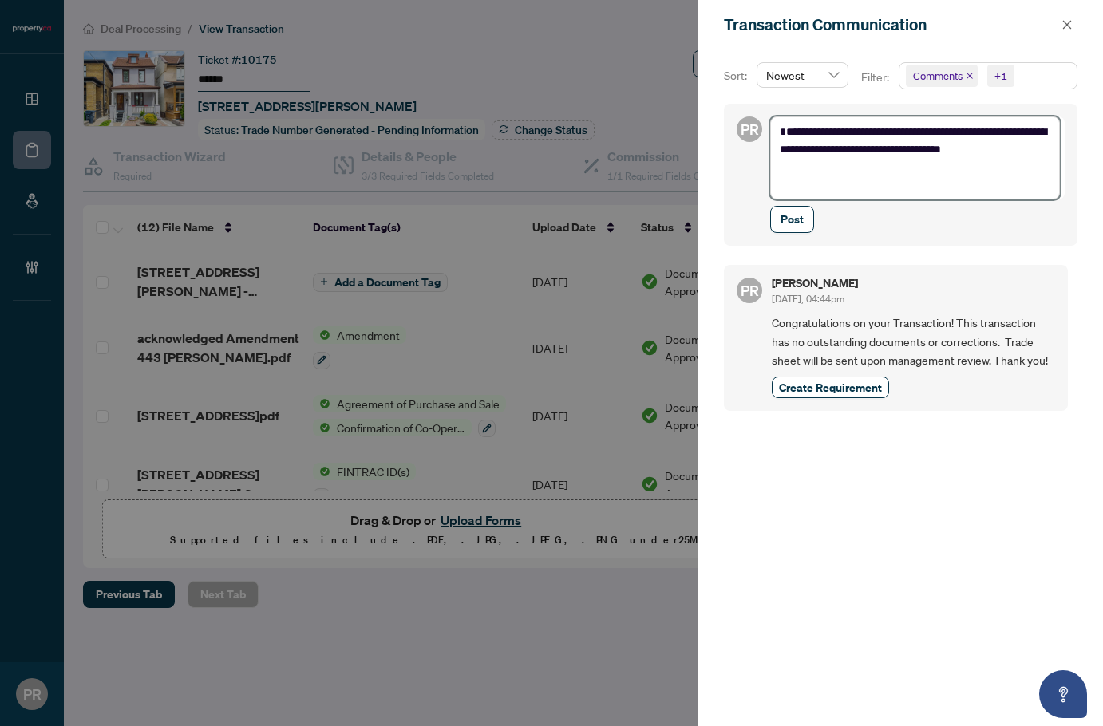
drag, startPoint x: 807, startPoint y: 133, endPoint x: 797, endPoint y: 144, distance: 15.8
click at [771, 131] on textarea "**********" at bounding box center [915, 158] width 290 height 83
type textarea "**********"
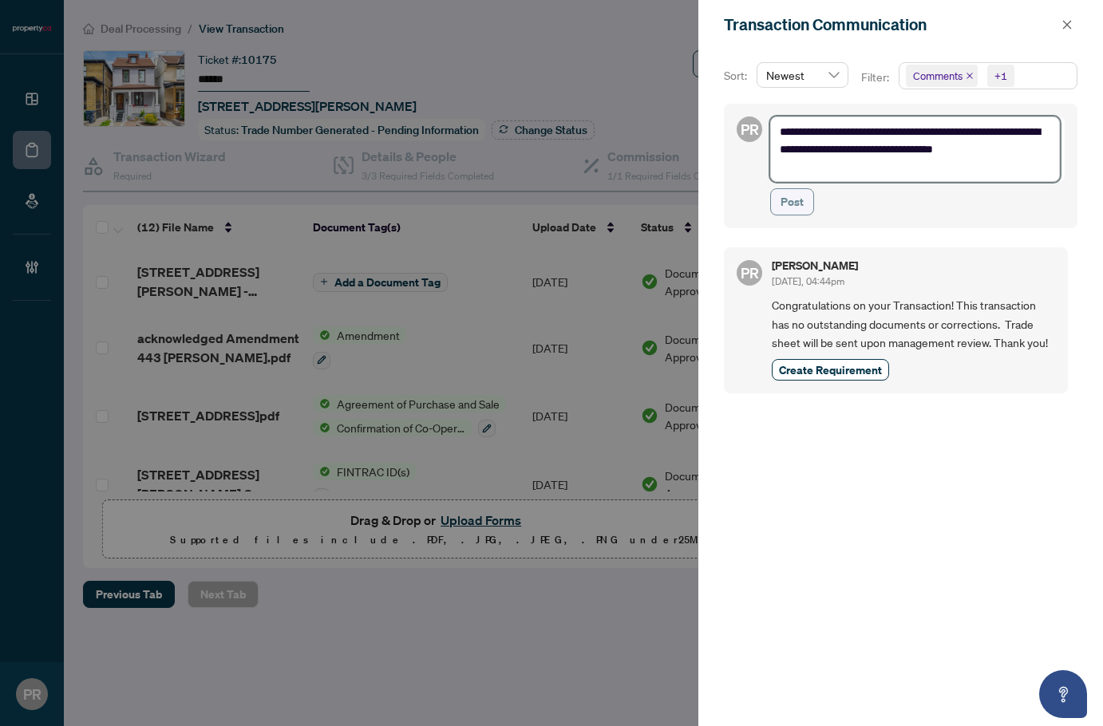
type textarea "**********"
click at [786, 206] on span "Post" at bounding box center [792, 202] width 23 height 26
type textarea "**********"
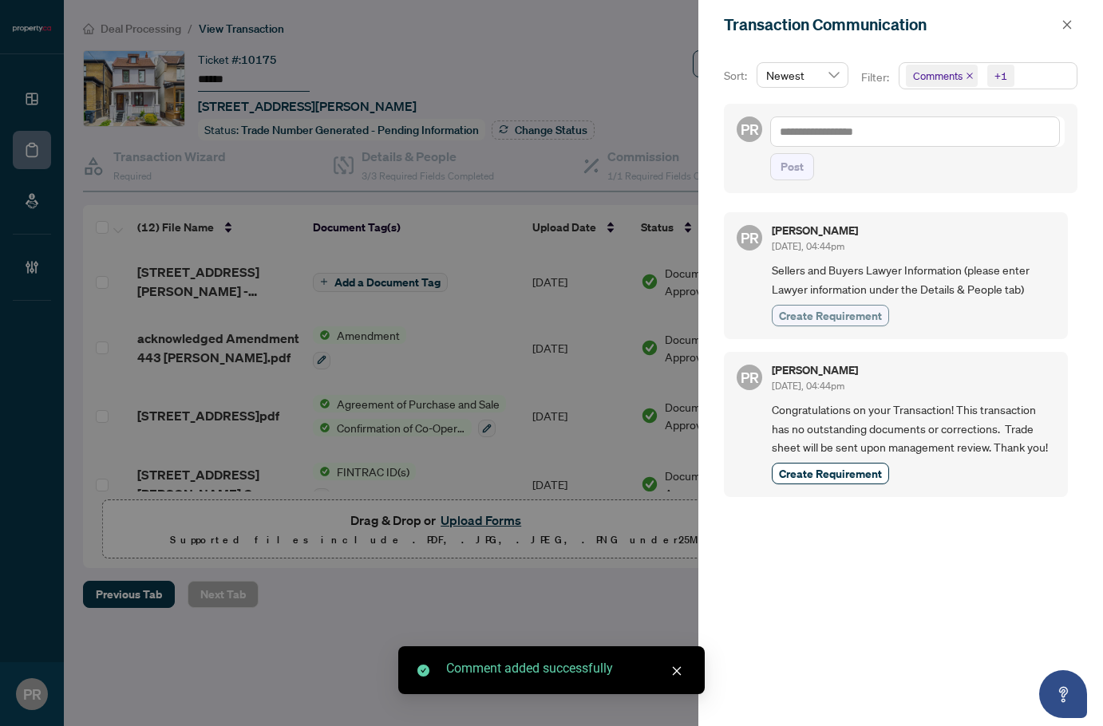
click at [802, 318] on span "Create Requirement" at bounding box center [830, 315] width 103 height 17
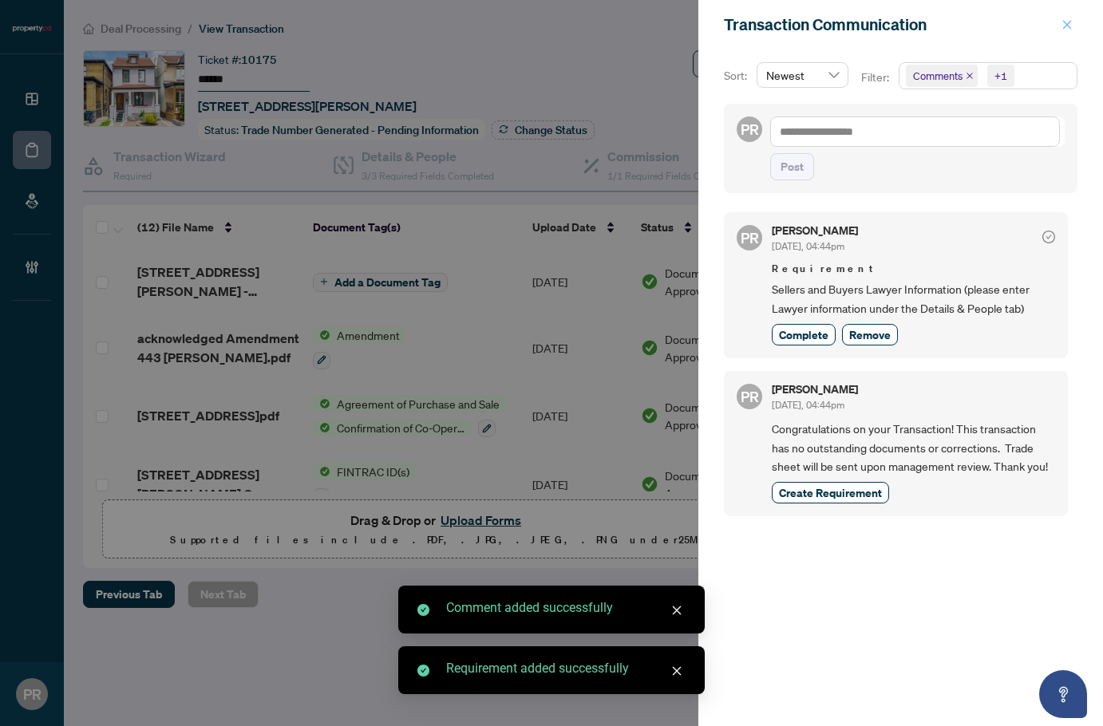
click at [1067, 16] on span "button" at bounding box center [1067, 25] width 11 height 26
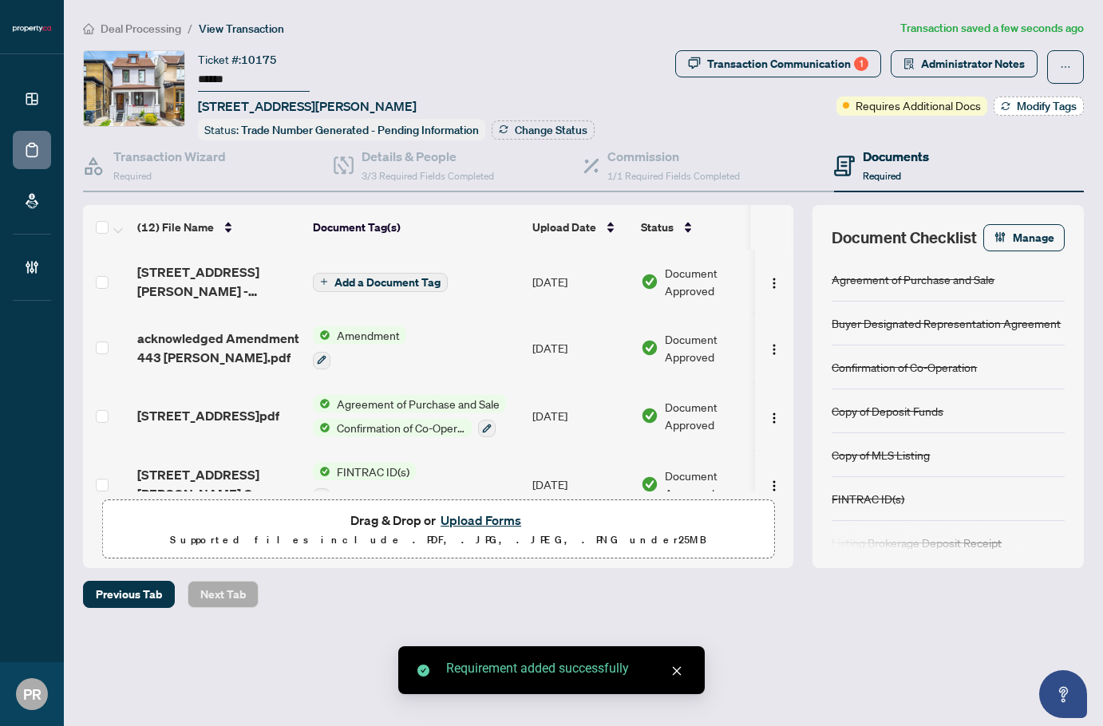
click at [1029, 108] on span "Modify Tags" at bounding box center [1047, 106] width 60 height 11
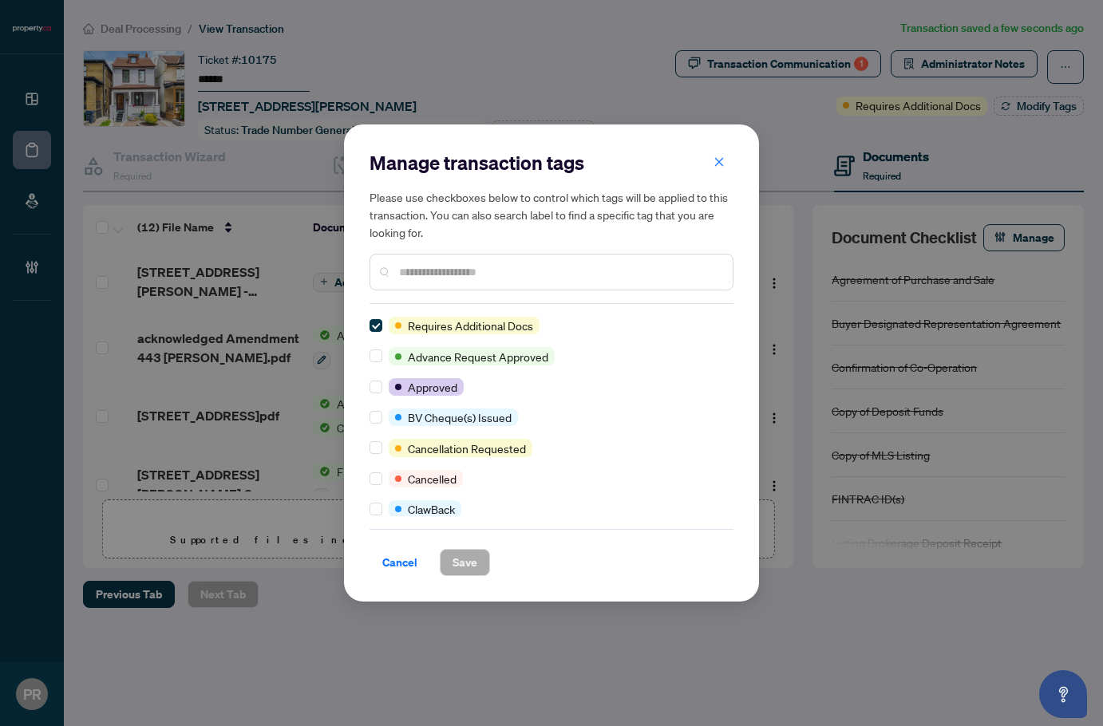
click at [455, 271] on input "text" at bounding box center [559, 272] width 321 height 18
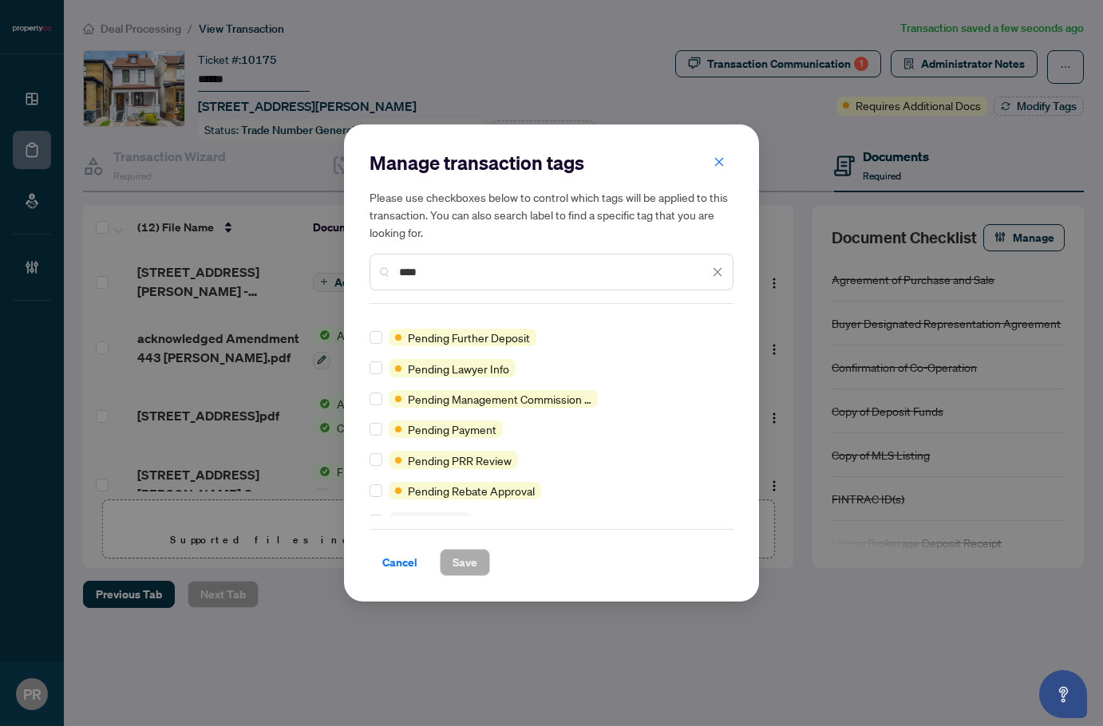
scroll to position [93, 0]
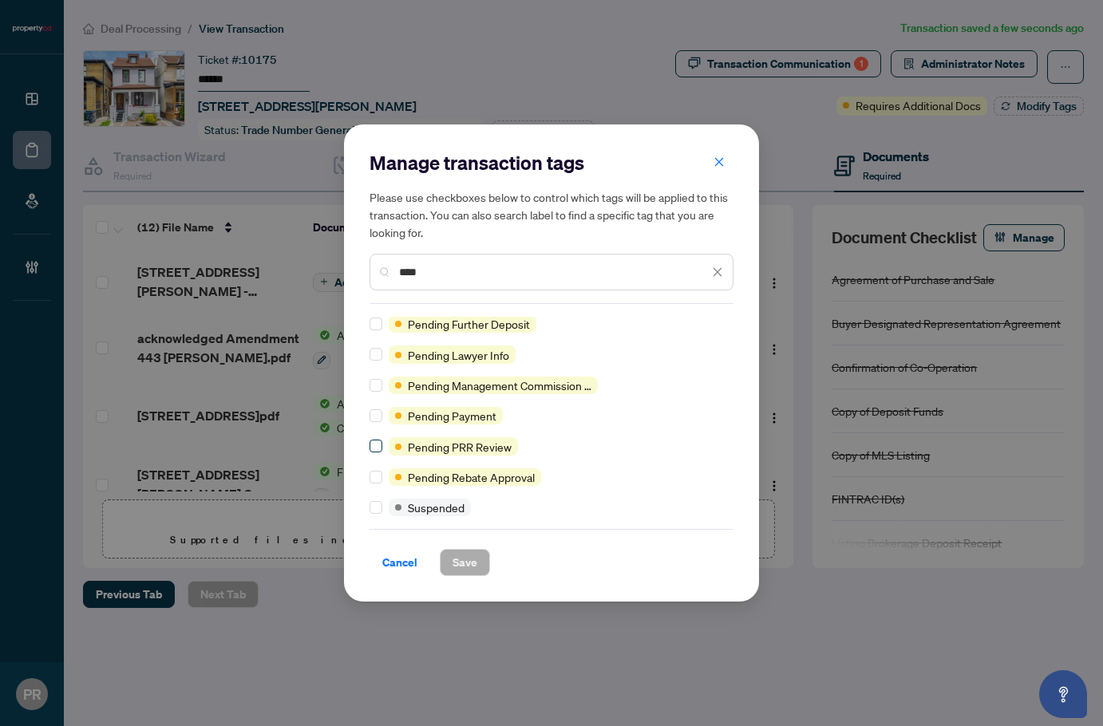
type input "****"
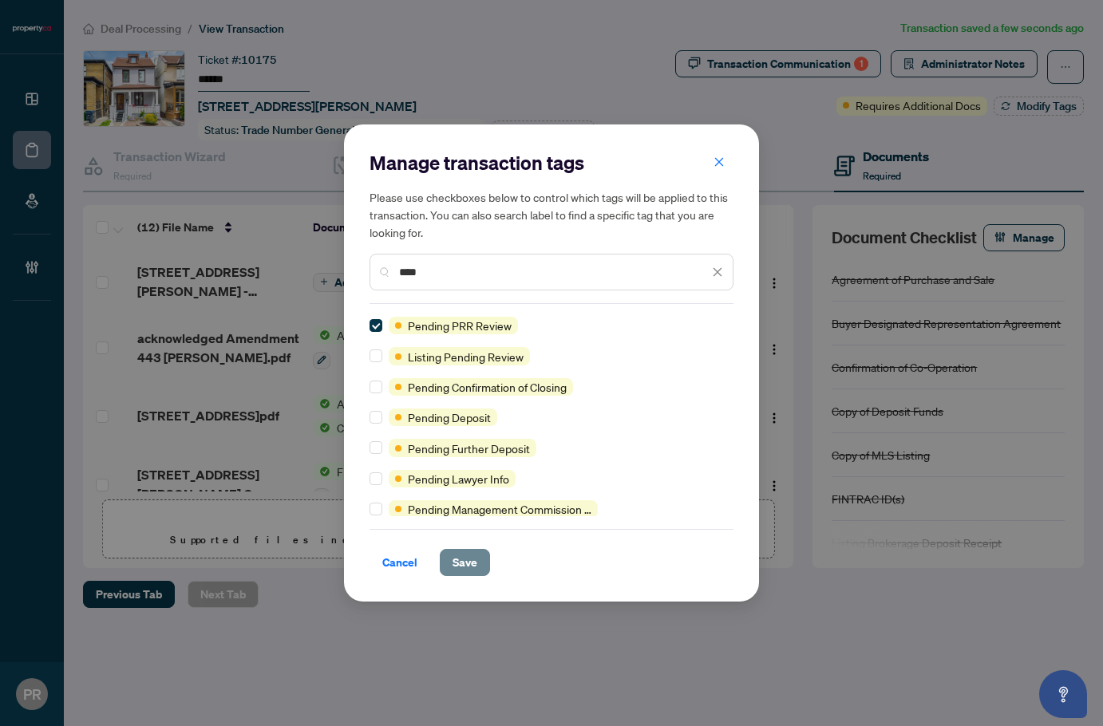
click at [458, 558] on span "Save" at bounding box center [465, 563] width 25 height 26
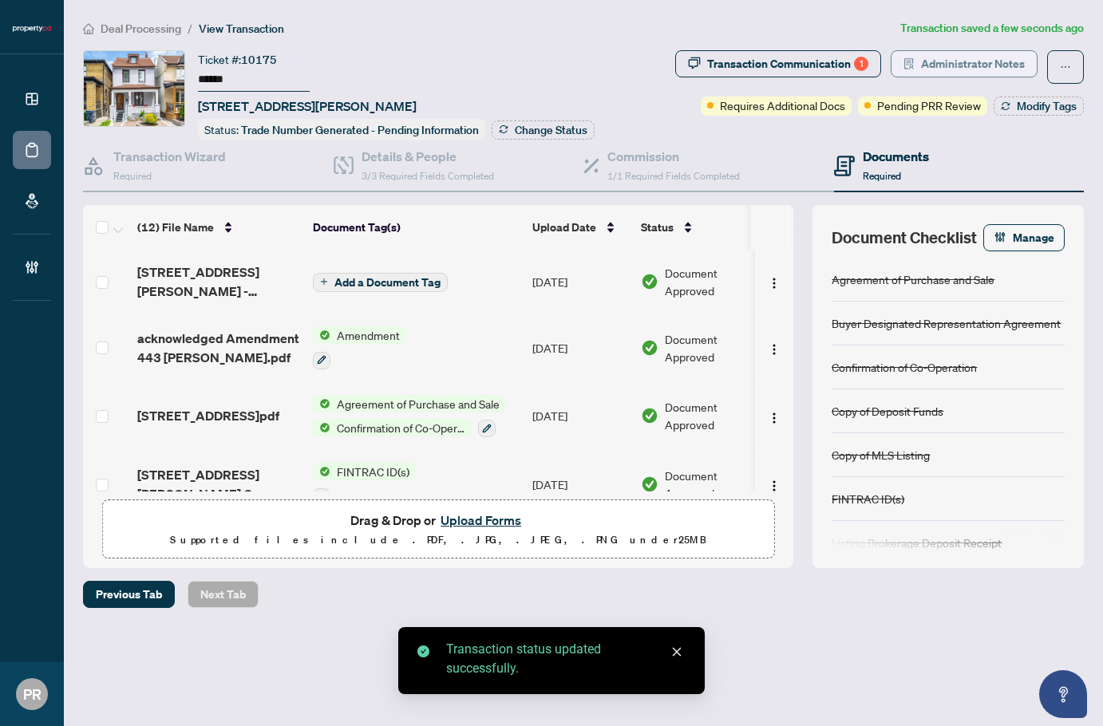
click at [949, 72] on span "Administrator Notes" at bounding box center [973, 64] width 104 height 26
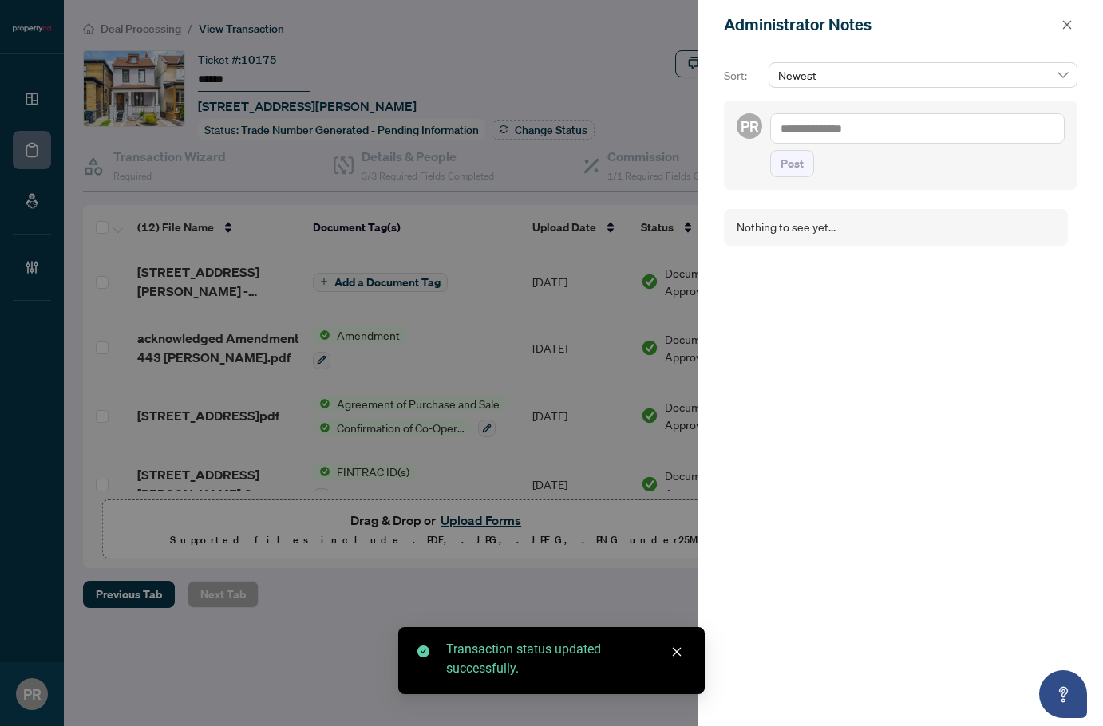
click at [900, 99] on div "Newest" at bounding box center [923, 81] width 315 height 38
click at [877, 110] on div "PR Post" at bounding box center [901, 145] width 354 height 89
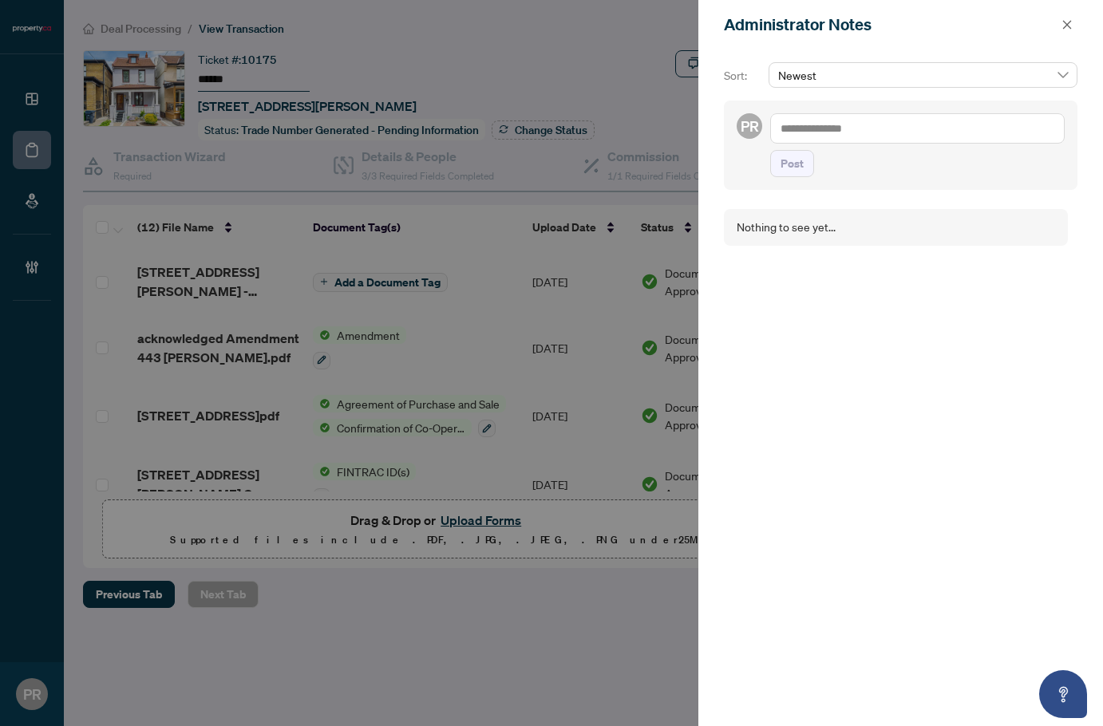
click at [904, 115] on textarea at bounding box center [917, 128] width 295 height 30
type textarea "**********"
click at [793, 163] on span "Post" at bounding box center [792, 164] width 23 height 26
click at [1062, 19] on icon "close" at bounding box center [1067, 24] width 11 height 11
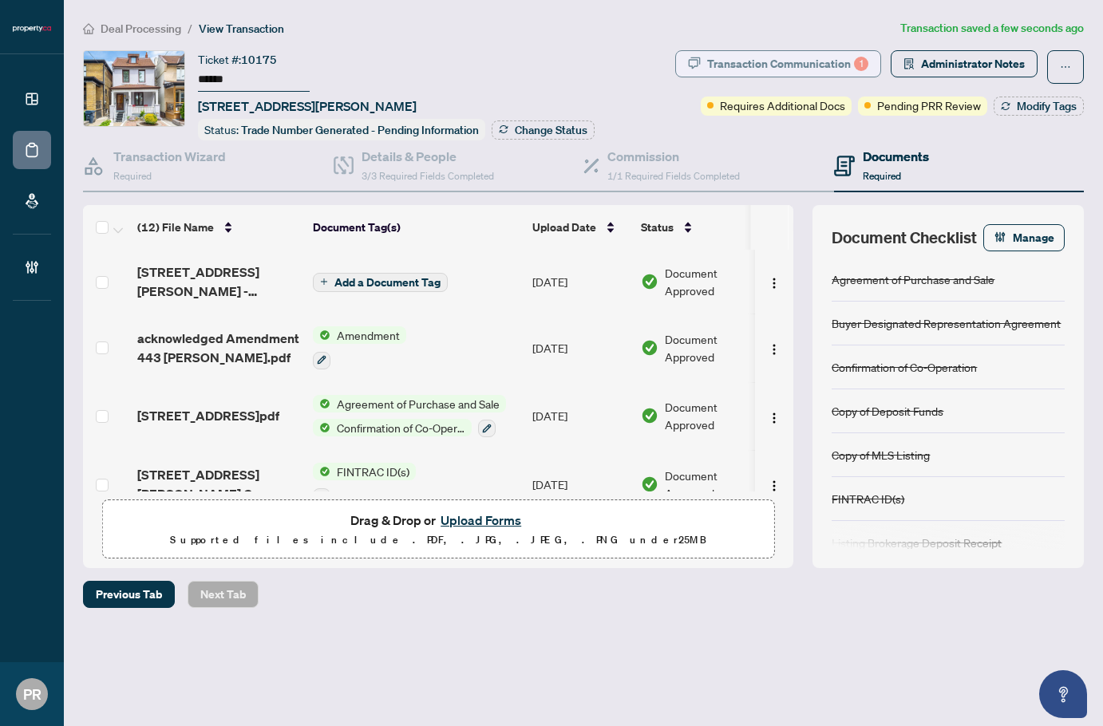
click at [770, 51] on div "Transaction Communication 1" at bounding box center [787, 64] width 161 height 26
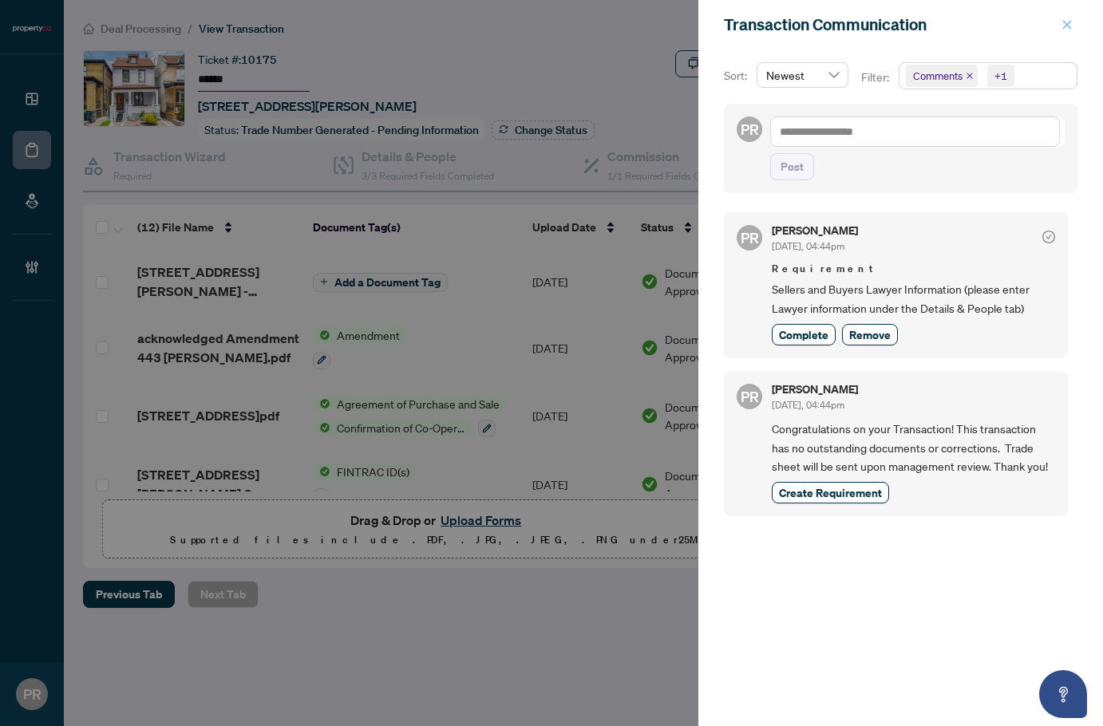
click at [1064, 30] on icon "close" at bounding box center [1067, 24] width 11 height 11
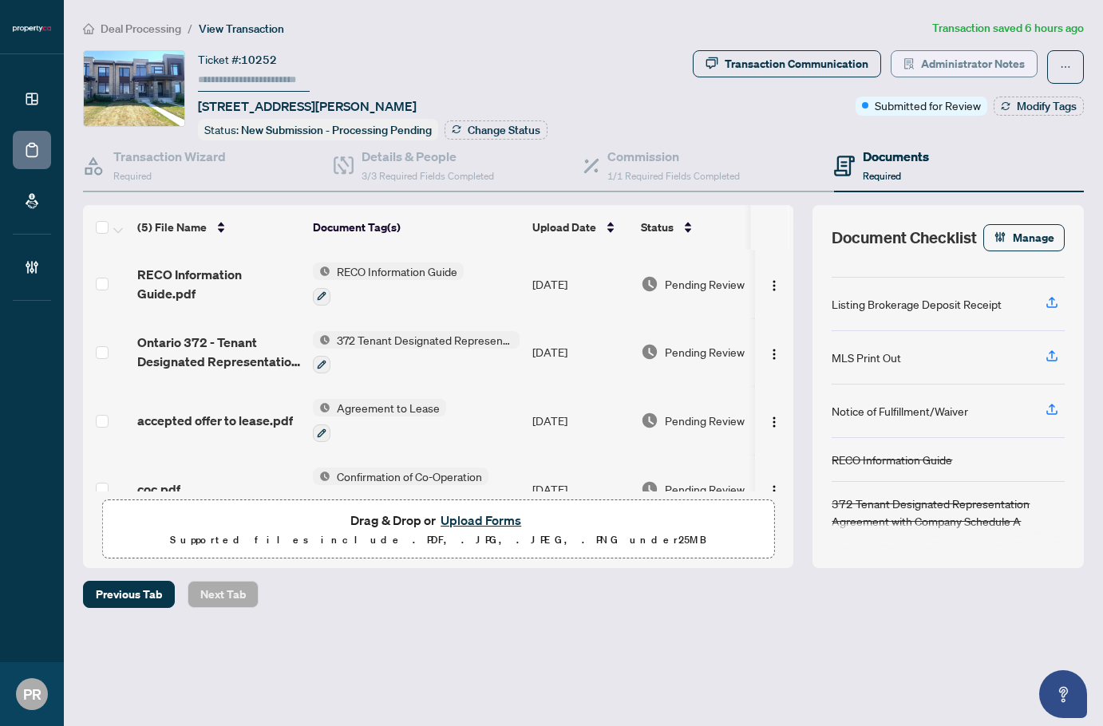
click at [959, 72] on span "Administrator Notes" at bounding box center [973, 64] width 104 height 26
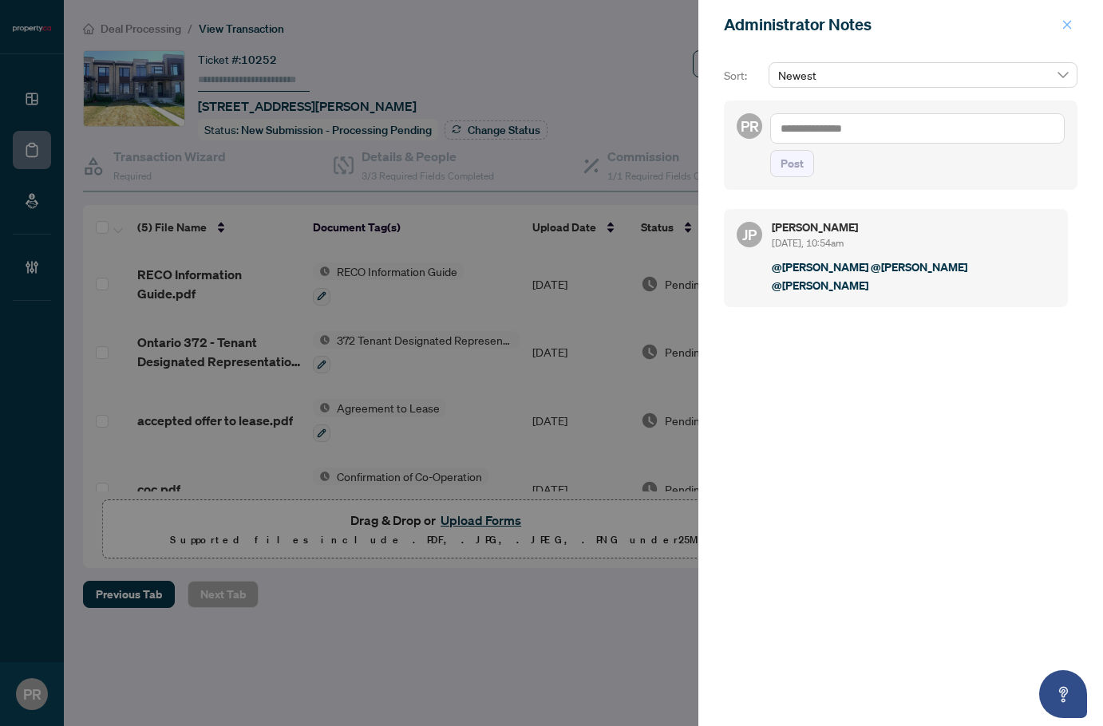
click at [1068, 26] on icon "close" at bounding box center [1067, 24] width 9 height 9
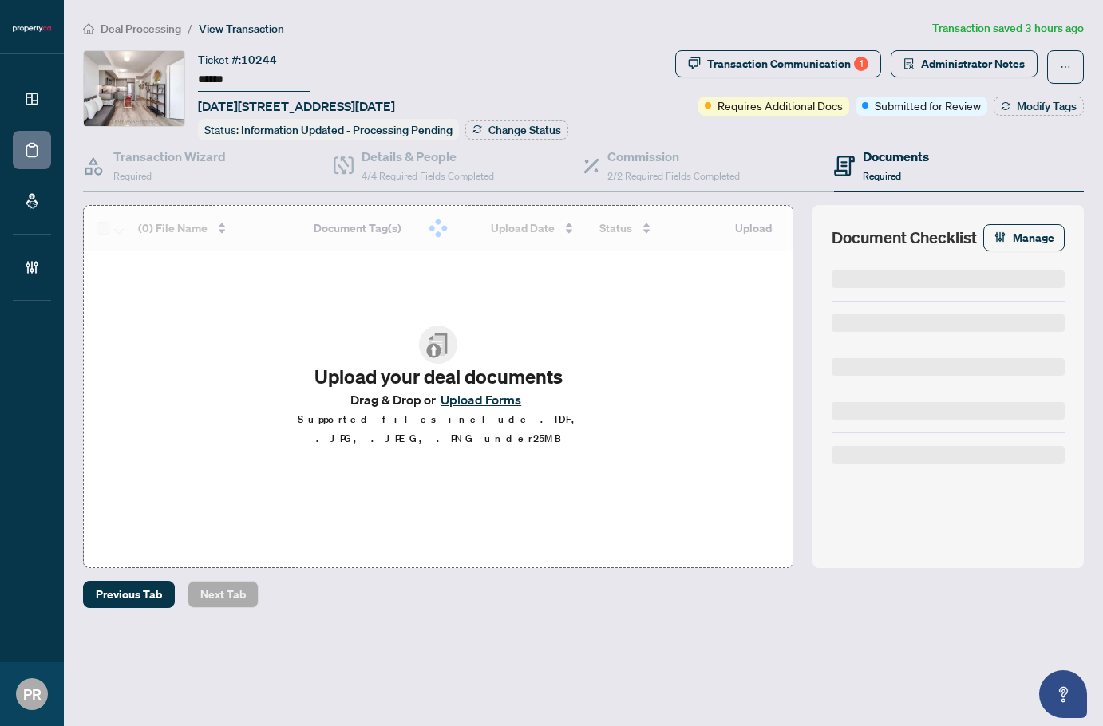
click at [213, 69] on input "******" at bounding box center [254, 80] width 112 height 23
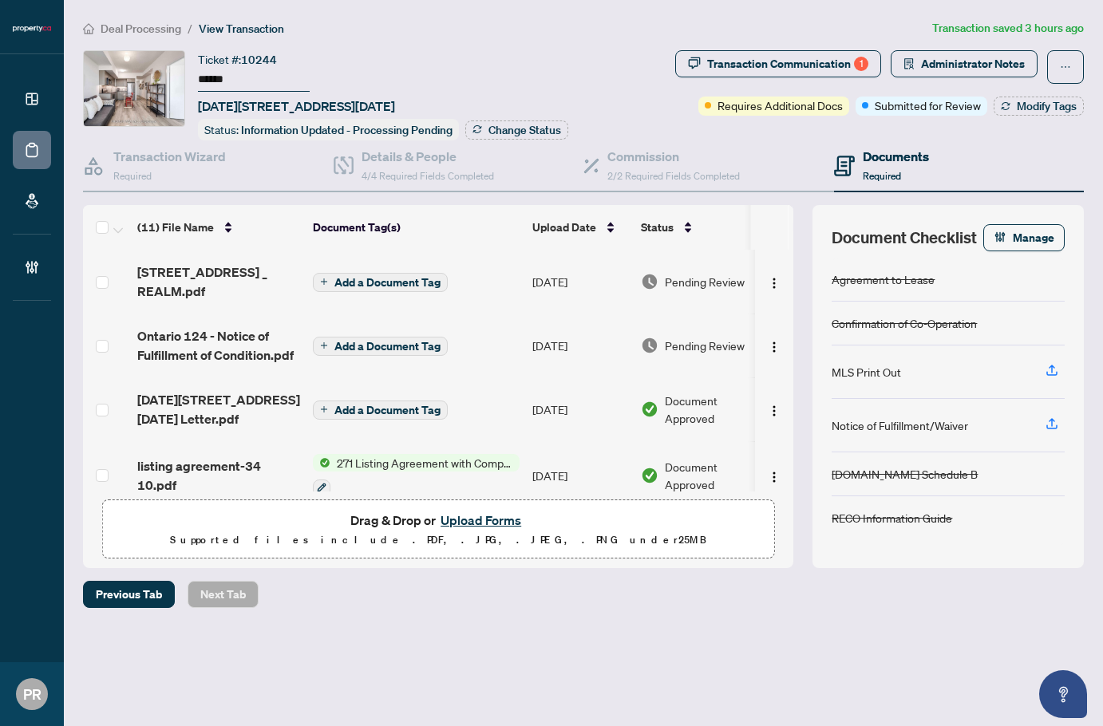
click at [212, 69] on input "******" at bounding box center [254, 80] width 112 height 23
click at [961, 53] on span "Administrator Notes" at bounding box center [973, 64] width 104 height 26
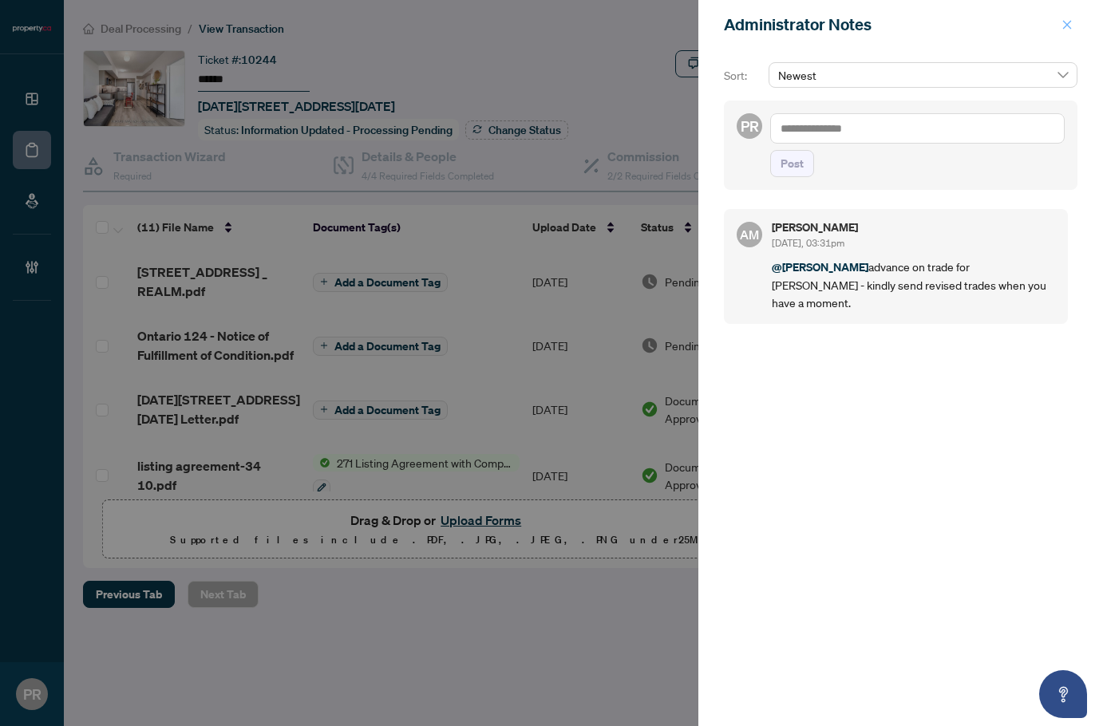
click at [1062, 26] on icon "close" at bounding box center [1067, 24] width 11 height 11
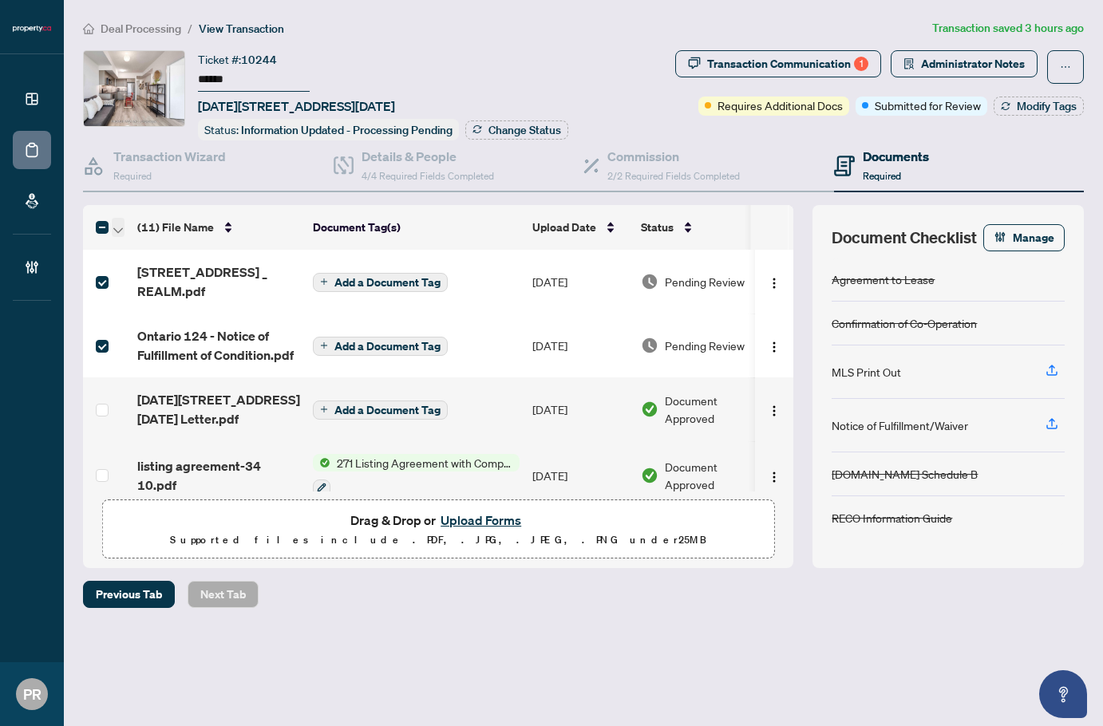
click at [113, 227] on icon "button" at bounding box center [118, 230] width 10 height 6
click at [158, 255] on span "Open Selected in New Tab(s)" at bounding box center [196, 254] width 142 height 18
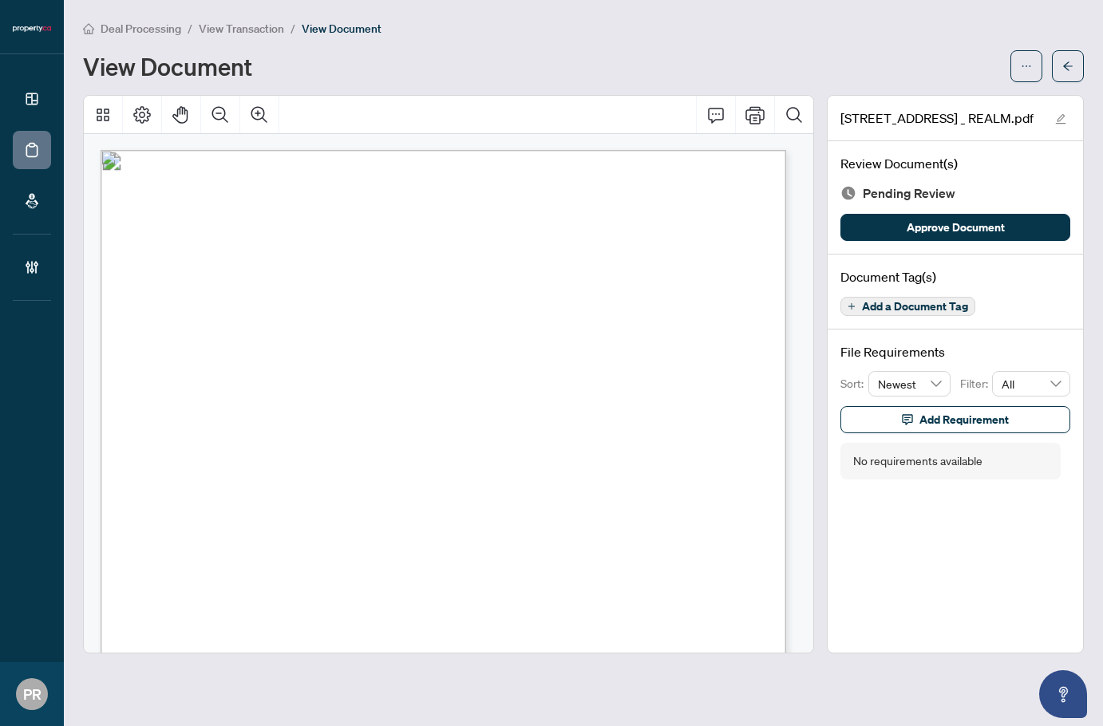
click at [945, 307] on span "Add a Document Tag" at bounding box center [915, 306] width 106 height 11
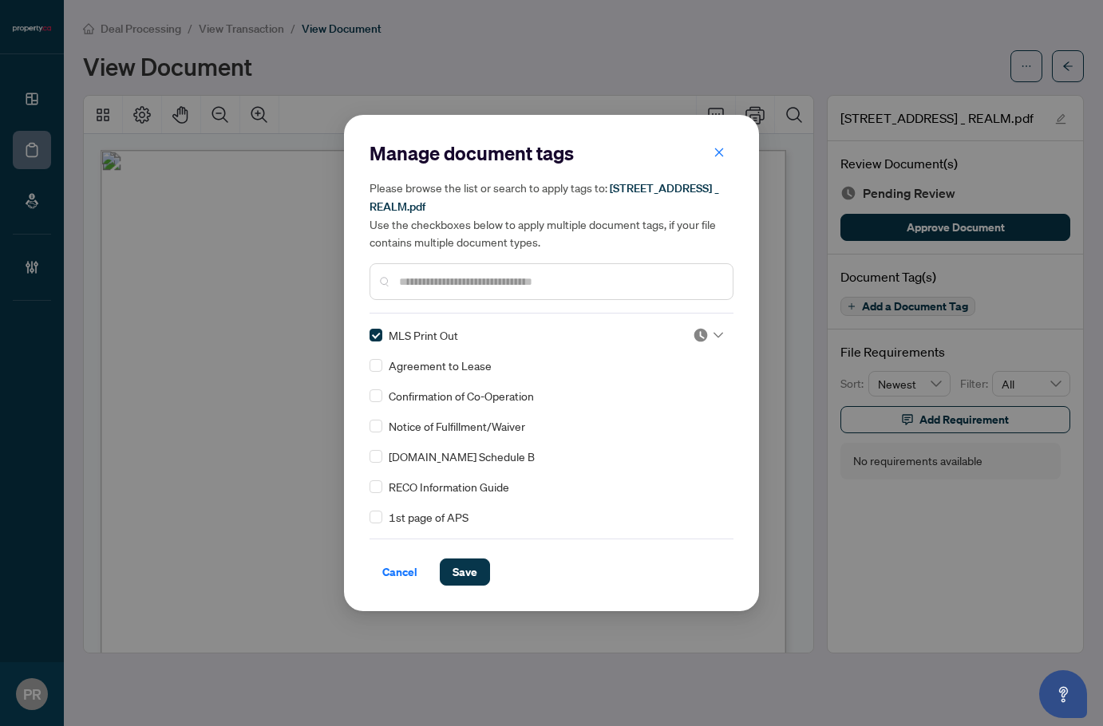
click at [704, 339] on div at bounding box center [708, 335] width 30 height 16
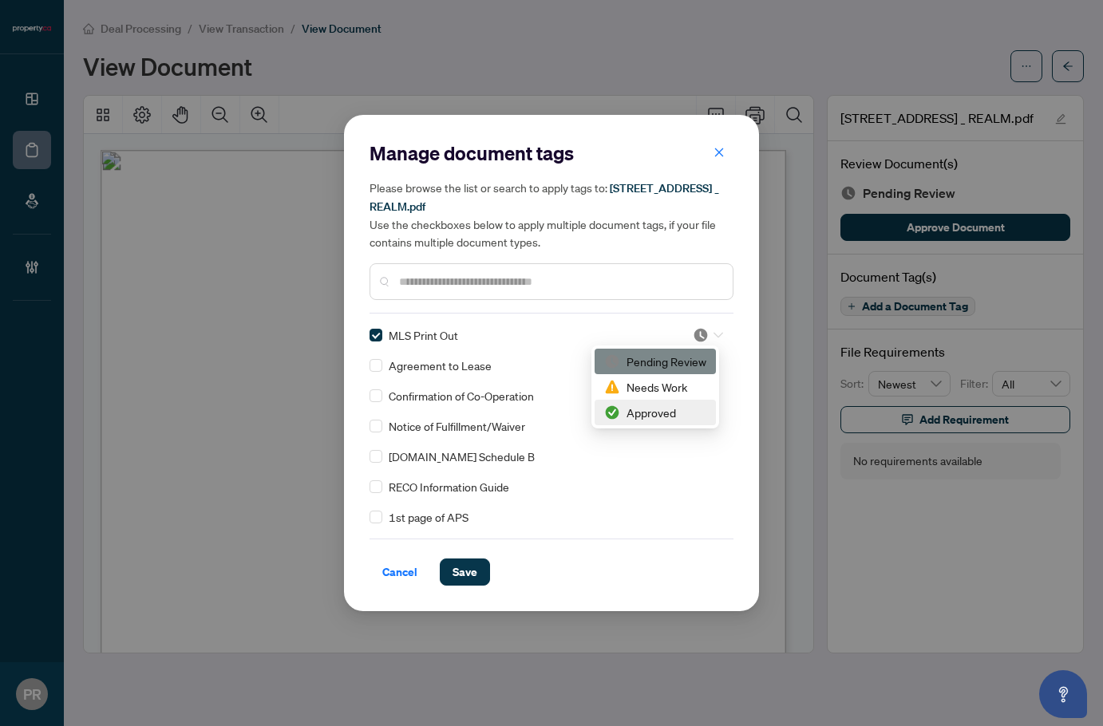
click at [663, 412] on div "Approved" at bounding box center [655, 413] width 102 height 18
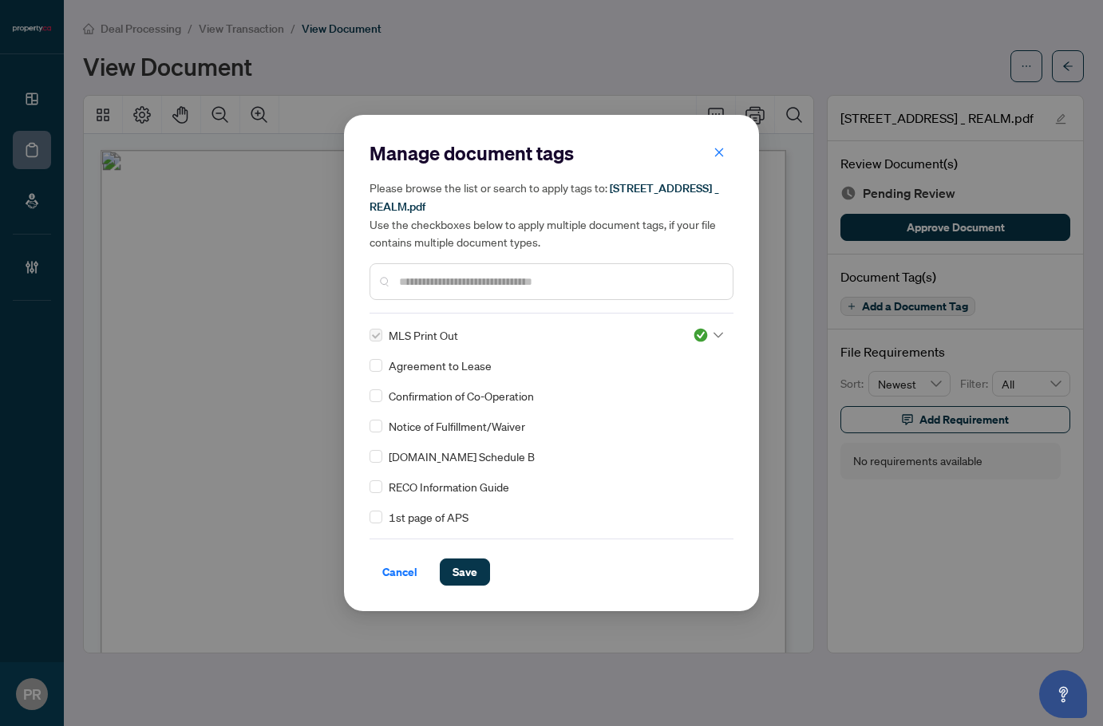
click at [476, 564] on span "Save" at bounding box center [465, 573] width 25 height 26
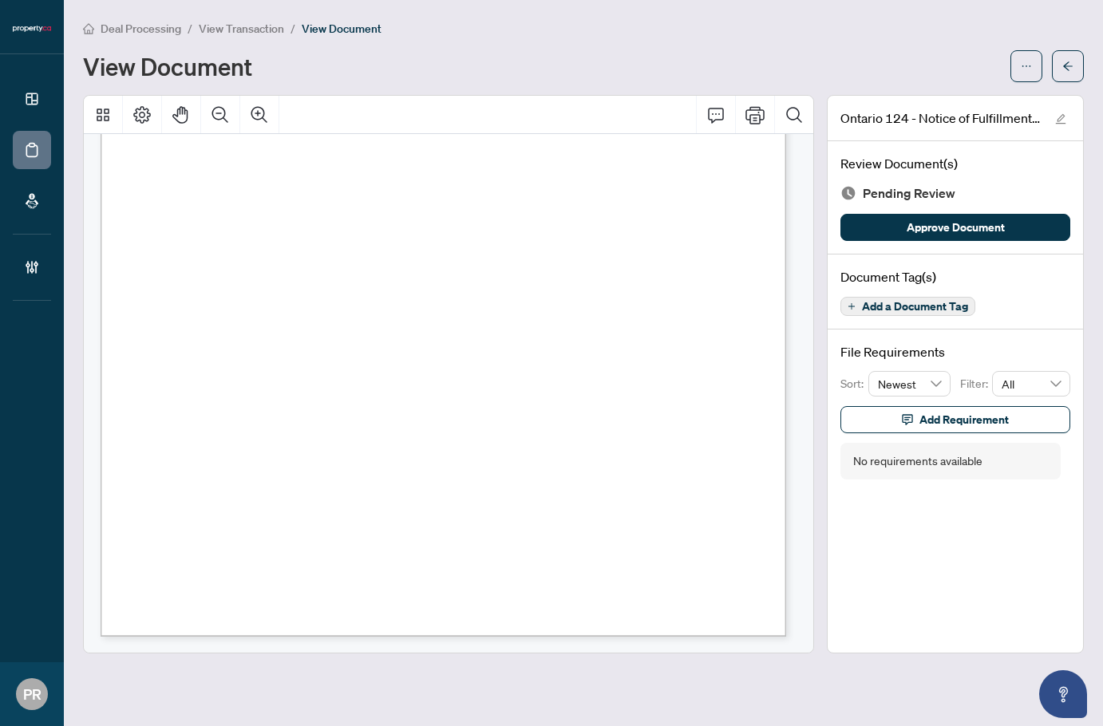
scroll to position [413, 0]
click at [857, 305] on button "Add a Document Tag" at bounding box center [908, 306] width 135 height 19
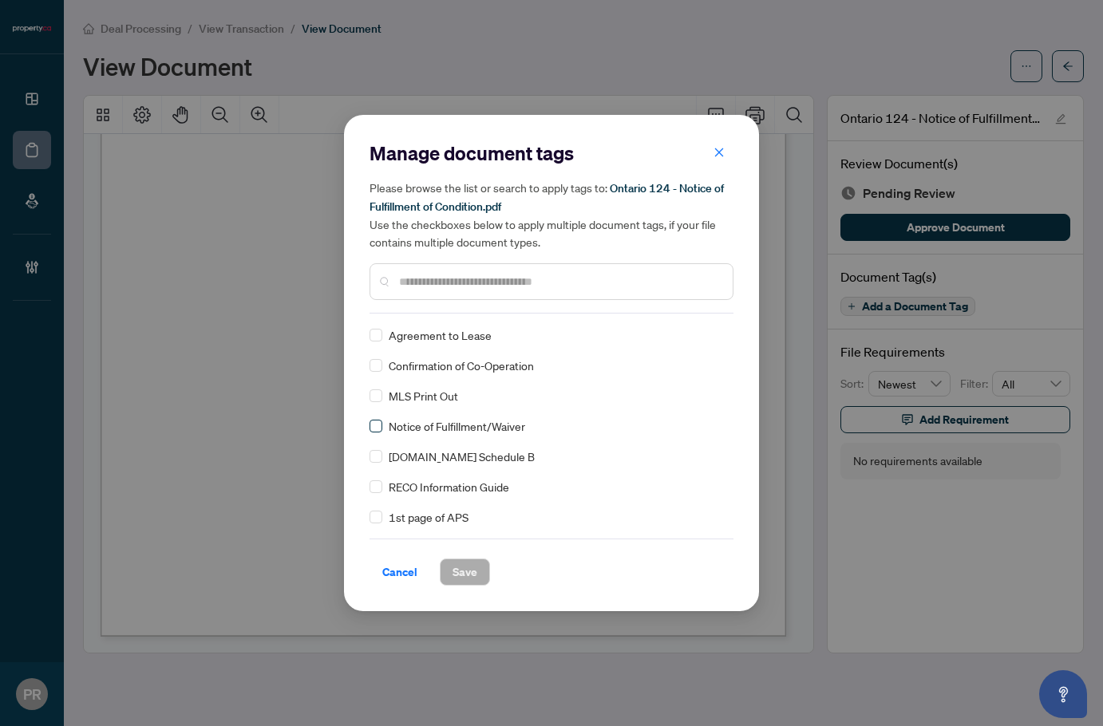
click at [378, 429] on label at bounding box center [376, 426] width 13 height 18
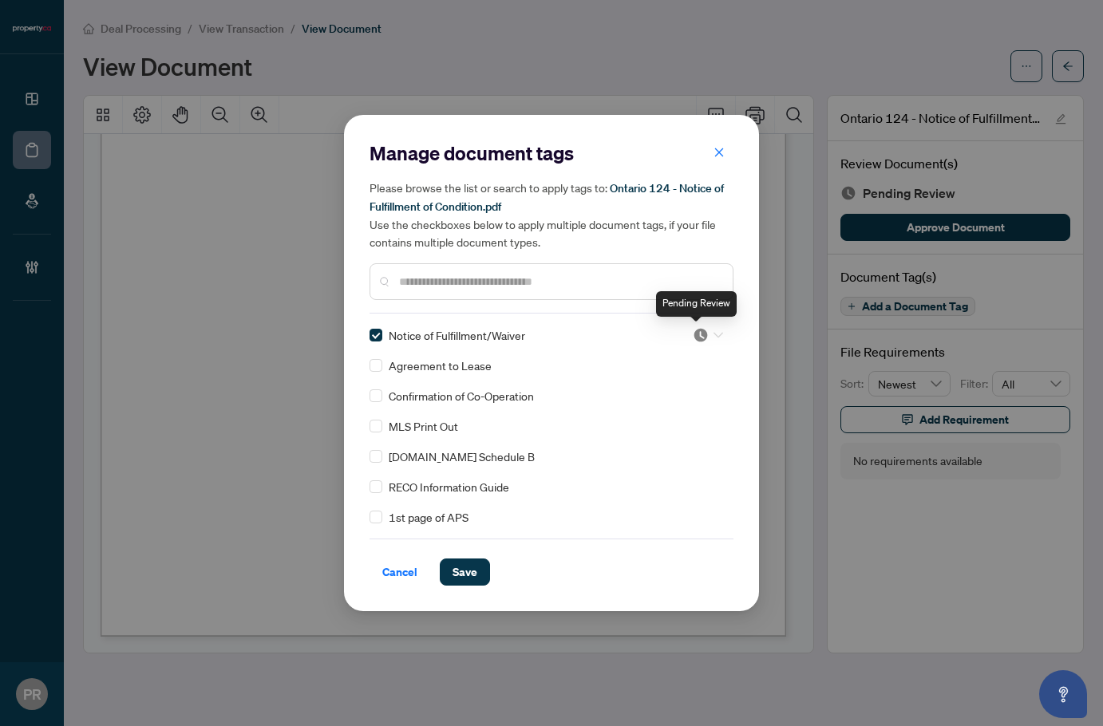
click at [703, 342] on img at bounding box center [701, 335] width 16 height 16
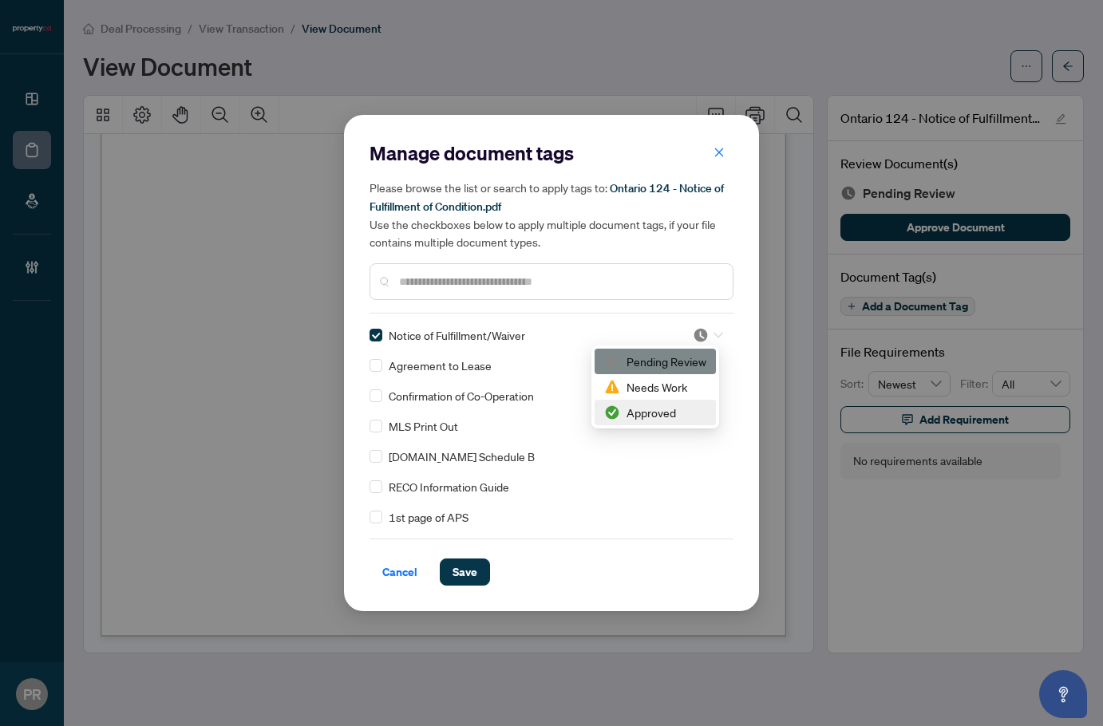
drag, startPoint x: 669, startPoint y: 414, endPoint x: 634, endPoint y: 448, distance: 48.6
click at [668, 414] on div "Approved" at bounding box center [655, 413] width 102 height 18
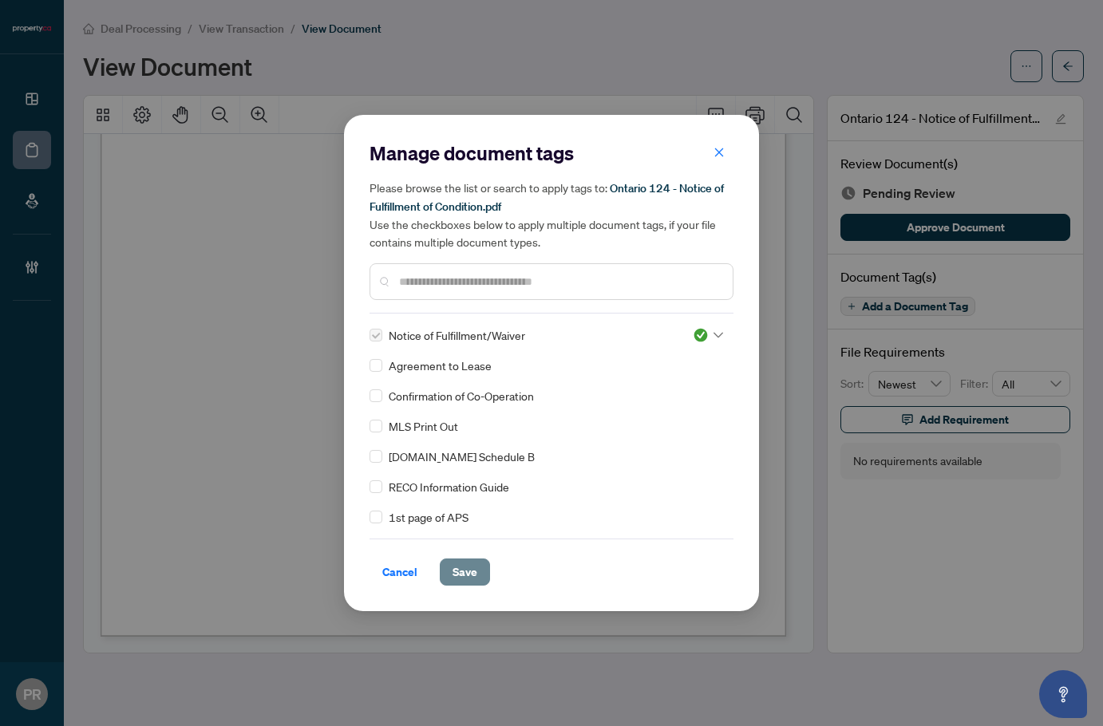
click at [471, 573] on span "Save" at bounding box center [465, 573] width 25 height 26
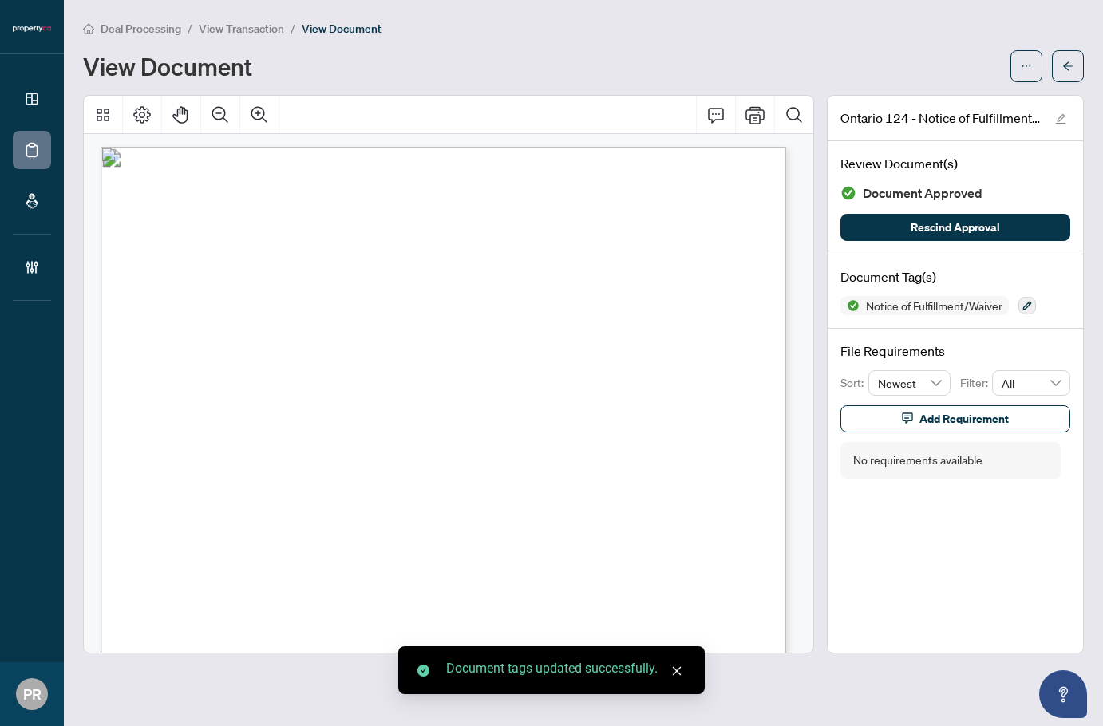
scroll to position [0, 0]
click at [1055, 67] on button "button" at bounding box center [1068, 66] width 32 height 32
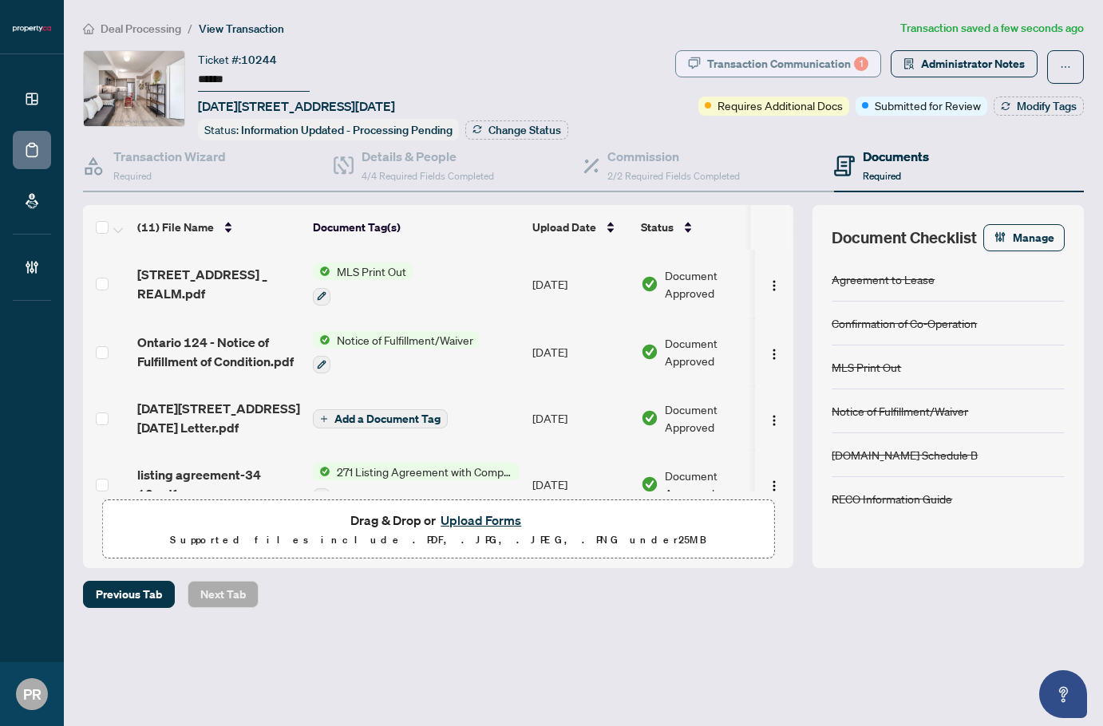
click at [830, 61] on div "Transaction Communication 1" at bounding box center [787, 64] width 161 height 26
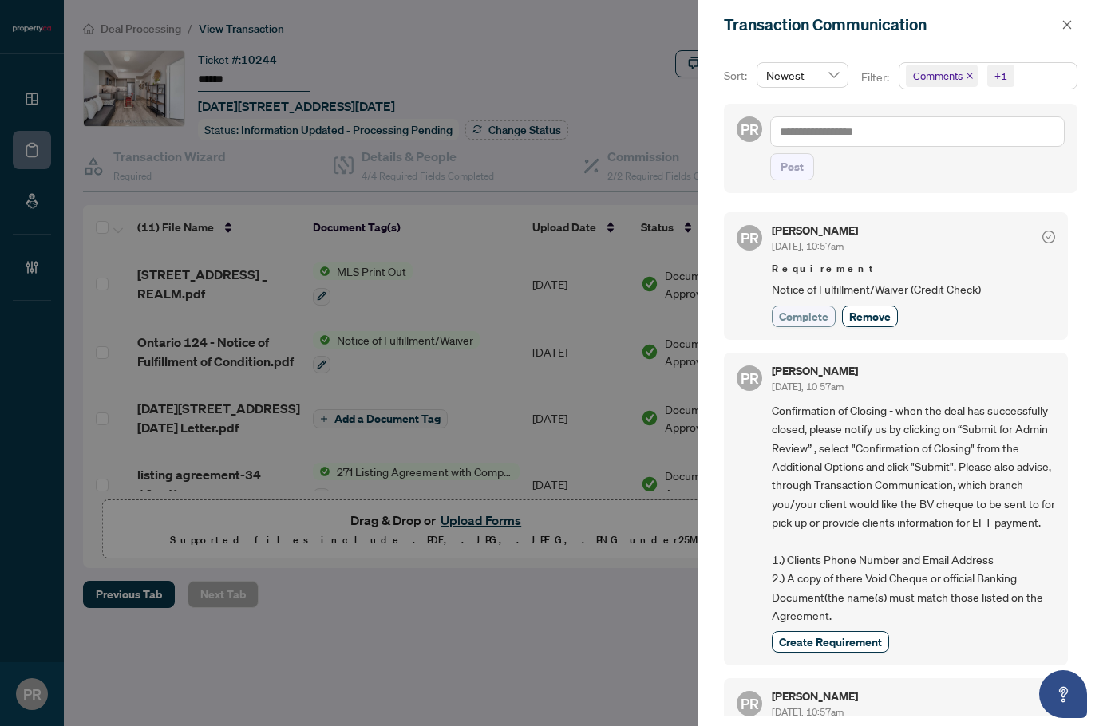
click at [777, 308] on button "Complete" at bounding box center [804, 317] width 64 height 22
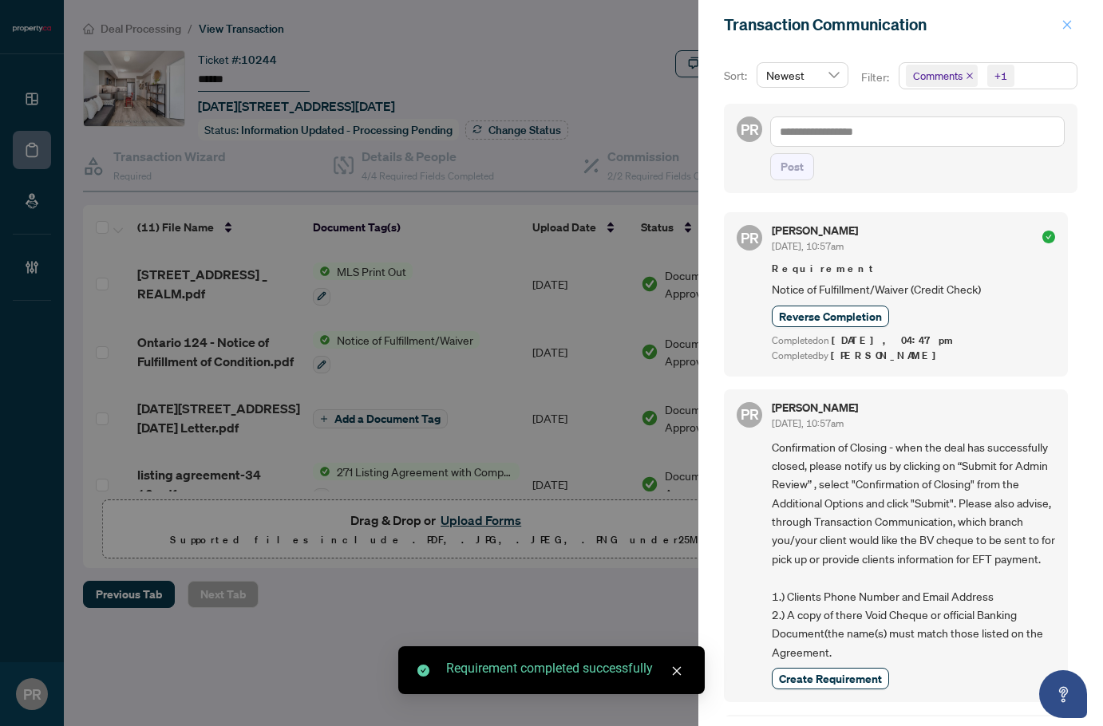
click at [1062, 33] on span "button" at bounding box center [1067, 25] width 11 height 26
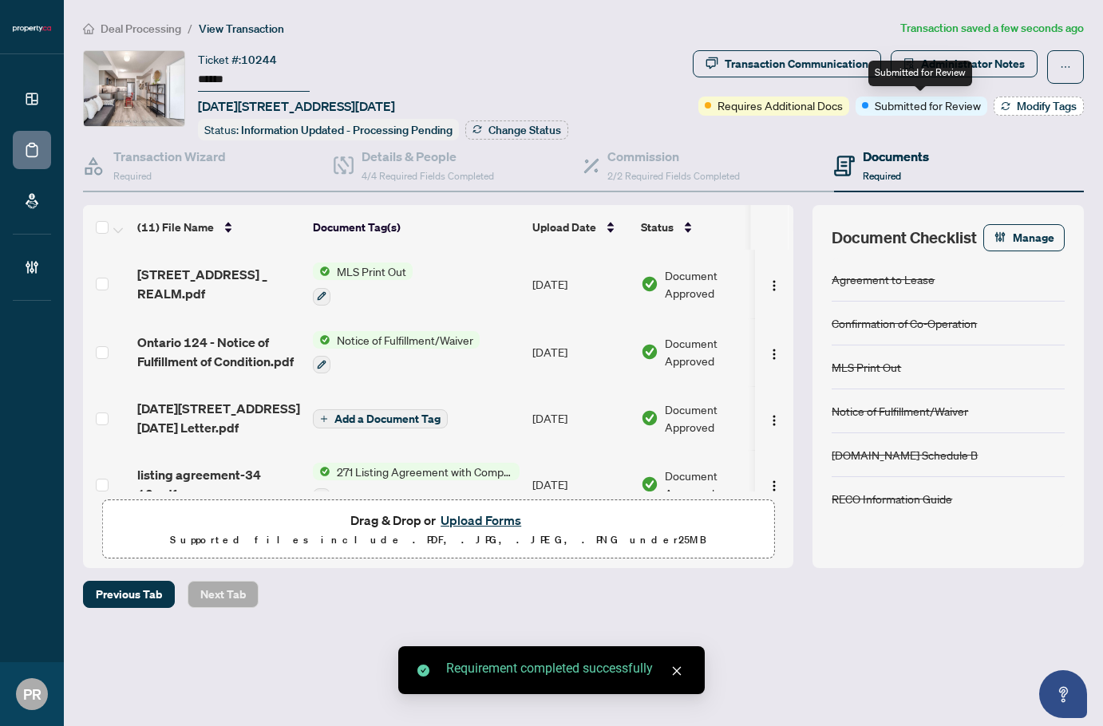
click at [1035, 113] on button "Modify Tags" at bounding box center [1039, 106] width 90 height 19
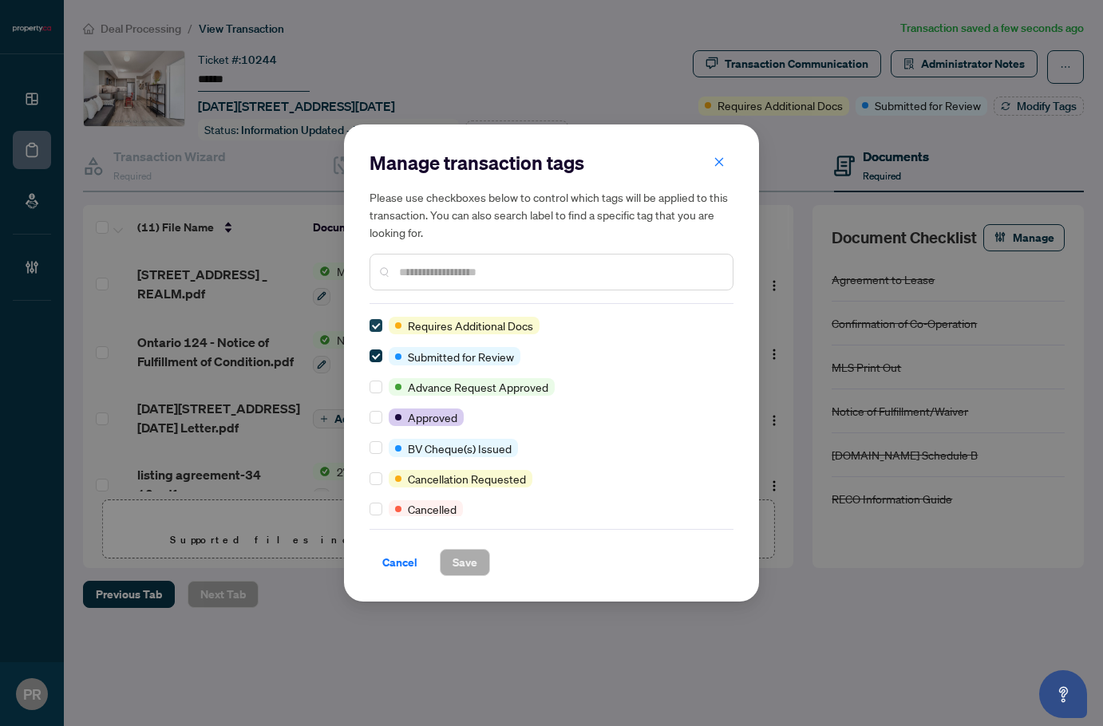
click at [378, 317] on label at bounding box center [376, 326] width 13 height 18
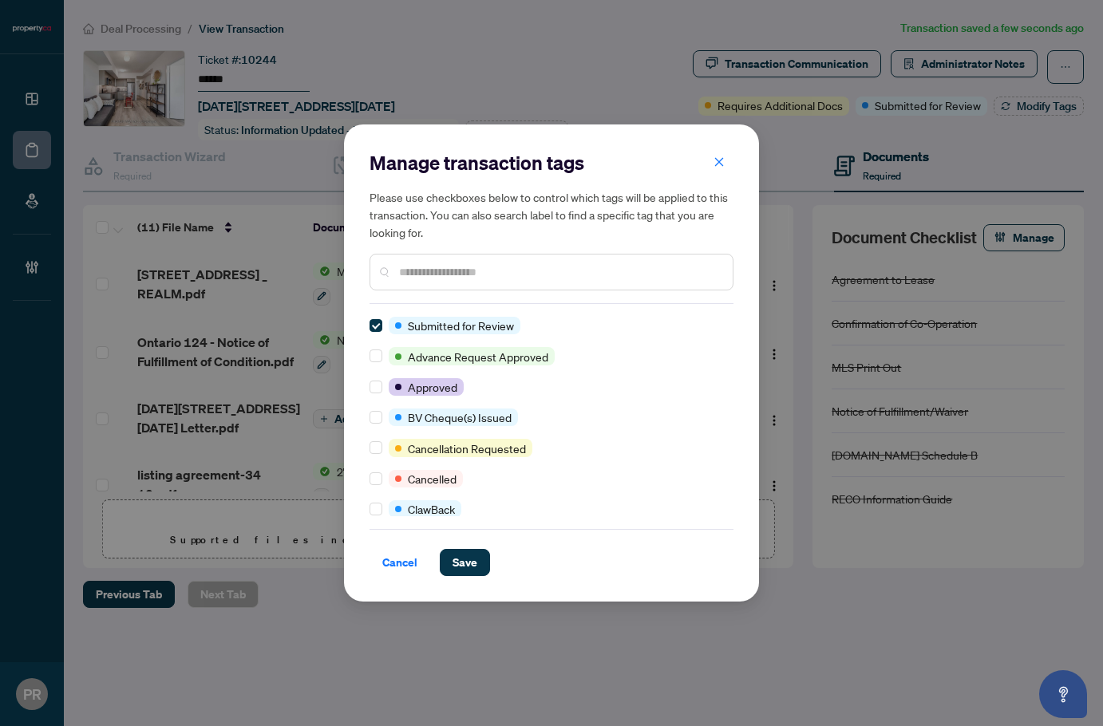
click at [378, 316] on div "Manage transaction tags Please use checkboxes below to control which tags will …" at bounding box center [552, 363] width 364 height 426
click at [378, 318] on label at bounding box center [376, 326] width 13 height 18
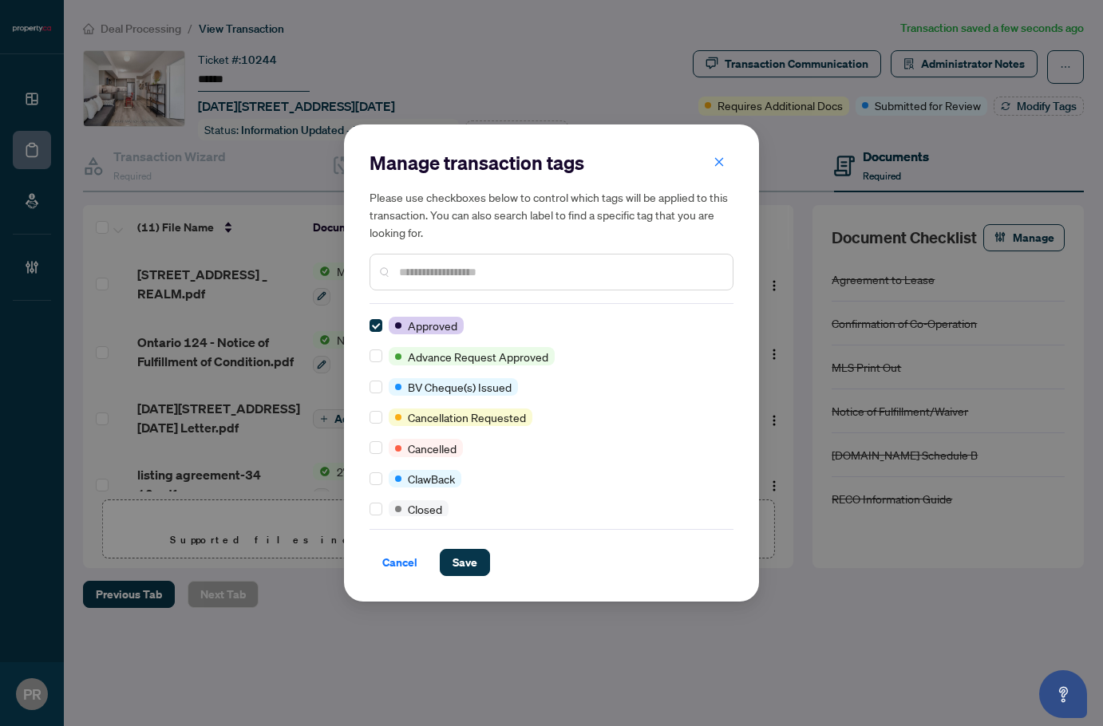
click at [459, 266] on input "text" at bounding box center [559, 272] width 321 height 18
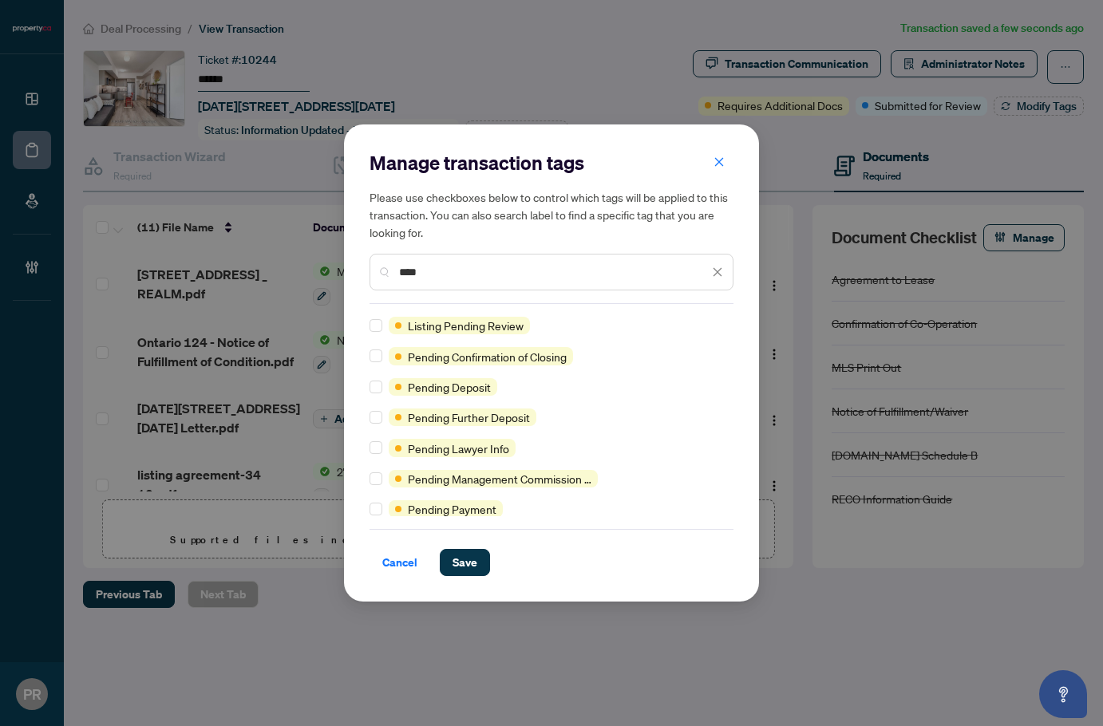
type input "****"
click at [382, 357] on div at bounding box center [379, 356] width 19 height 18
click at [461, 556] on span "Save" at bounding box center [465, 563] width 25 height 26
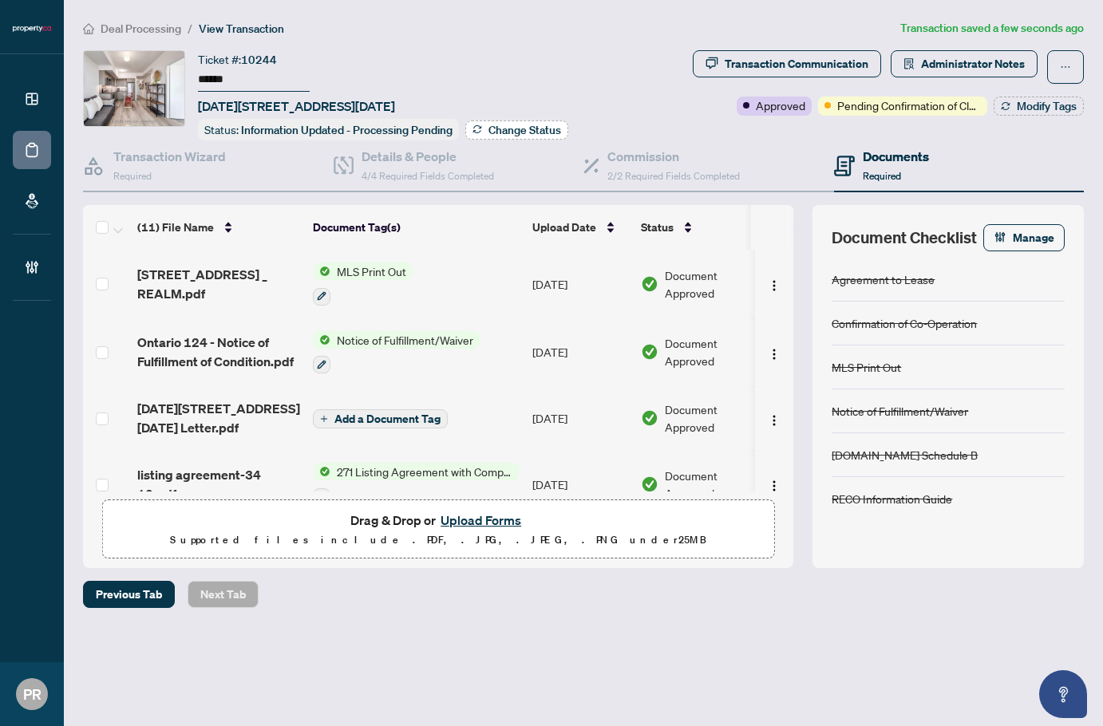
click at [486, 130] on button "Change Status" at bounding box center [516, 130] width 103 height 19
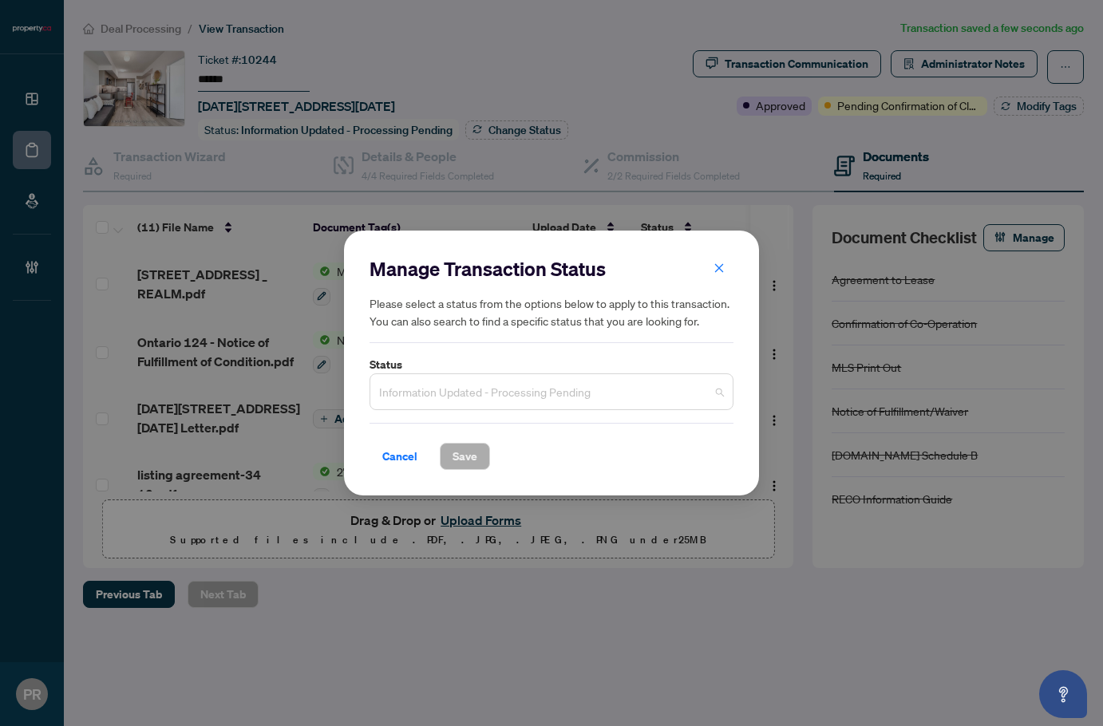
click at [466, 389] on span "Information Updated - Processing Pending" at bounding box center [551, 392] width 345 height 30
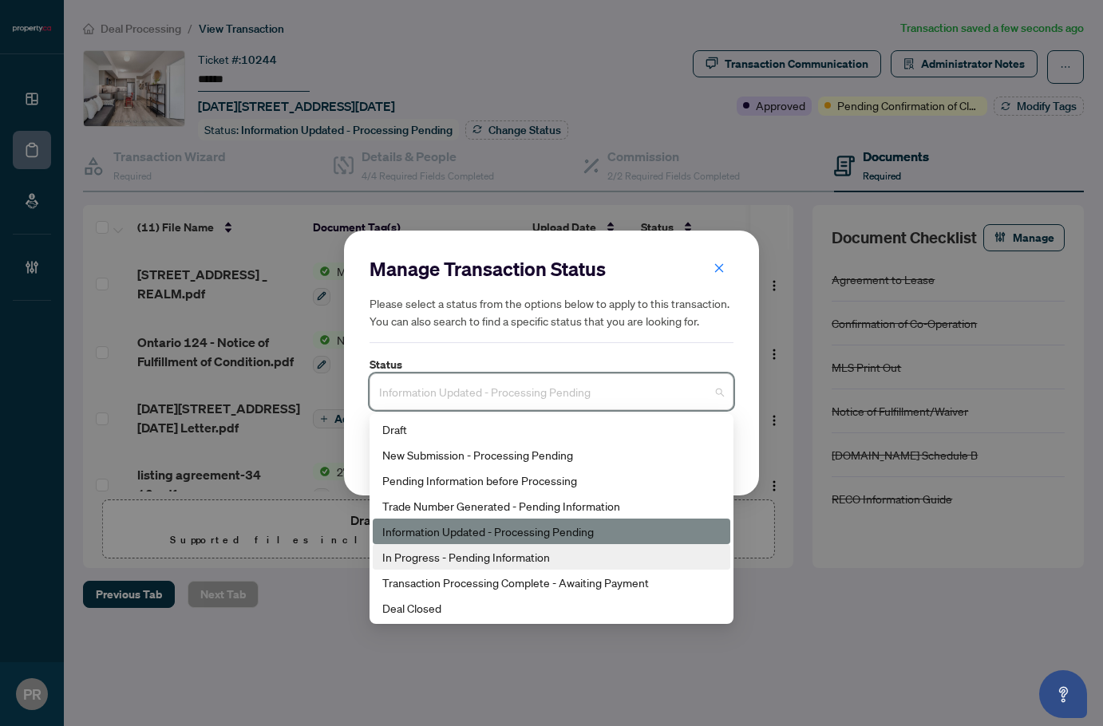
click at [464, 563] on div "In Progress - Pending Information" at bounding box center [551, 557] width 338 height 18
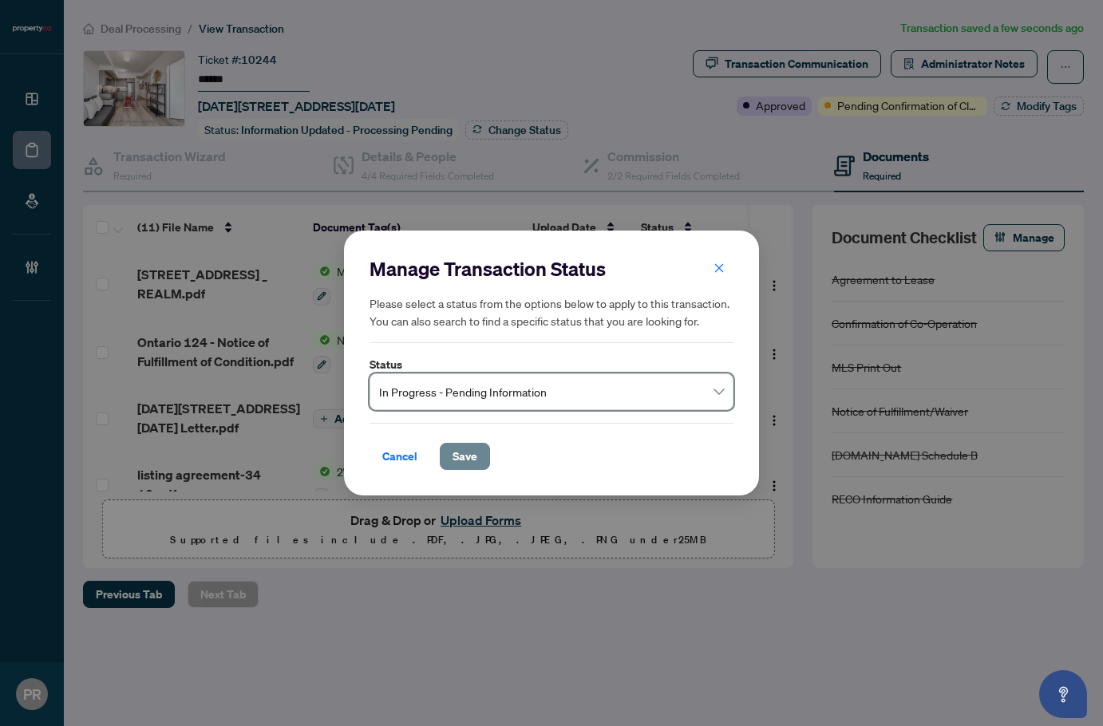
click at [471, 449] on span "Save" at bounding box center [465, 457] width 25 height 26
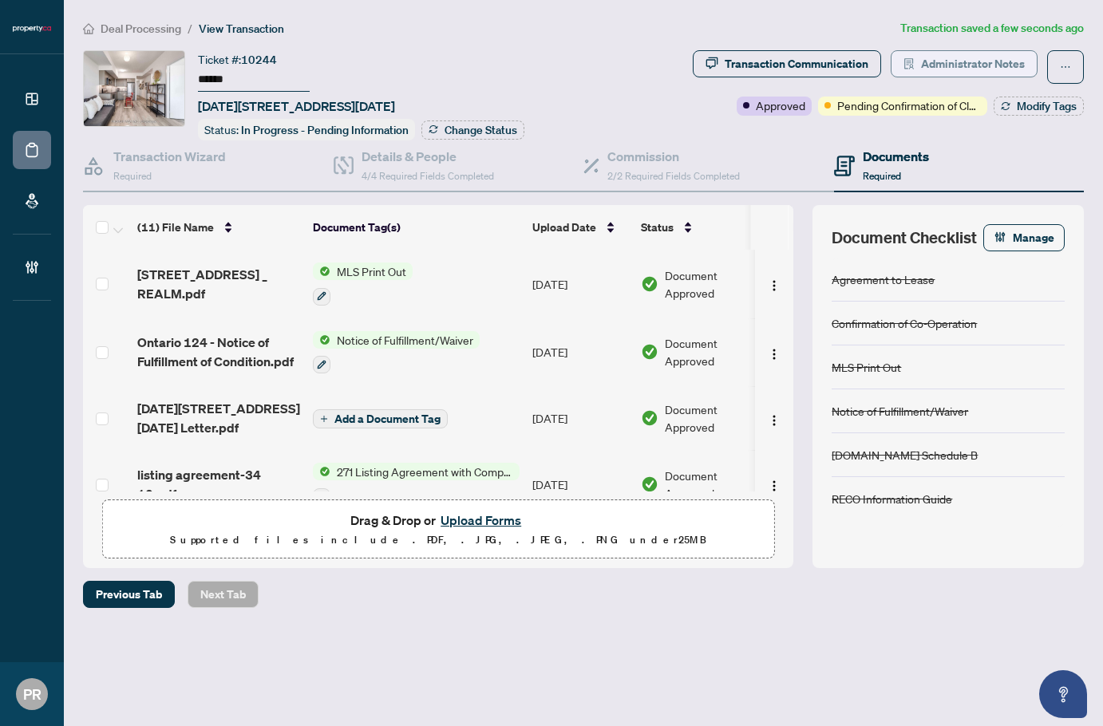
click at [938, 73] on span "Administrator Notes" at bounding box center [973, 64] width 104 height 26
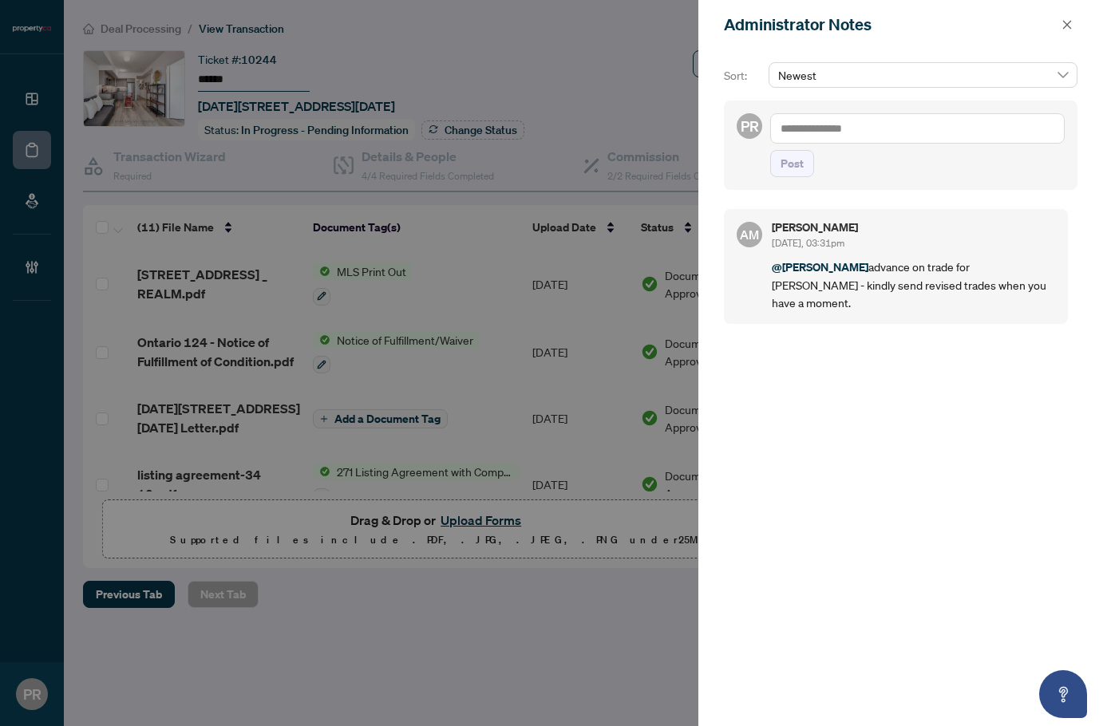
drag, startPoint x: 1063, startPoint y: 26, endPoint x: 876, endPoint y: 105, distance: 203.1
click at [1063, 26] on icon "close" at bounding box center [1067, 24] width 11 height 11
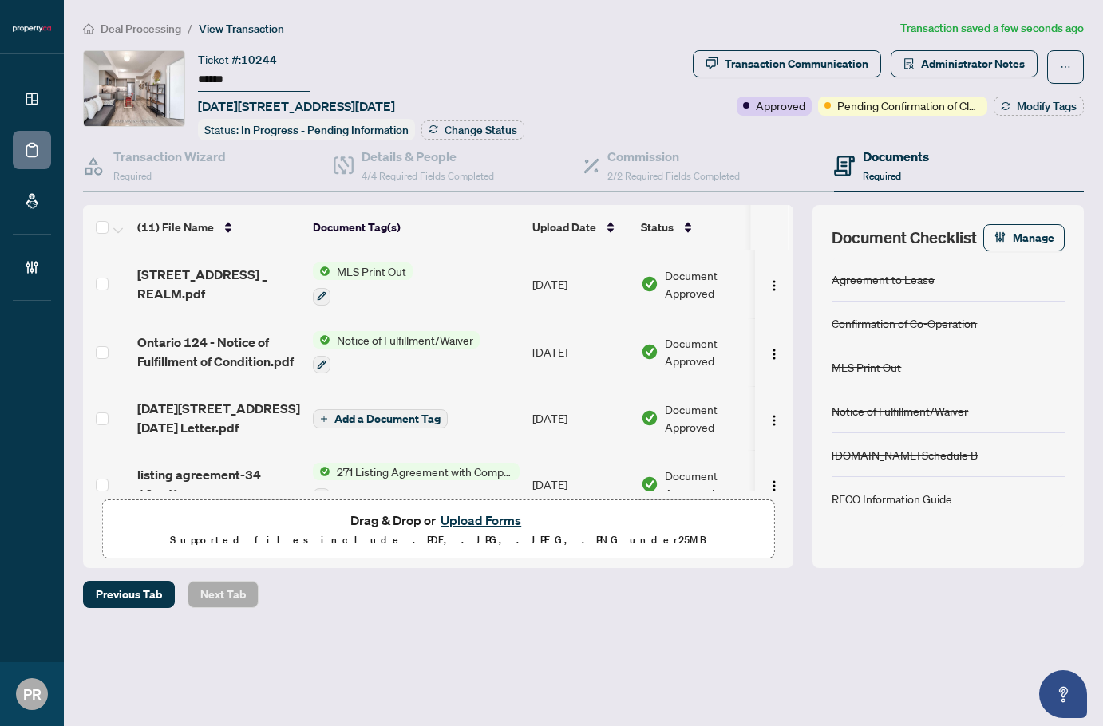
click at [560, 336] on td "[DATE]" at bounding box center [580, 352] width 109 height 69
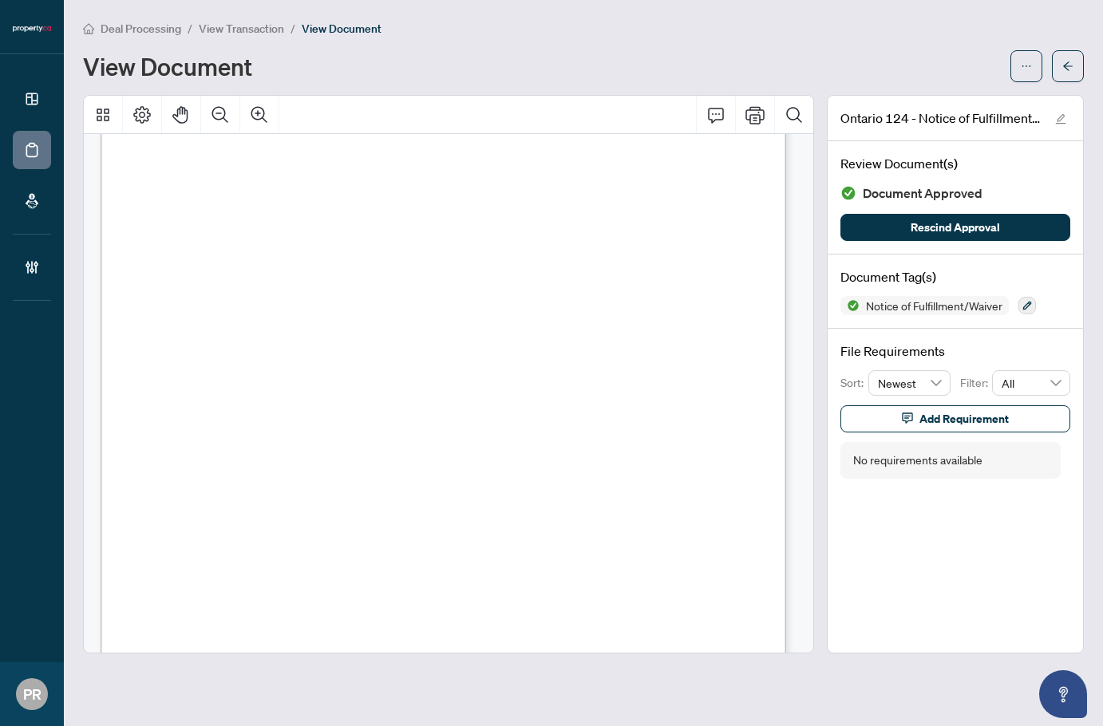
scroll to position [413, 0]
click at [1057, 64] on button "button" at bounding box center [1068, 66] width 32 height 32
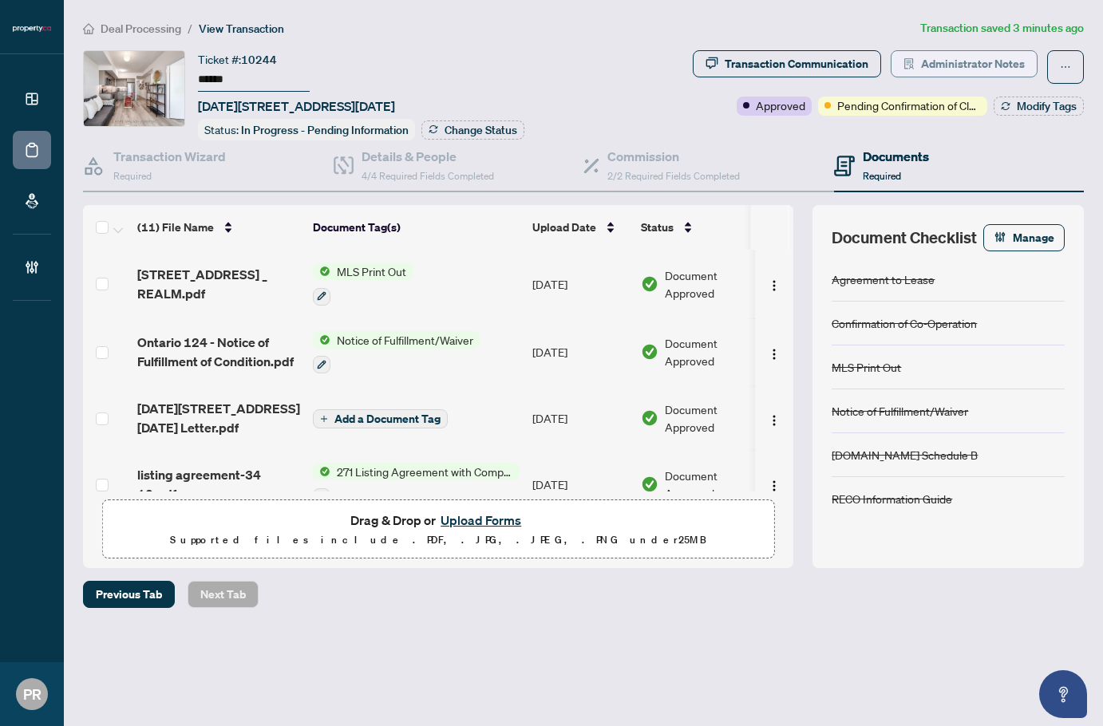
click at [954, 59] on span "Administrator Notes" at bounding box center [973, 64] width 104 height 26
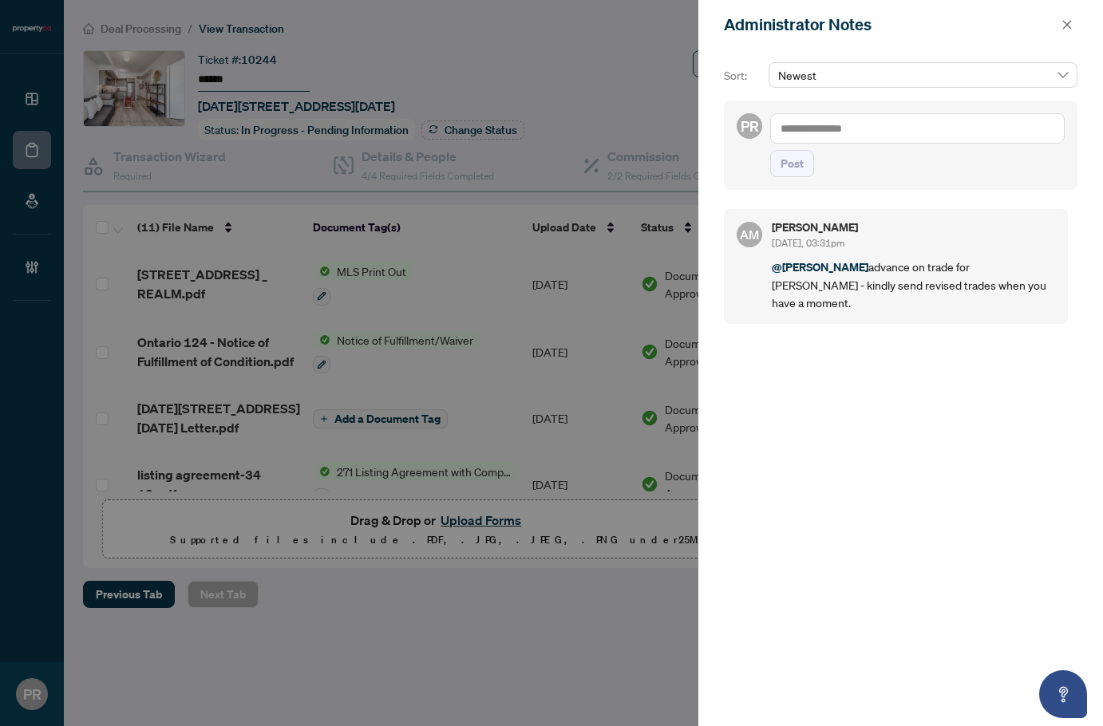
click at [870, 143] on textarea at bounding box center [917, 128] width 295 height 30
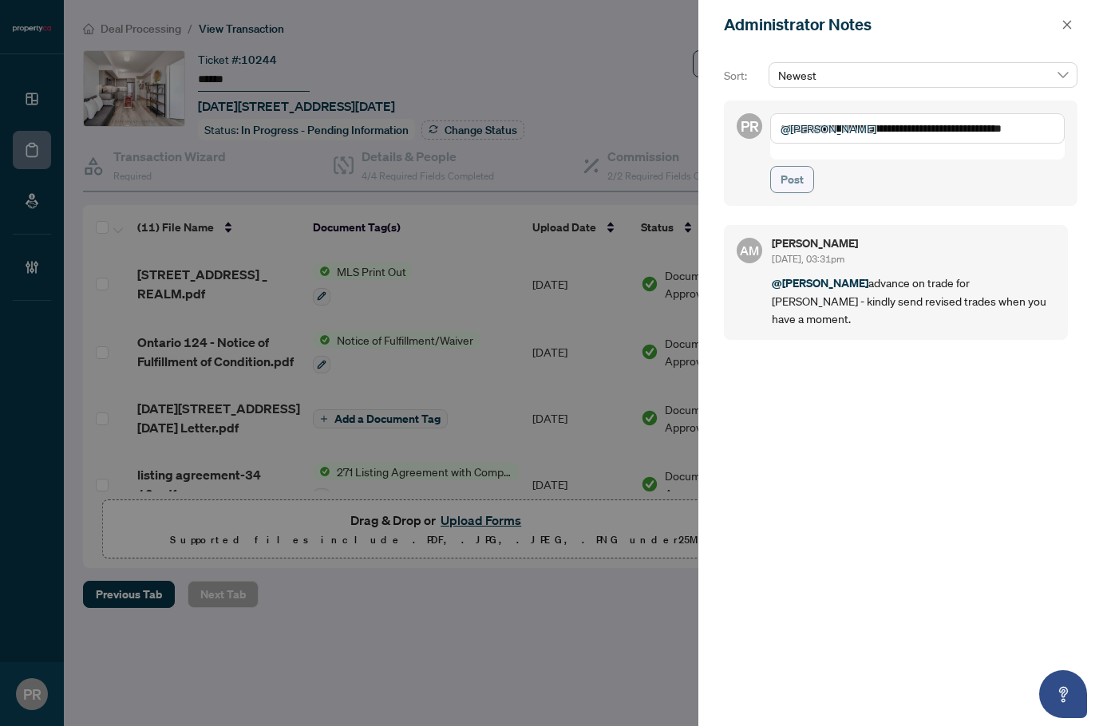
type textarea "**********"
click at [808, 166] on button "Post" at bounding box center [792, 179] width 44 height 27
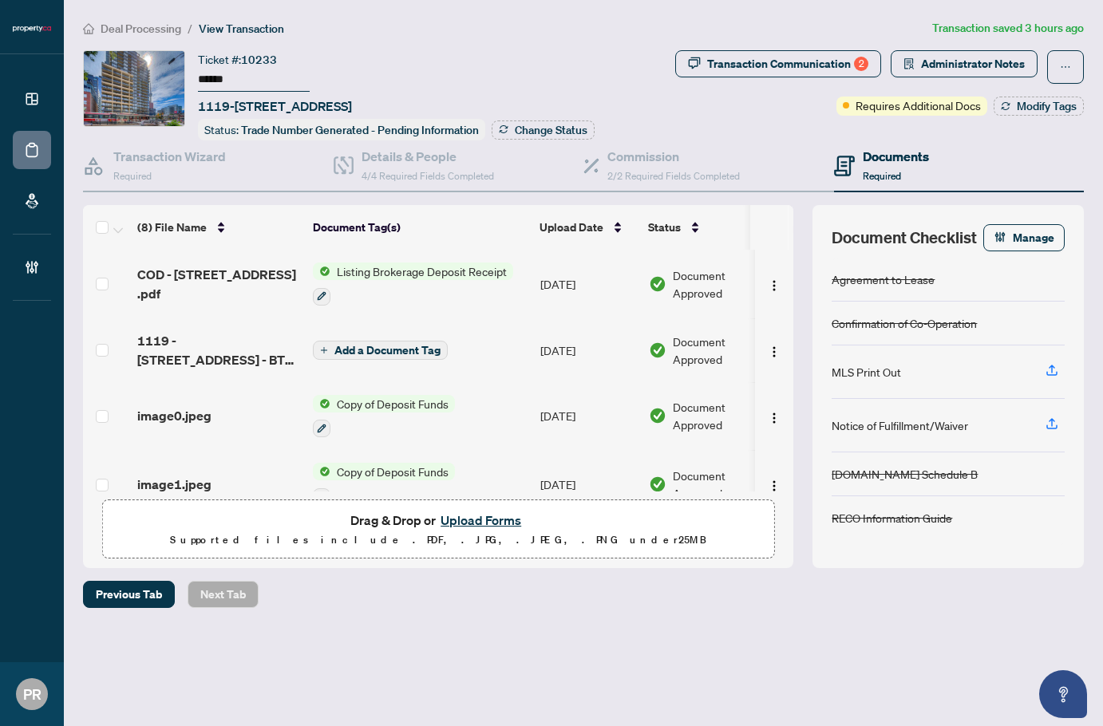
drag, startPoint x: 630, startPoint y: 71, endPoint x: 700, endPoint y: 91, distance: 73.0
click at [630, 71] on div "Ticket #: 10233 ****** [STREET_ADDRESS] Status: Trade Number Generated - Pendin…" at bounding box center [376, 95] width 586 height 90
click at [1068, 64] on icon "ellipsis" at bounding box center [1065, 66] width 11 height 11
click at [1016, 95] on span "Transaction Permissions" at bounding box center [1010, 102] width 122 height 18
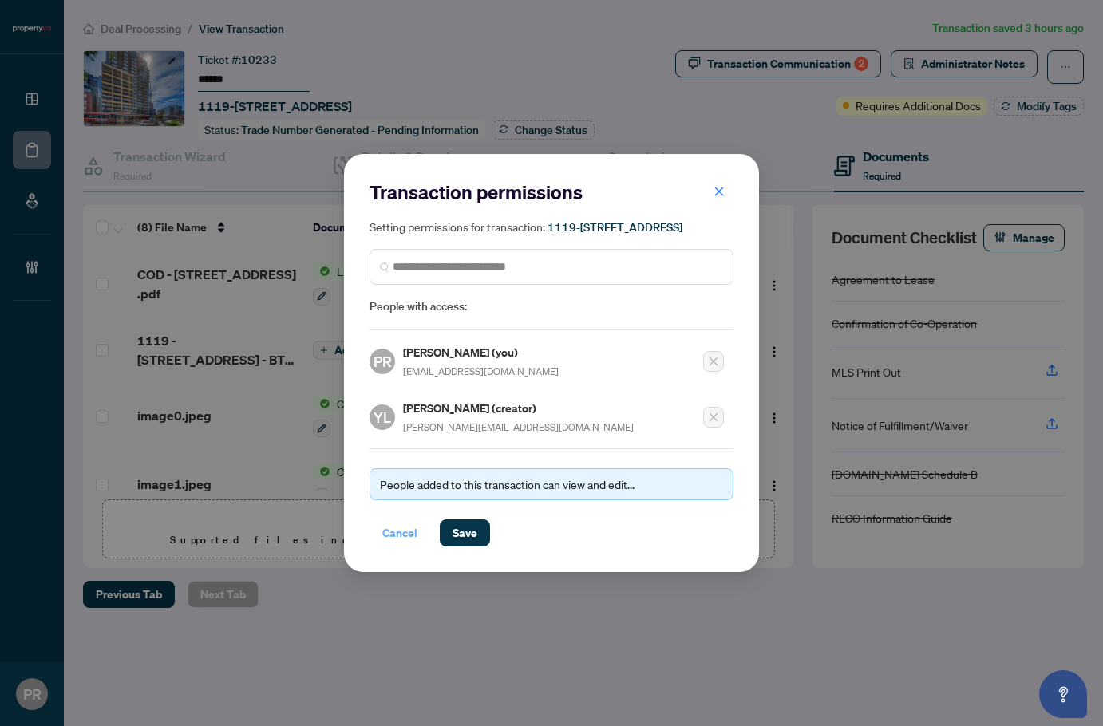
click at [393, 535] on span "Cancel" at bounding box center [399, 533] width 35 height 26
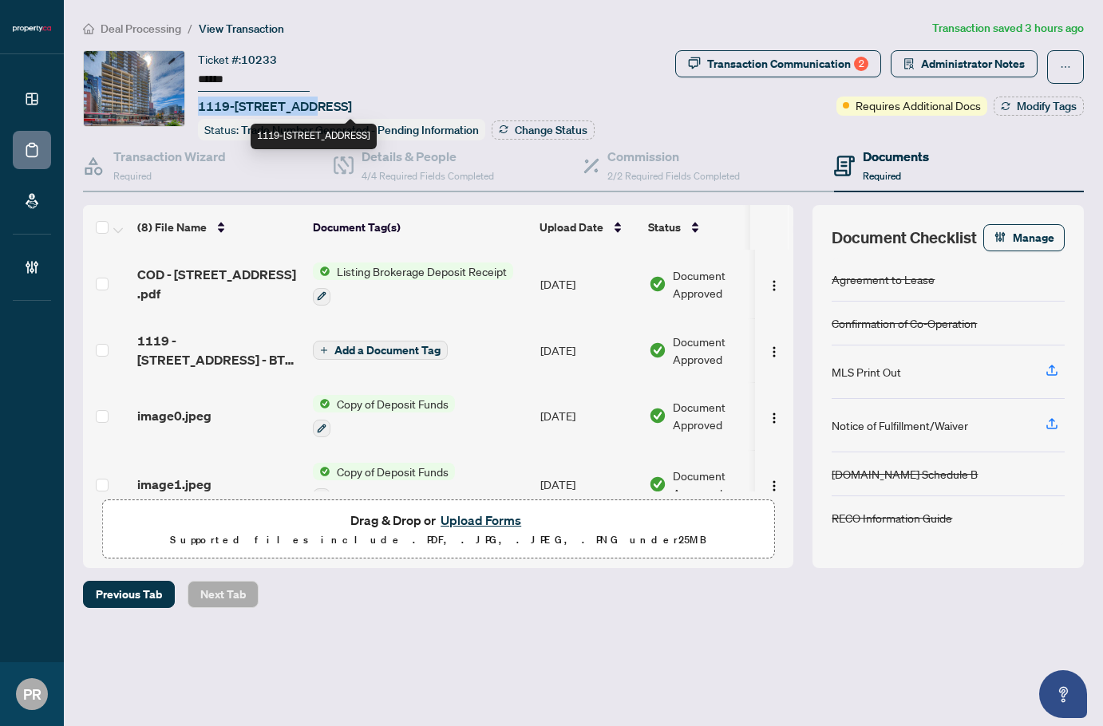
drag, startPoint x: 193, startPoint y: 105, endPoint x: 300, endPoint y: 98, distance: 107.2
click at [300, 98] on div "Ticket #: 10233 ****** [STREET_ADDRESS] Status: Trade Number Generated - Pendin…" at bounding box center [376, 95] width 586 height 90
copy span "1119-[STREET_ADDRESS]"
click at [220, 74] on input "******" at bounding box center [254, 80] width 112 height 23
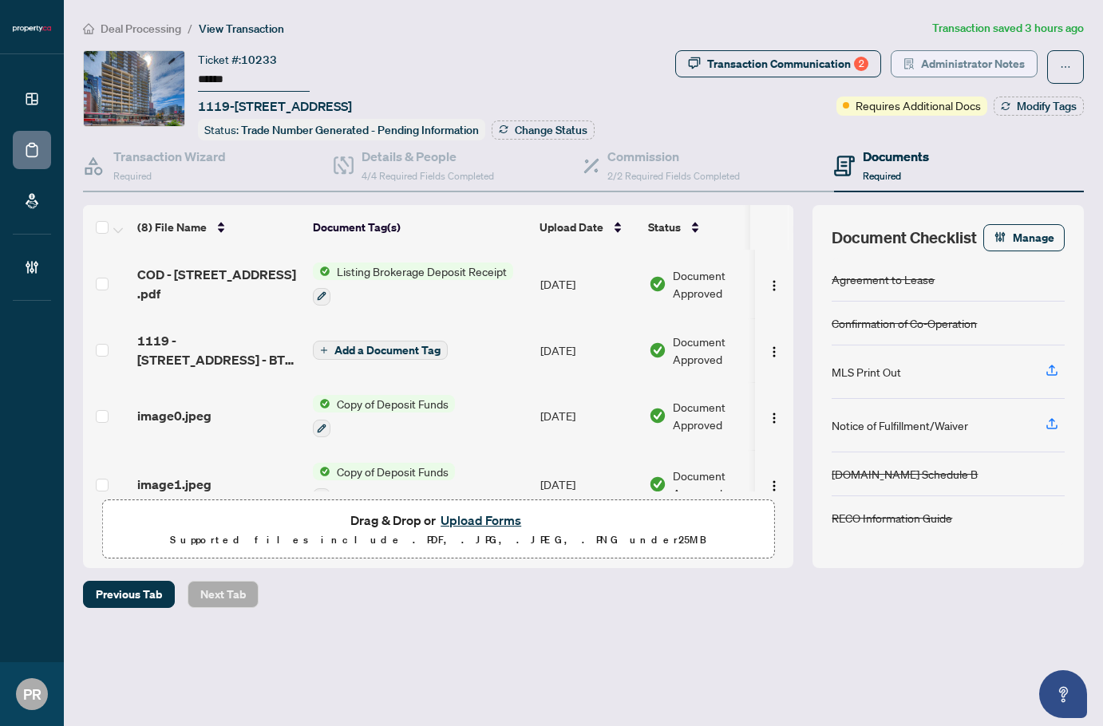
click at [962, 68] on span "Administrator Notes" at bounding box center [973, 64] width 104 height 26
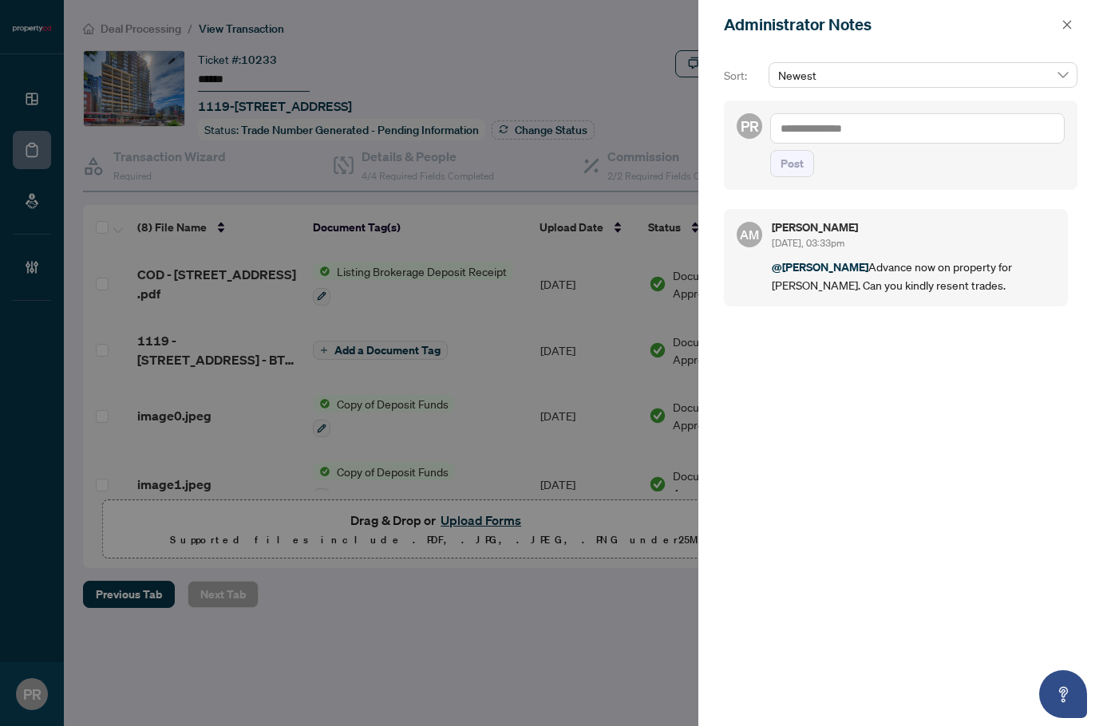
click at [849, 125] on textarea at bounding box center [917, 128] width 295 height 30
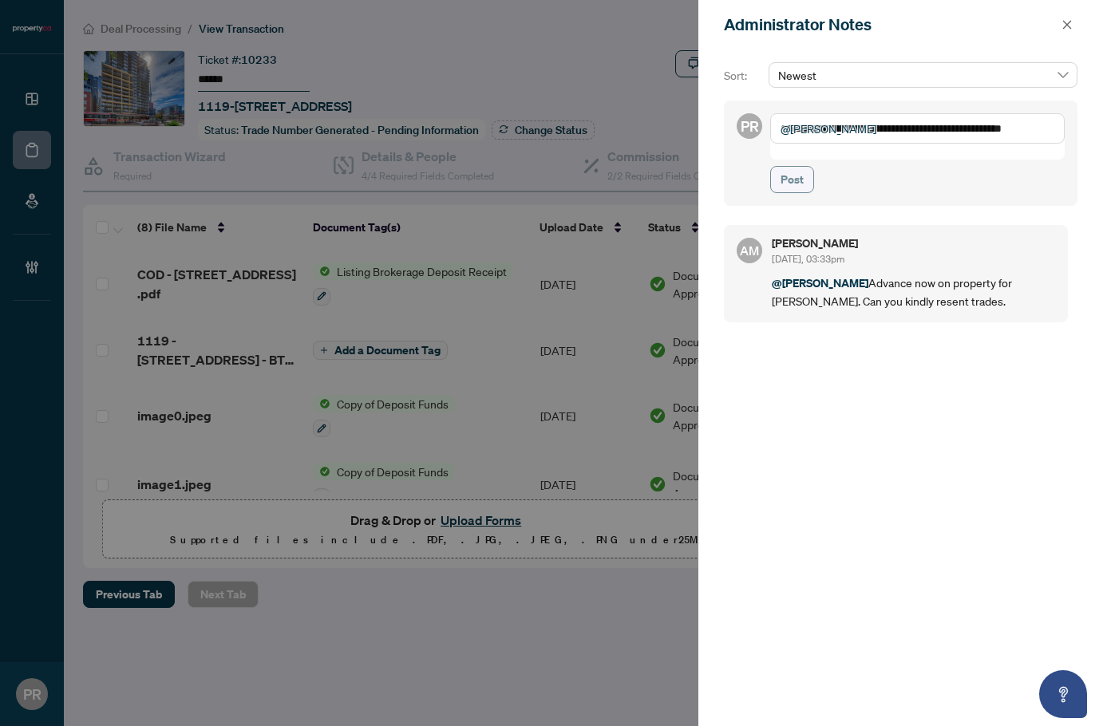
type textarea "**********"
click at [795, 167] on span "Post" at bounding box center [792, 180] width 23 height 26
